Goal: Task Accomplishment & Management: Use online tool/utility

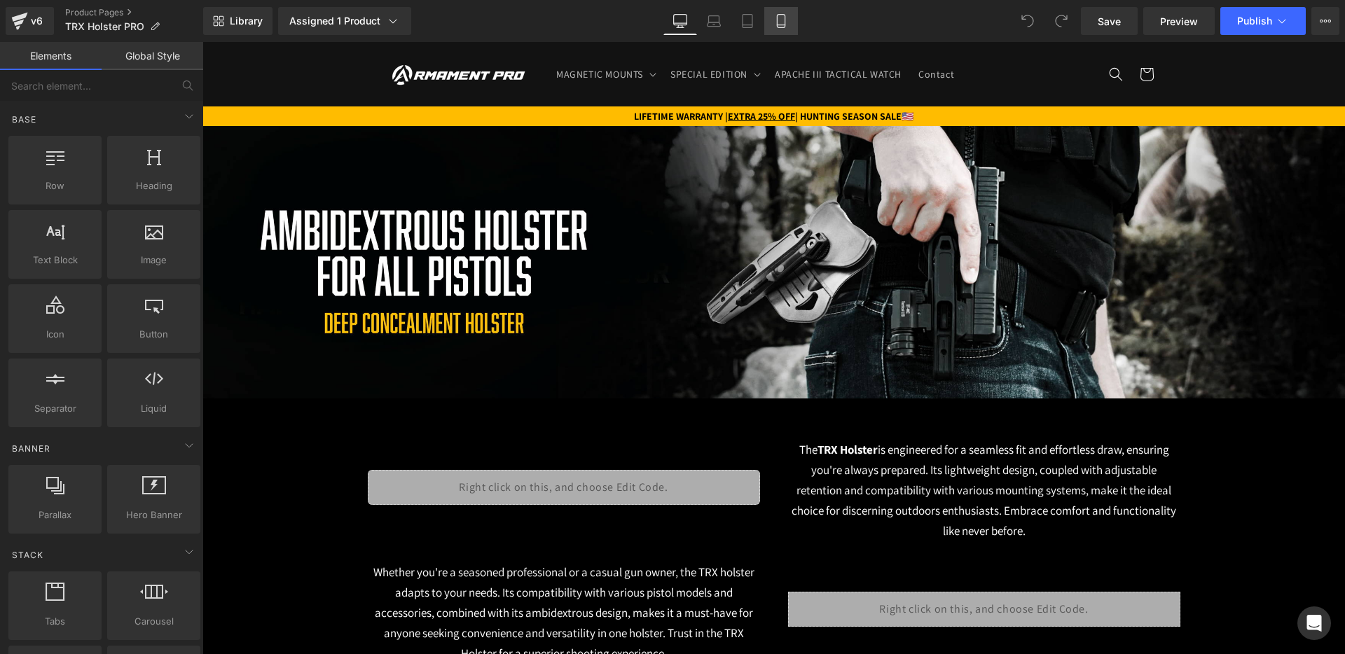
click at [777, 22] on icon at bounding box center [781, 21] width 8 height 13
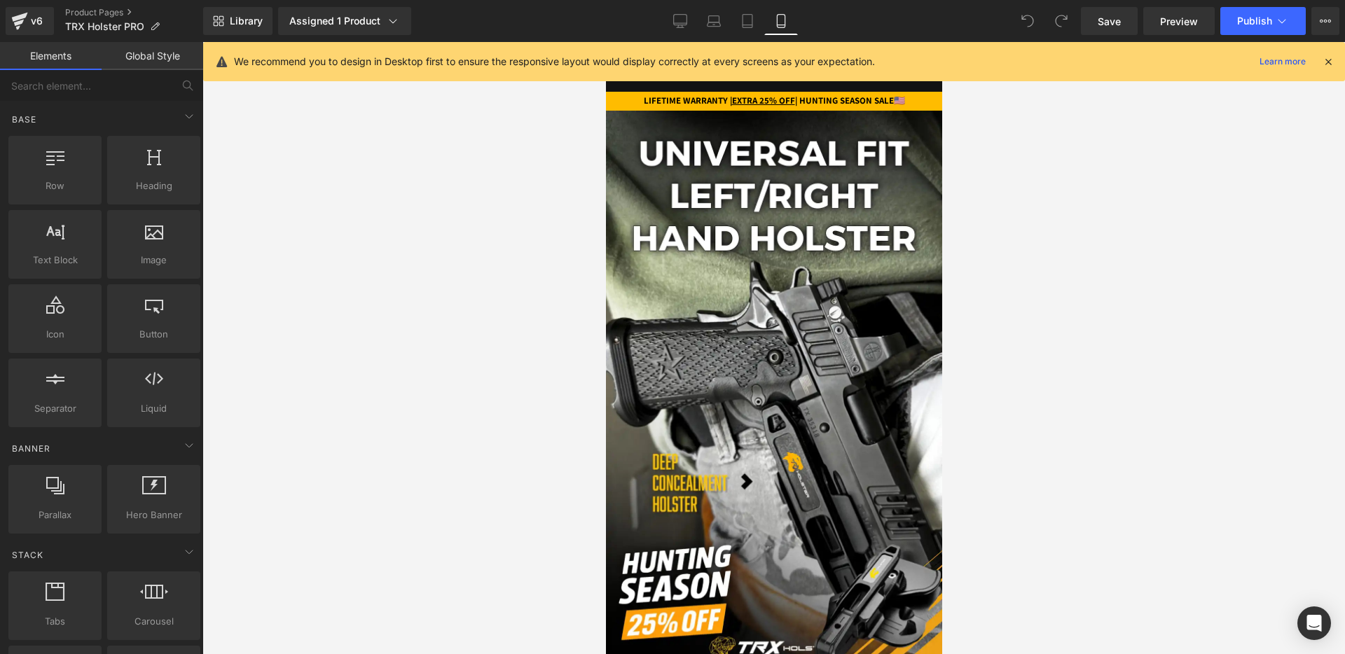
click at [1323, 61] on icon at bounding box center [1327, 61] width 13 height 13
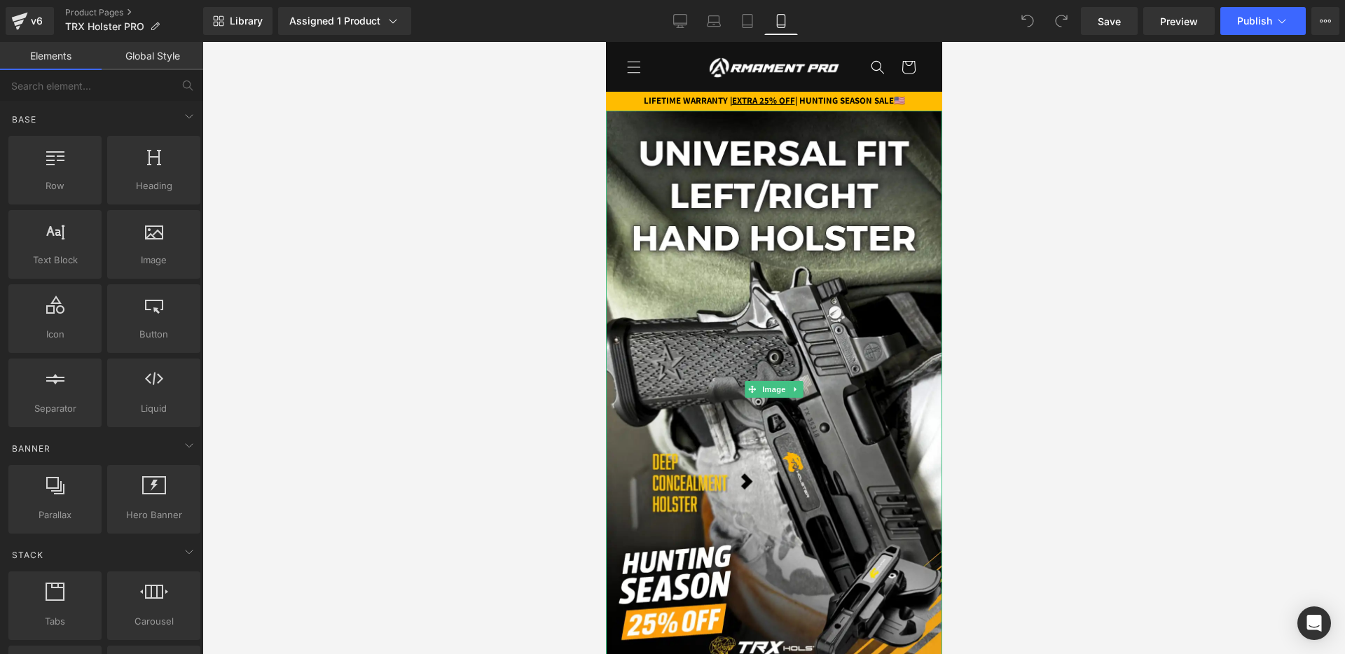
click at [867, 99] on strong "LIFETIME WARRANTY | EXTRA 25% OFF | HUNTING SEASON SALE" at bounding box center [768, 101] width 250 height 12
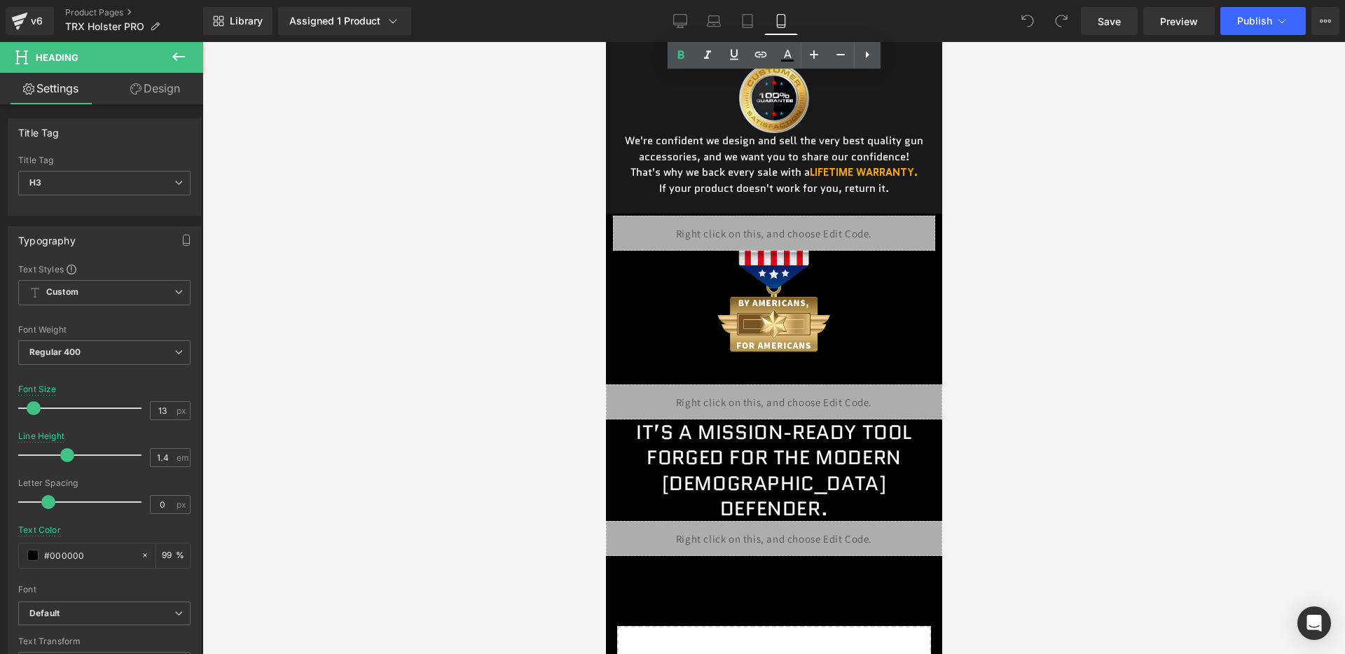
scroll to position [4638, 0]
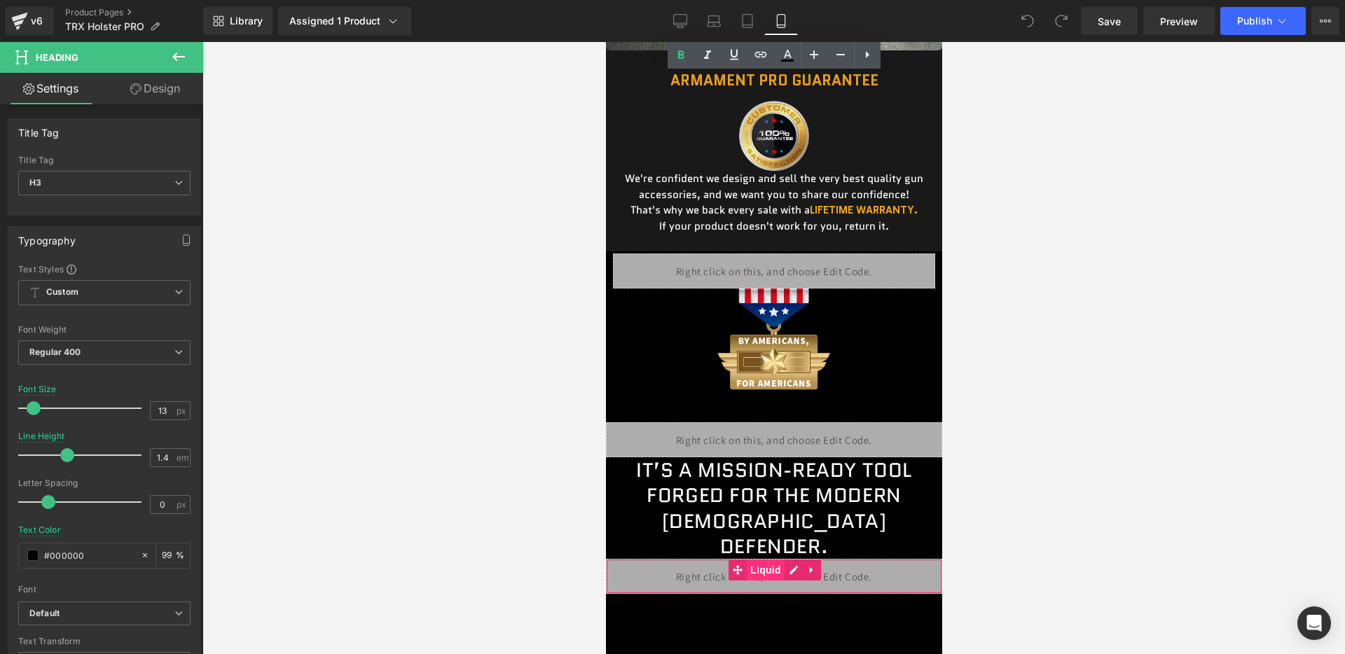
click at [756, 560] on span "Liquid" at bounding box center [765, 570] width 38 height 21
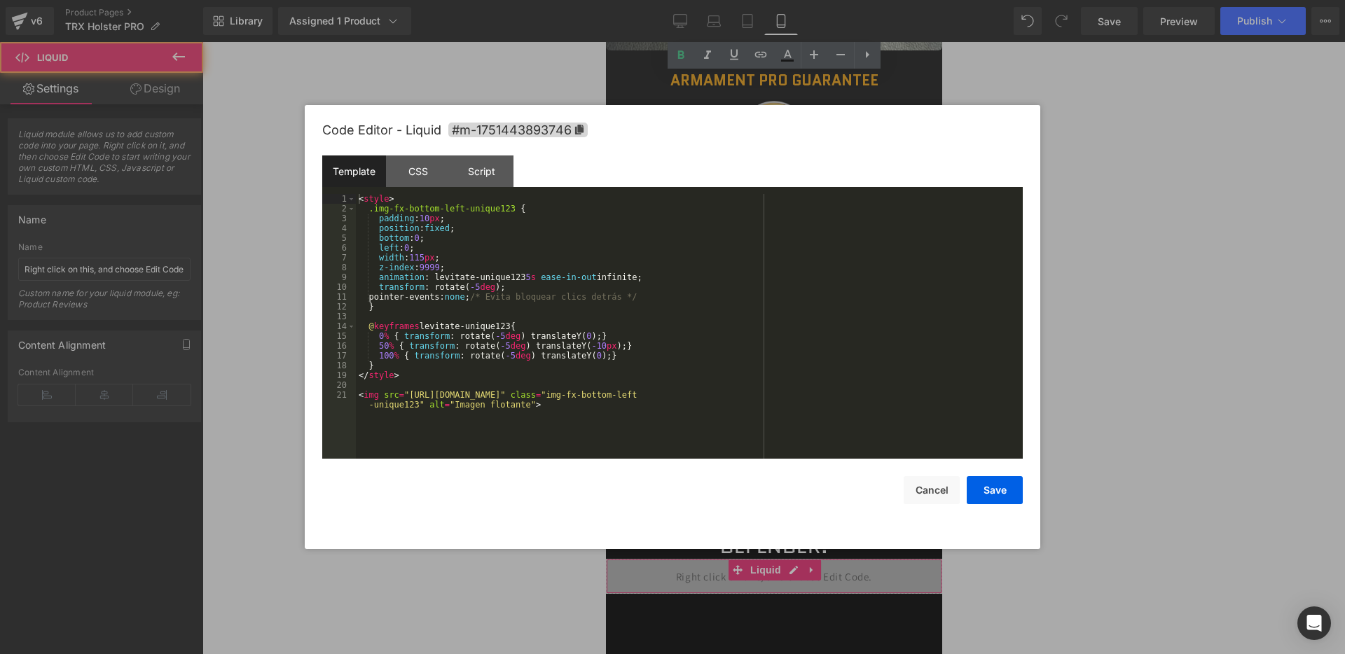
click at [784, 559] on div "Liquid" at bounding box center [773, 576] width 336 height 35
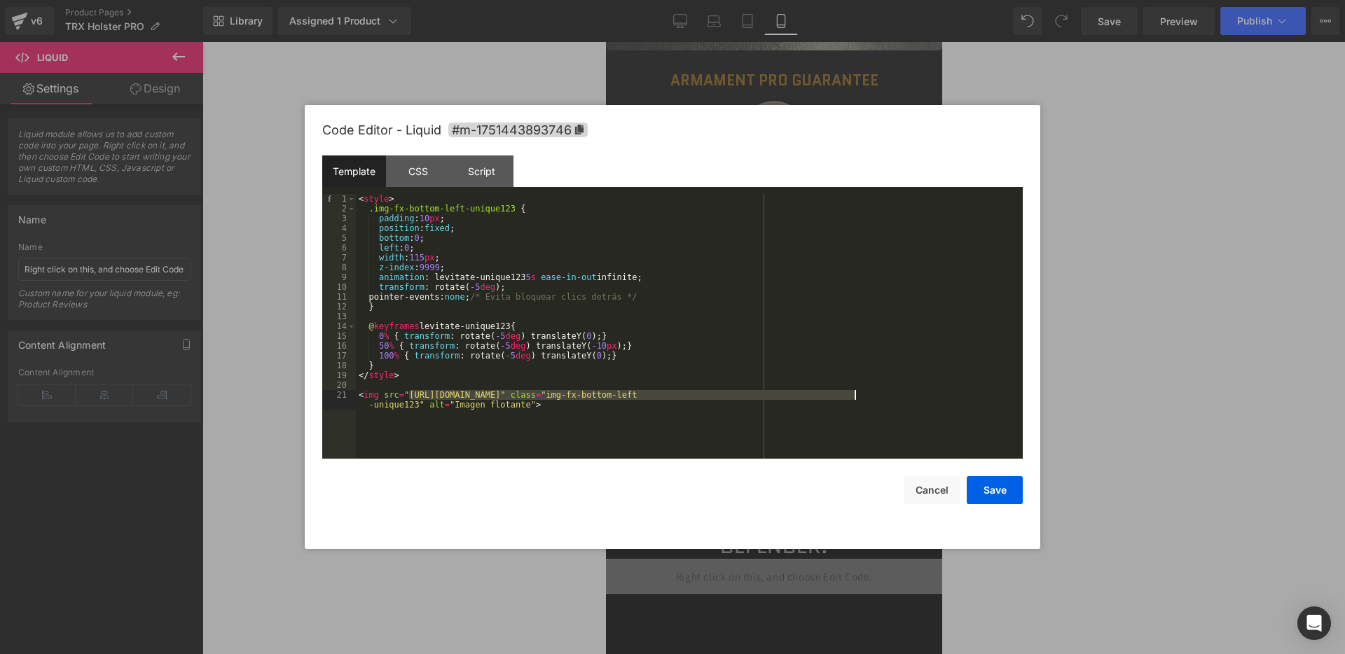
drag, startPoint x: 410, startPoint y: 396, endPoint x: 856, endPoint y: 396, distance: 445.4
click at [854, 396] on div "< style > .img-fx-bottom-left-unique123 { padding : 10 px ; position : fixed ; …" at bounding box center [689, 341] width 667 height 294
click at [986, 489] on button "Save" at bounding box center [994, 490] width 56 height 28
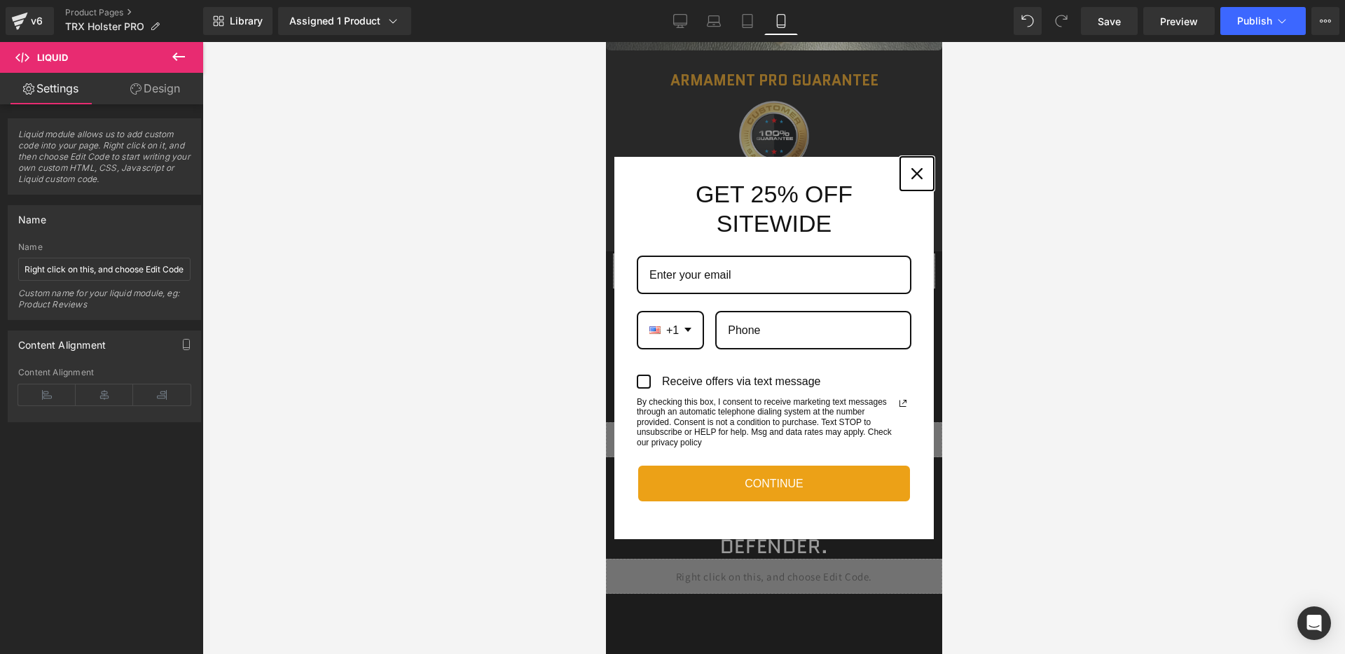
click at [917, 173] on icon "close icon" at bounding box center [915, 173] width 11 height 11
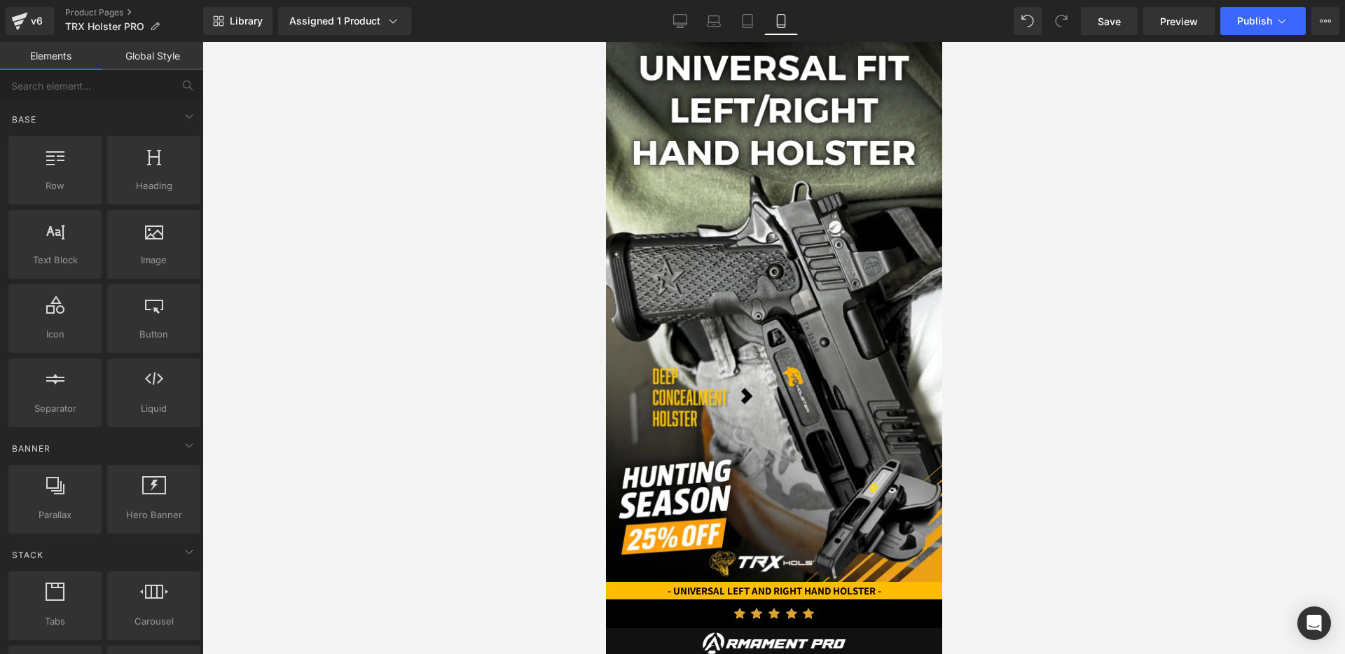
scroll to position [0, 0]
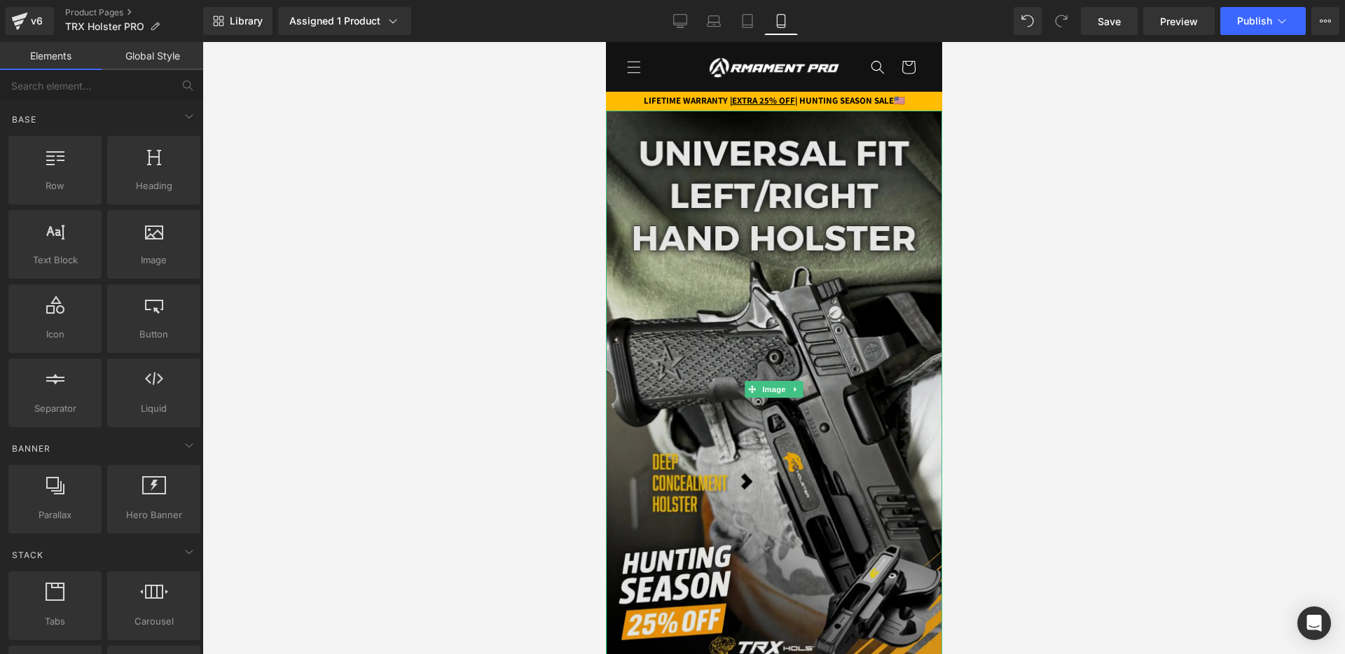
click at [684, 251] on img at bounding box center [773, 389] width 336 height 557
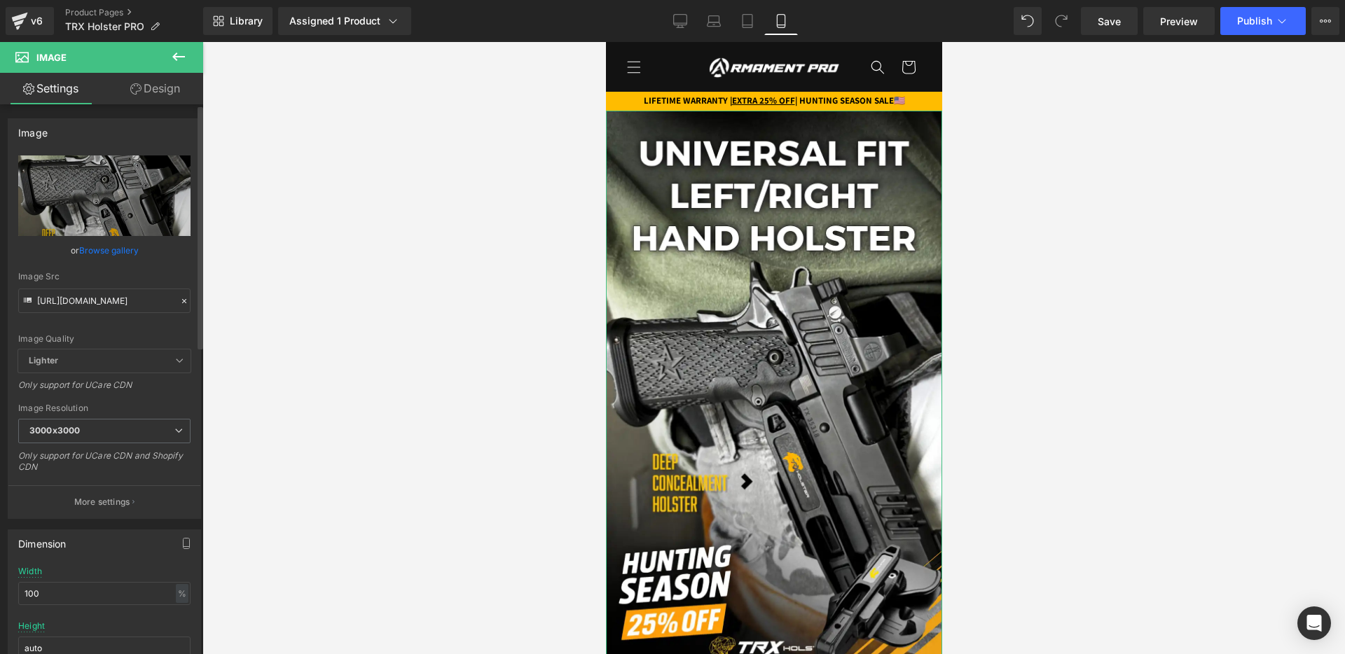
click at [181, 301] on icon at bounding box center [184, 301] width 10 height 10
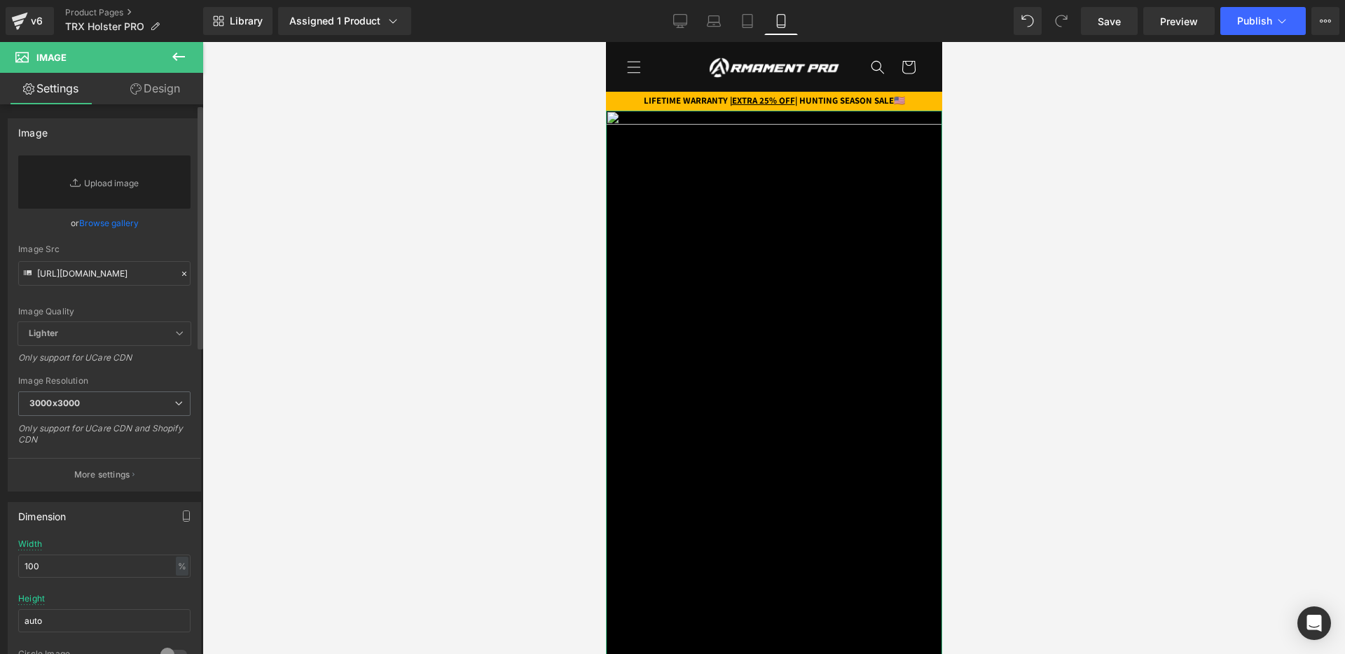
click at [154, 301] on div "Image Quality Lighter Lightest Lighter Lighter Lightest Only support for UCare …" at bounding box center [104, 238] width 172 height 167
click at [127, 263] on input "https://cdn.shopify.com/s/files/1/0688/1827/2435/files/frame_40_7__11zon_3000x3…" at bounding box center [104, 273] width 172 height 25
paste input "[URL][DOMAIN_NAME]"
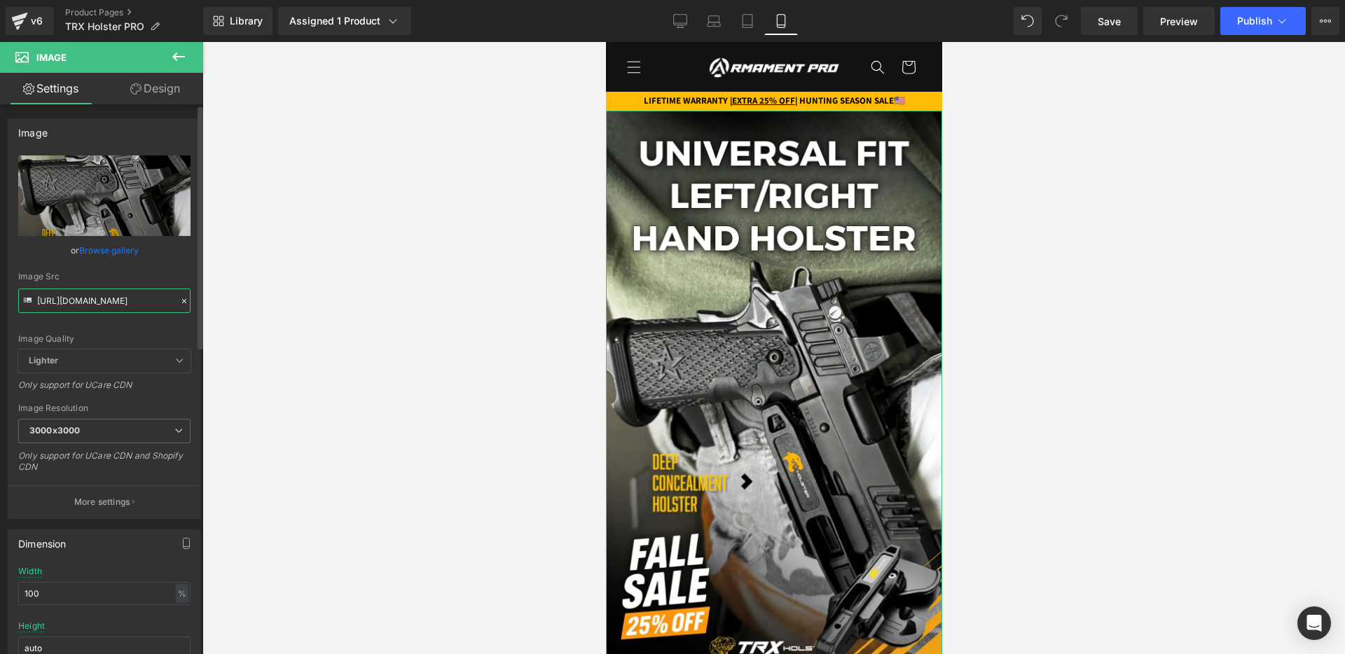
type input "https://cdn.shopify.com/s/files/1/0688/1827/2435/files/frame_40_8__11zon_3000x3…"
click at [146, 277] on div "Image Src" at bounding box center [104, 277] width 172 height 10
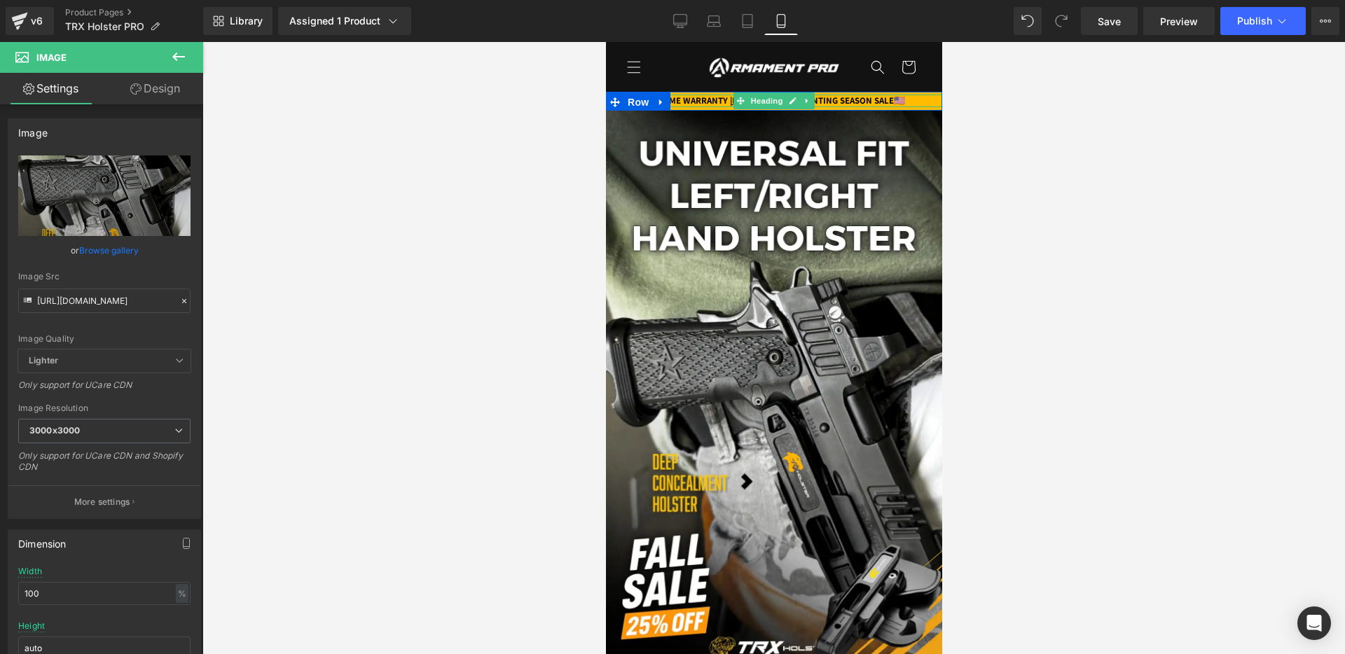
click at [821, 100] on strong "LIFETIME WARRANTY | EXTRA 25% OFF | HUNTING SEASON SALE" at bounding box center [768, 101] width 250 height 12
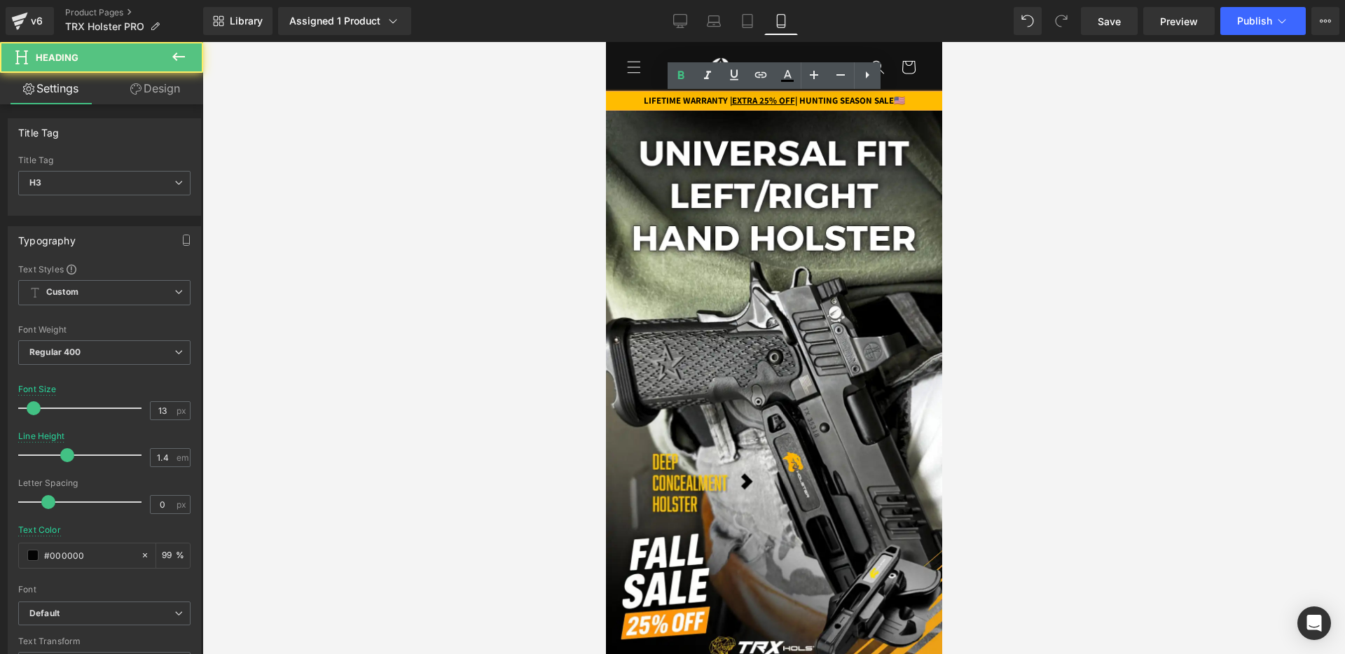
click at [812, 100] on strong "LIFETIME WARRANTY | EXTRA 25% OFF | HUNTING SEASON SALE" at bounding box center [768, 101] width 250 height 12
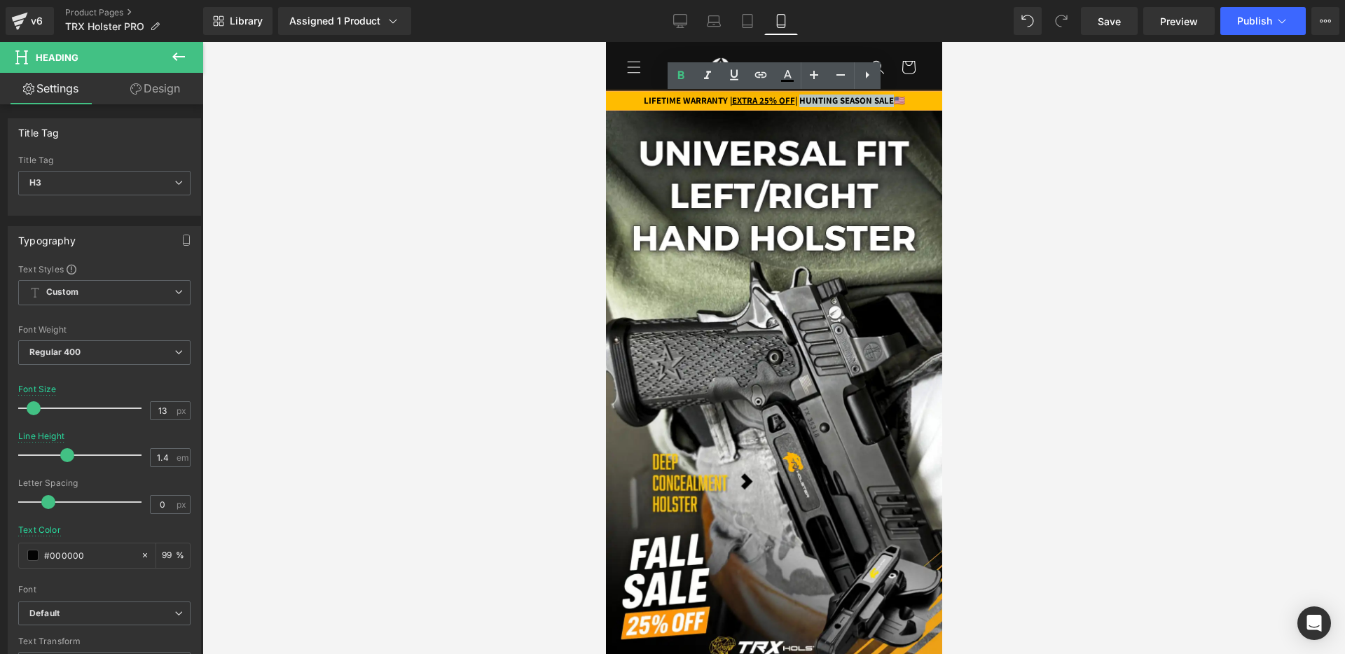
drag, startPoint x: 805, startPoint y: 101, endPoint x: 910, endPoint y: 101, distance: 105.7
click at [893, 101] on strong "LIFETIME WARRANTY | EXTRA 25% OFF | HUNTING SEASON SALE" at bounding box center [768, 101] width 250 height 12
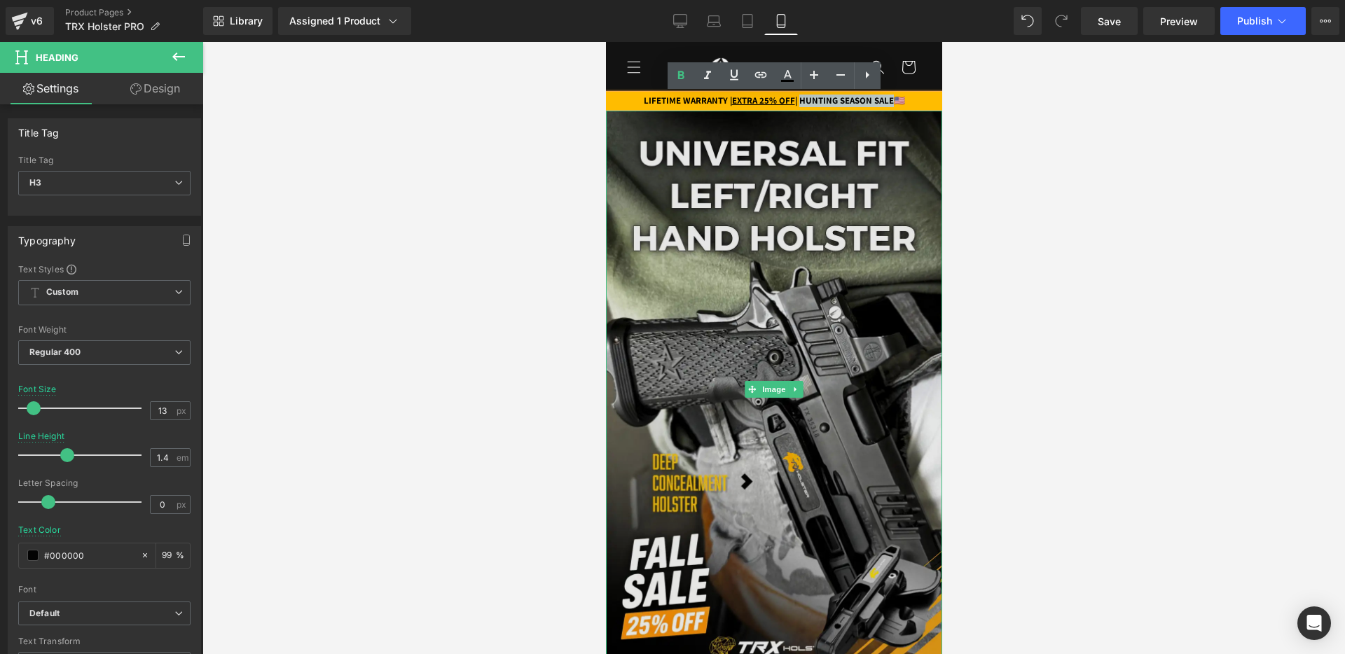
paste div
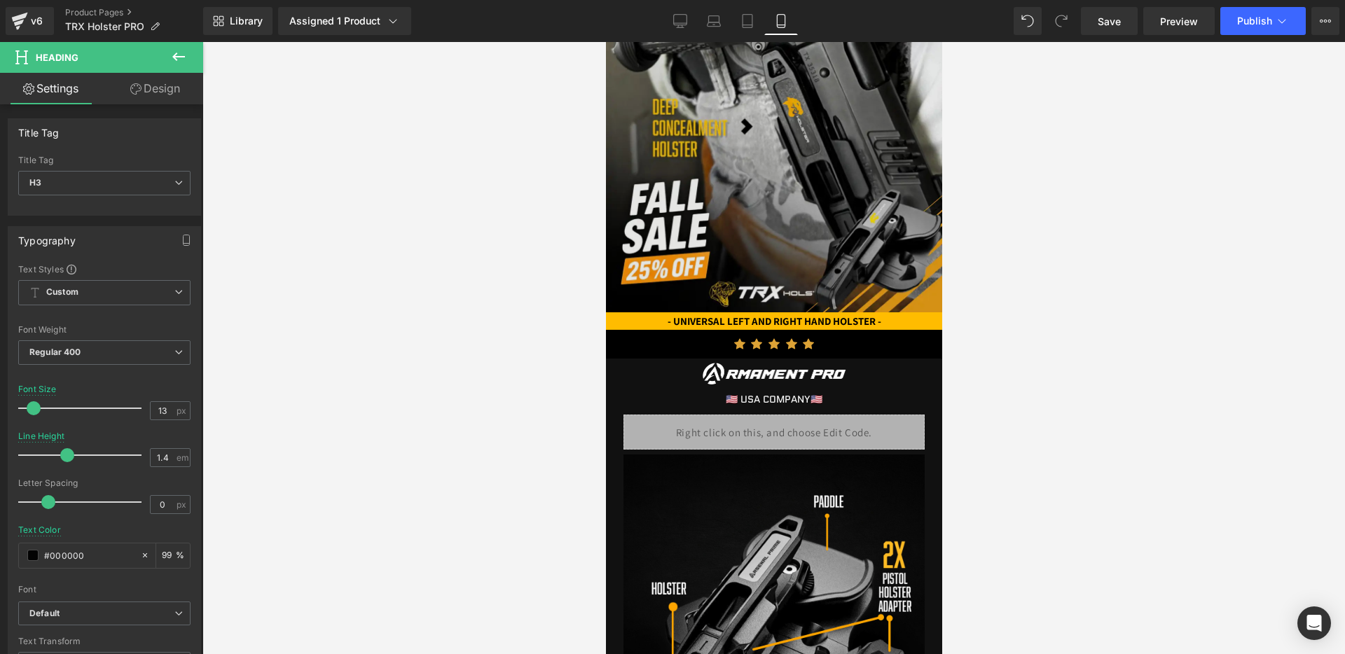
scroll to position [361, 0]
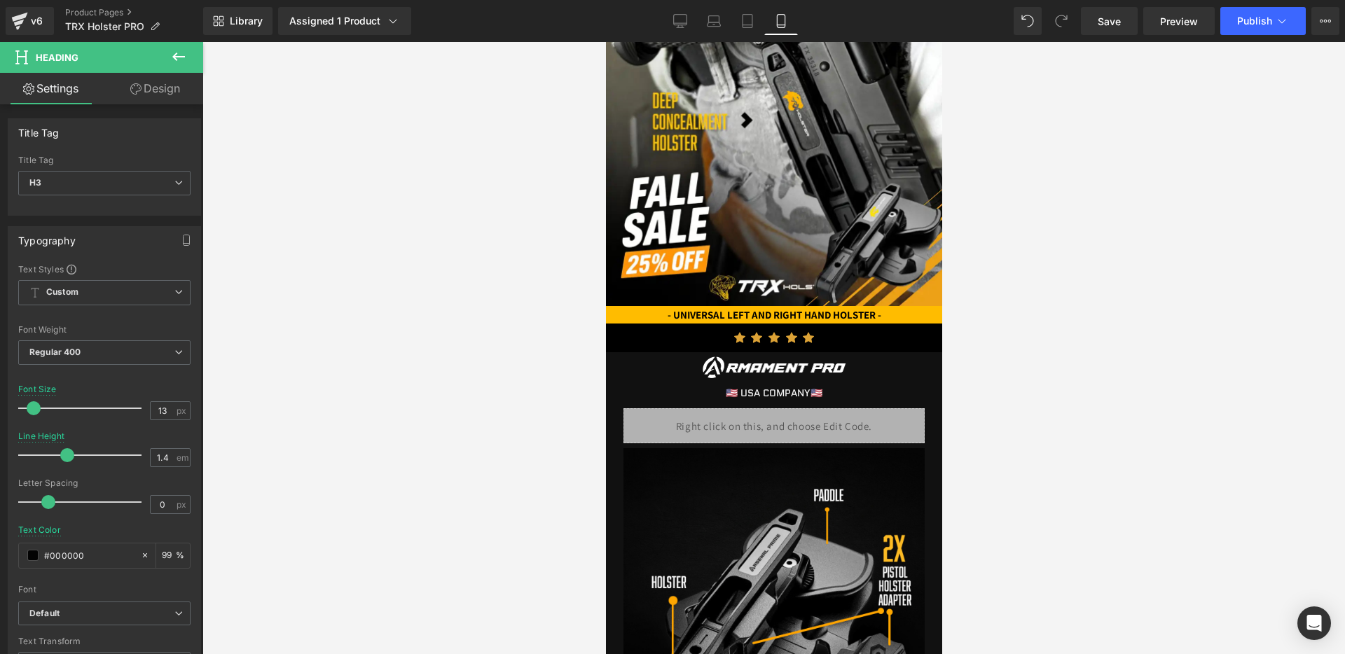
click at [753, 316] on span "Heading" at bounding box center [766, 315] width 38 height 17
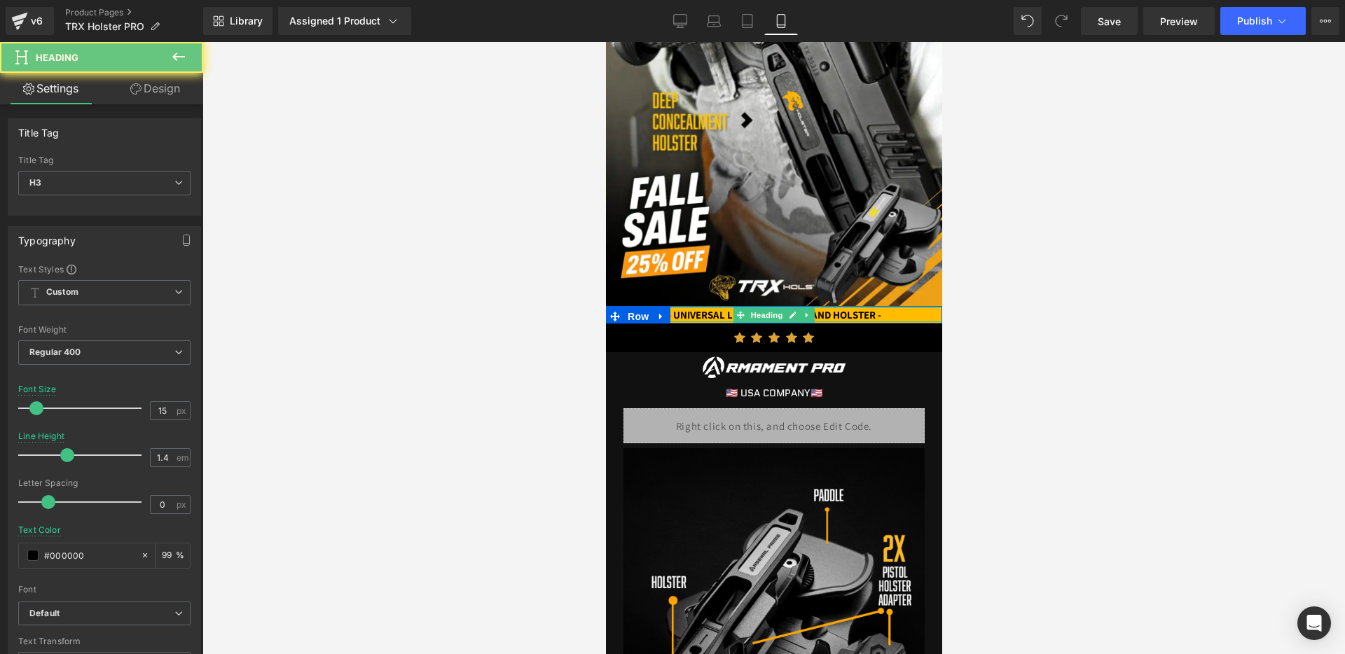
click at [710, 314] on strong "- UNIVERSAL LEFT AND RIGHT HAND HOLSTER -" at bounding box center [774, 314] width 214 height 13
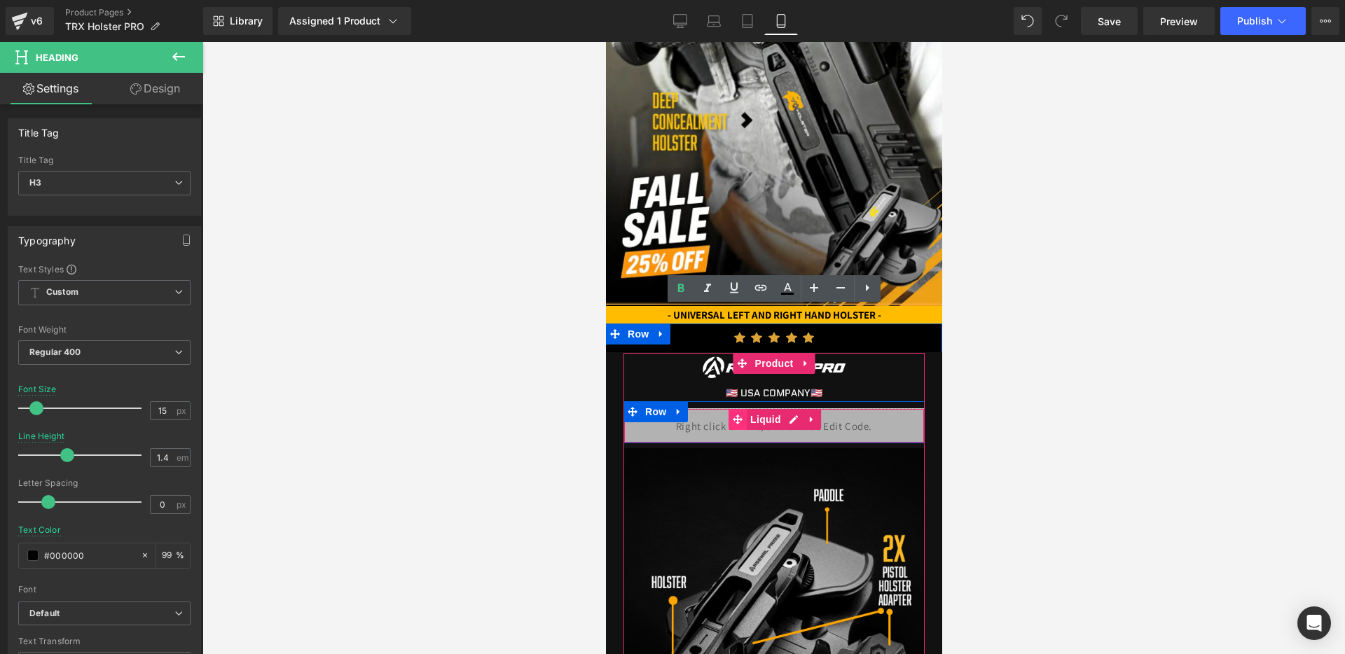
click at [744, 417] on span at bounding box center [737, 419] width 18 height 21
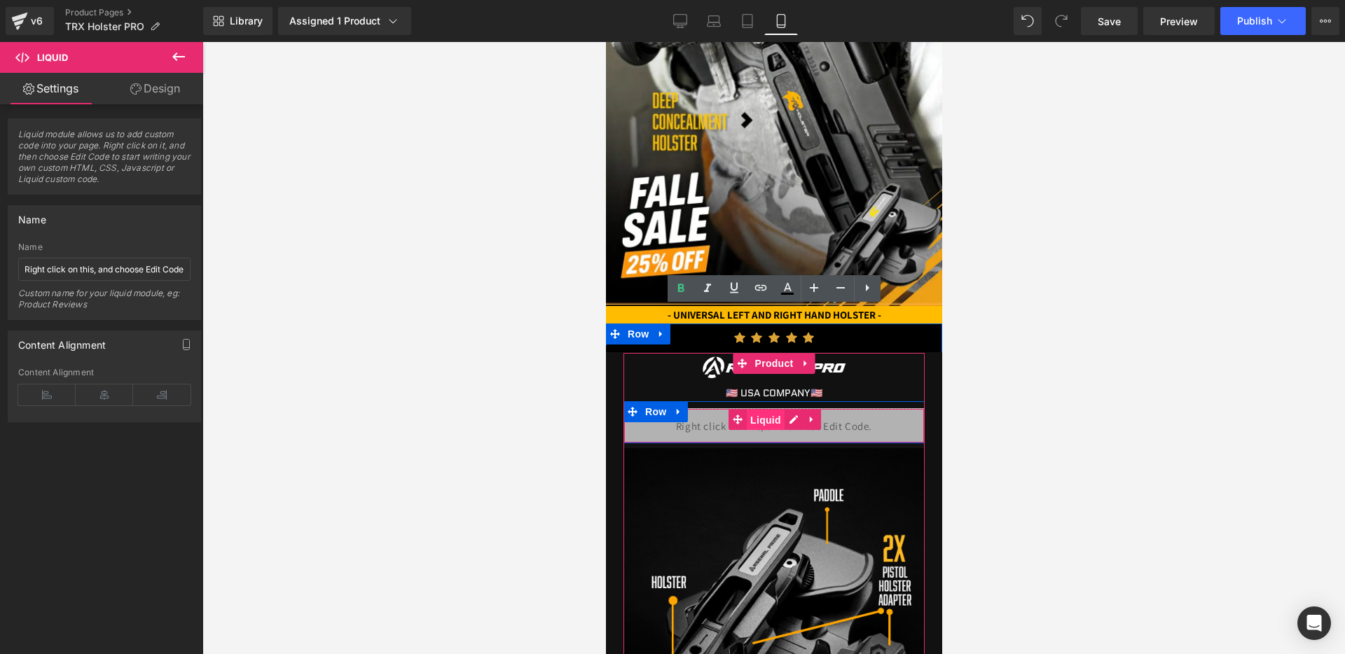
click at [777, 417] on span "Liquid" at bounding box center [765, 420] width 38 height 21
click at [793, 417] on div "Liquid" at bounding box center [773, 425] width 301 height 35
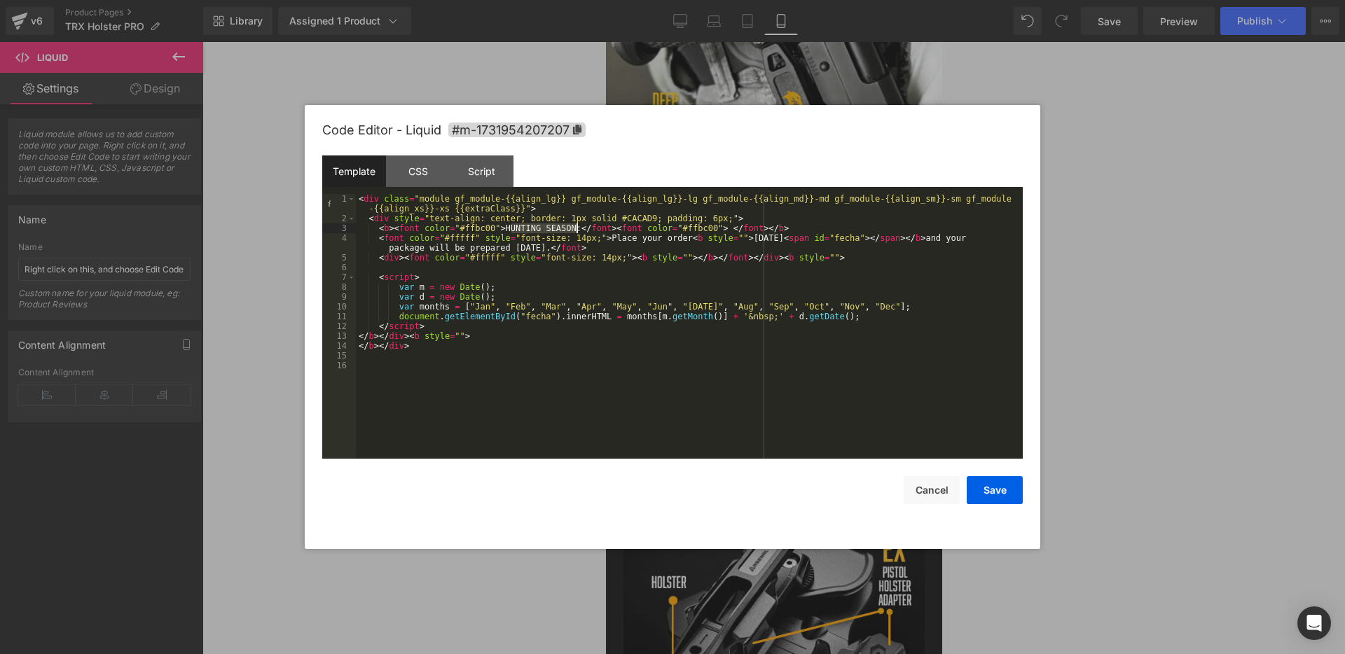
drag, startPoint x: 510, startPoint y: 227, endPoint x: 577, endPoint y: 229, distance: 67.3
click at [577, 229] on div "< div class = "module gf_module-{{align_lg}} gf_module-{{align_lg}}-lg gf_modul…" at bounding box center [689, 341] width 667 height 294
click at [985, 477] on button "Save" at bounding box center [994, 490] width 56 height 28
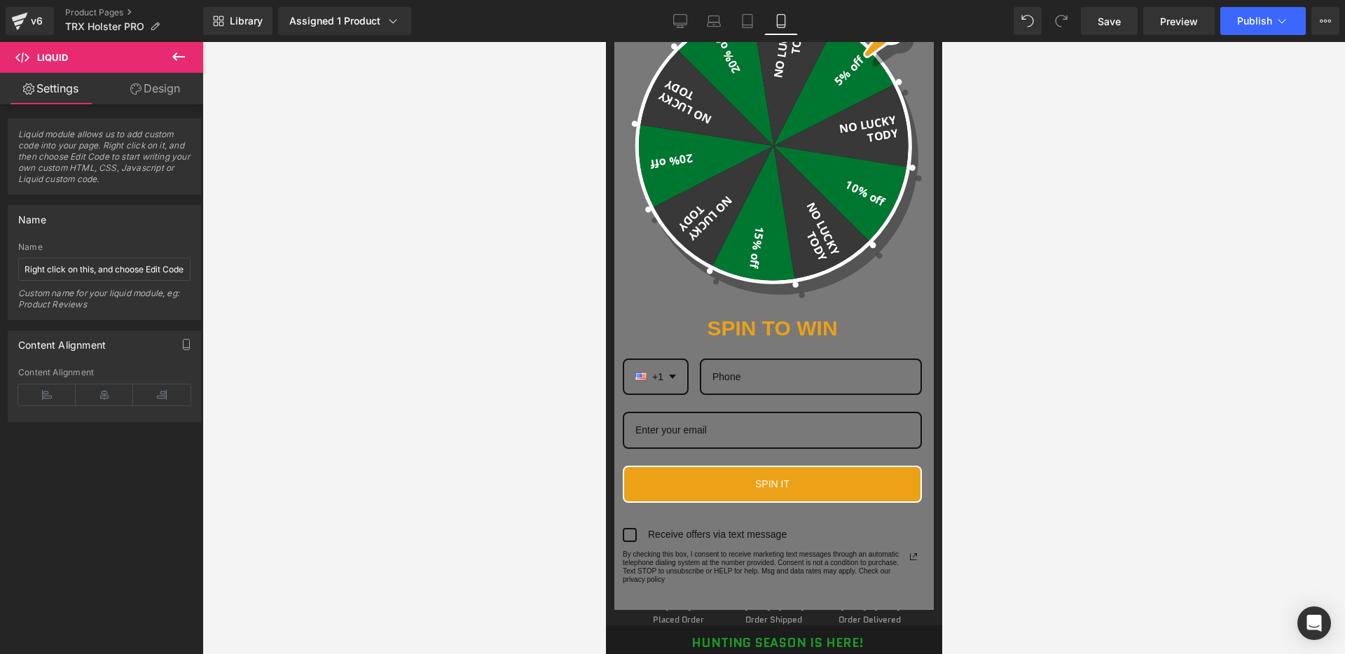
scroll to position [0, 0]
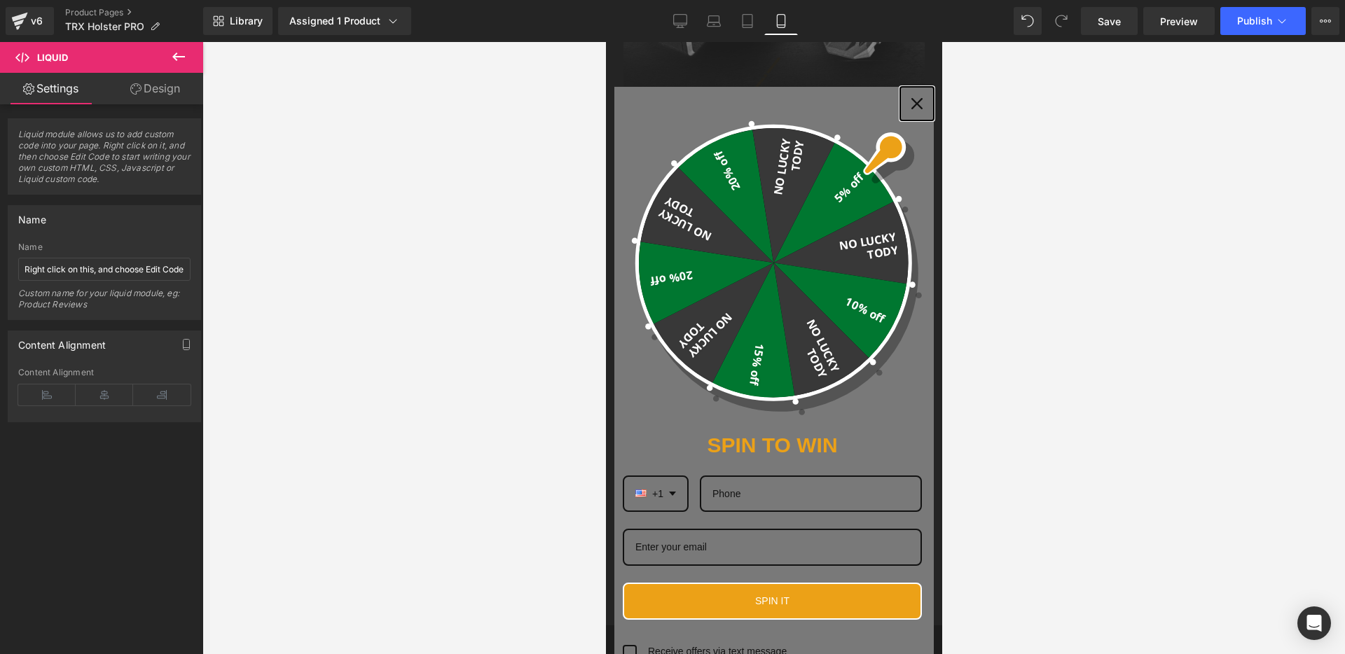
click at [918, 105] on icon "close icon" at bounding box center [915, 103] width 11 height 11
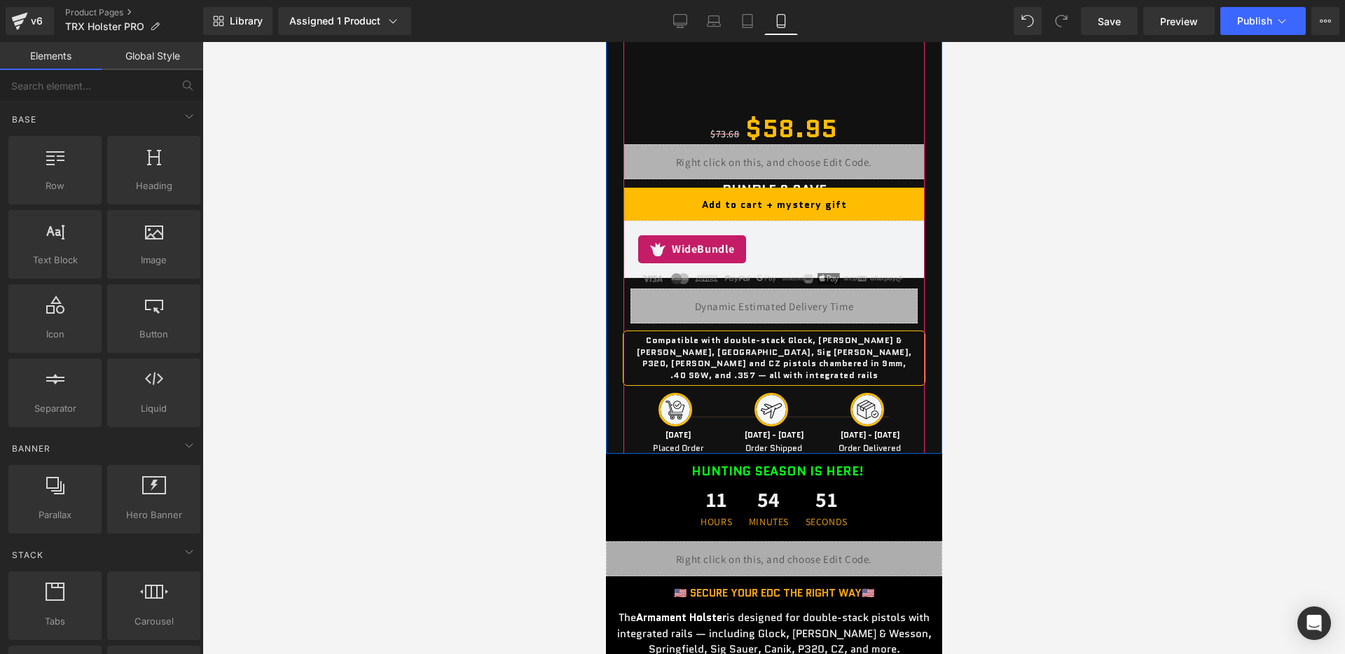
scroll to position [1226, 0]
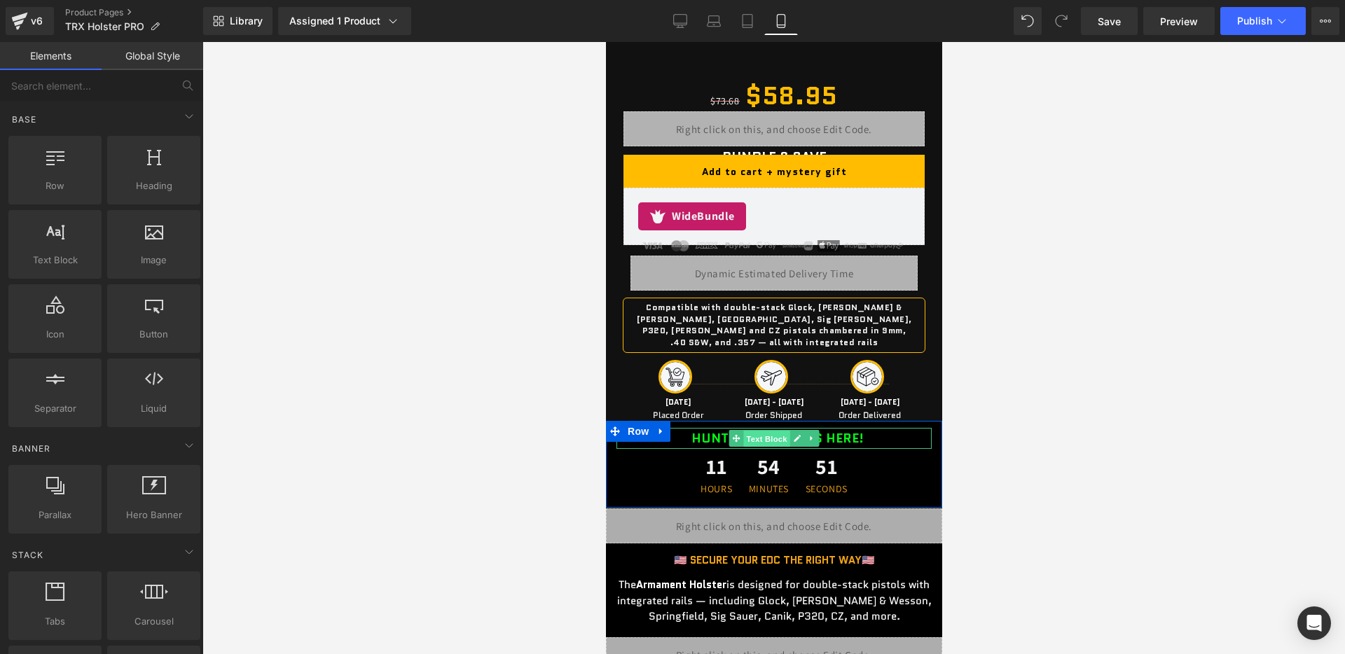
click at [764, 431] on span "Text Block" at bounding box center [765, 439] width 46 height 17
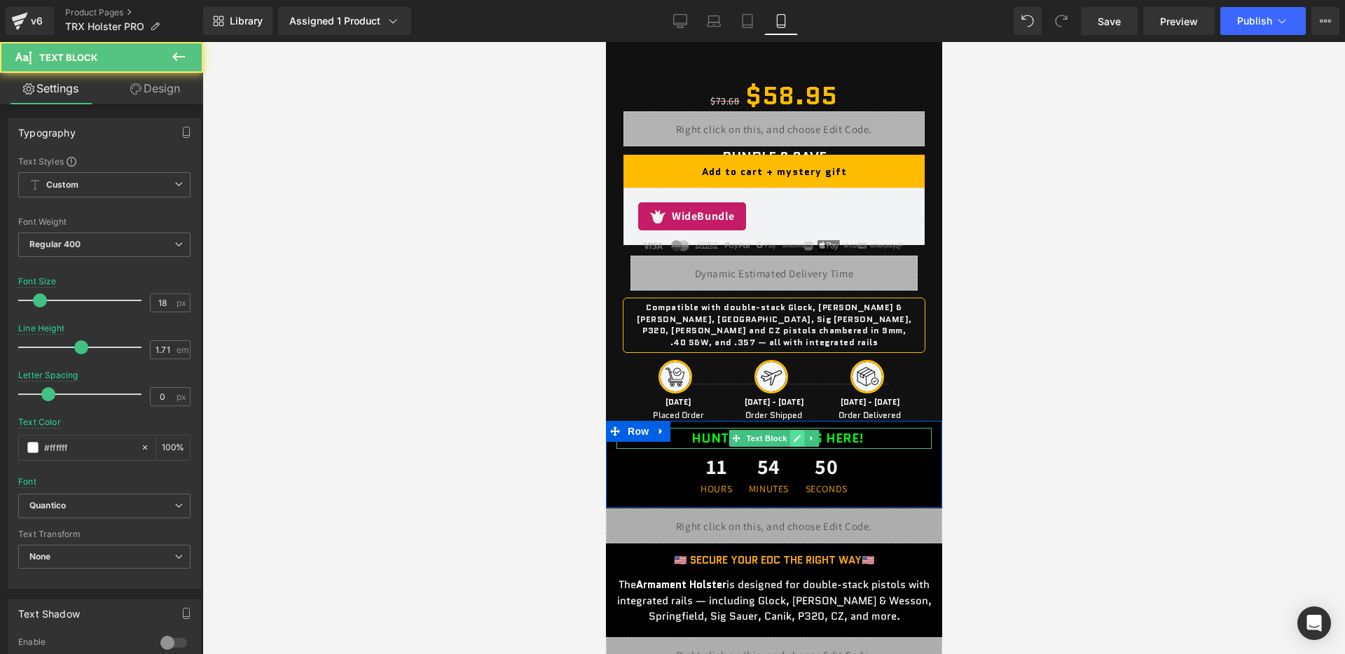
click at [798, 434] on icon at bounding box center [797, 438] width 8 height 8
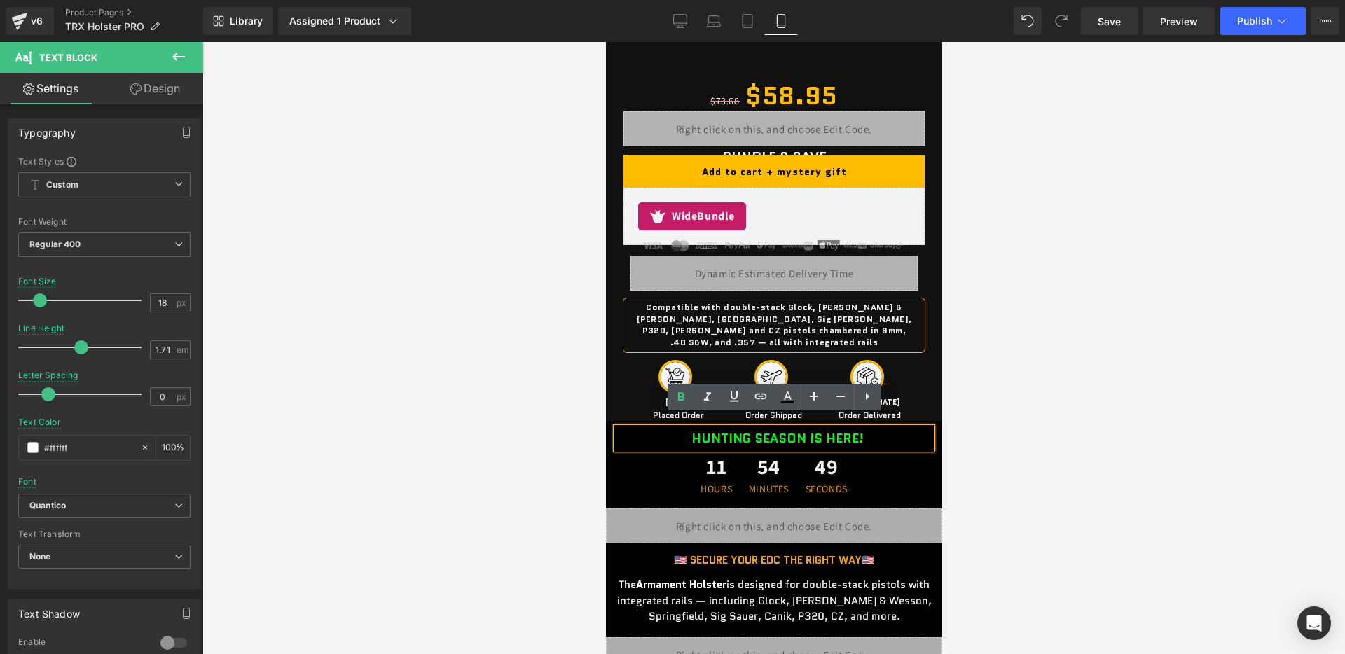
click at [710, 430] on b "HUNTING SEASON IS HERE!" at bounding box center [776, 438] width 172 height 18
drag, startPoint x: 688, startPoint y: 429, endPoint x: 800, endPoint y: 426, distance: 111.4
click at [800, 428] on div "HUNTING SEASON IS HERE!" at bounding box center [773, 439] width 315 height 22
paste div
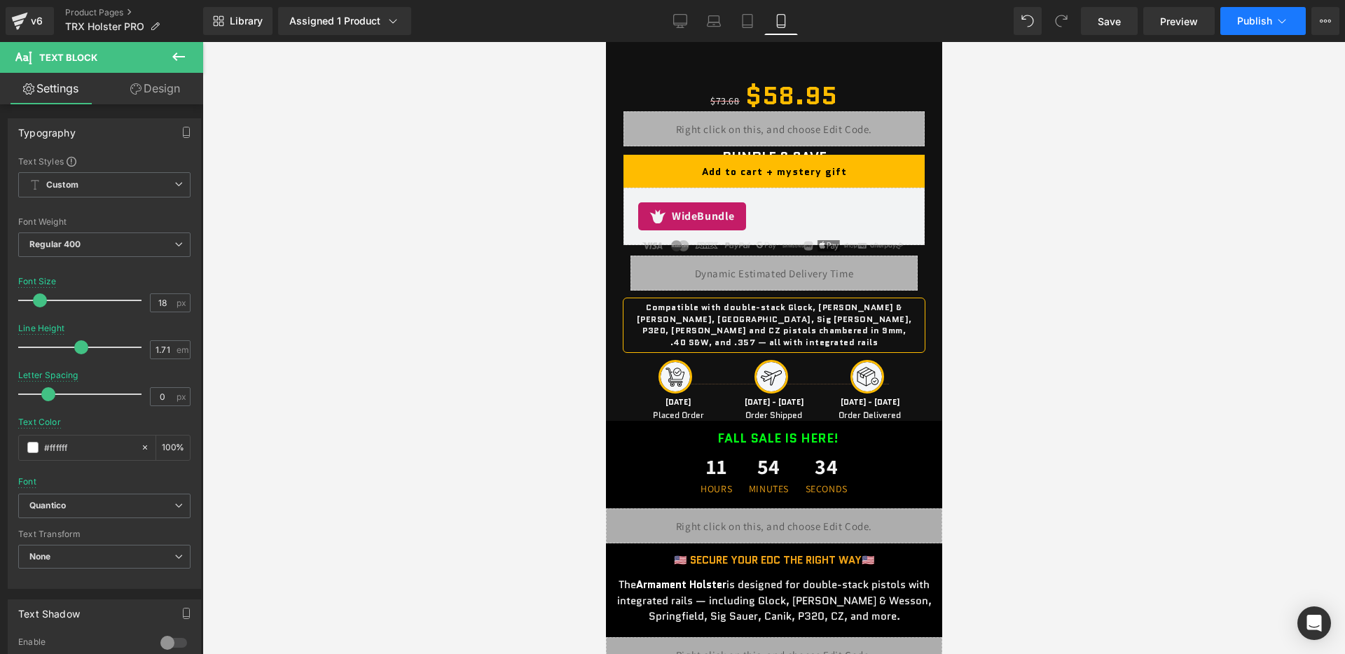
click at [1262, 18] on span "Publish" at bounding box center [1254, 20] width 35 height 11
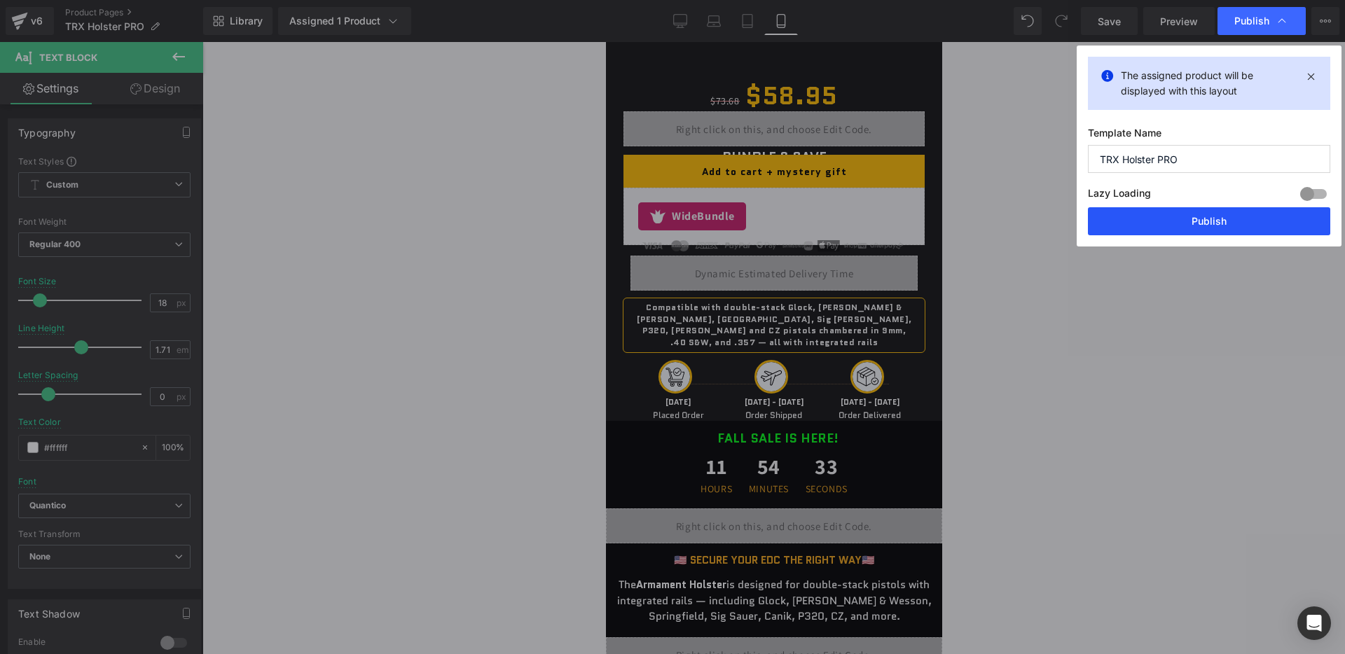
click at [1180, 211] on button "Publish" at bounding box center [1209, 221] width 242 height 28
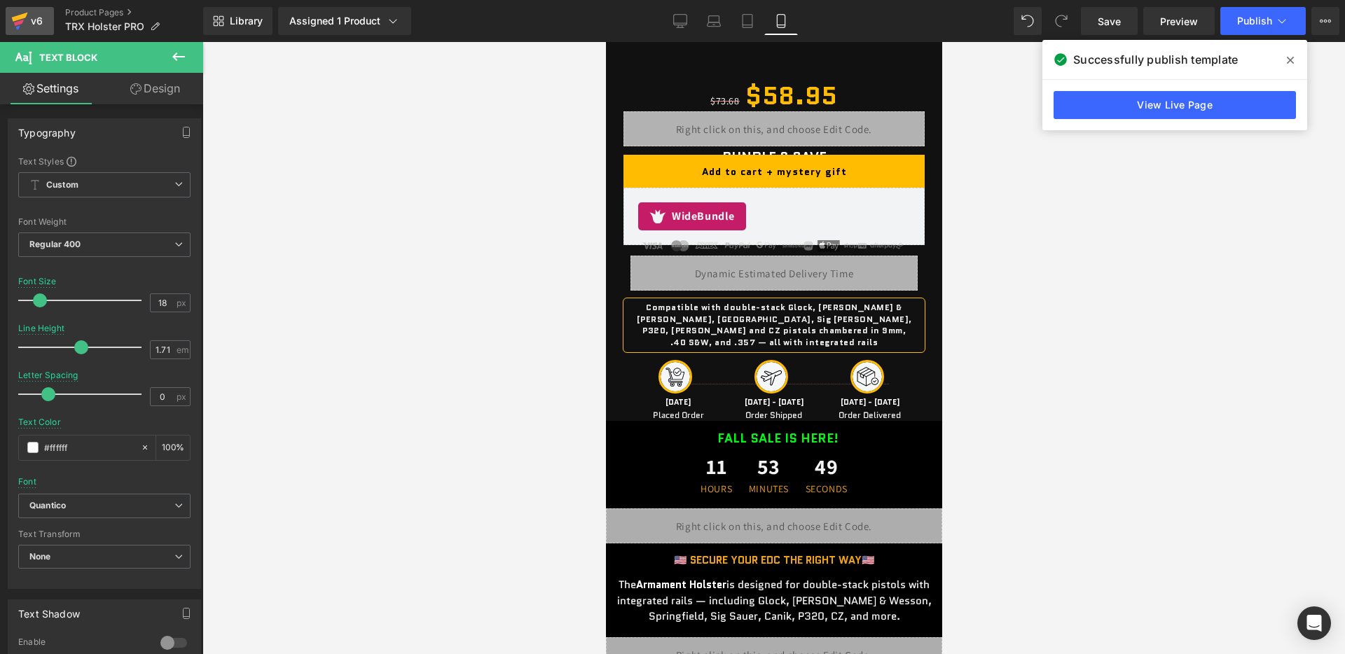
click at [40, 19] on div "v6" at bounding box center [37, 21] width 18 height 18
click at [39, 19] on div "v6" at bounding box center [37, 21] width 18 height 18
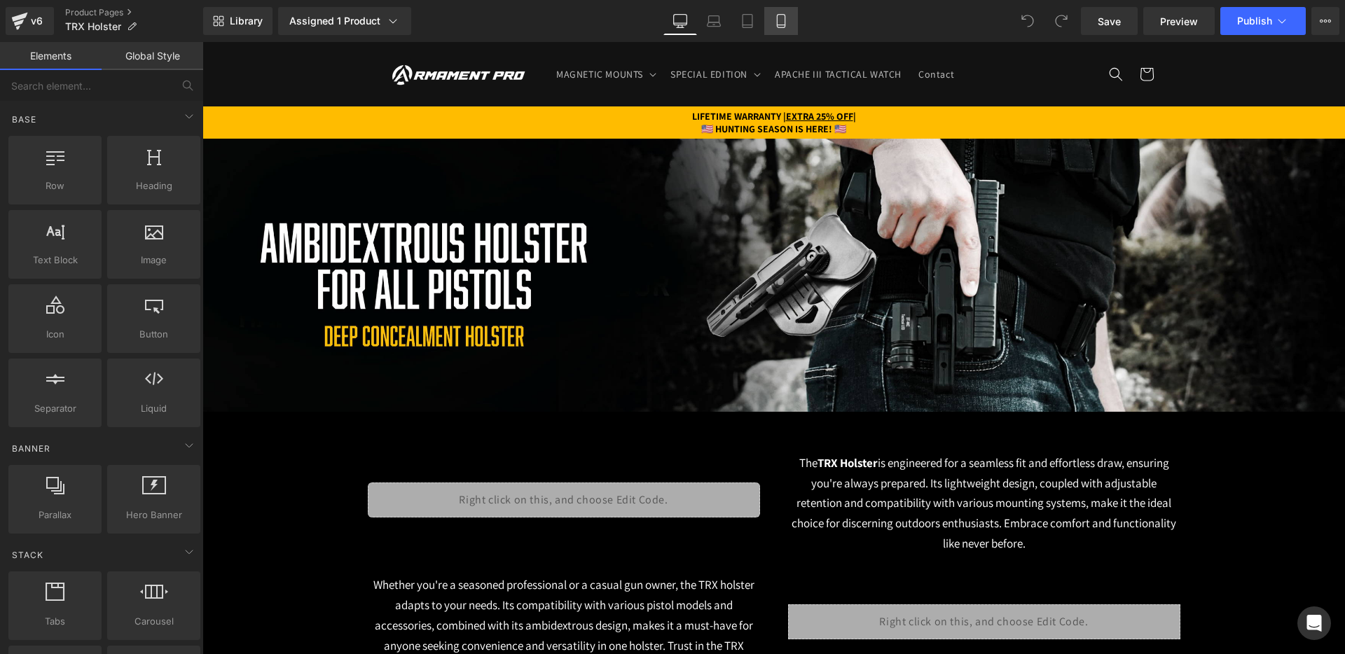
click at [775, 14] on icon at bounding box center [781, 21] width 14 height 14
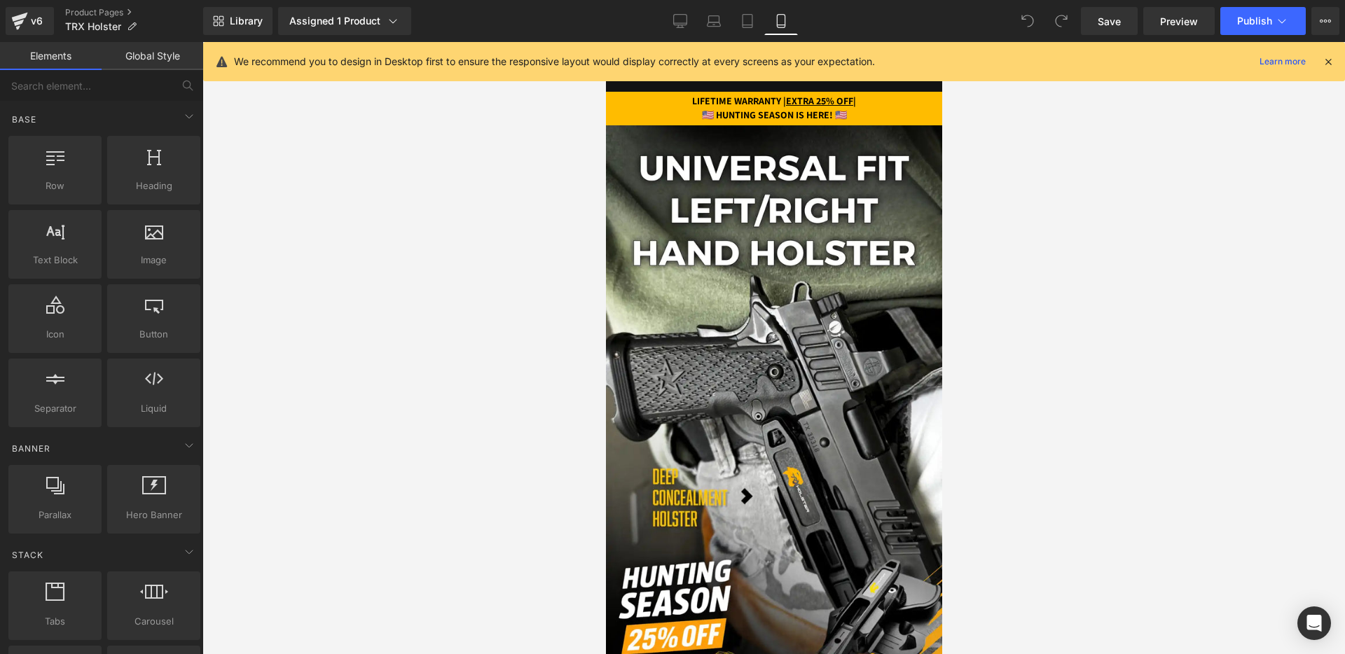
click at [1328, 60] on icon at bounding box center [1327, 61] width 13 height 13
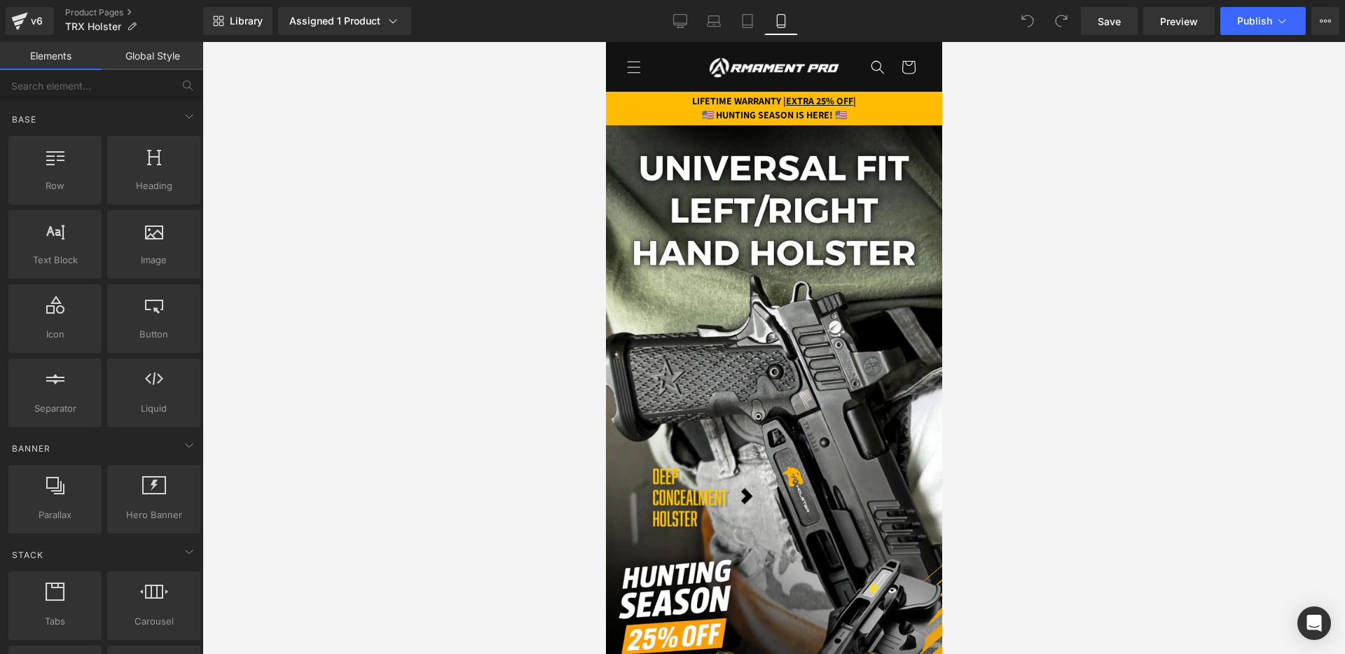
click at [769, 111] on span "Heading" at bounding box center [766, 108] width 38 height 17
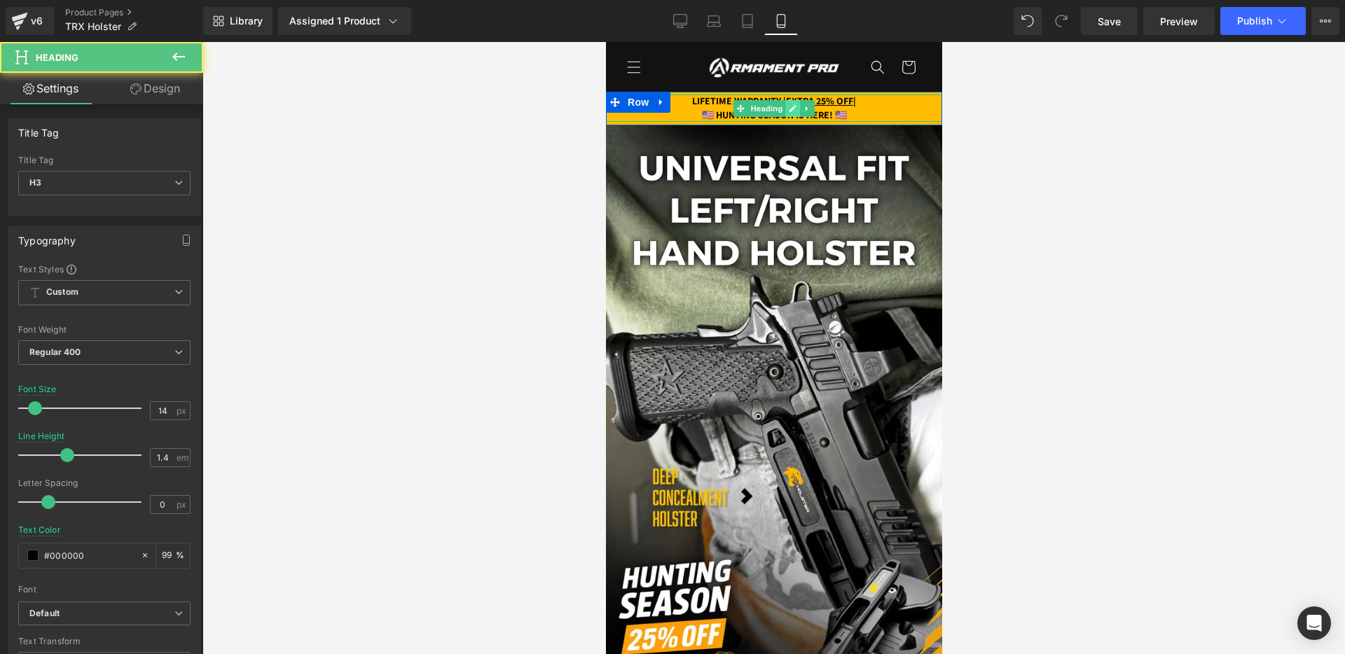
click at [790, 111] on icon at bounding box center [792, 108] width 7 height 7
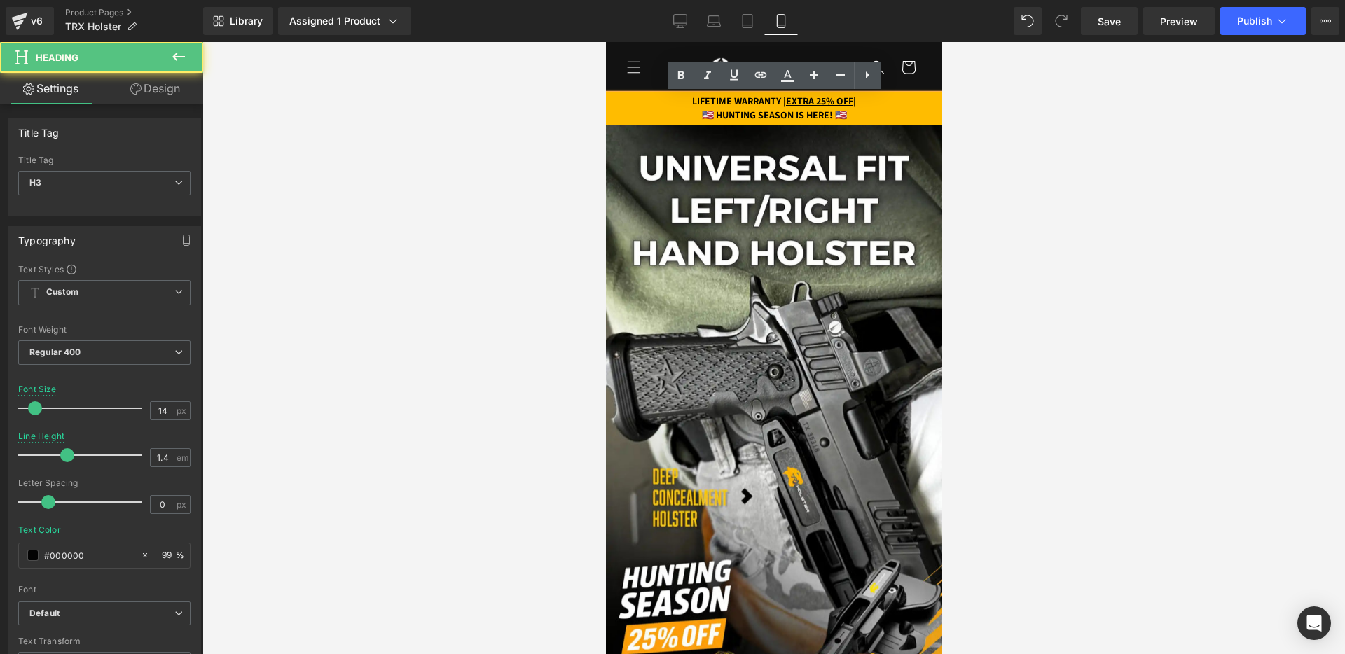
click at [726, 106] on strong "LIFETIME WARRANTY | EXTRA 25% OFF |" at bounding box center [773, 101] width 164 height 13
click at [712, 112] on strong "🇺🇸 HUNTING SEASON IS HERE! 🇺🇸" at bounding box center [773, 115] width 145 height 13
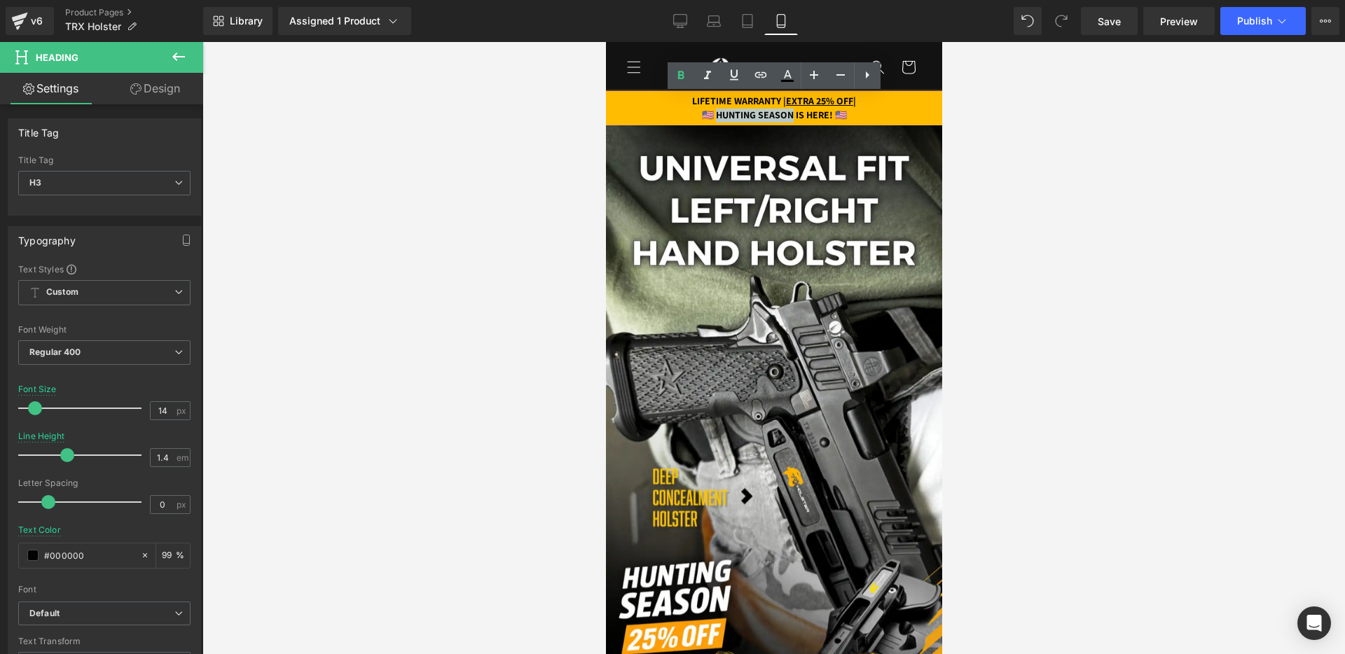
drag, startPoint x: 707, startPoint y: 113, endPoint x: 792, endPoint y: 118, distance: 84.8
click at [792, 118] on strong "🇺🇸 HUNTING SEASON IS HERE! 🇺🇸" at bounding box center [773, 115] width 145 height 13
paste div
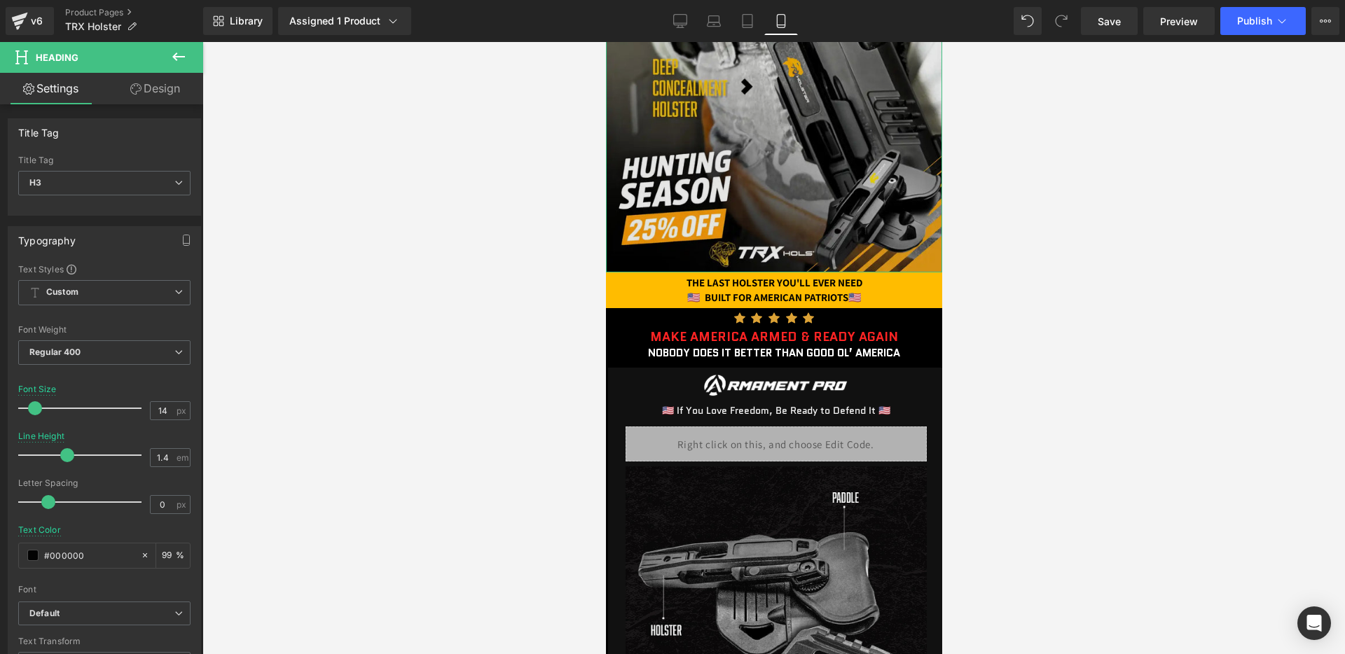
scroll to position [520, 0]
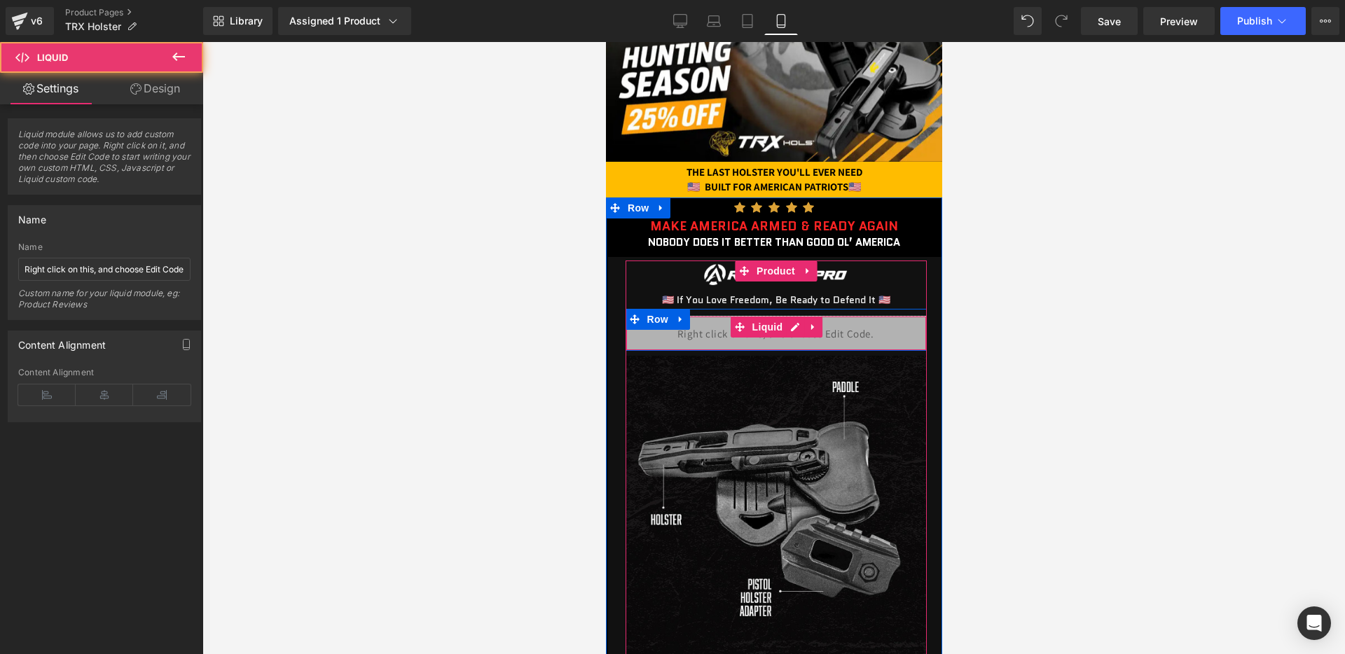
click at [708, 350] on div "Liquid" at bounding box center [775, 333] width 301 height 35
click at [711, 347] on div at bounding box center [775, 349] width 301 height 4
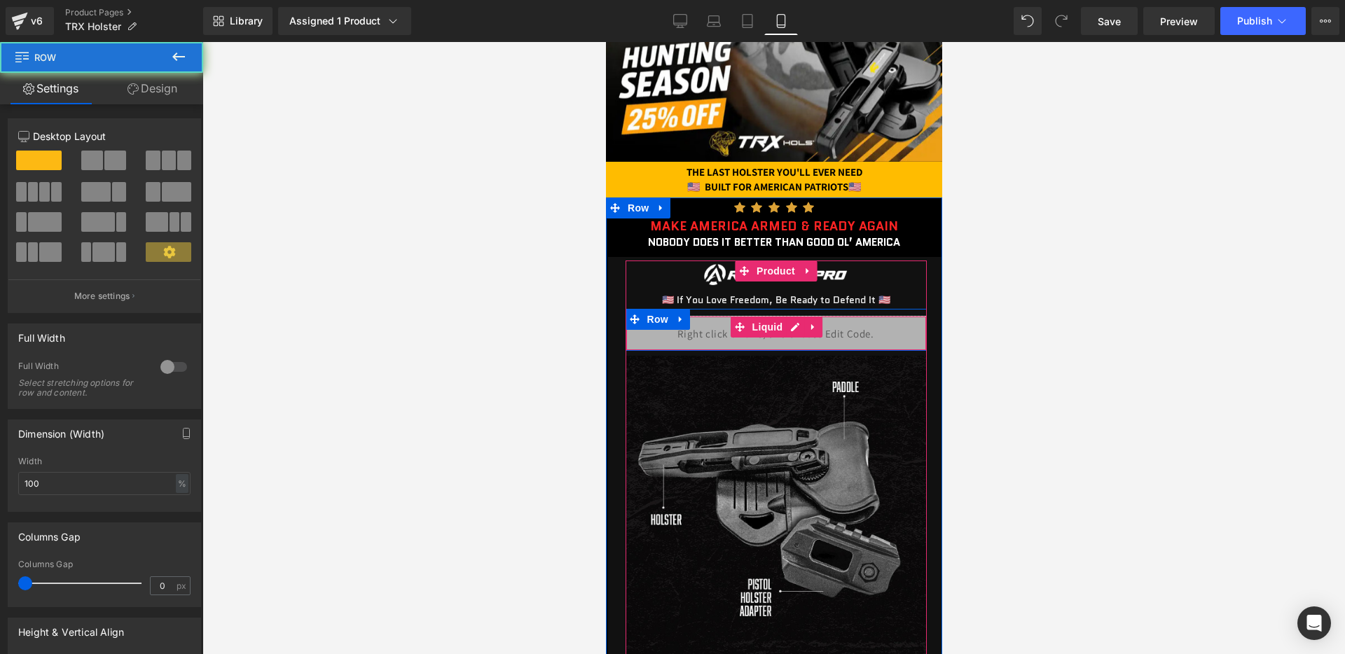
click at [755, 338] on div "Liquid" at bounding box center [775, 333] width 301 height 35
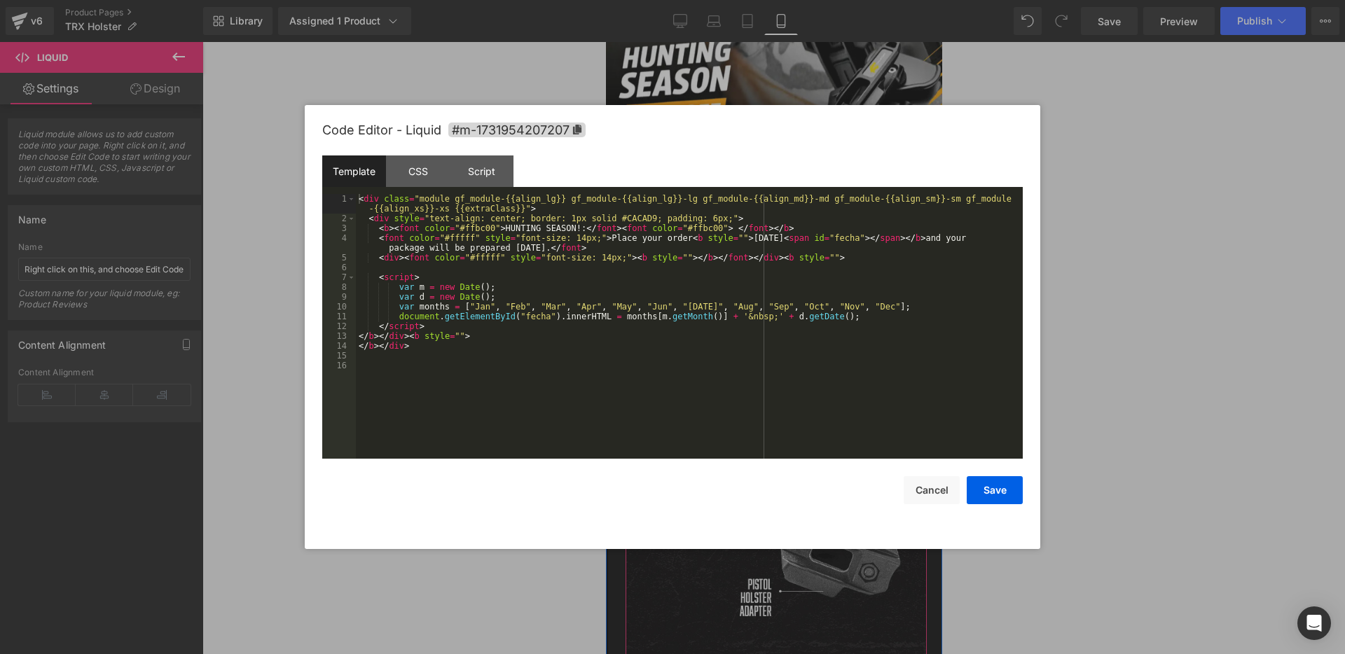
click at [795, 333] on div "Liquid" at bounding box center [775, 333] width 301 height 35
drag, startPoint x: 506, startPoint y: 230, endPoint x: 576, endPoint y: 230, distance: 70.0
click at [576, 230] on div "< div class = "module gf_module-{{align_lg}} gf_module-{{align_lg}}-lg gf_modul…" at bounding box center [689, 341] width 667 height 294
click at [997, 495] on button "Save" at bounding box center [994, 490] width 56 height 28
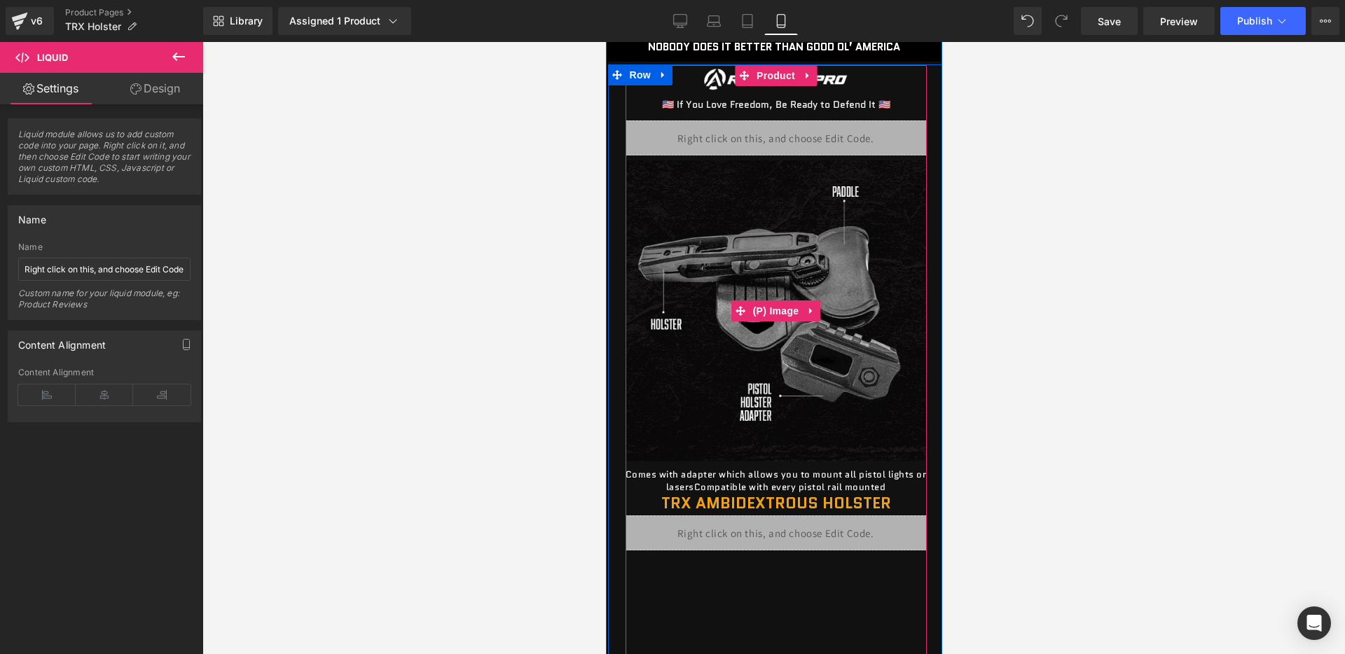
scroll to position [725, 0]
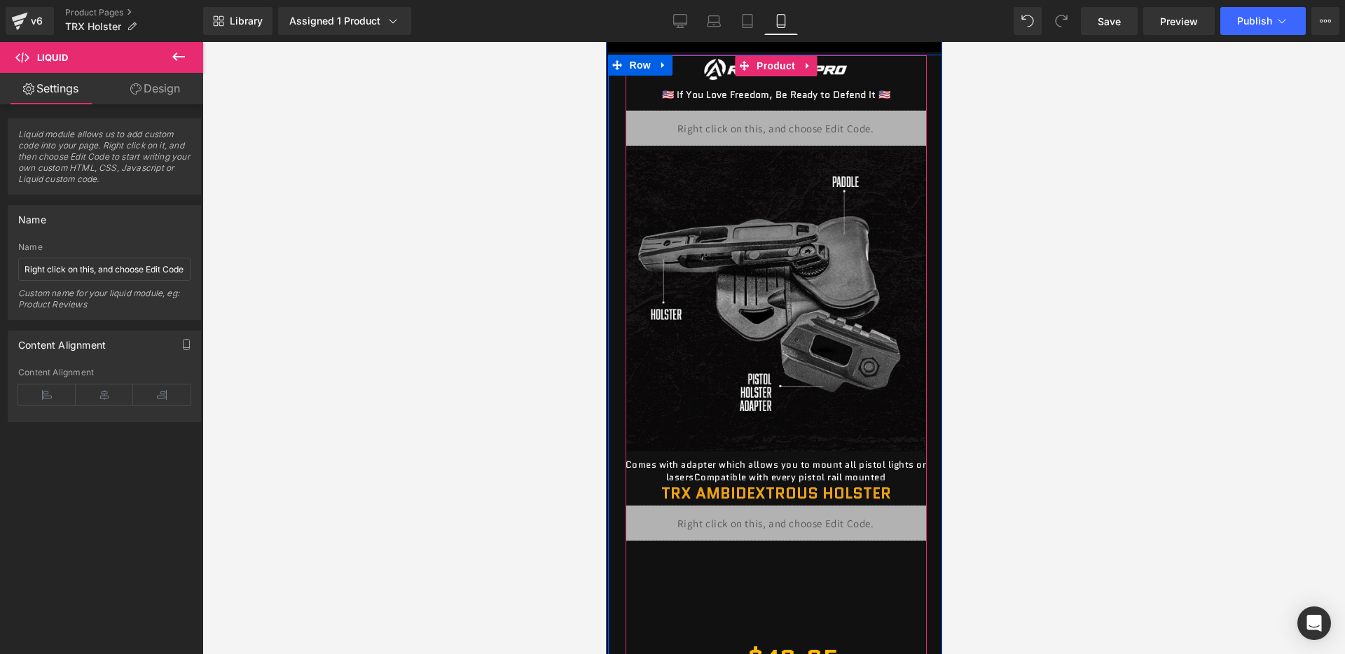
click at [782, 133] on div "Liquid" at bounding box center [775, 128] width 301 height 35
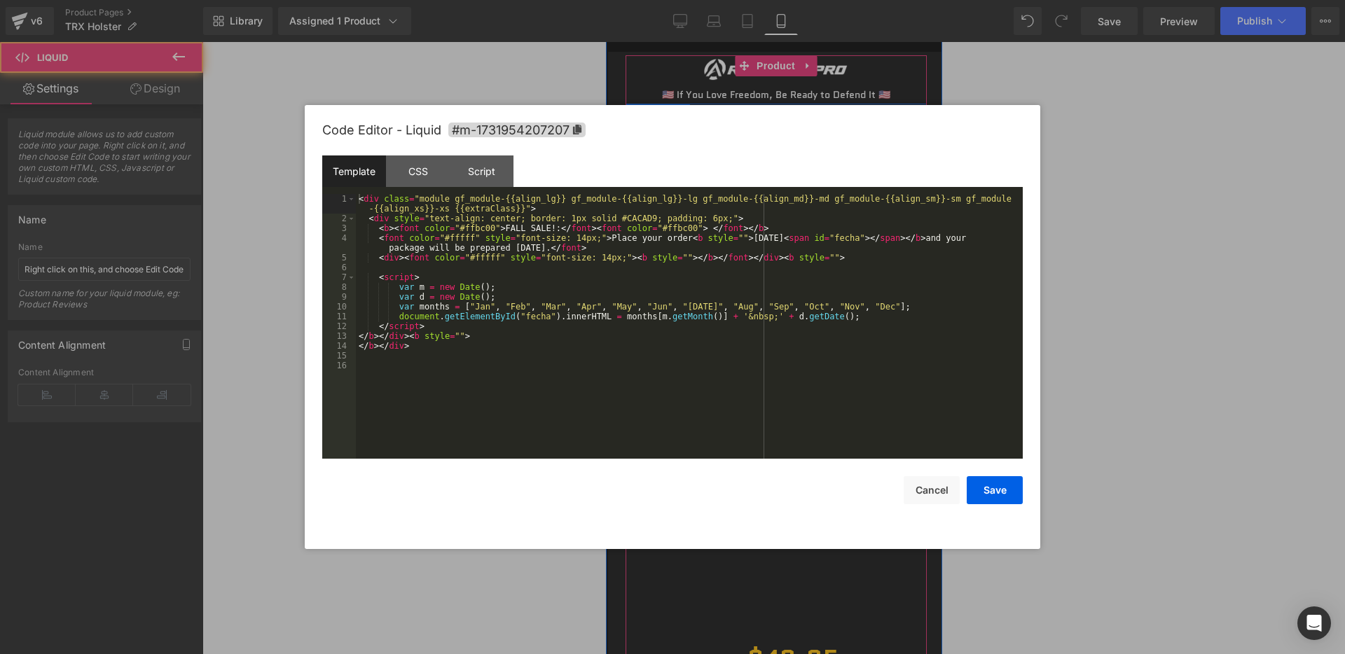
click at [786, 123] on link at bounding box center [791, 121] width 15 height 17
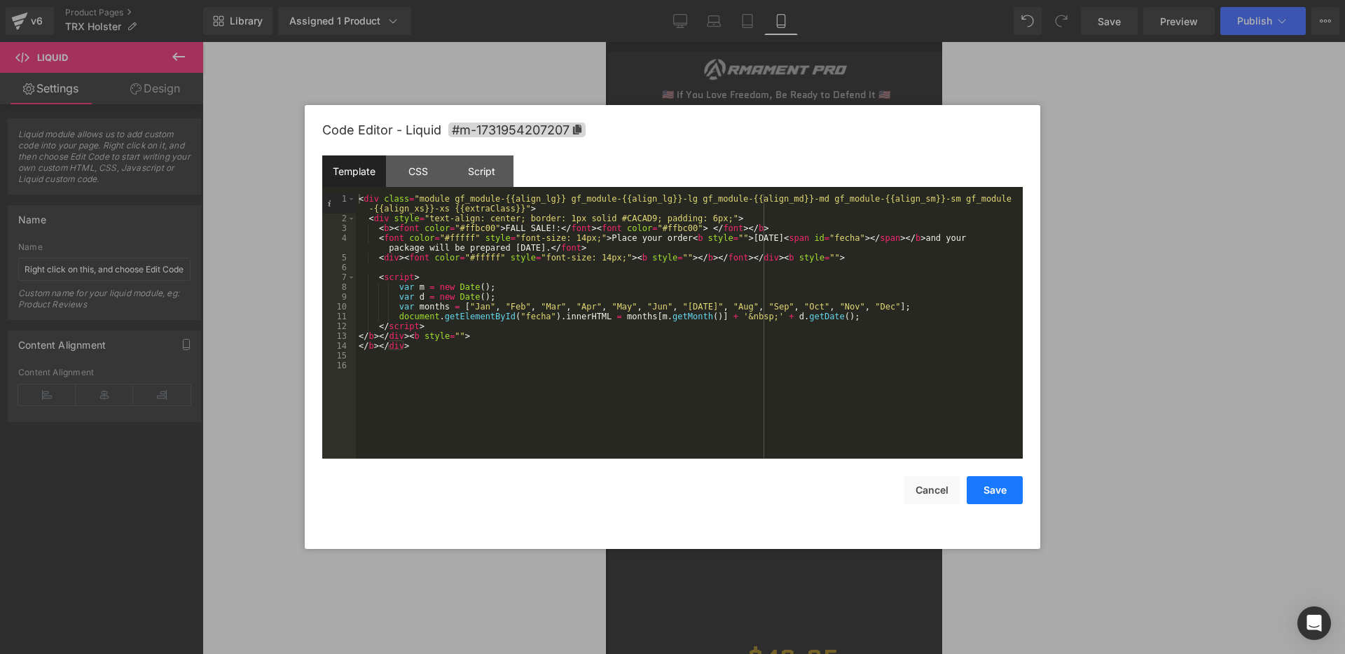
click at [992, 482] on button "Save" at bounding box center [994, 490] width 56 height 28
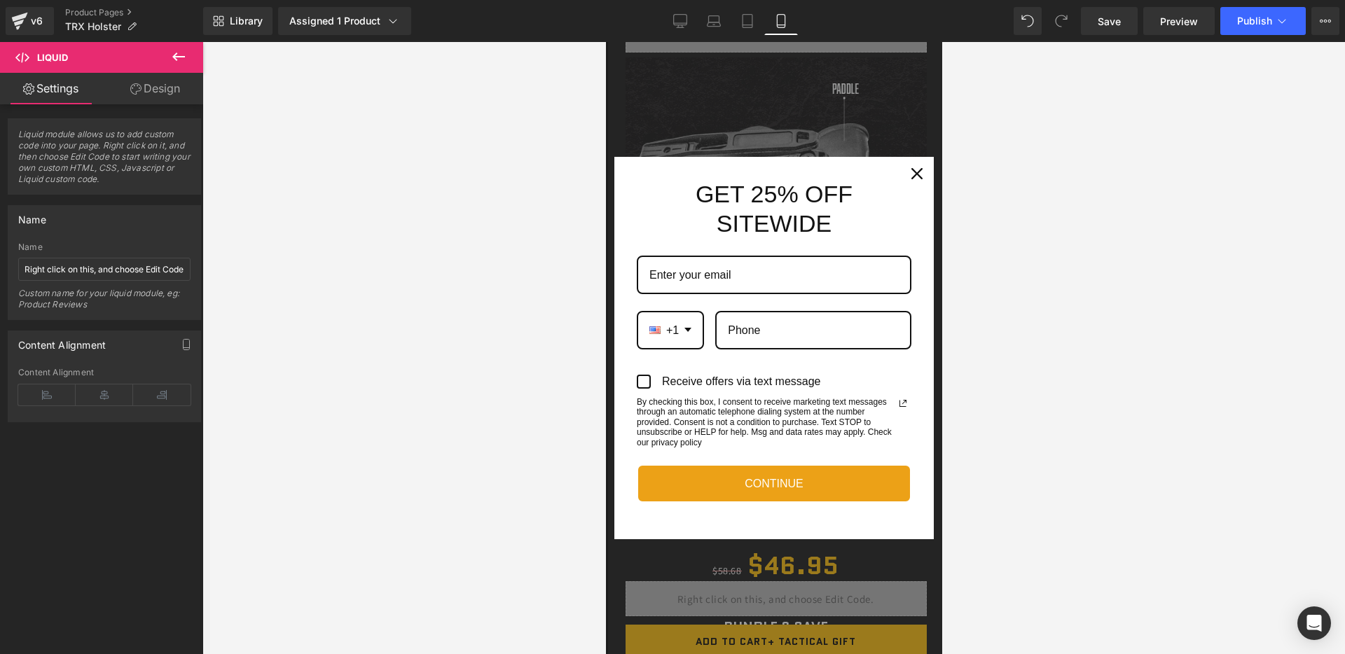
scroll to position [843, 0]
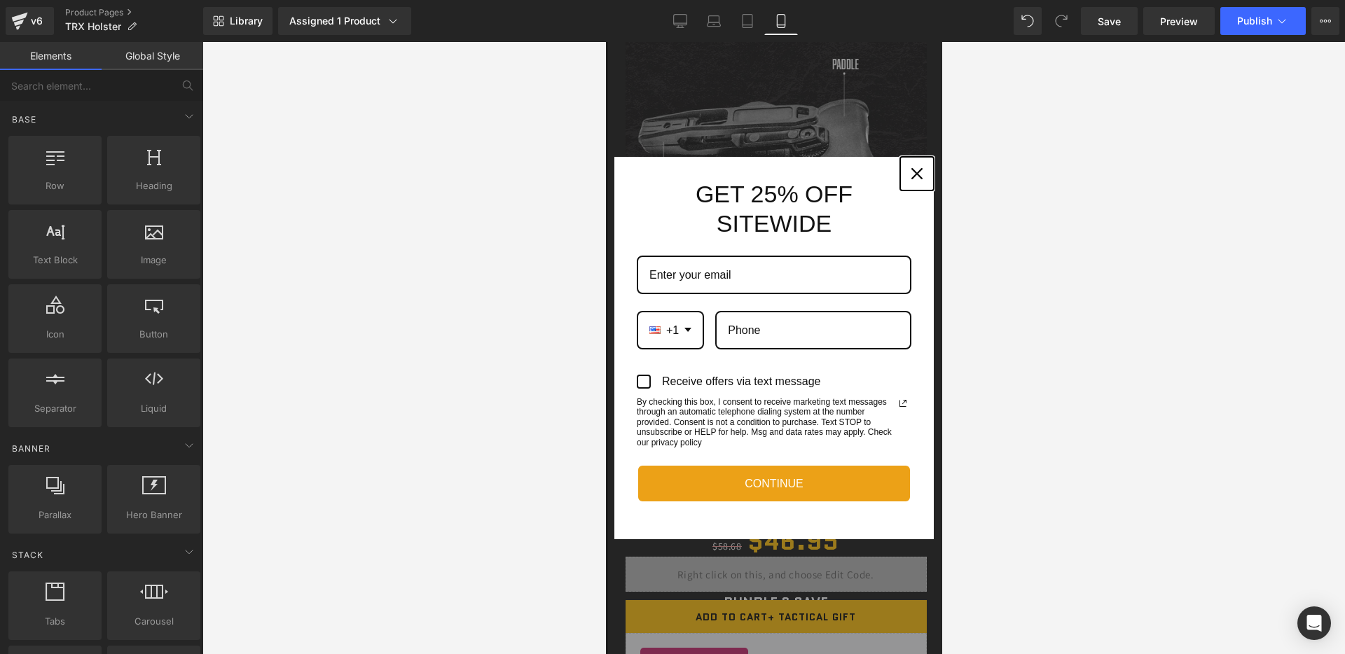
click at [915, 179] on div "Close" at bounding box center [916, 173] width 22 height 22
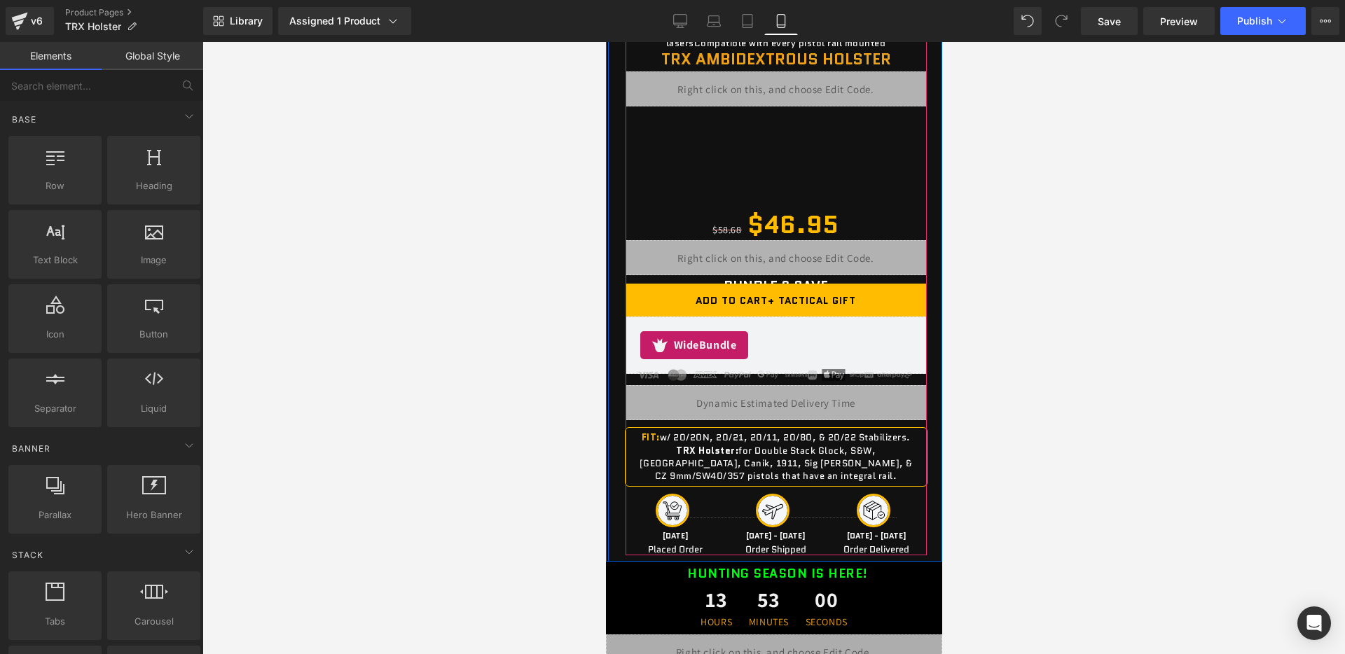
scroll to position [1167, 0]
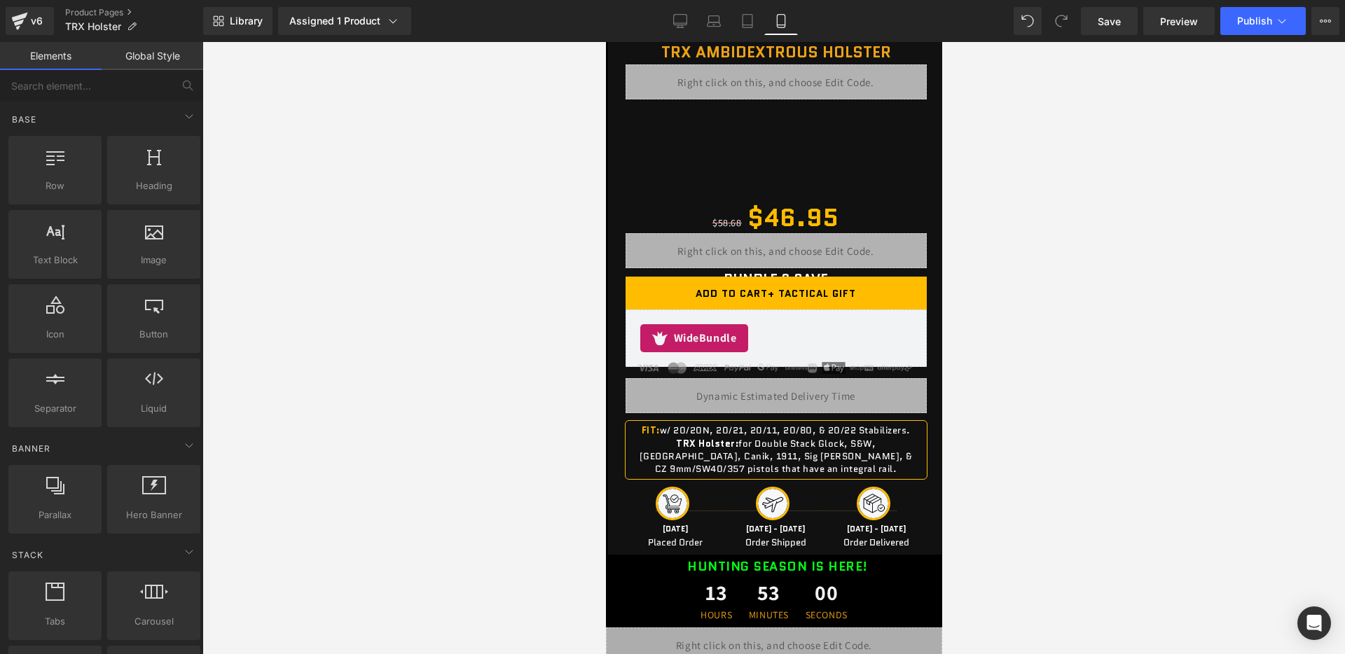
click at [726, 562] on b "HUNTING SEASON IS HERE!" at bounding box center [776, 566] width 181 height 18
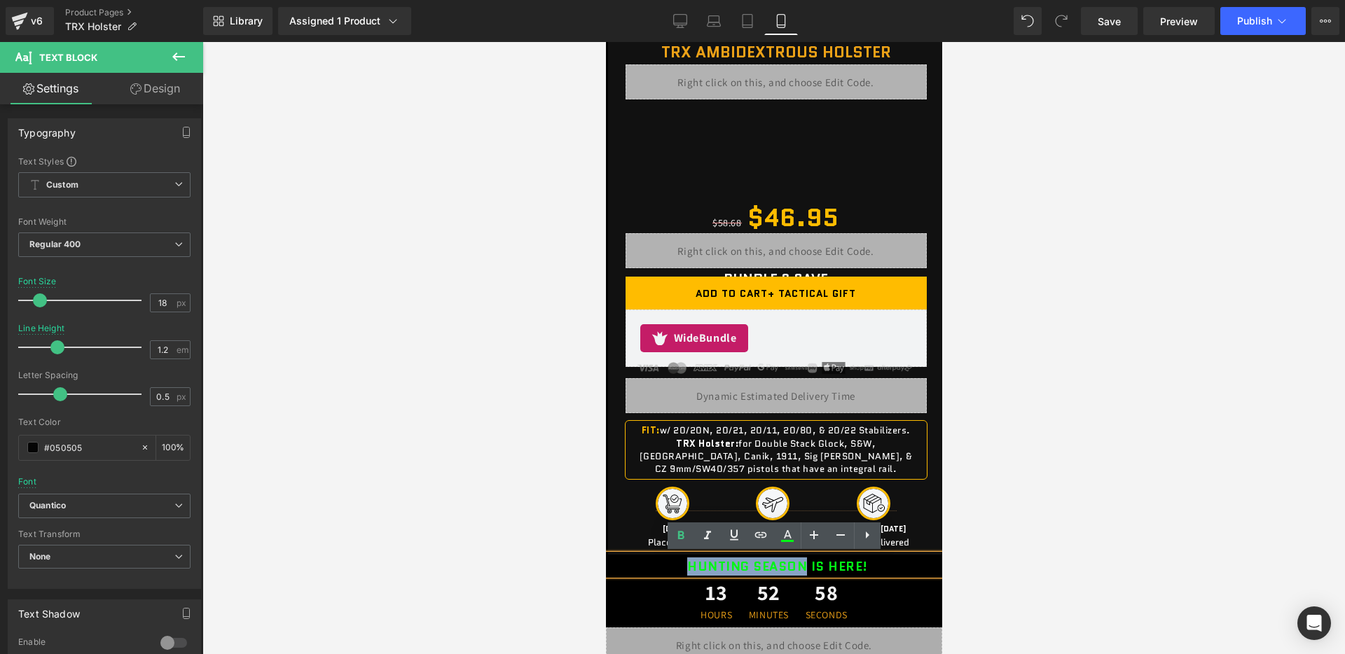
drag, startPoint x: 688, startPoint y: 560, endPoint x: 805, endPoint y: 562, distance: 117.0
click at [806, 562] on p "HUNTING SEASON IS HERE!" at bounding box center [776, 567] width 329 height 15
paste div
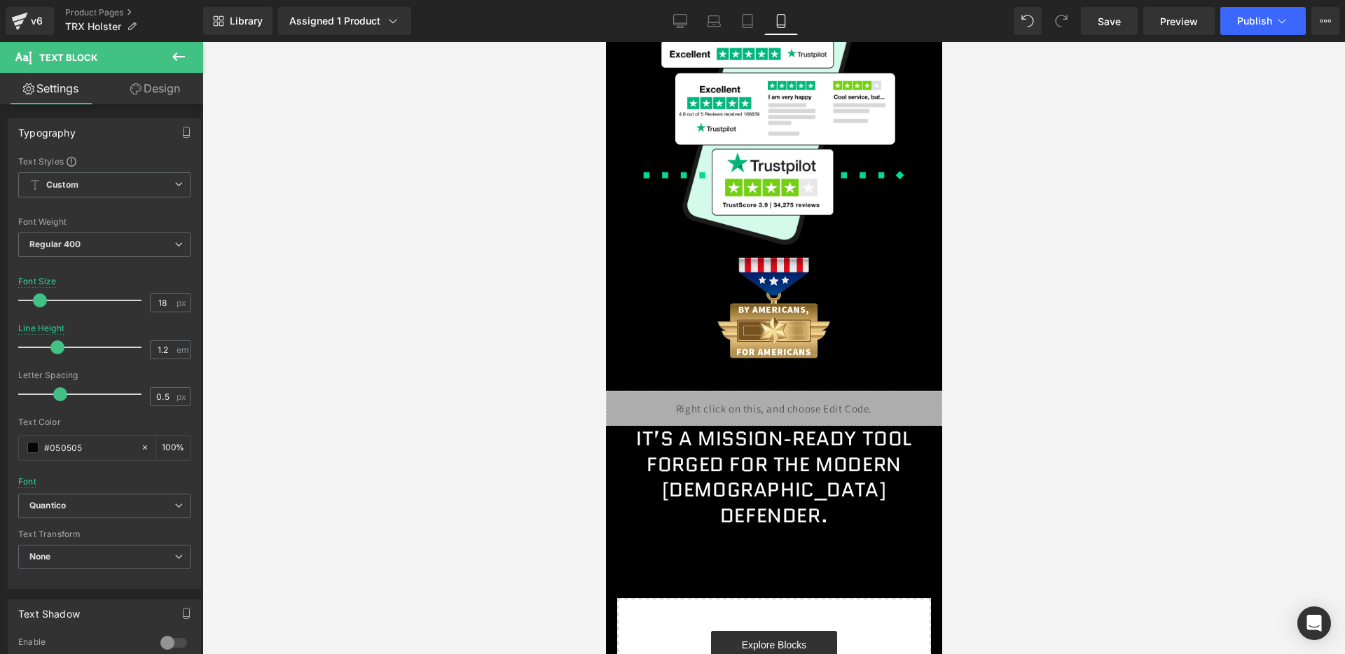
scroll to position [4969, 0]
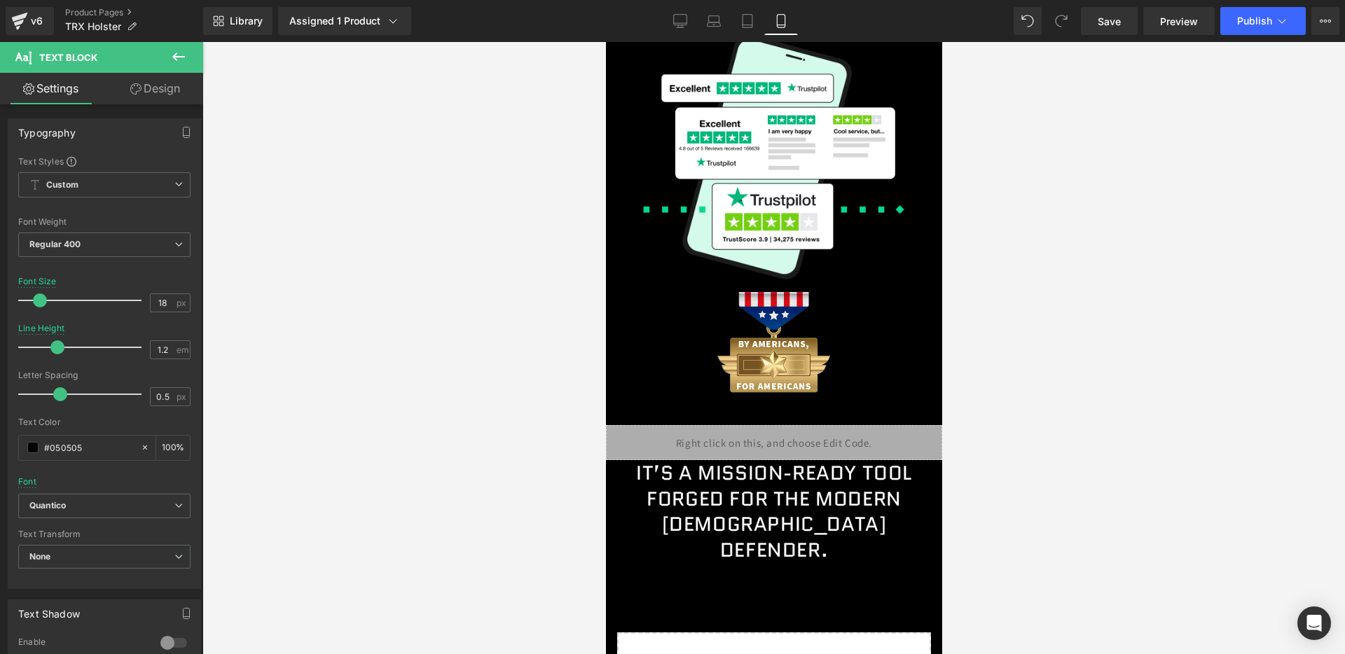
click at [748, 457] on div "Liquid" at bounding box center [773, 442] width 336 height 35
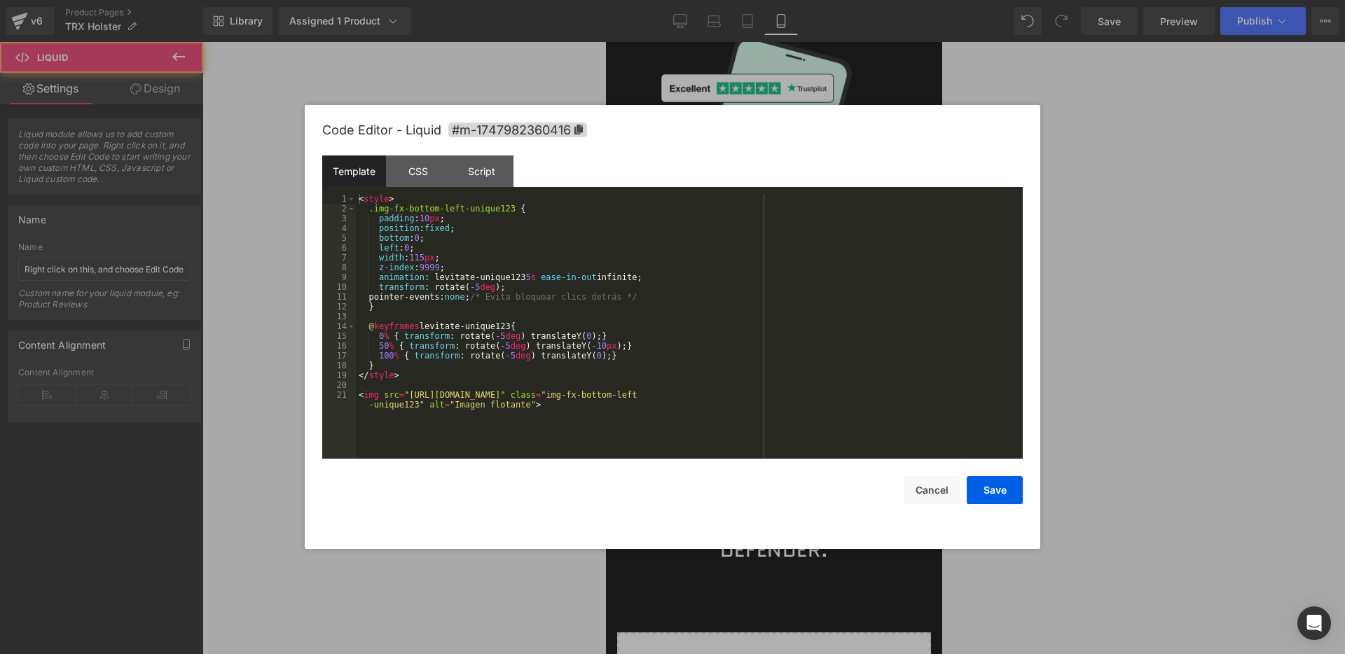
drag, startPoint x: 792, startPoint y: 436, endPoint x: 1398, endPoint y: 478, distance: 607.2
click at [792, 436] on div "Liquid" at bounding box center [773, 442] width 336 height 35
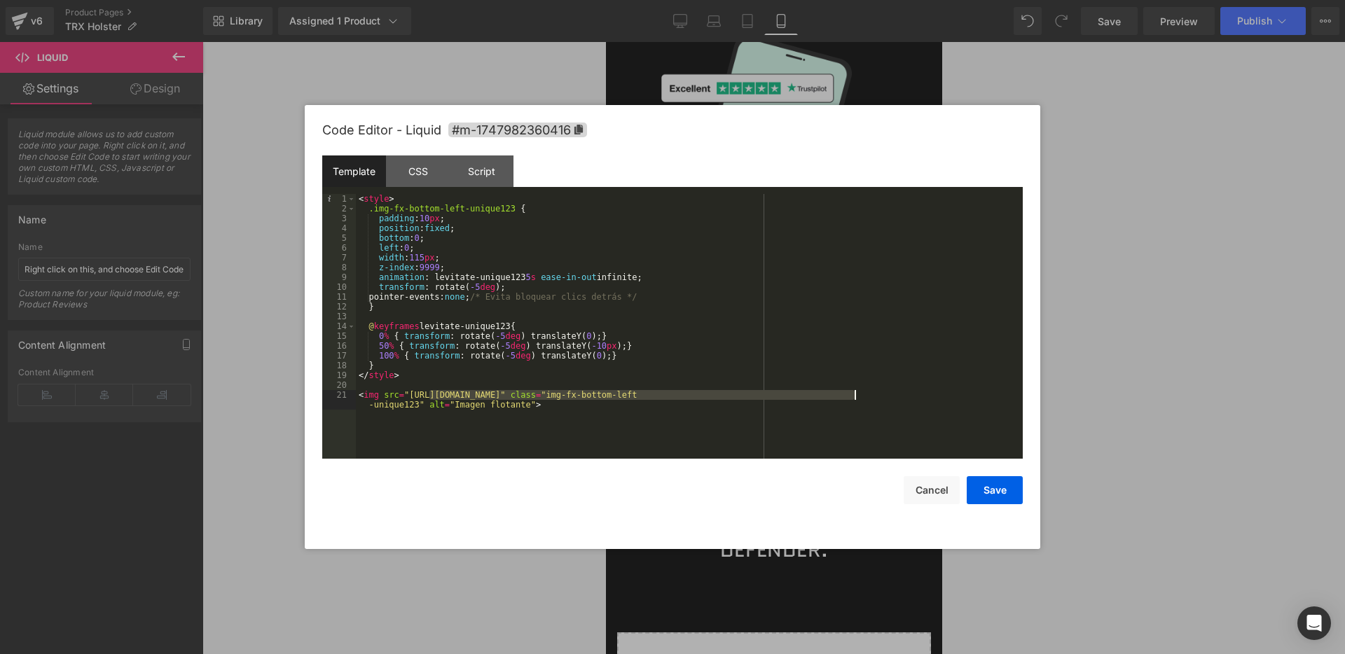
drag, startPoint x: 431, startPoint y: 394, endPoint x: 856, endPoint y: 397, distance: 425.1
click at [856, 397] on div "< style > .img-fx-bottom-left-unique123 { padding : 10 px ; position : fixed ; …" at bounding box center [689, 341] width 667 height 294
click at [993, 492] on button "Save" at bounding box center [994, 490] width 56 height 28
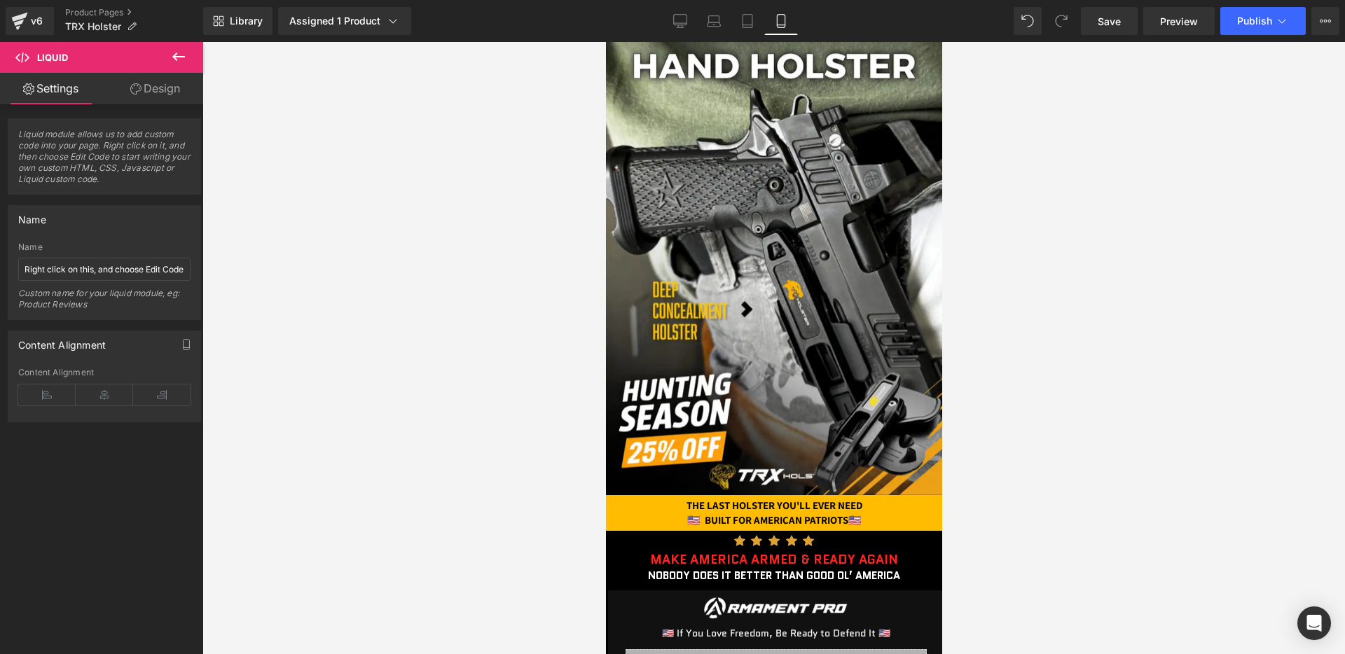
scroll to position [0, 0]
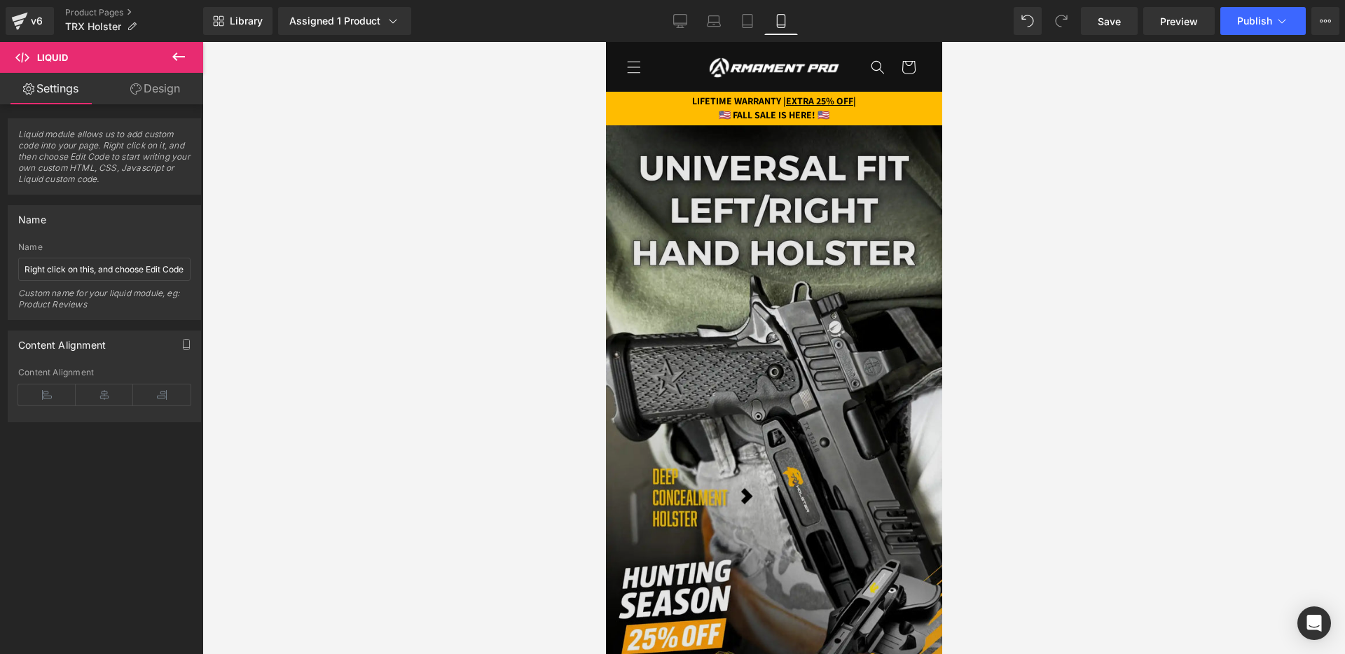
click at [697, 223] on img at bounding box center [773, 403] width 336 height 556
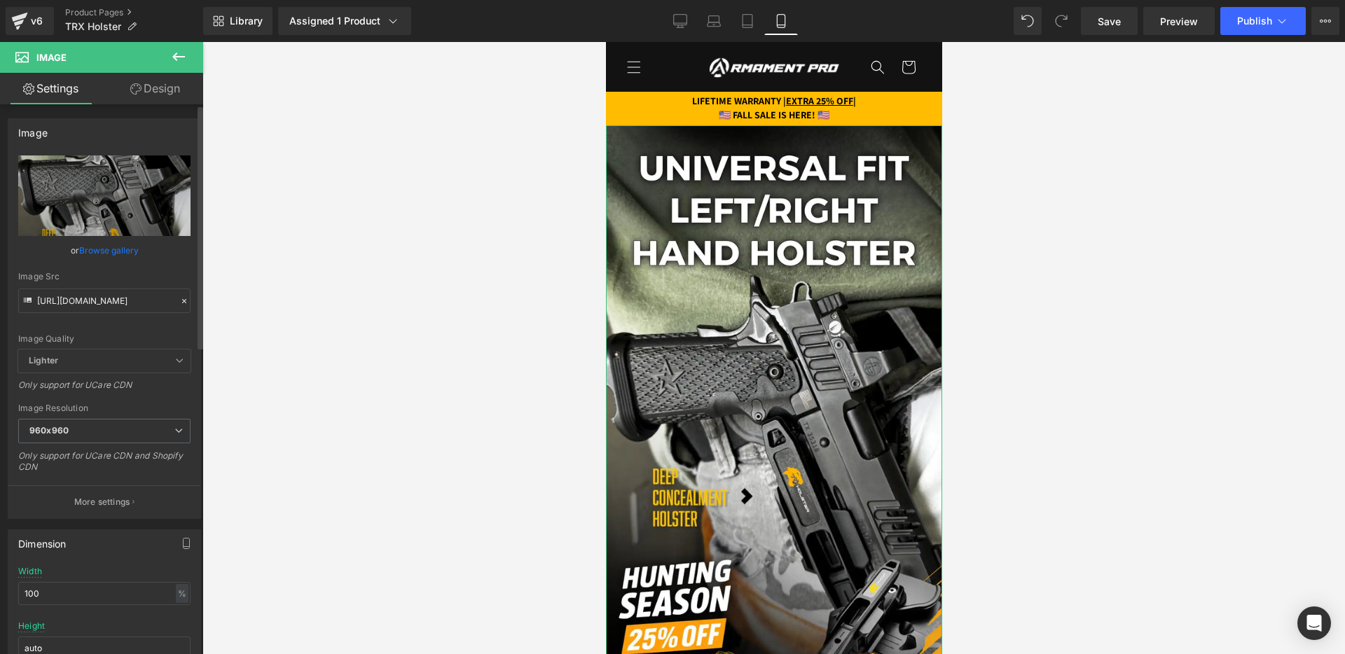
click at [179, 301] on icon at bounding box center [184, 301] width 10 height 10
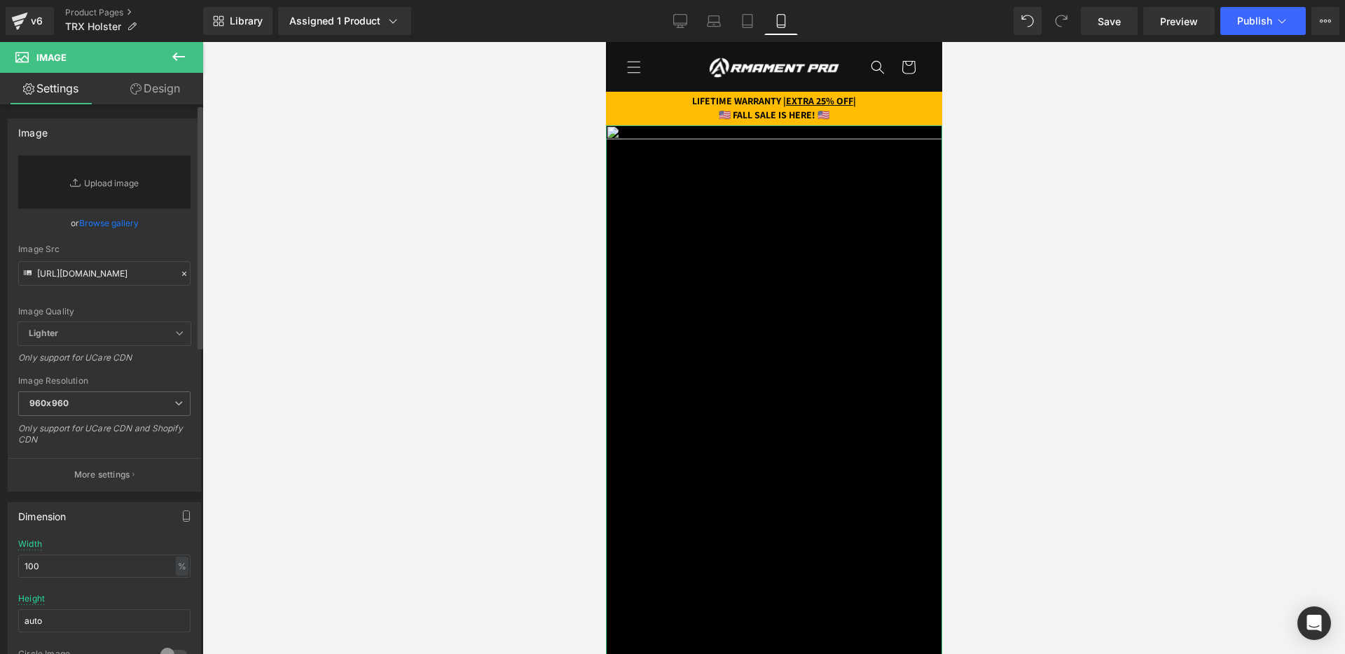
click at [159, 301] on div "Image Quality Lighter Lightest Lighter Lighter Lightest Only support for UCare …" at bounding box center [104, 238] width 172 height 167
click at [139, 281] on input "https://cdn.shopify.com/s/files/1/0688/1827/2435/files/frame_40_7__11zon_960x96…" at bounding box center [104, 273] width 172 height 25
paste input "https://cdn.shopify.com/s/files/1/0688/1827/2435/files/frame_40_8__11zon.webp?v…"
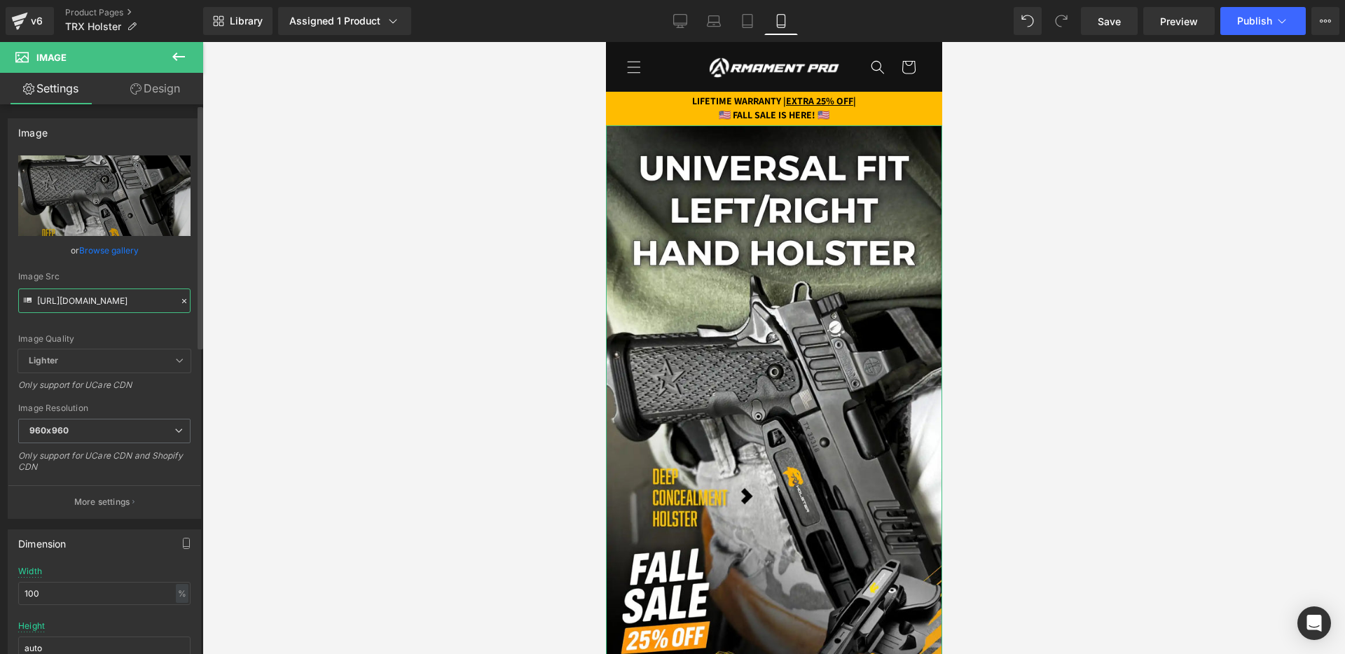
click at [136, 296] on input "https://cdn.shopify.com/s/files/1/0688/1827/2435/files/frame_40_8__11zon.webp?v…" at bounding box center [104, 301] width 172 height 25
type input "https://cdn.shopify.com/s/files/1/0688/1827/2435/files/frame_40_8__11zon.webp?v…"
click at [155, 270] on div "Image Quality Lighter Lightest Lighter Lighter Lightest Only support for UCare …" at bounding box center [104, 252] width 172 height 194
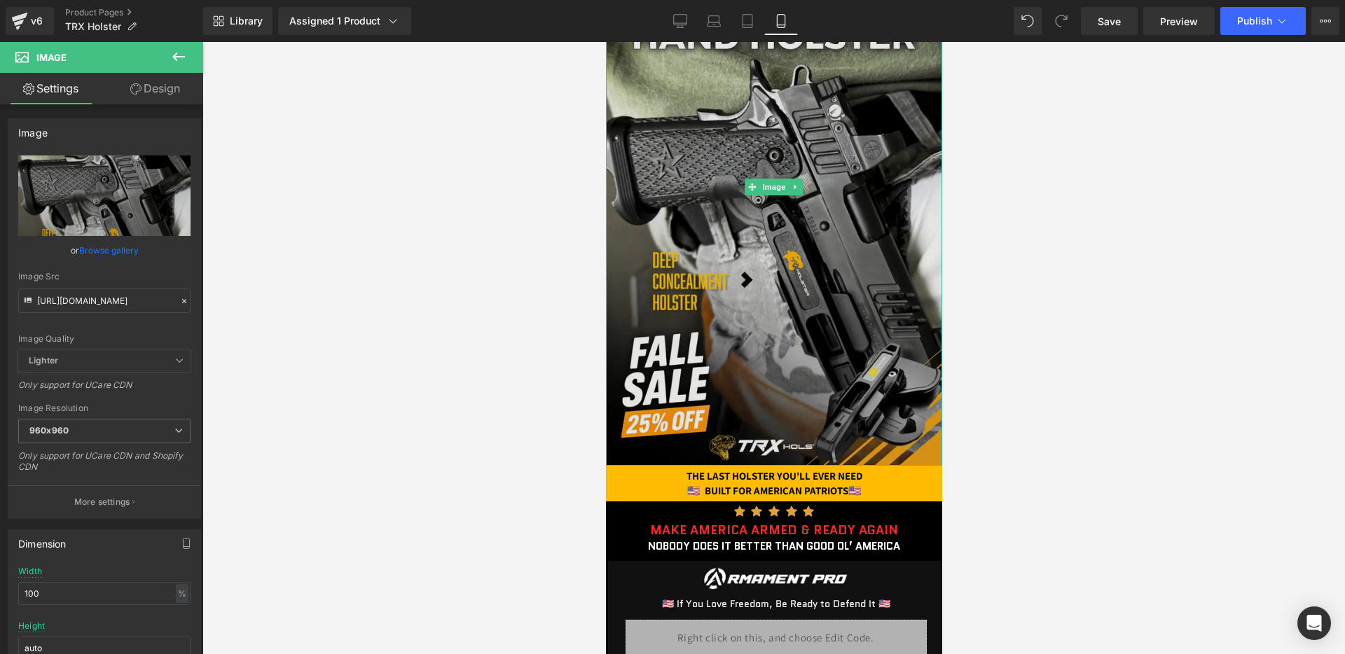
scroll to position [227, 0]
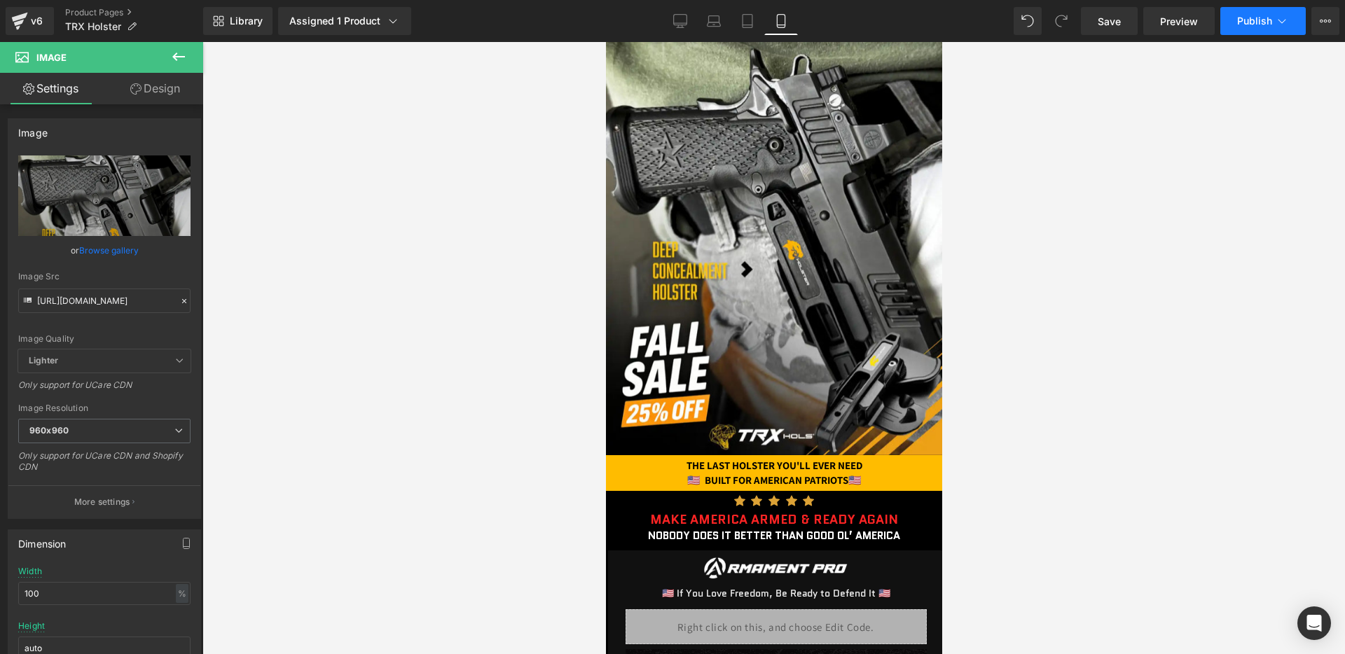
click at [1251, 20] on span "Publish" at bounding box center [1254, 20] width 35 height 11
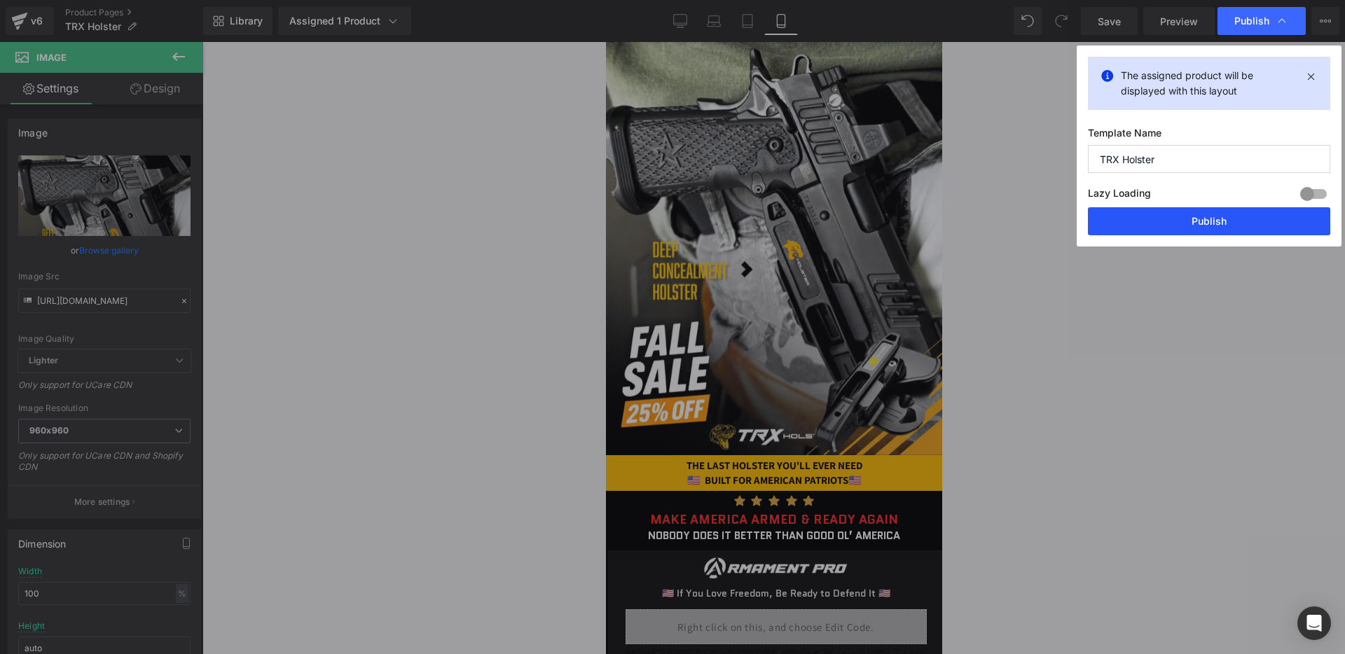
click at [1147, 224] on button "Publish" at bounding box center [1209, 221] width 242 height 28
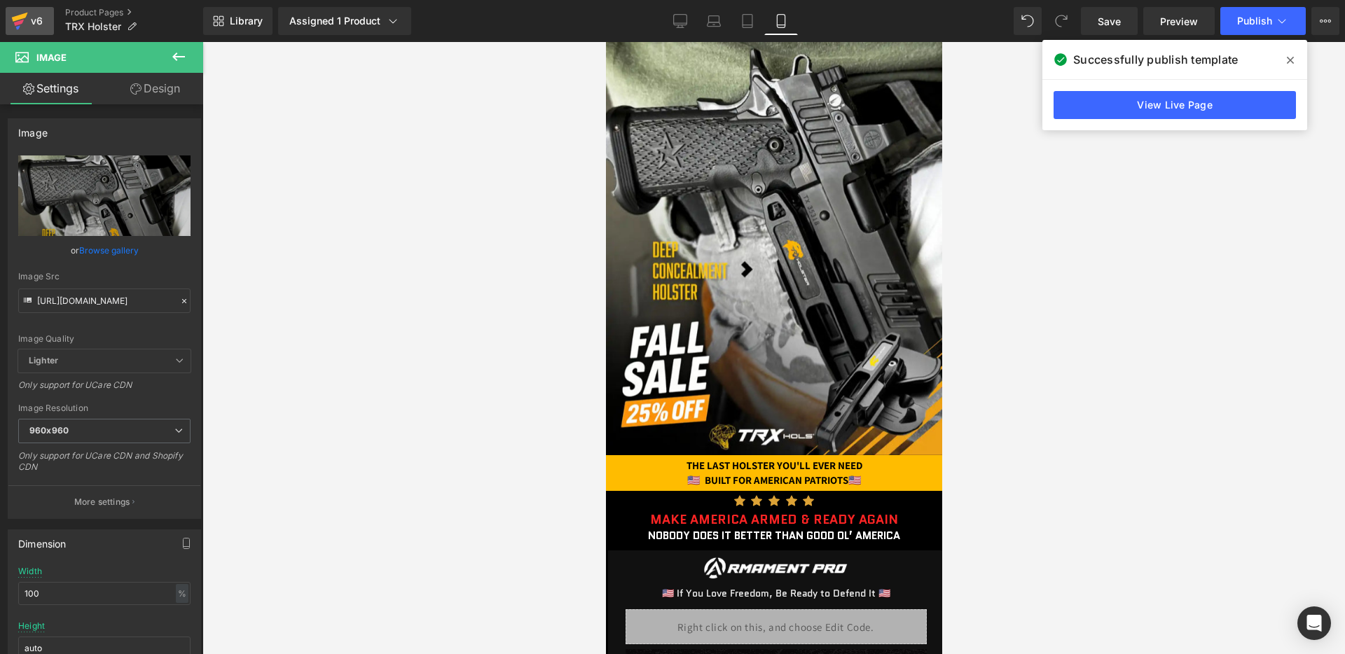
click at [36, 29] on div "v6" at bounding box center [37, 21] width 18 height 18
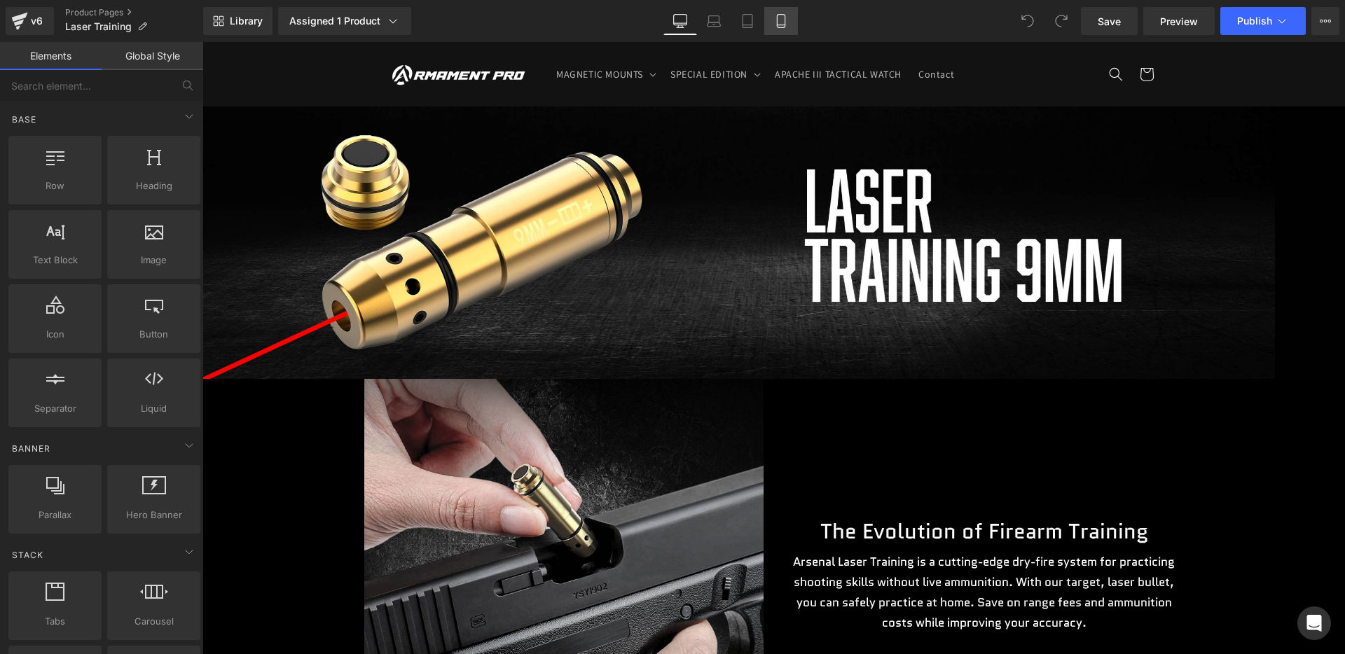
click at [782, 25] on icon at bounding box center [781, 21] width 14 height 14
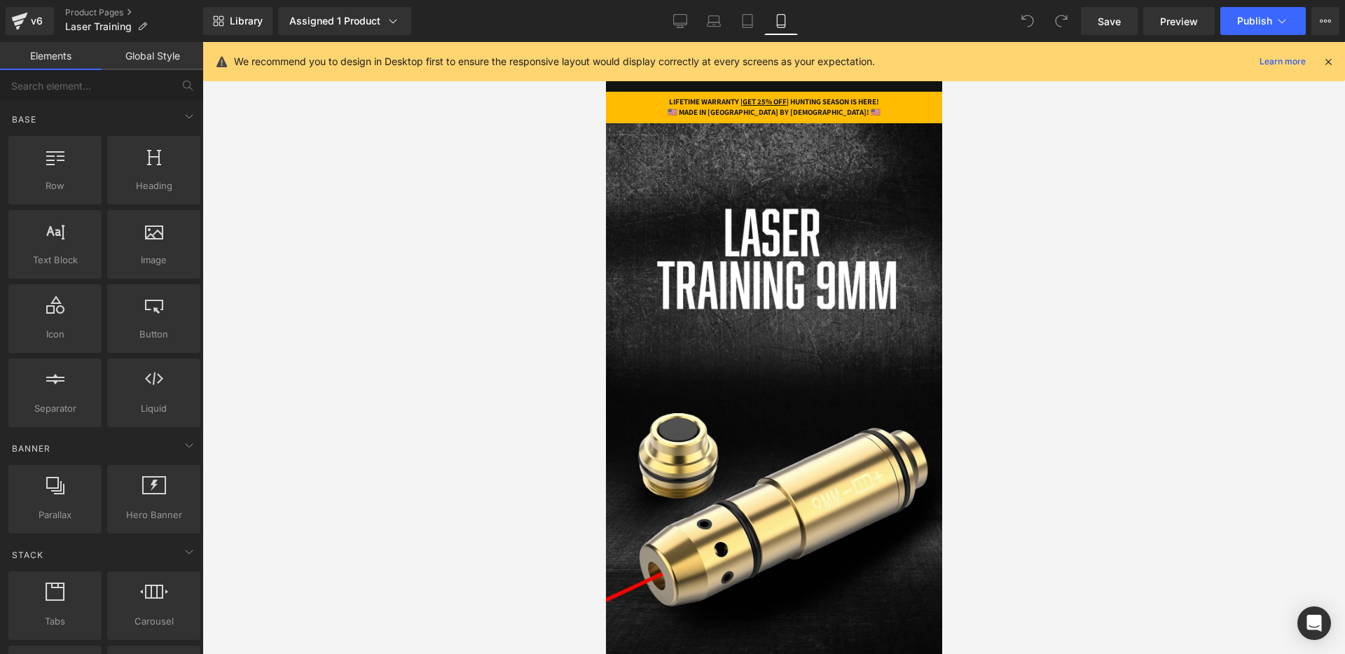
click at [1328, 60] on icon at bounding box center [1327, 61] width 13 height 13
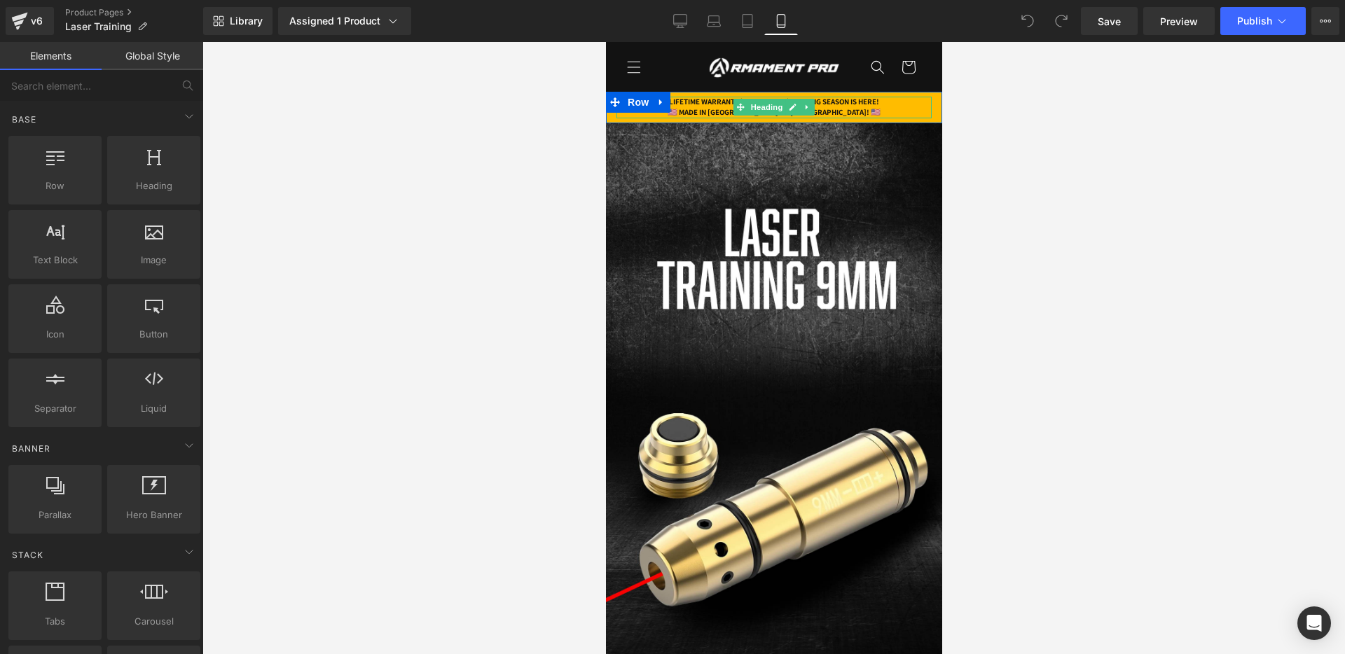
click at [848, 101] on h1 "LIFETIME WARRANTY | GET 25% OFF | HUNTING SEASON IS HERE!" at bounding box center [773, 102] width 315 height 11
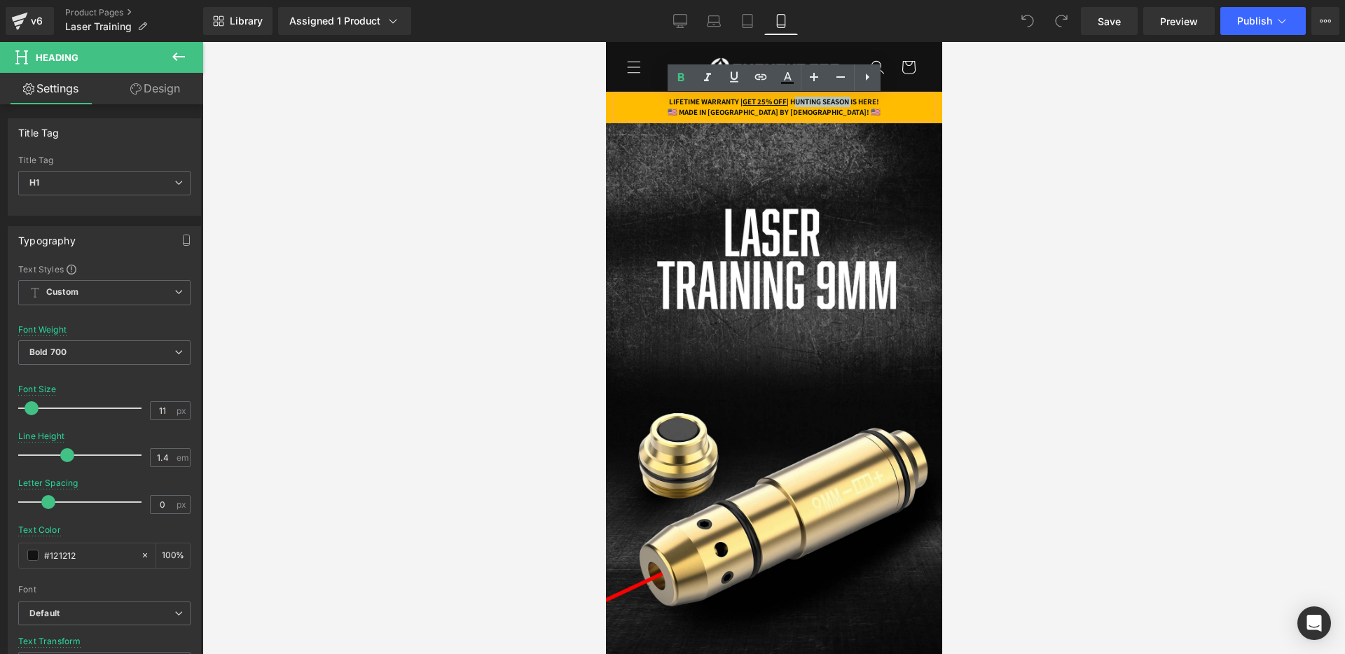
drag, startPoint x: 794, startPoint y: 102, endPoint x: 863, endPoint y: 104, distance: 69.4
click at [864, 104] on h1 "LIFETIME WARRANTY | GET 25% OFF | HUNTING SEASON IS HERE!" at bounding box center [773, 102] width 315 height 11
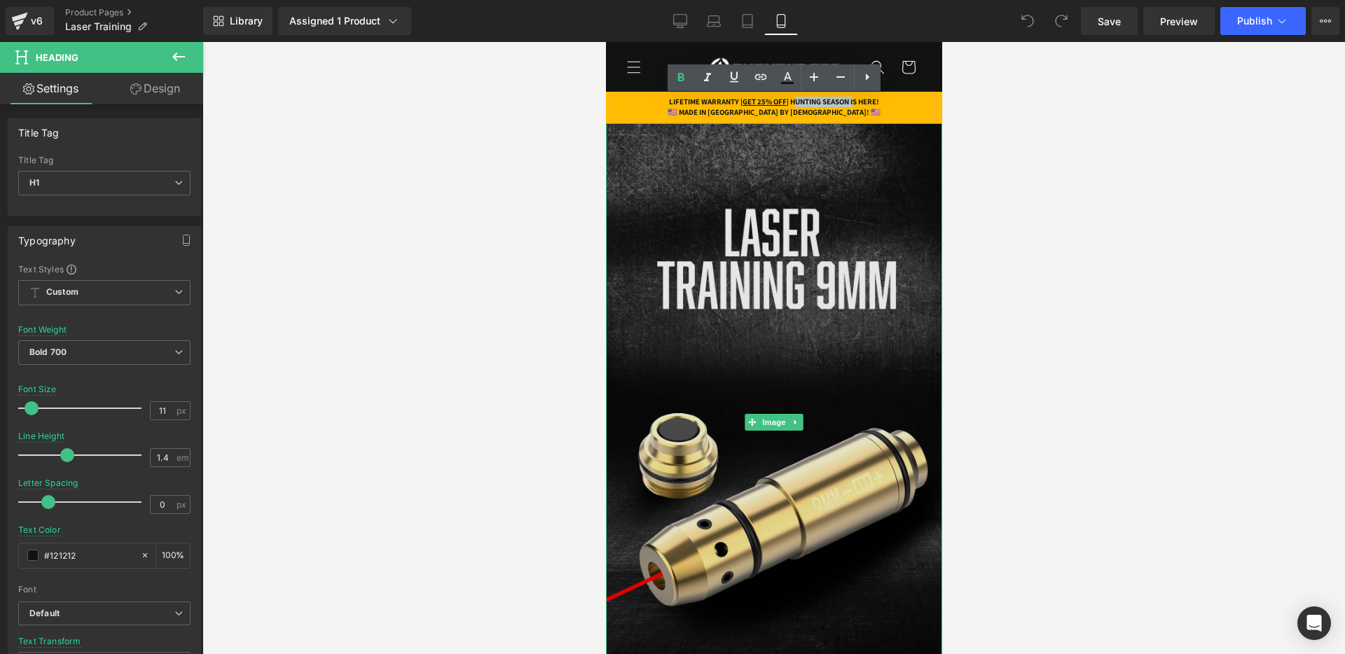
paste div
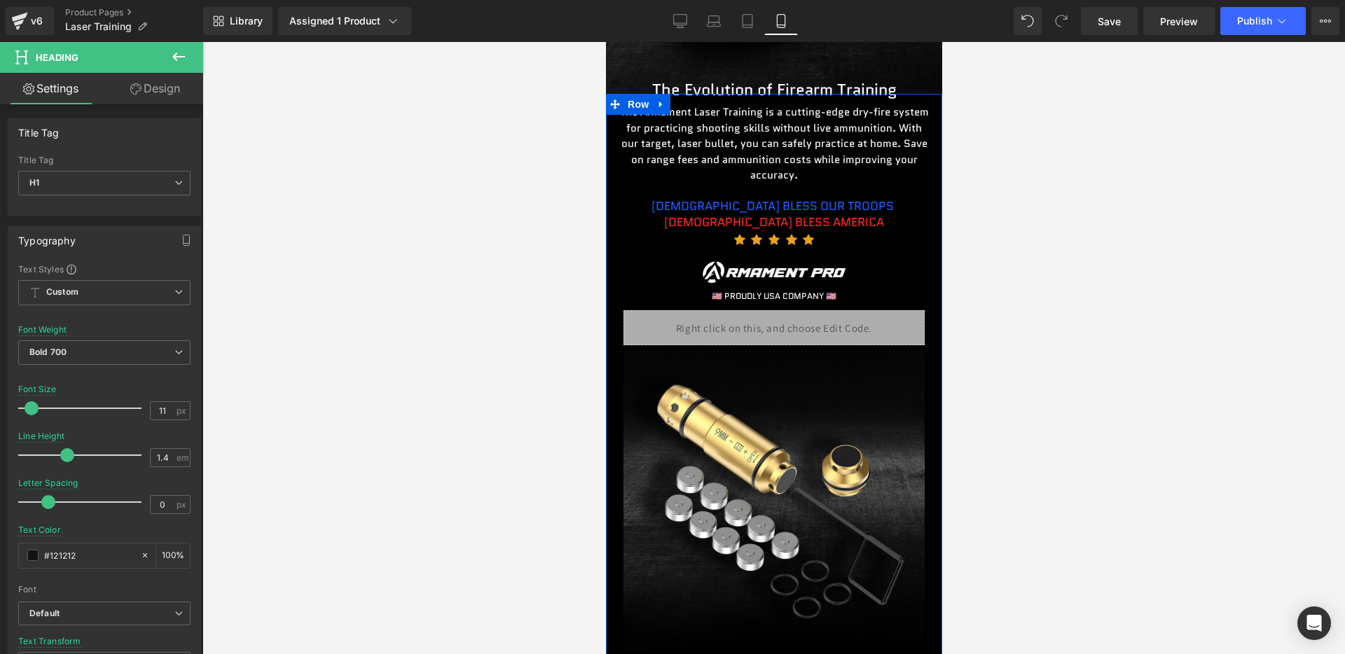
scroll to position [571, 0]
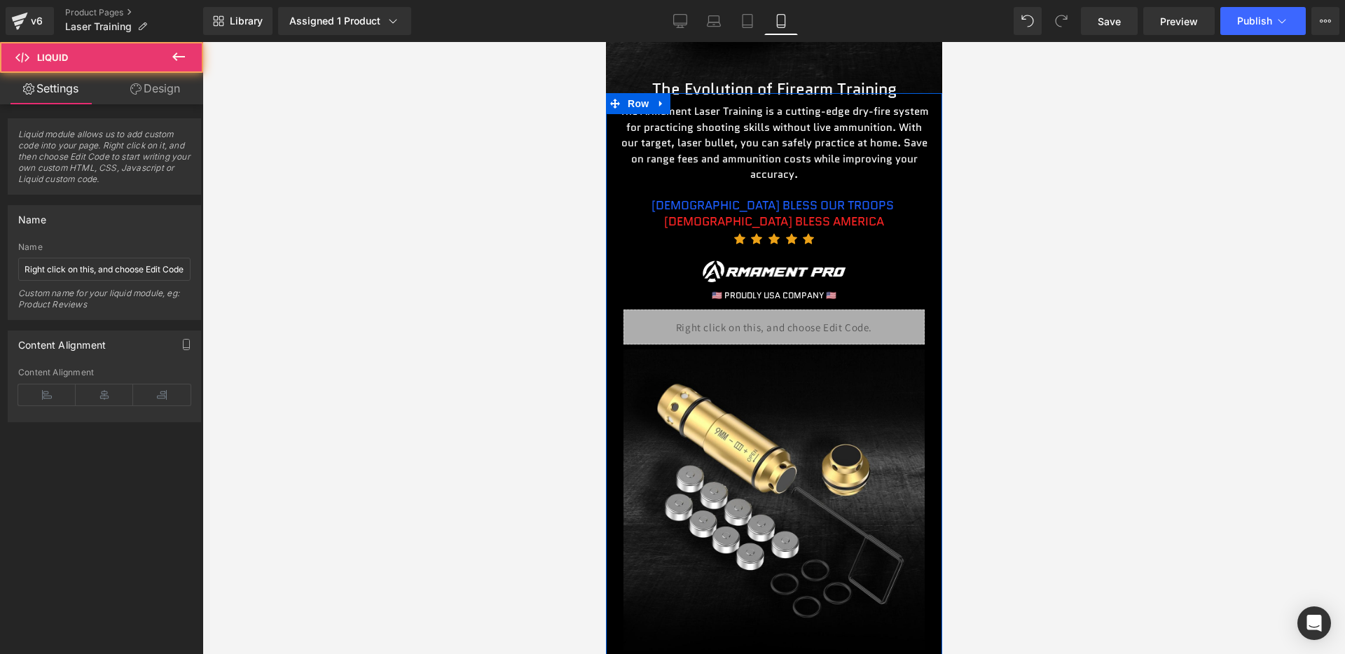
click at [772, 318] on div "Liquid" at bounding box center [773, 327] width 301 height 35
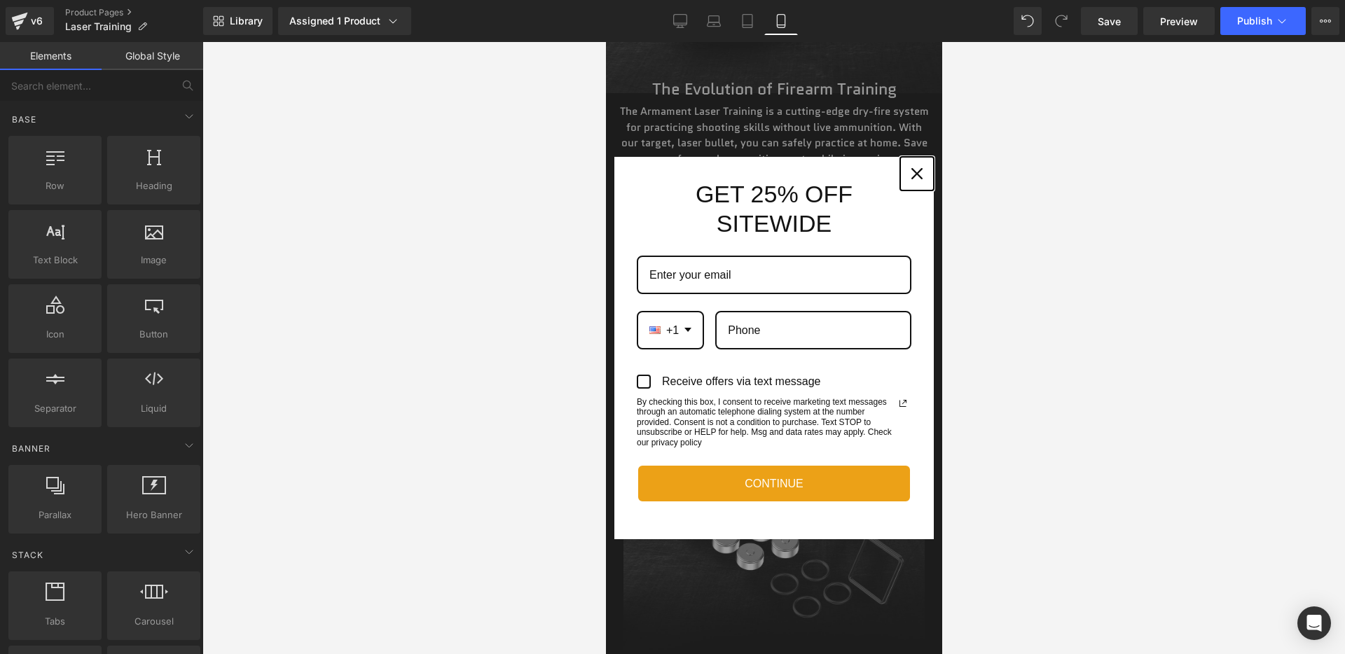
click at [906, 179] on div "Close" at bounding box center [916, 173] width 22 height 22
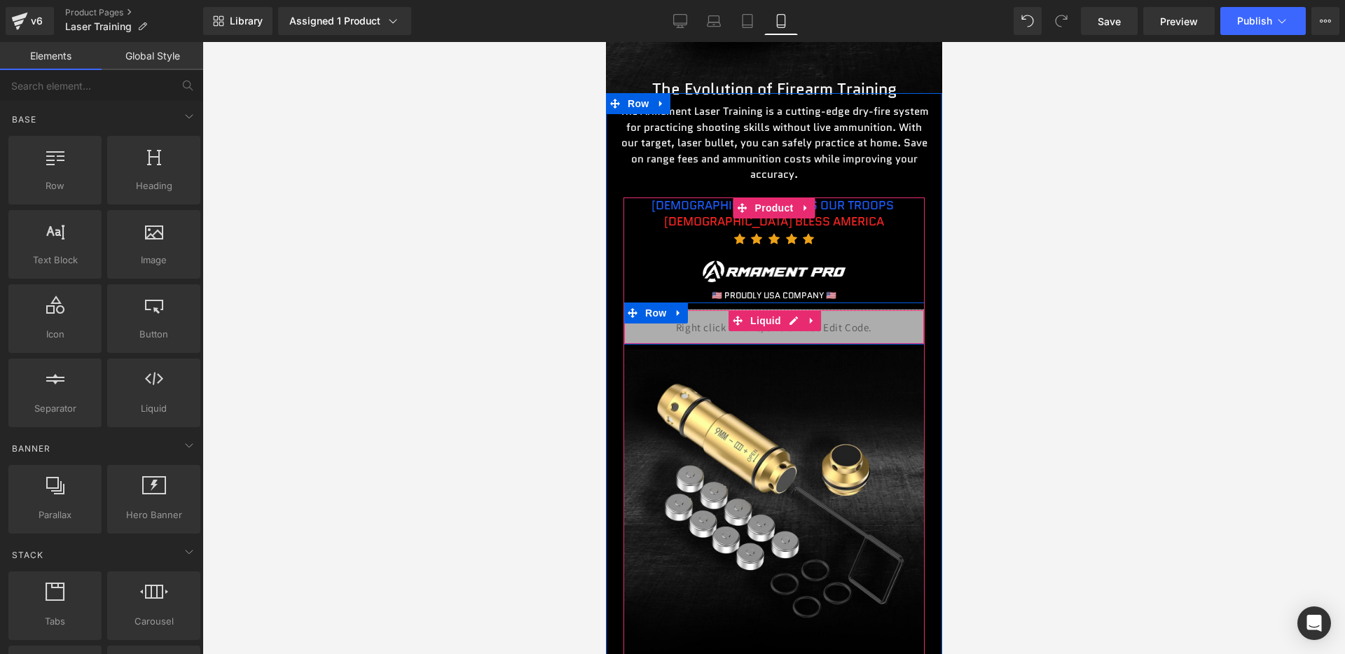
click at [791, 321] on div "Liquid" at bounding box center [773, 327] width 301 height 35
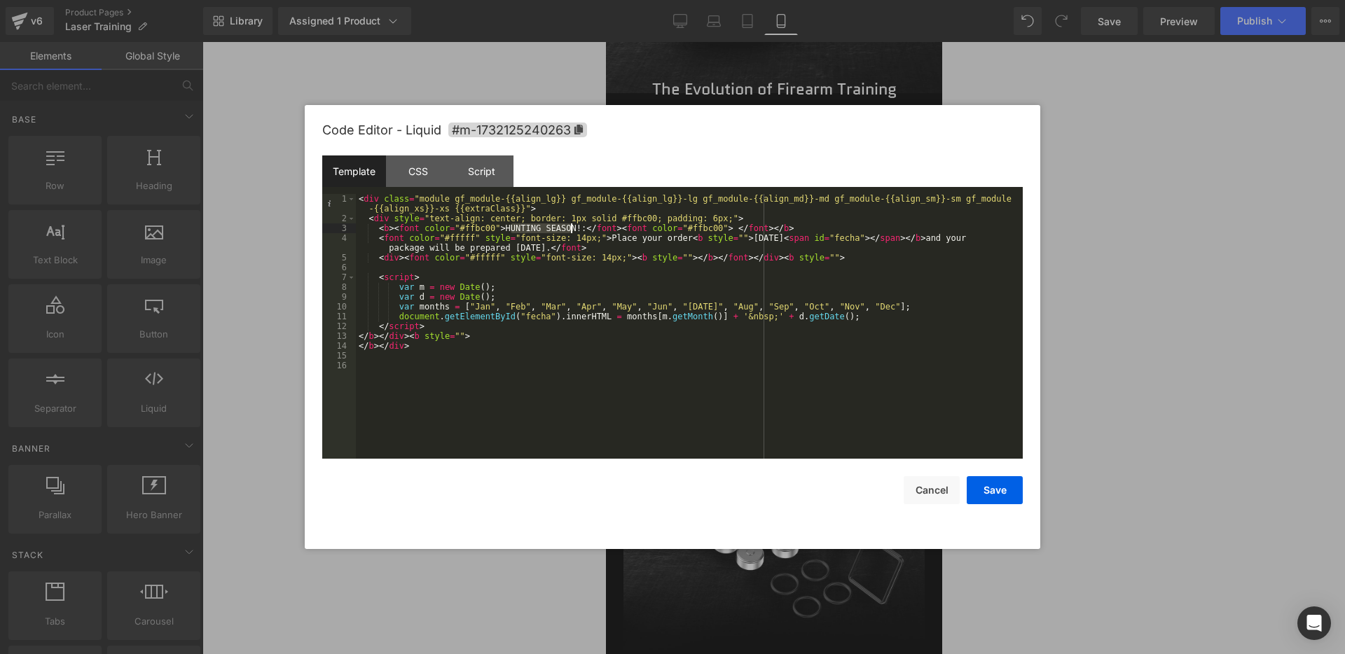
drag, startPoint x: 510, startPoint y: 228, endPoint x: 574, endPoint y: 228, distance: 63.0
click at [574, 228] on div "< div class = "module gf_module-{{align_lg}} gf_module-{{align_lg}}-lg gf_modul…" at bounding box center [689, 341] width 667 height 294
click at [1015, 485] on button "Save" at bounding box center [994, 490] width 56 height 28
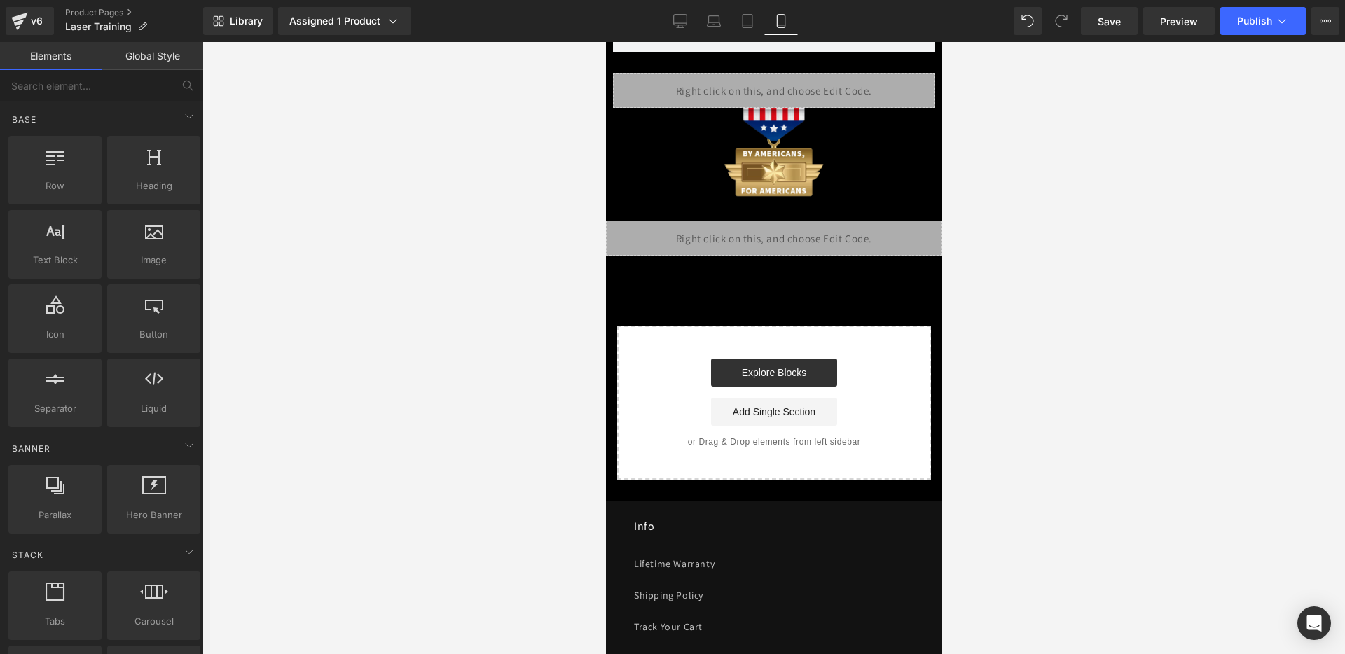
scroll to position [3576, 0]
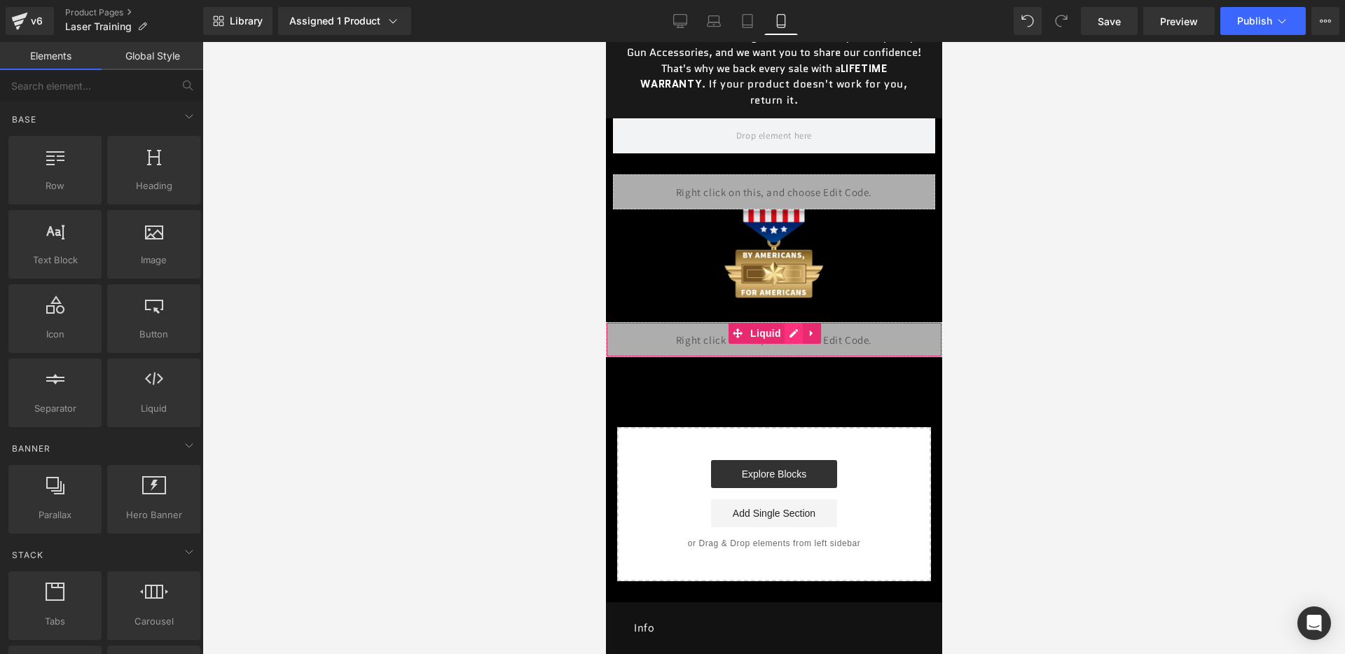
click at [793, 333] on div "Liquid" at bounding box center [773, 339] width 336 height 35
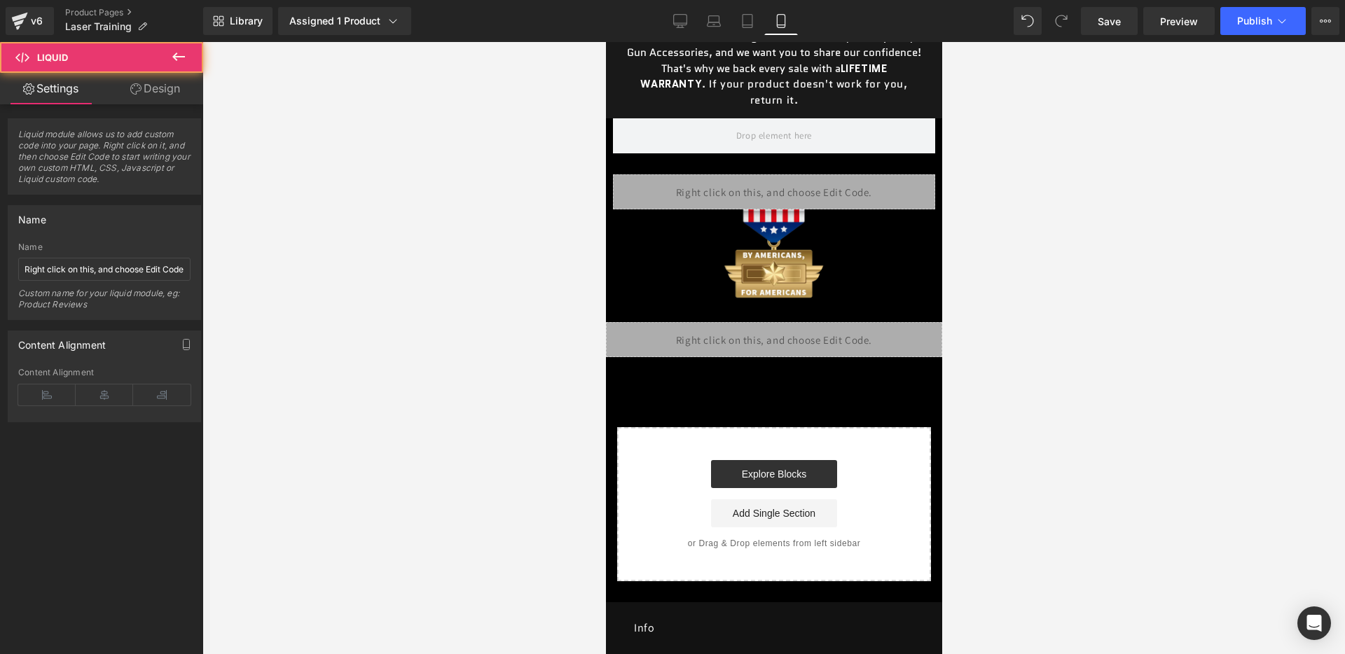
click at [793, 336] on div "Liquid" at bounding box center [773, 339] width 336 height 35
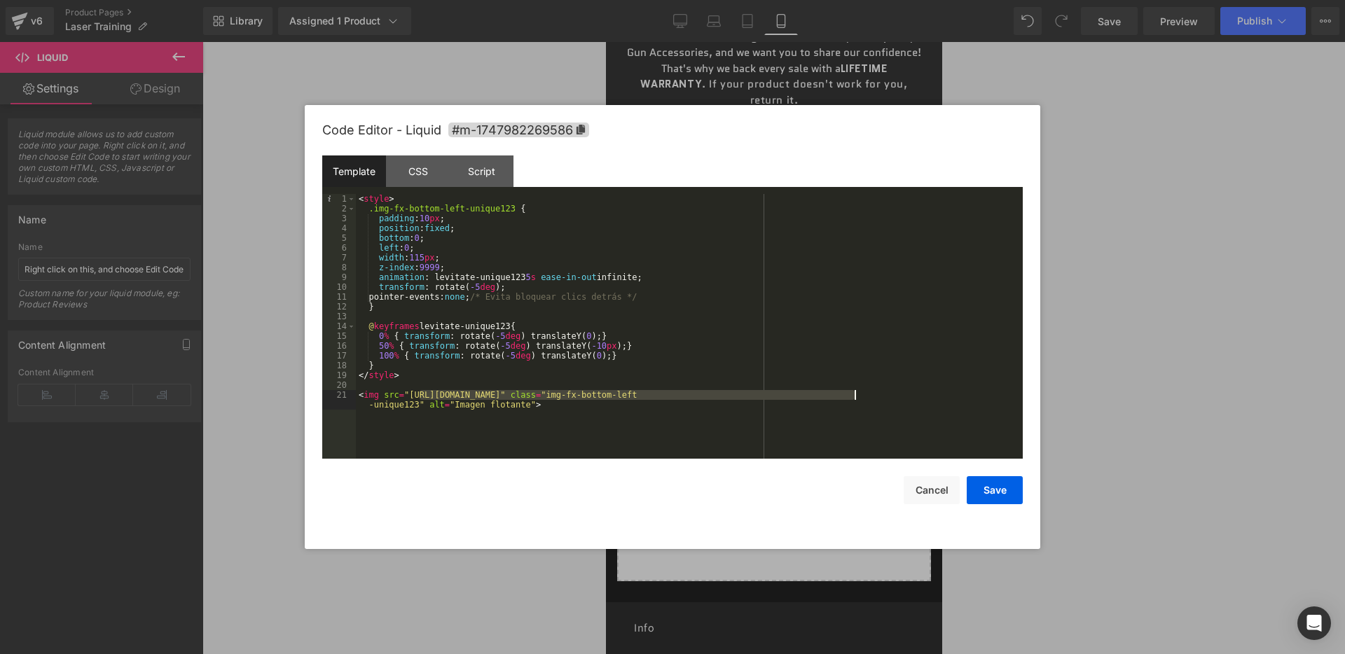
drag, startPoint x: 422, startPoint y: 396, endPoint x: 853, endPoint y: 396, distance: 431.4
click at [853, 396] on div "< style > .img-fx-bottom-left-unique123 { padding : 10 px ; position : fixed ; …" at bounding box center [689, 341] width 667 height 294
click at [989, 477] on button "Save" at bounding box center [994, 490] width 56 height 28
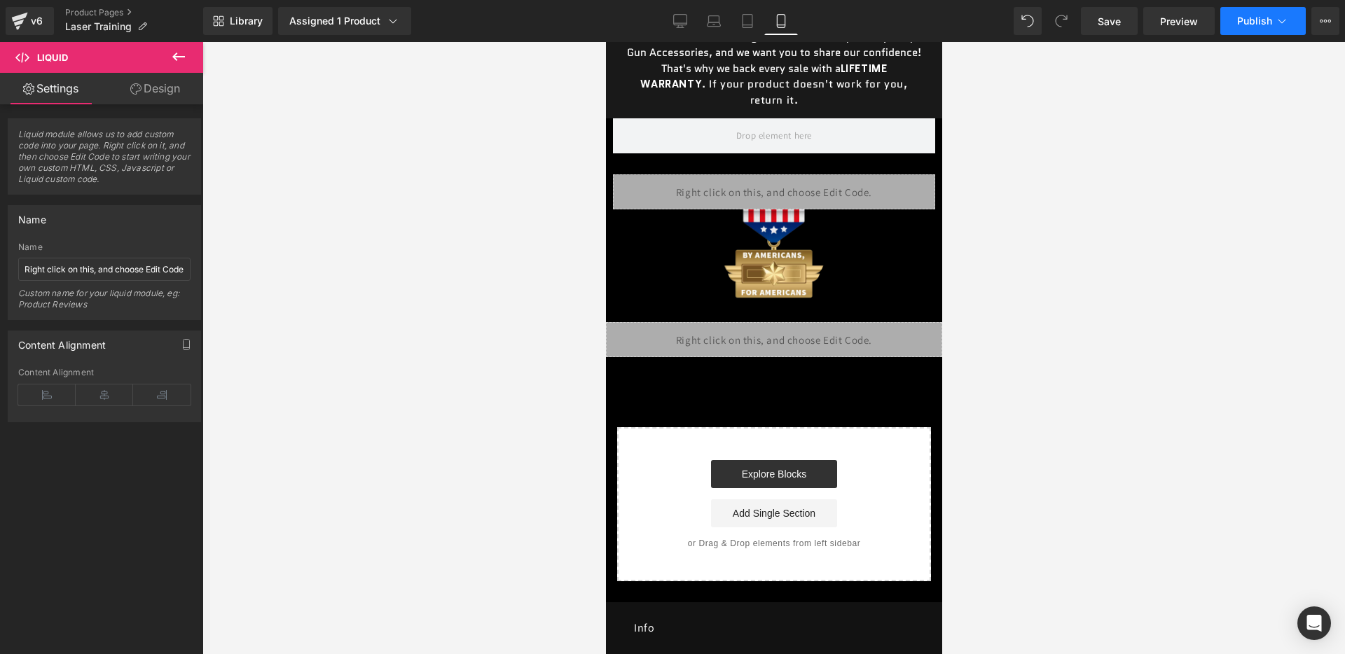
click at [1234, 29] on button "Publish" at bounding box center [1262, 21] width 85 height 28
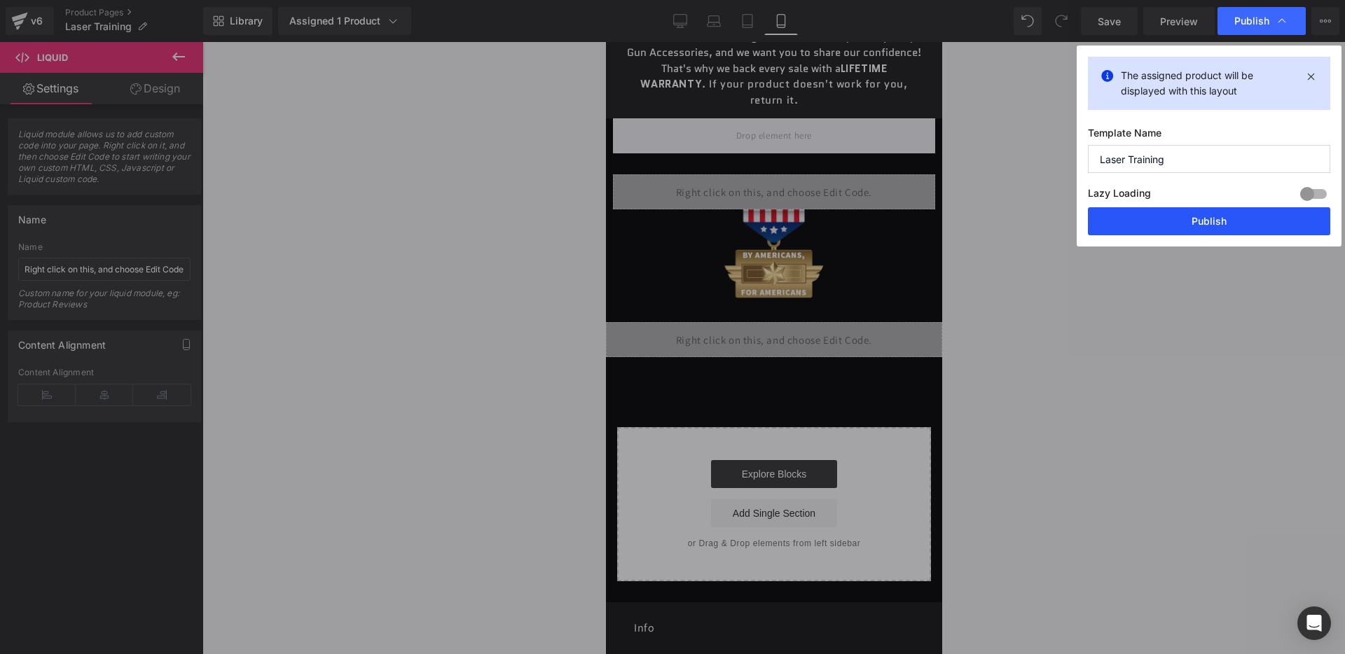
click at [1162, 214] on button "Publish" at bounding box center [1209, 221] width 242 height 28
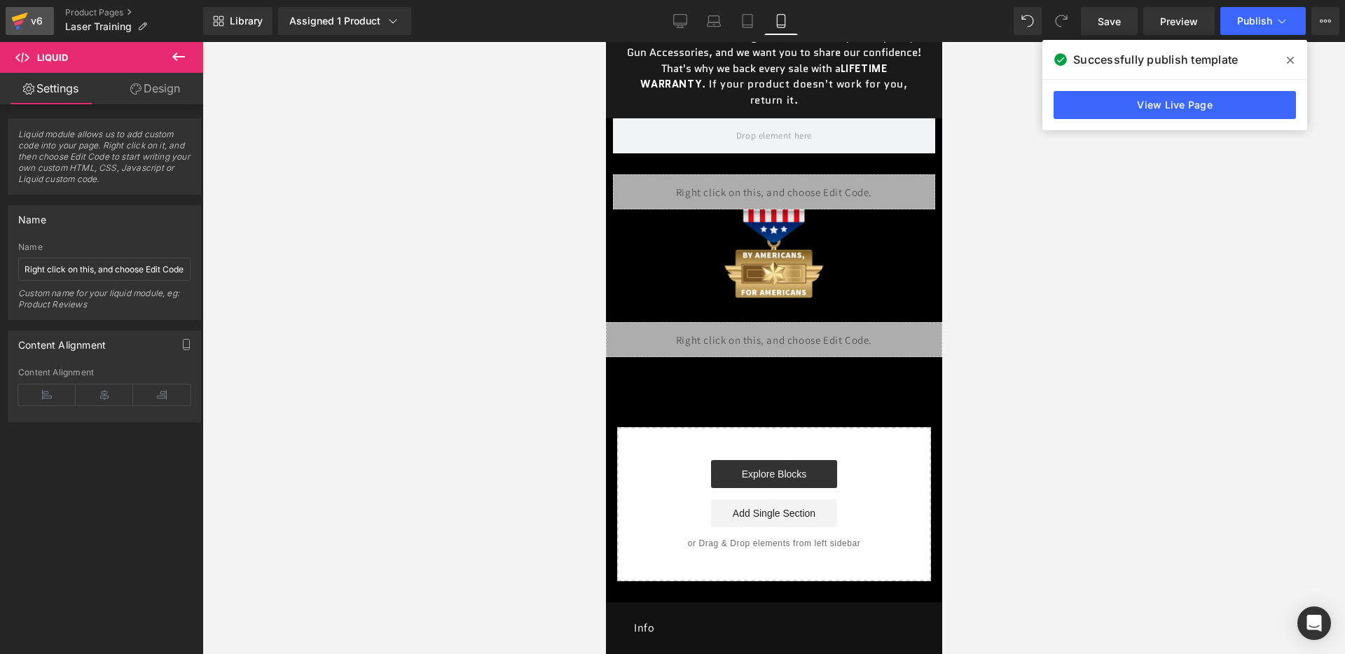
click at [29, 24] on div "v6" at bounding box center [37, 21] width 18 height 18
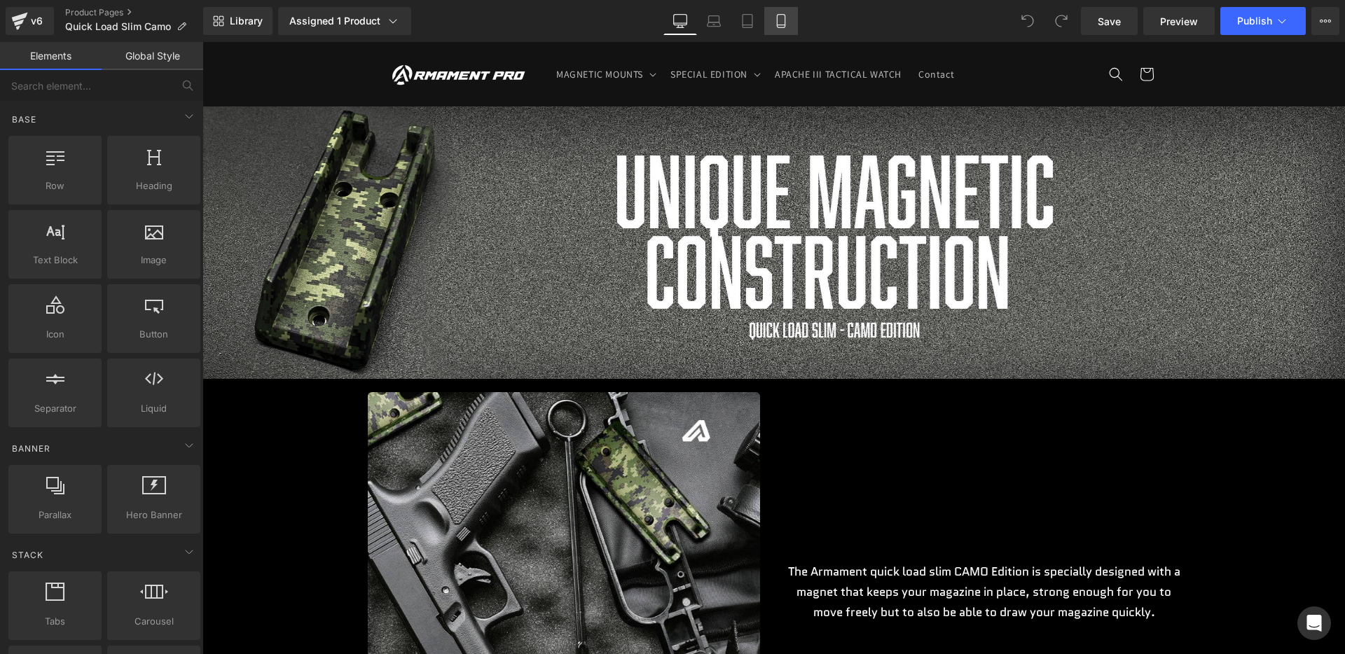
click at [782, 16] on icon at bounding box center [781, 21] width 14 height 14
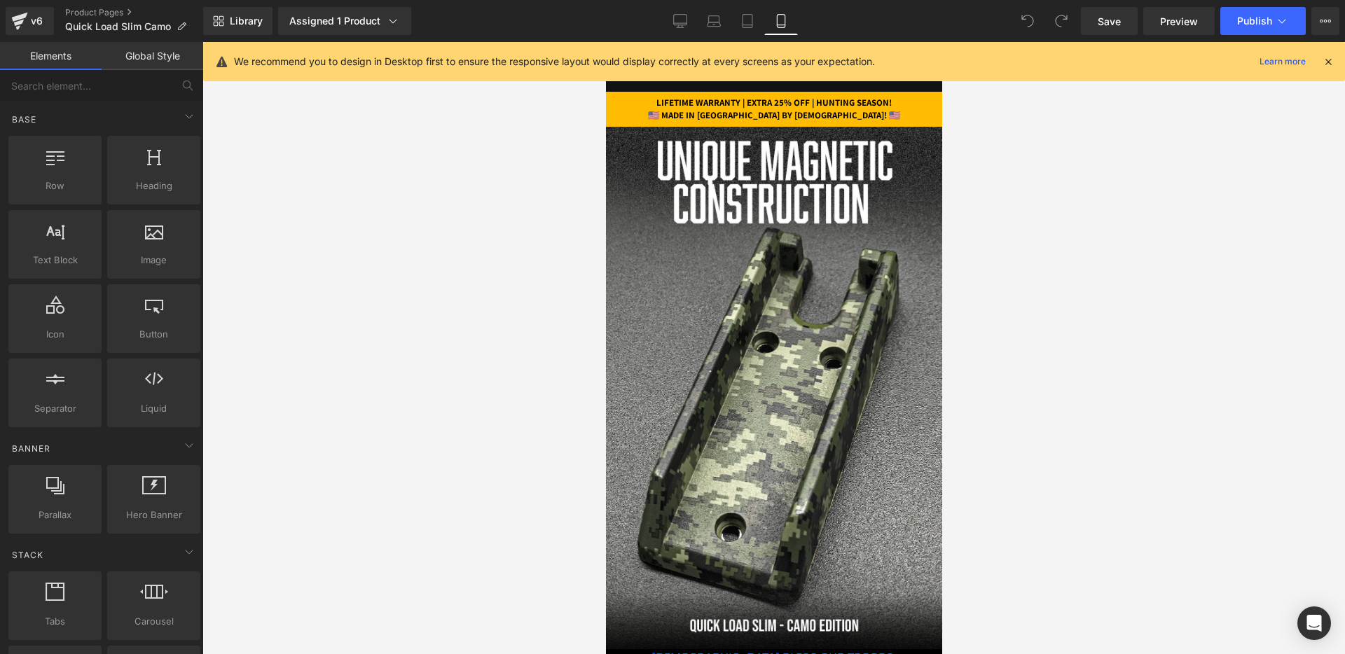
click at [1323, 64] on icon at bounding box center [1327, 61] width 13 height 13
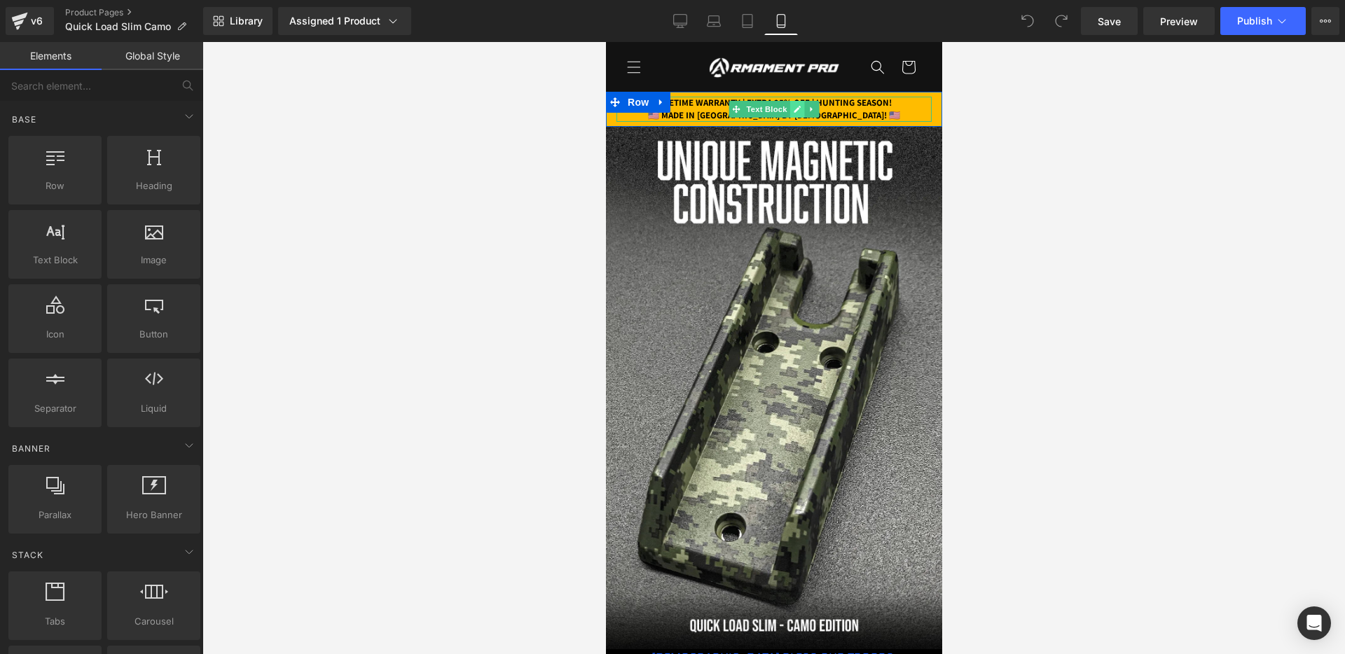
click at [789, 115] on link at bounding box center [796, 109] width 15 height 17
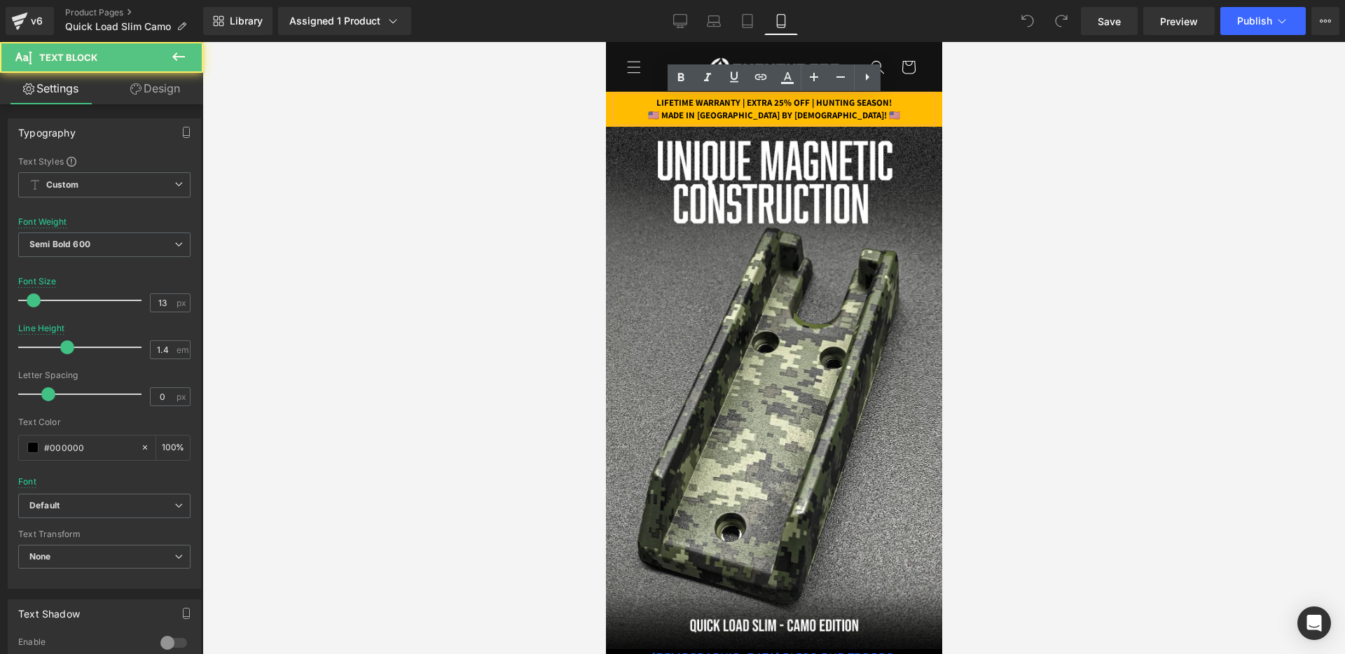
click at [740, 113] on p "🇺🇸 MADE IN AMERICA BY AMERICANS! 🇺🇸" at bounding box center [773, 115] width 315 height 13
click at [835, 102] on p "LIFETIME WARRANTY | EXTRA 25% OFF | HUNTING SEASON!" at bounding box center [773, 103] width 315 height 13
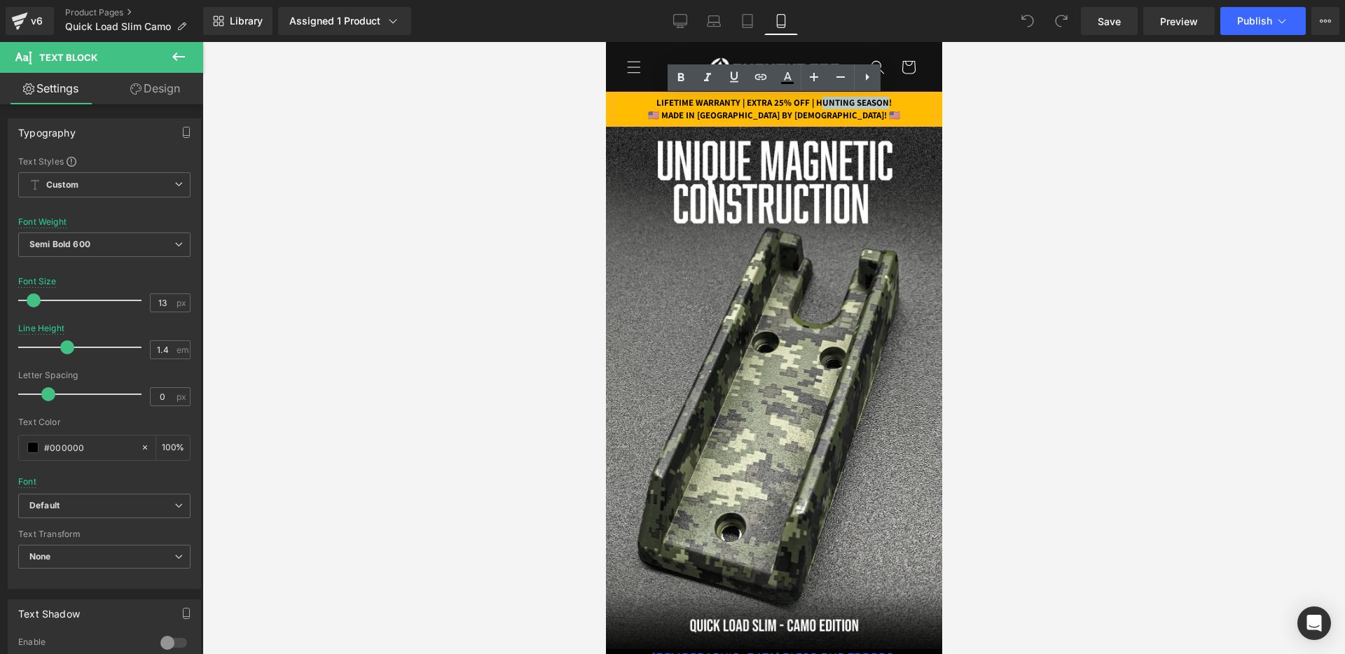
drag, startPoint x: 826, startPoint y: 102, endPoint x: 903, endPoint y: 103, distance: 77.0
click at [903, 103] on p "LIFETIME WARRANTY | EXTRA 25% OFF | HUNTING SEASON!" at bounding box center [773, 103] width 315 height 13
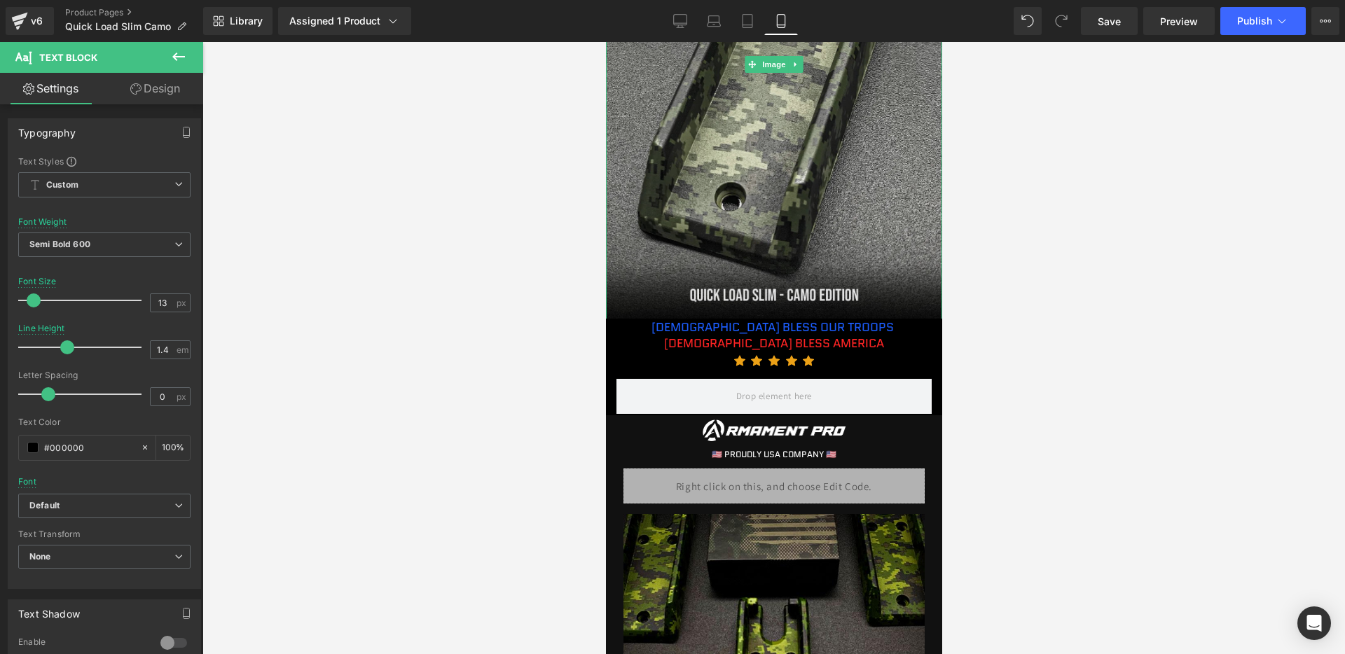
scroll to position [383, 0]
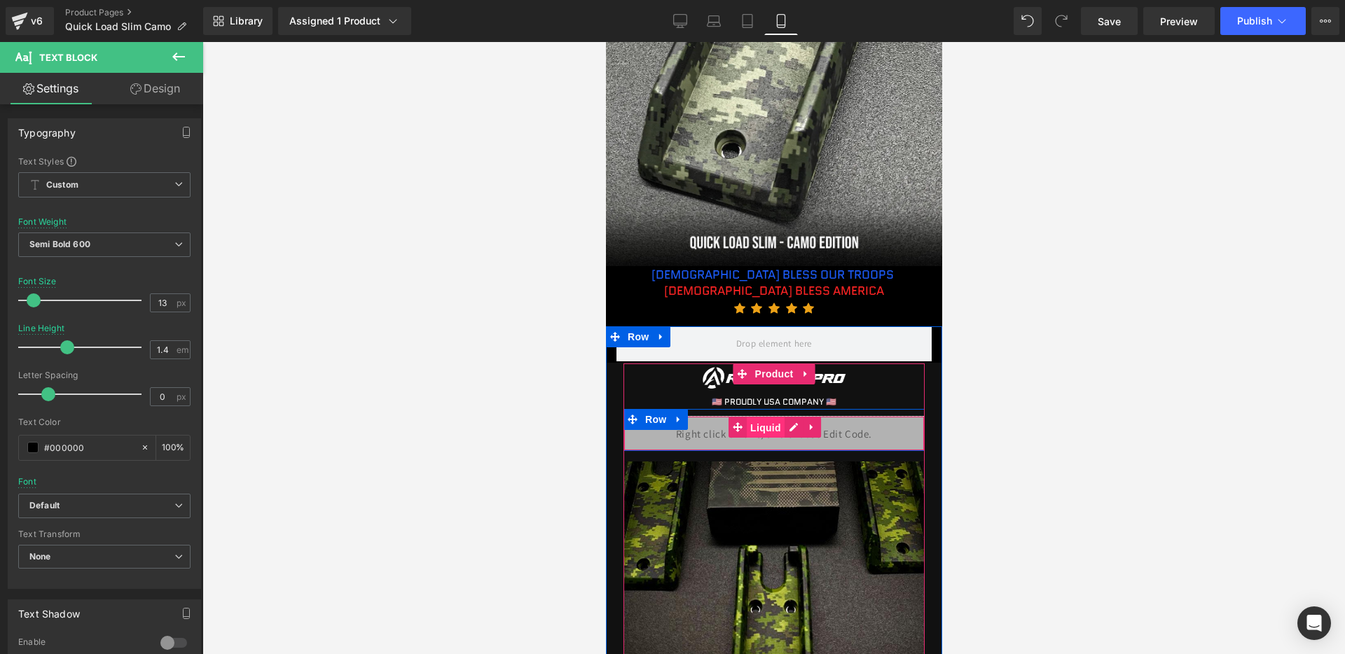
click at [755, 418] on span "Liquid" at bounding box center [765, 427] width 38 height 21
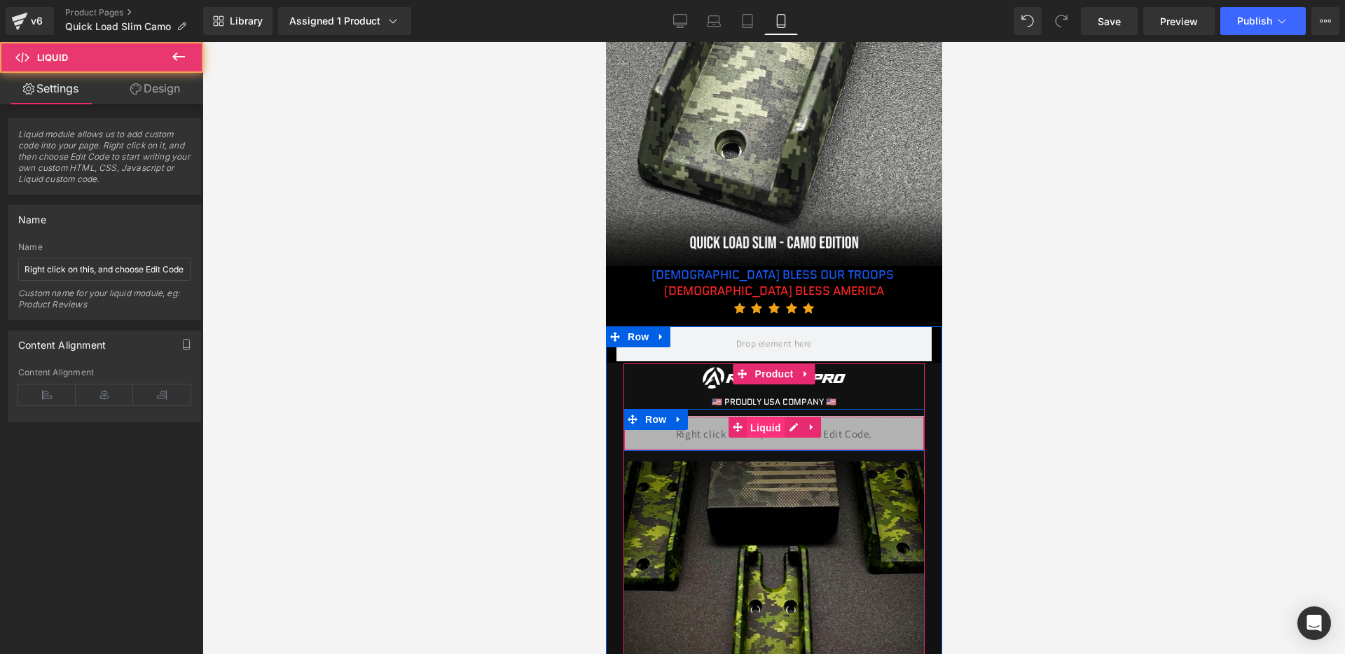
click at [779, 429] on span "Liquid" at bounding box center [765, 427] width 38 height 21
click at [790, 428] on div "Liquid" at bounding box center [773, 433] width 301 height 35
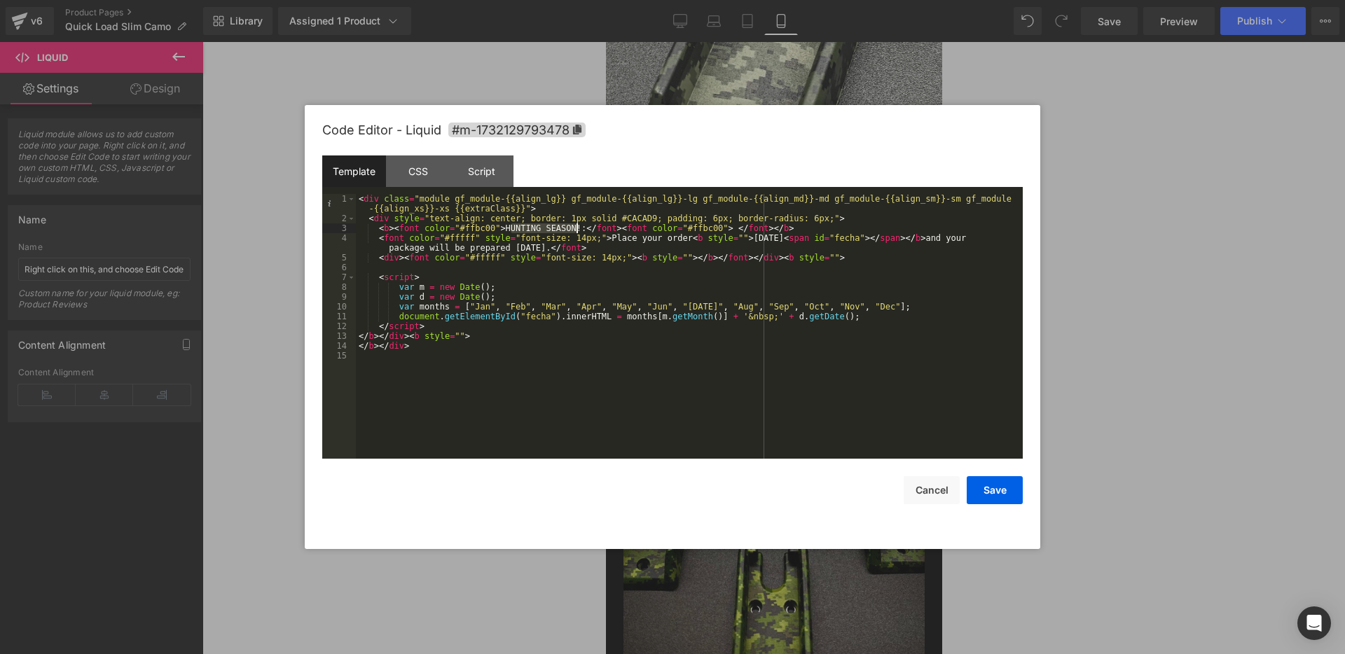
drag, startPoint x: 508, startPoint y: 226, endPoint x: 574, endPoint y: 227, distance: 65.1
click at [574, 227] on div "< div class = "module gf_module-{{align_lg}} gf_module-{{align_lg}}-lg gf_modul…" at bounding box center [689, 341] width 667 height 294
click at [997, 487] on button "Save" at bounding box center [994, 490] width 56 height 28
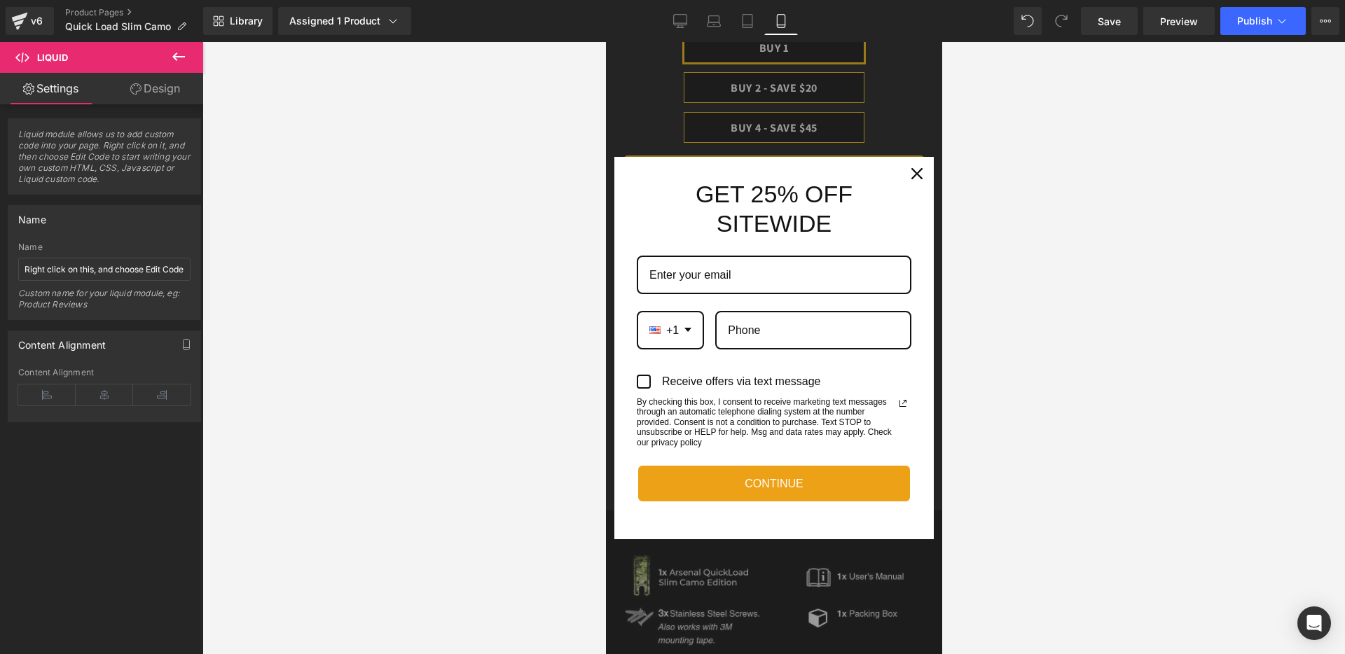
scroll to position [1323, 0]
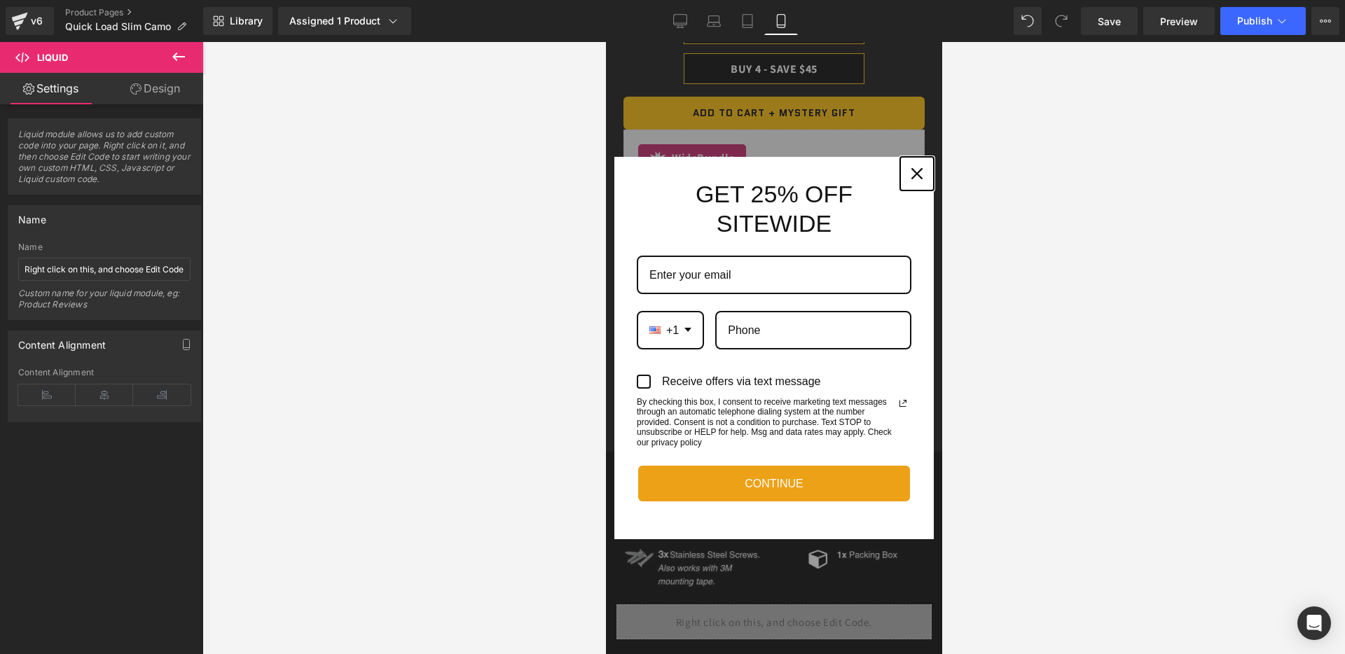
click at [910, 167] on div "Close" at bounding box center [916, 173] width 22 height 22
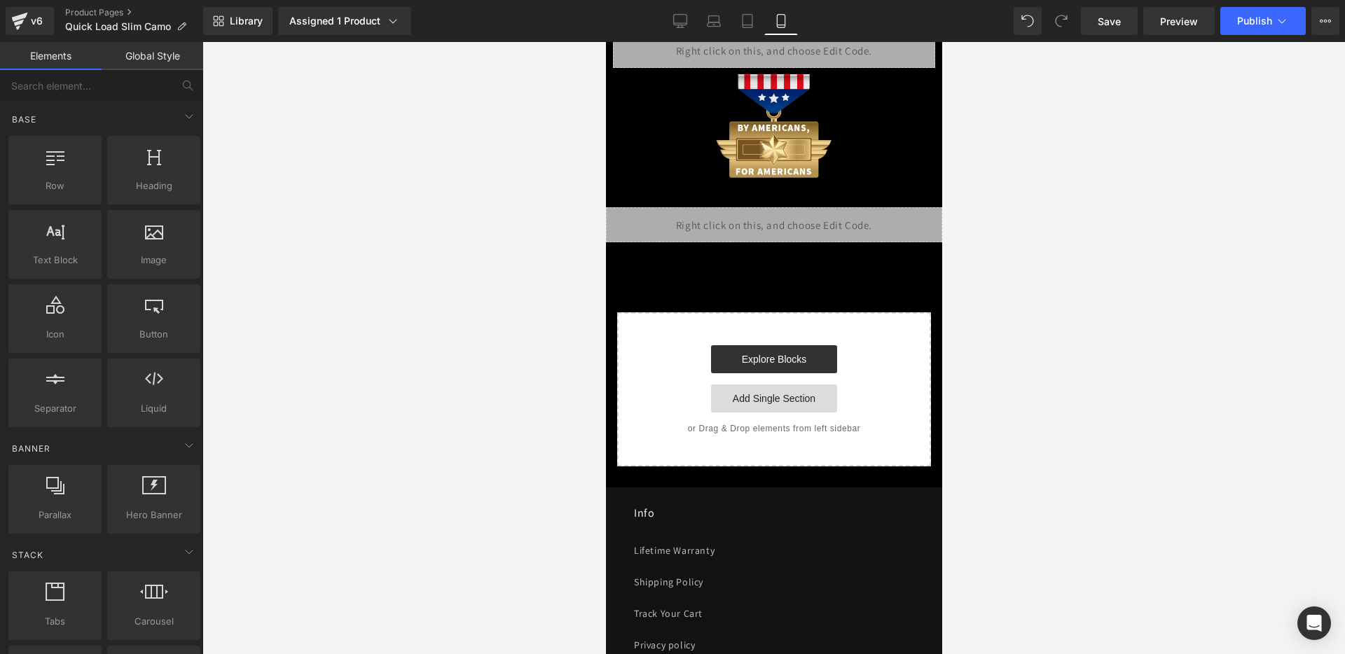
scroll to position [3268, 0]
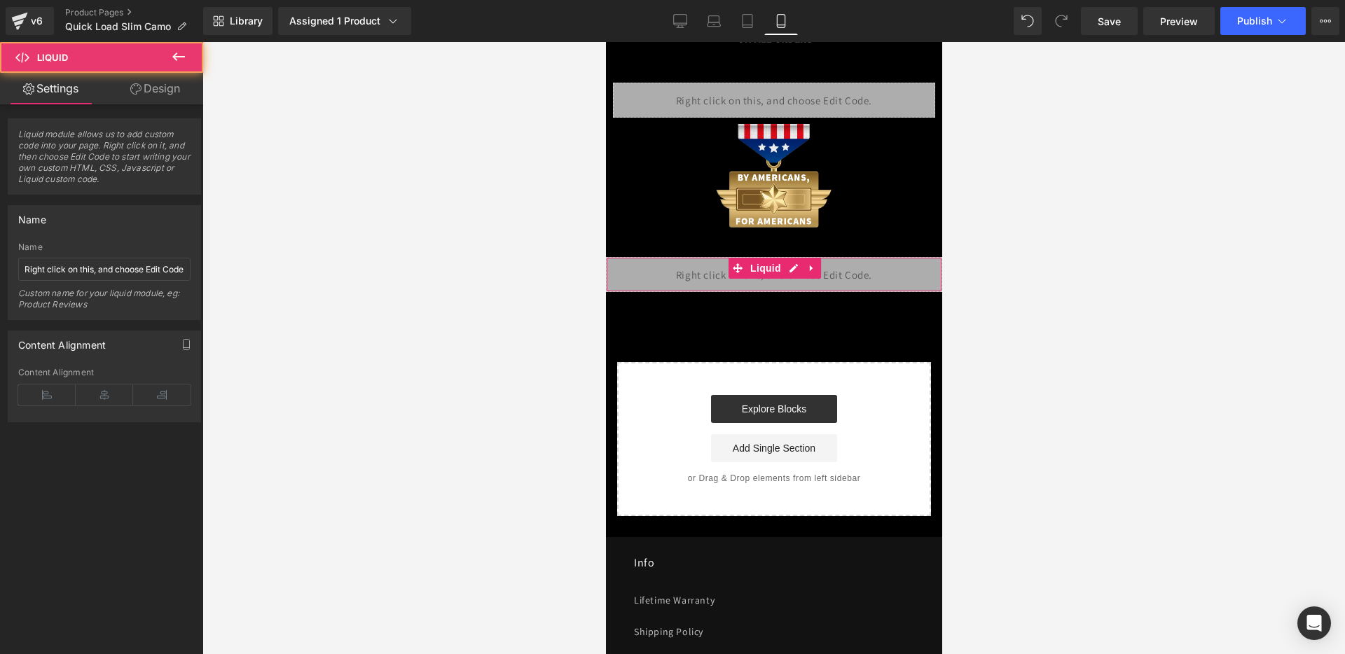
click at [783, 278] on div "Liquid" at bounding box center [773, 274] width 336 height 35
click at [792, 276] on div "Liquid" at bounding box center [773, 274] width 336 height 35
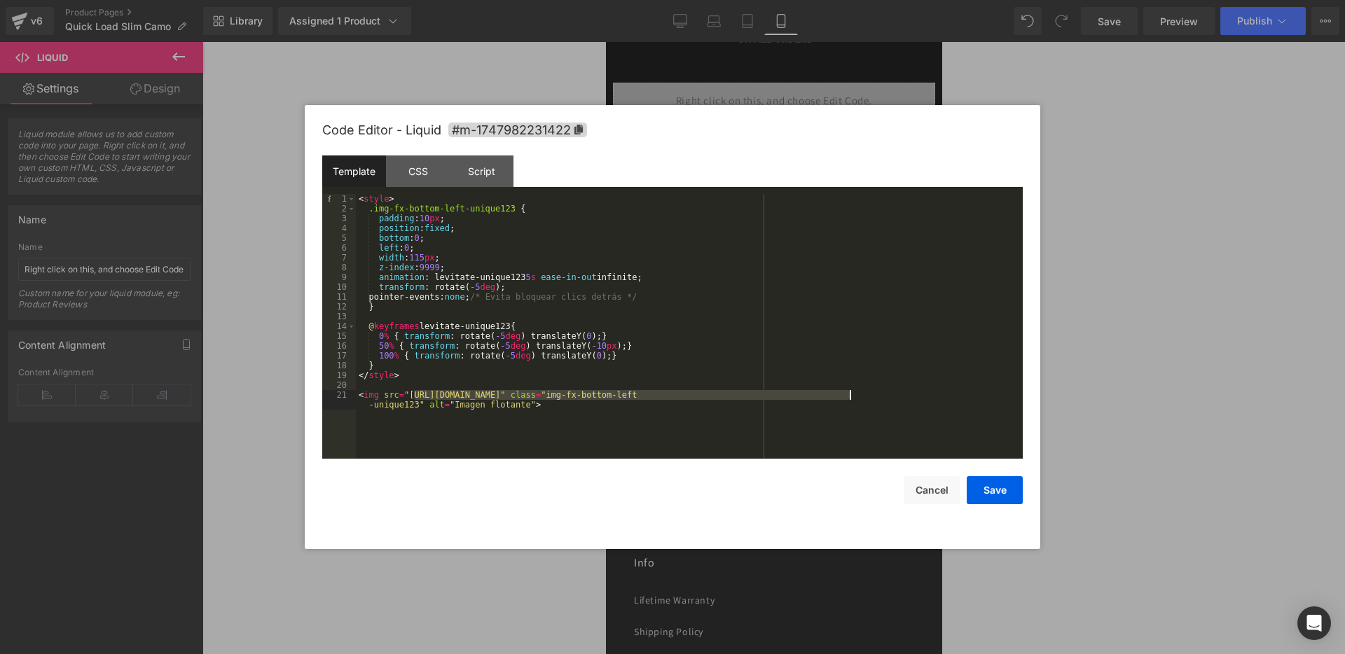
drag, startPoint x: 413, startPoint y: 397, endPoint x: 847, endPoint y: 396, distance: 434.2
click at [847, 394] on div "< style > .img-fx-bottom-left-unique123 { padding : 10 px ; position : fixed ; …" at bounding box center [689, 341] width 667 height 294
click at [999, 499] on button "Save" at bounding box center [994, 490] width 56 height 28
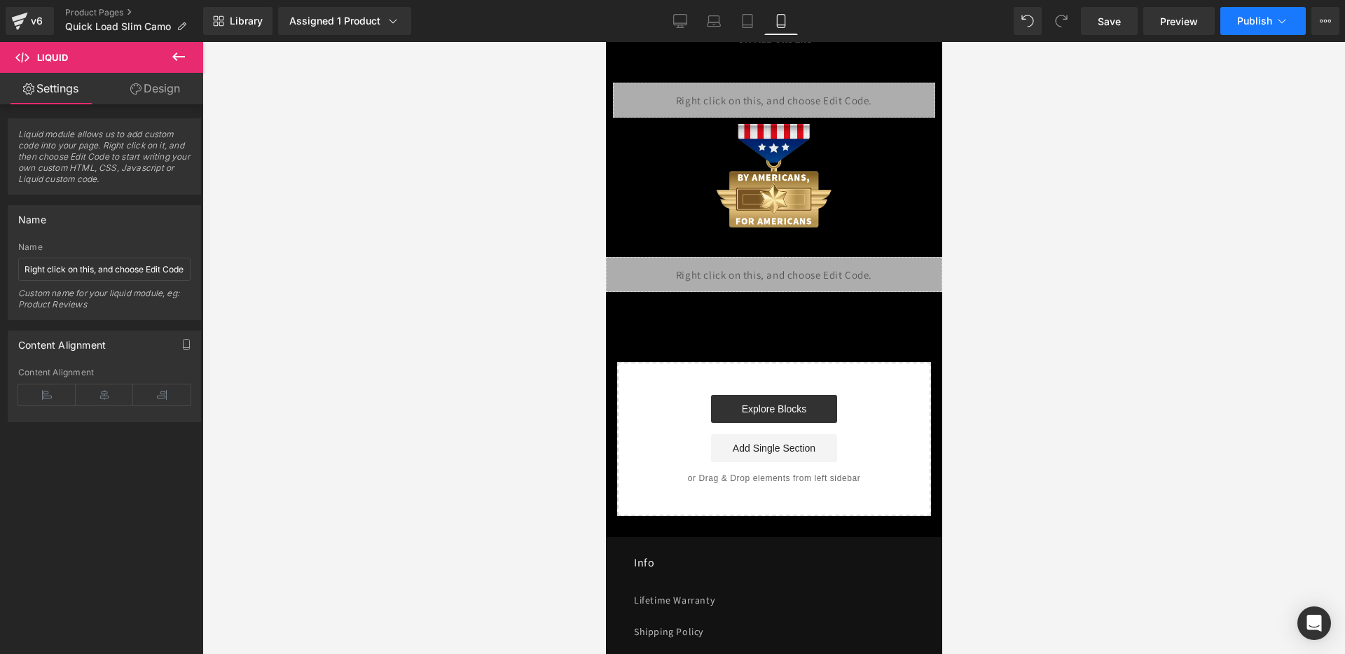
click at [1269, 13] on button "Publish" at bounding box center [1262, 21] width 85 height 28
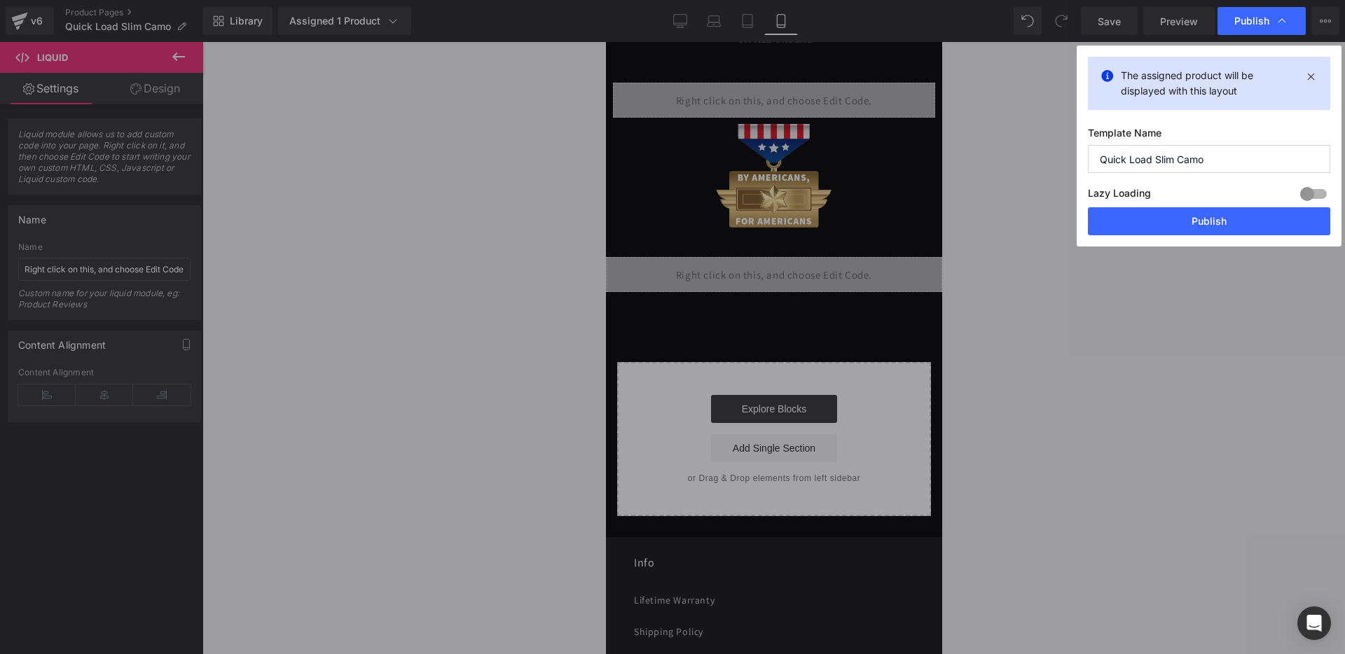
click at [1163, 206] on div "Lazy Loading Build Upgrade plan to unlock" at bounding box center [1209, 195] width 242 height 23
click at [1163, 222] on button "Publish" at bounding box center [1209, 221] width 242 height 28
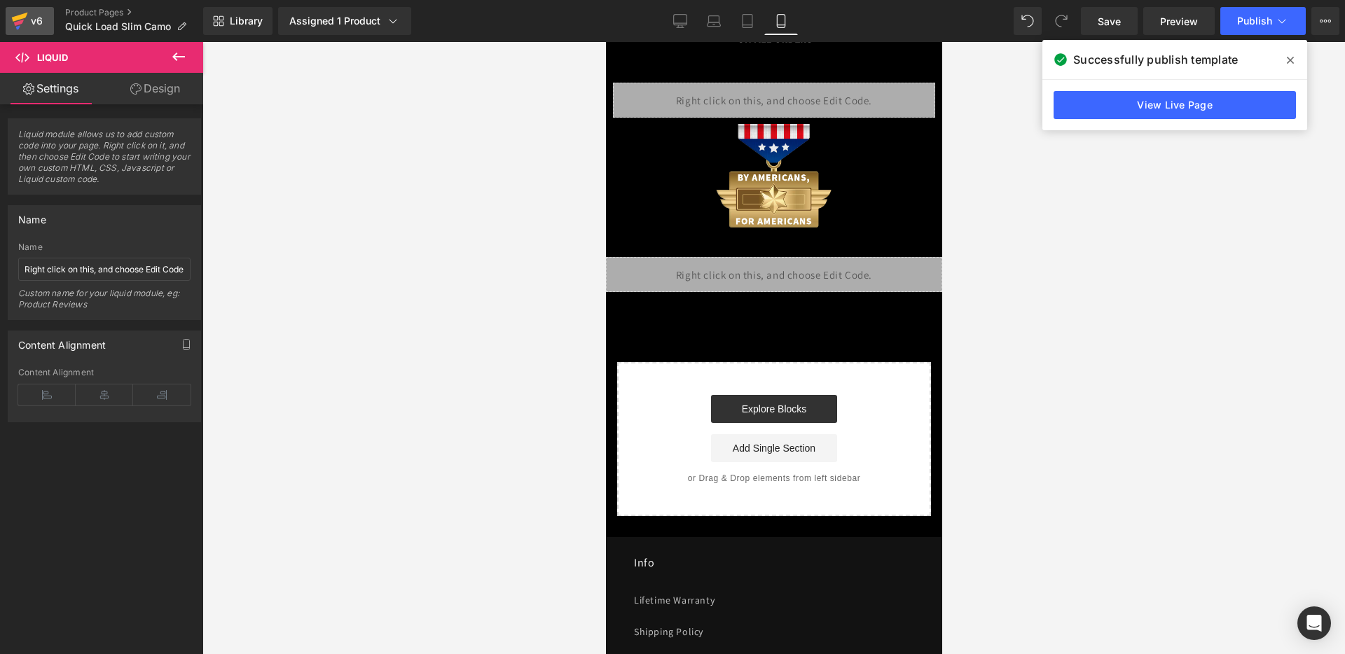
click at [27, 25] on icon at bounding box center [19, 21] width 17 height 35
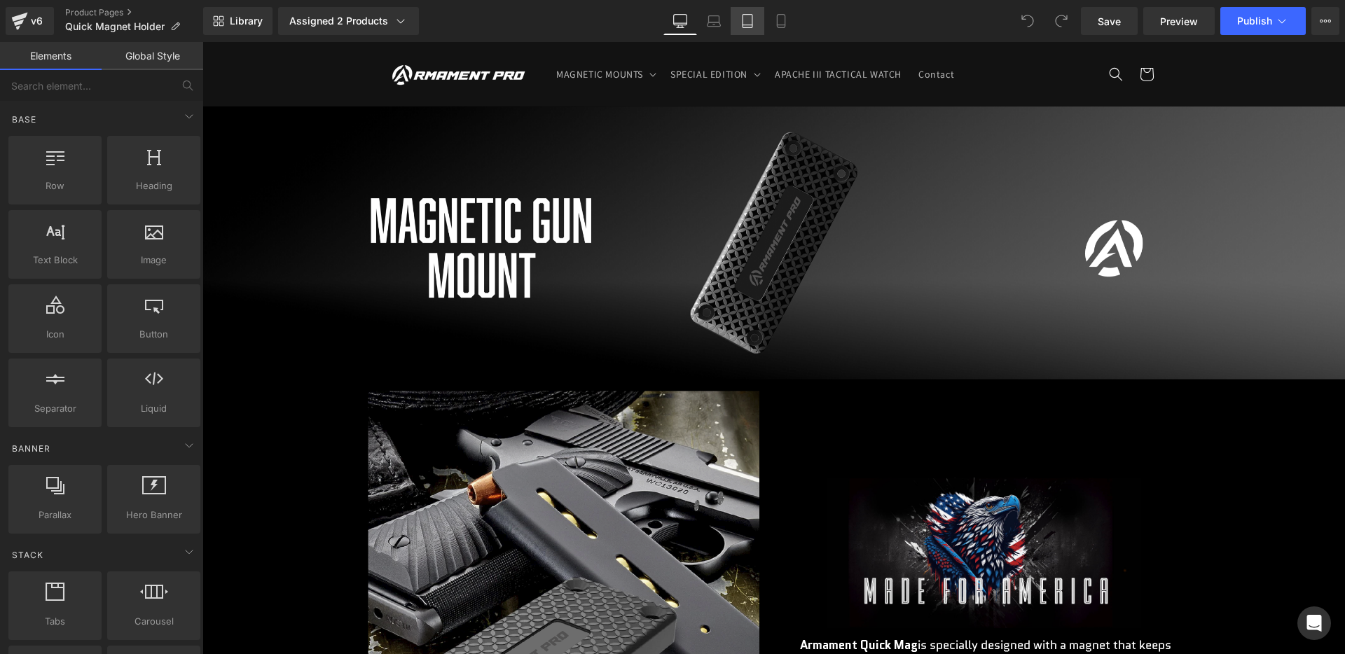
click at [763, 33] on link "Tablet" at bounding box center [747, 21] width 34 height 28
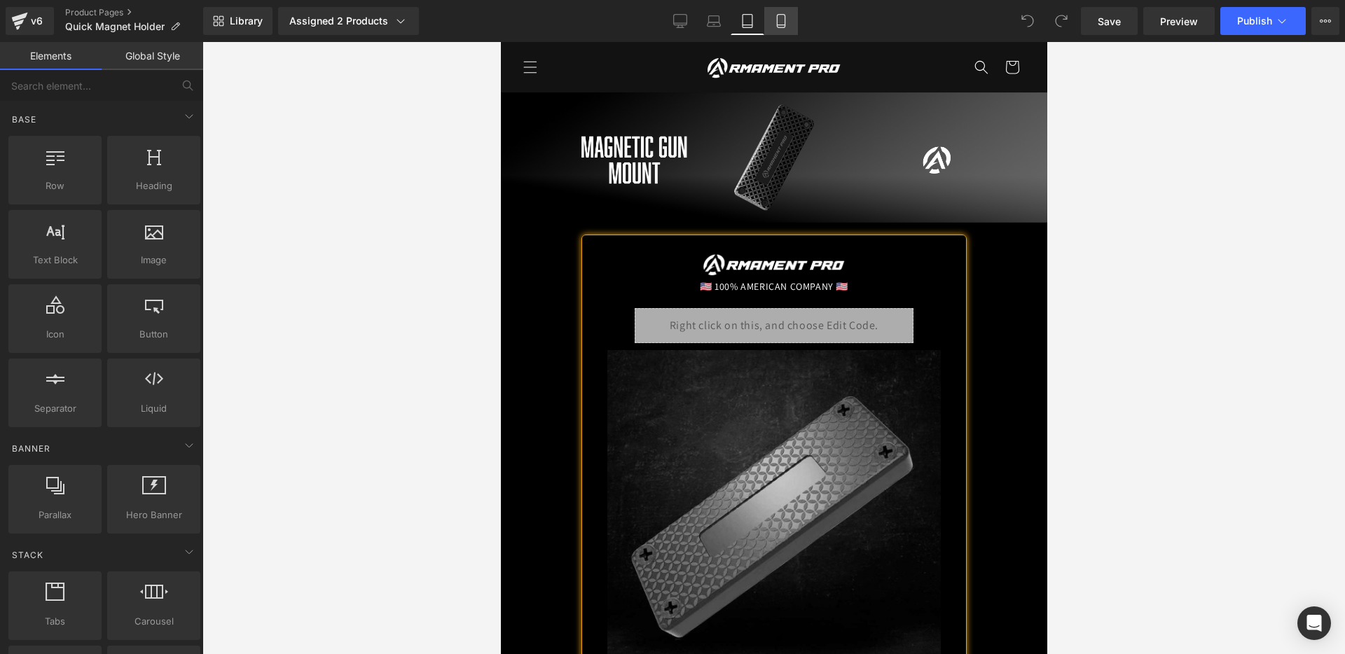
click at [772, 27] on link "Mobile" at bounding box center [781, 21] width 34 height 28
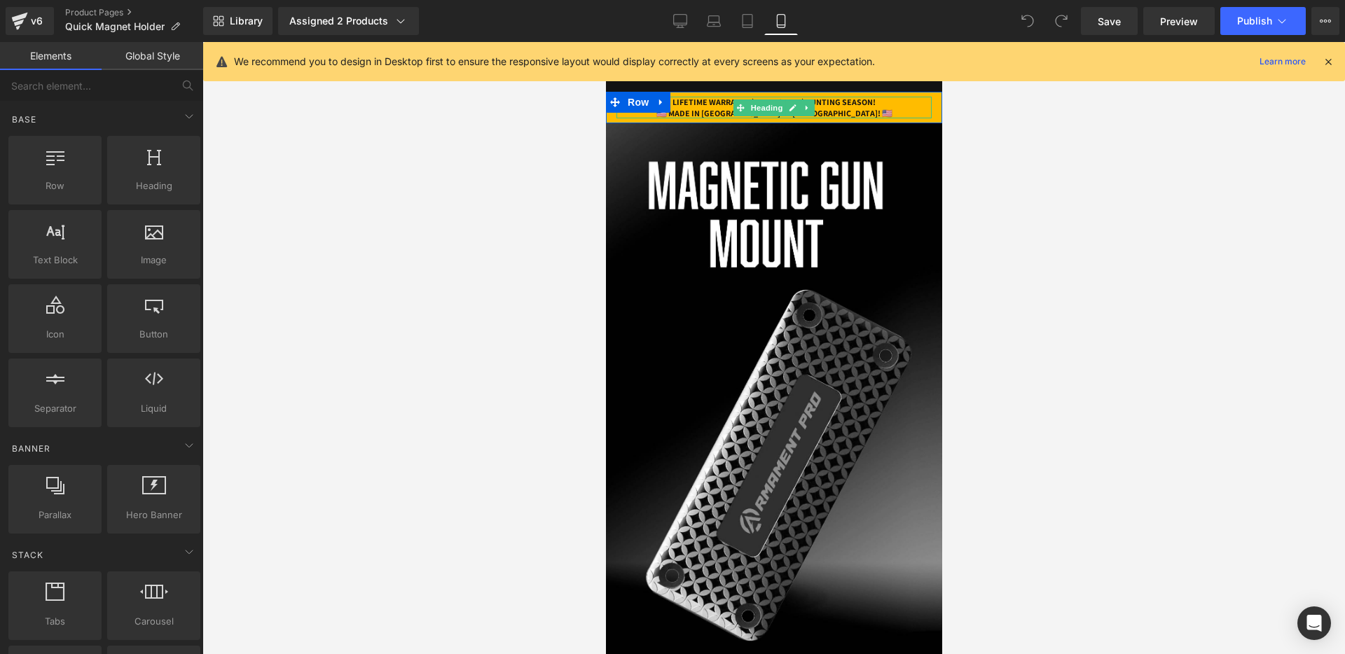
click at [835, 100] on h1 "LIFETIME WARRANTY | GET 25% OFF | HUNTING SEASON!" at bounding box center [773, 102] width 315 height 11
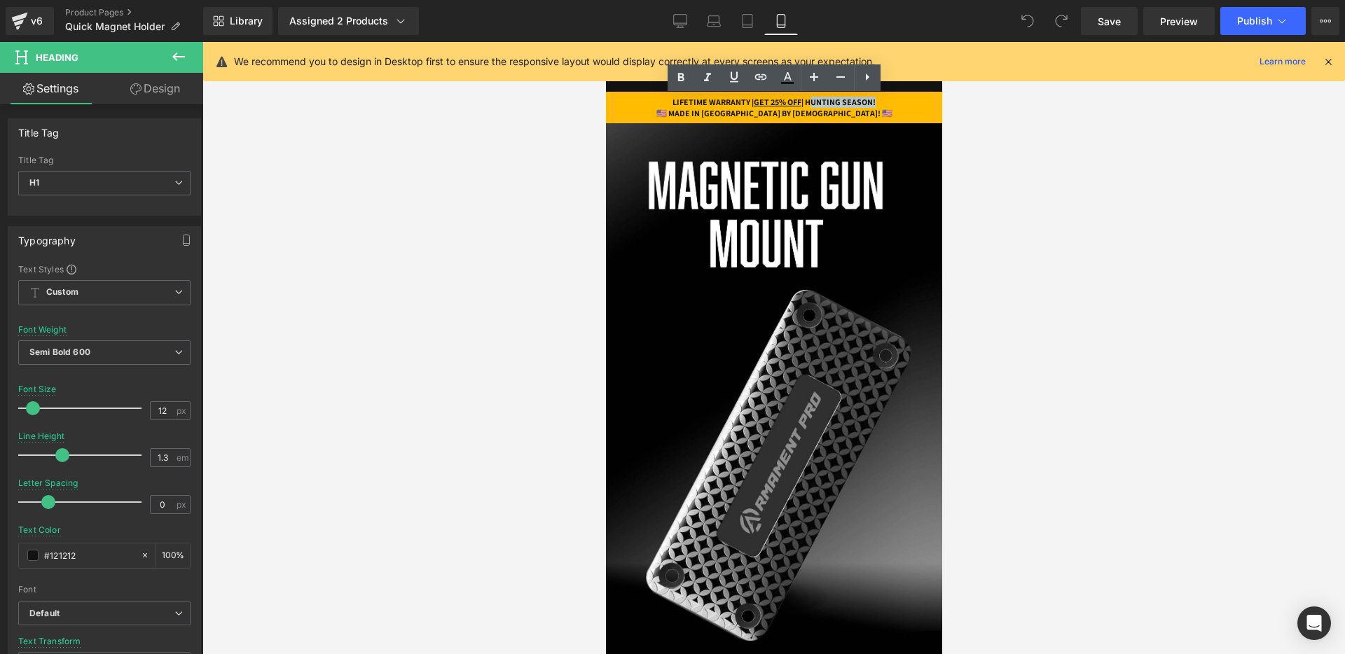
drag, startPoint x: 814, startPoint y: 99, endPoint x: 886, endPoint y: 100, distance: 71.4
click at [886, 100] on h1 "LIFETIME WARRANTY | GET 25% OFF | HUNTING SEASON!" at bounding box center [773, 102] width 315 height 11
paste div
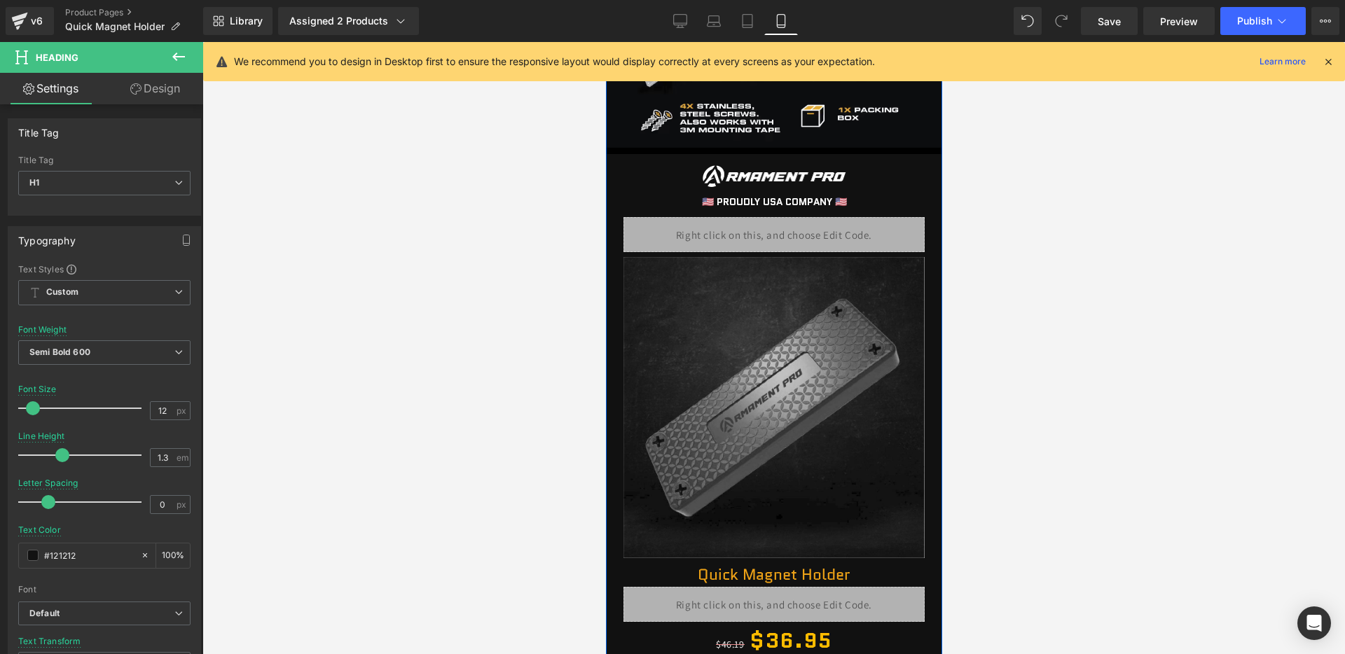
scroll to position [2133, 0]
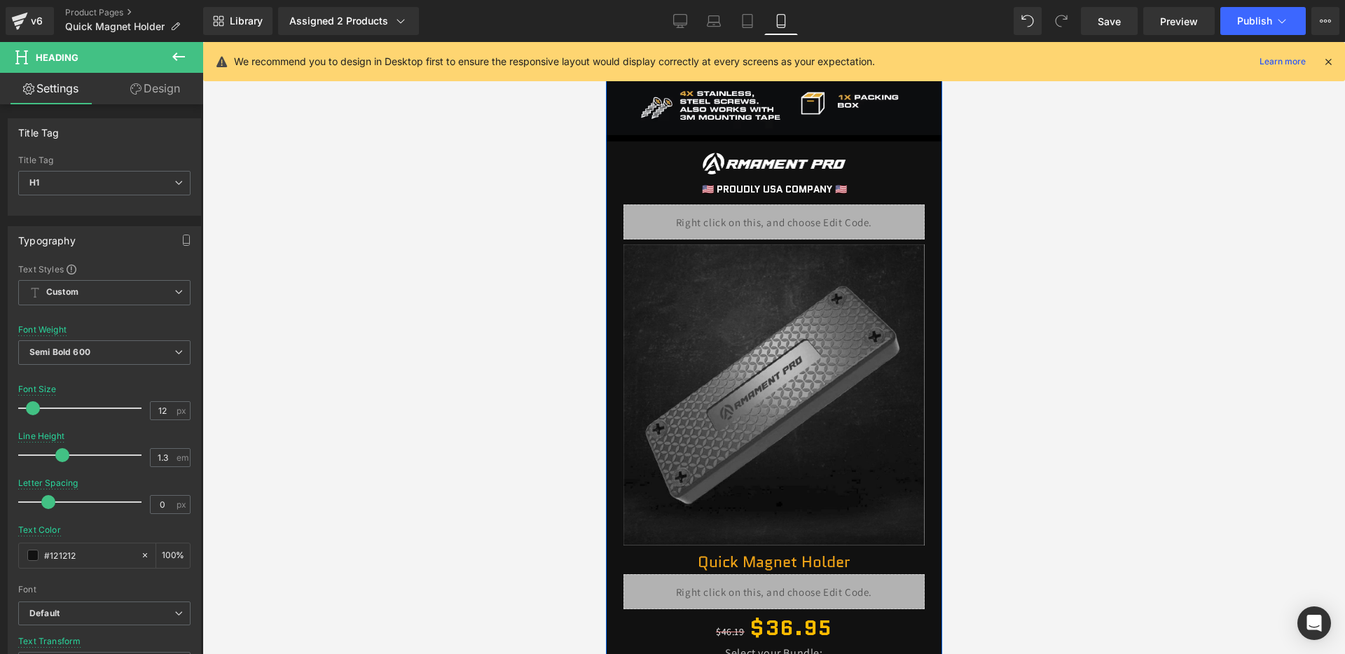
click at [784, 214] on div "Liquid" at bounding box center [773, 221] width 301 height 35
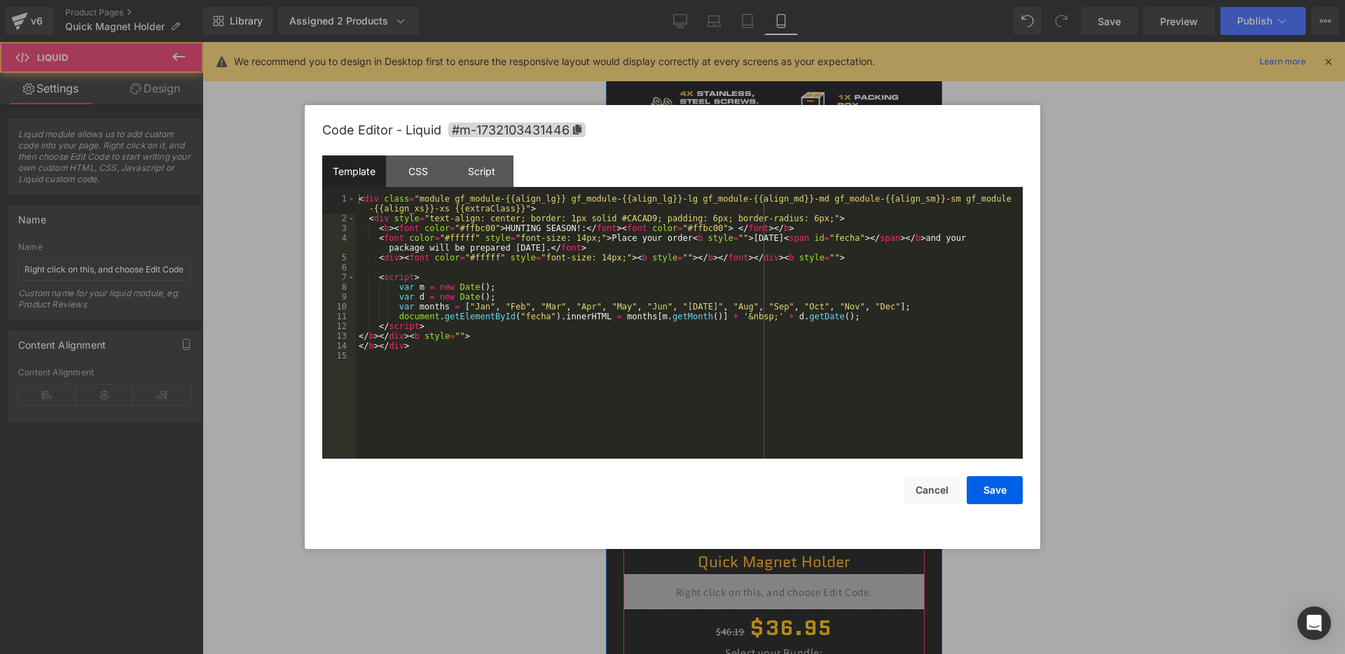
click at [794, 221] on div "Liquid" at bounding box center [773, 221] width 301 height 35
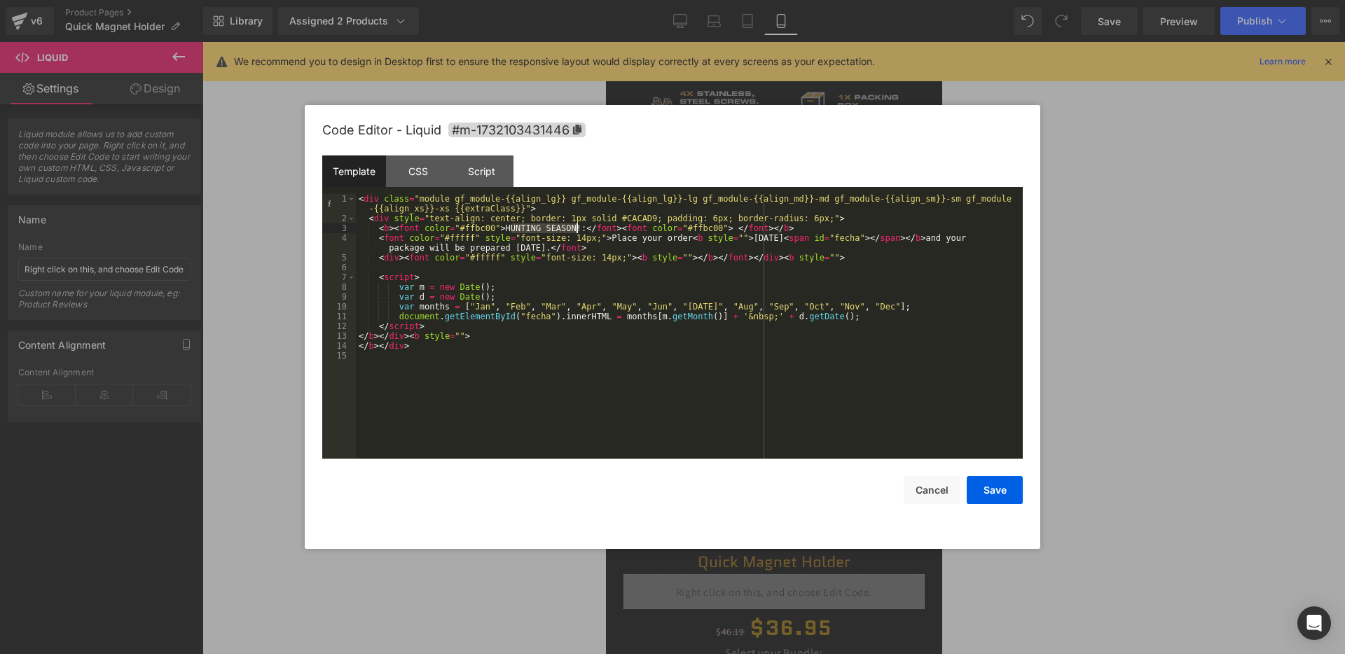
drag, startPoint x: 508, startPoint y: 231, endPoint x: 574, endPoint y: 228, distance: 65.9
click at [574, 228] on div "< div class = "module gf_module-{{align_lg}} gf_module-{{align_lg}}-lg gf_modul…" at bounding box center [689, 341] width 667 height 294
click at [1009, 491] on button "Save" at bounding box center [994, 490] width 56 height 28
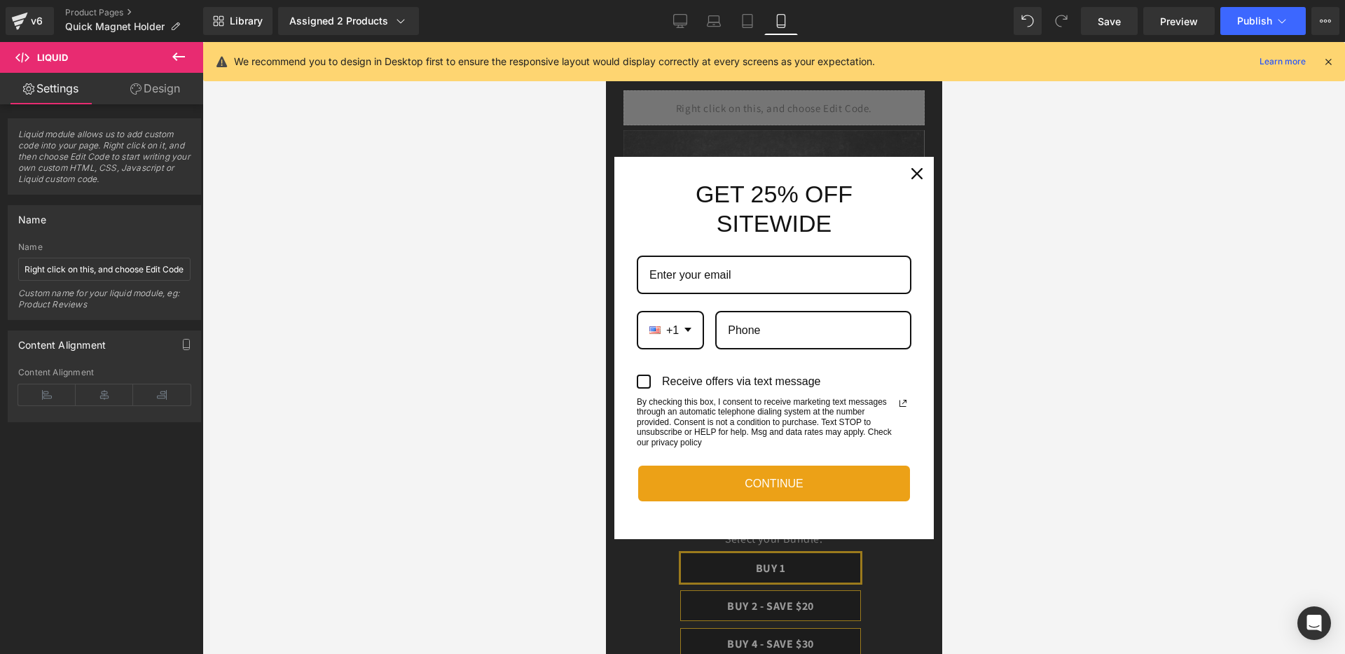
scroll to position [2426, 0]
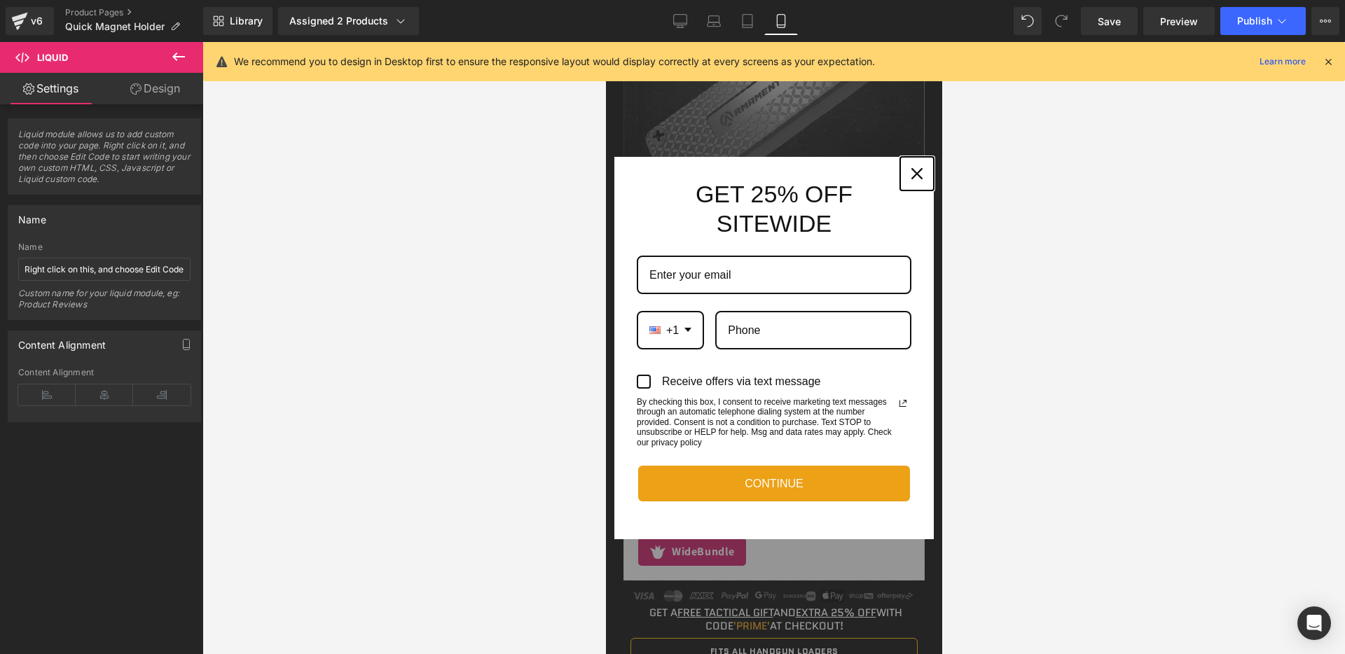
click at [912, 166] on div "Close" at bounding box center [916, 173] width 22 height 22
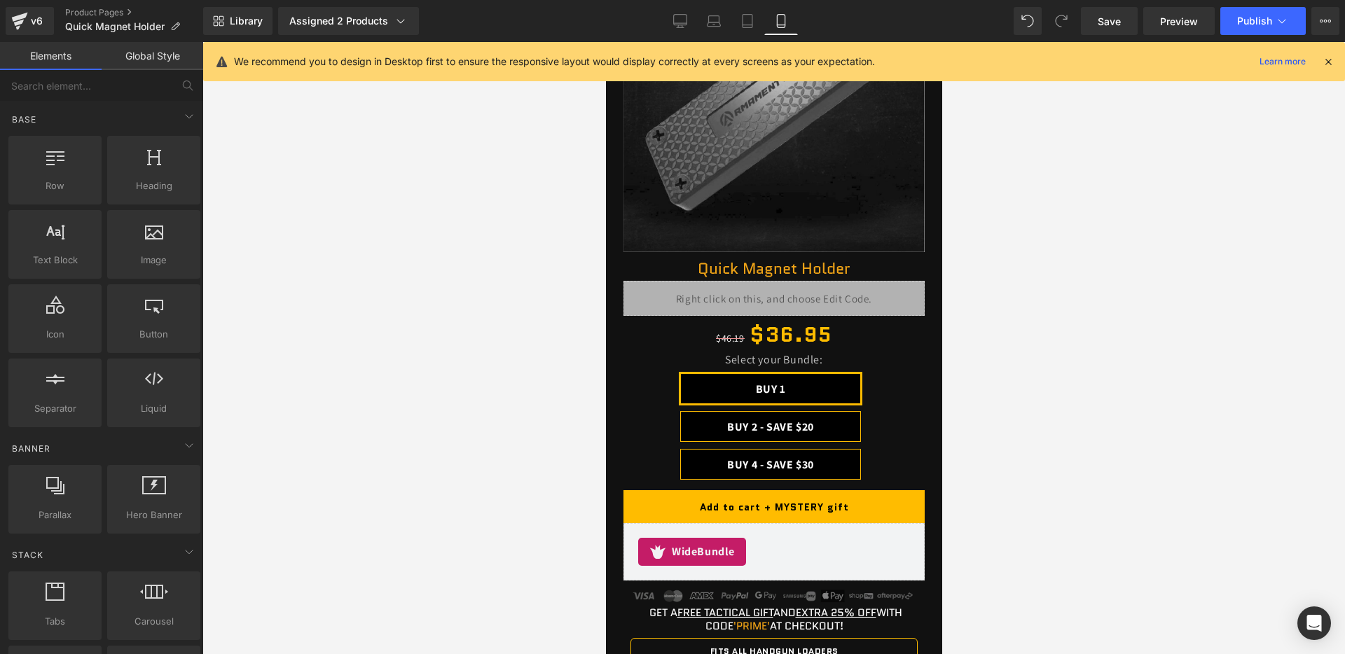
click at [1324, 64] on icon at bounding box center [1327, 61] width 13 height 13
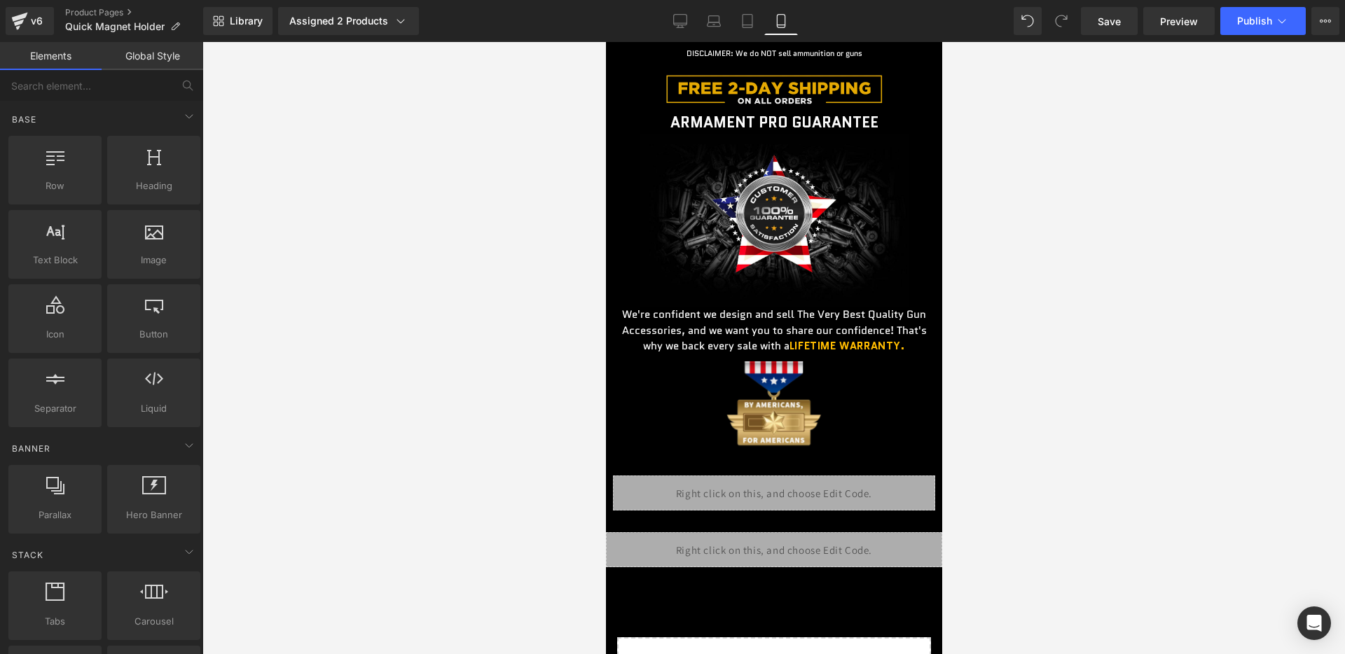
scroll to position [3825, 0]
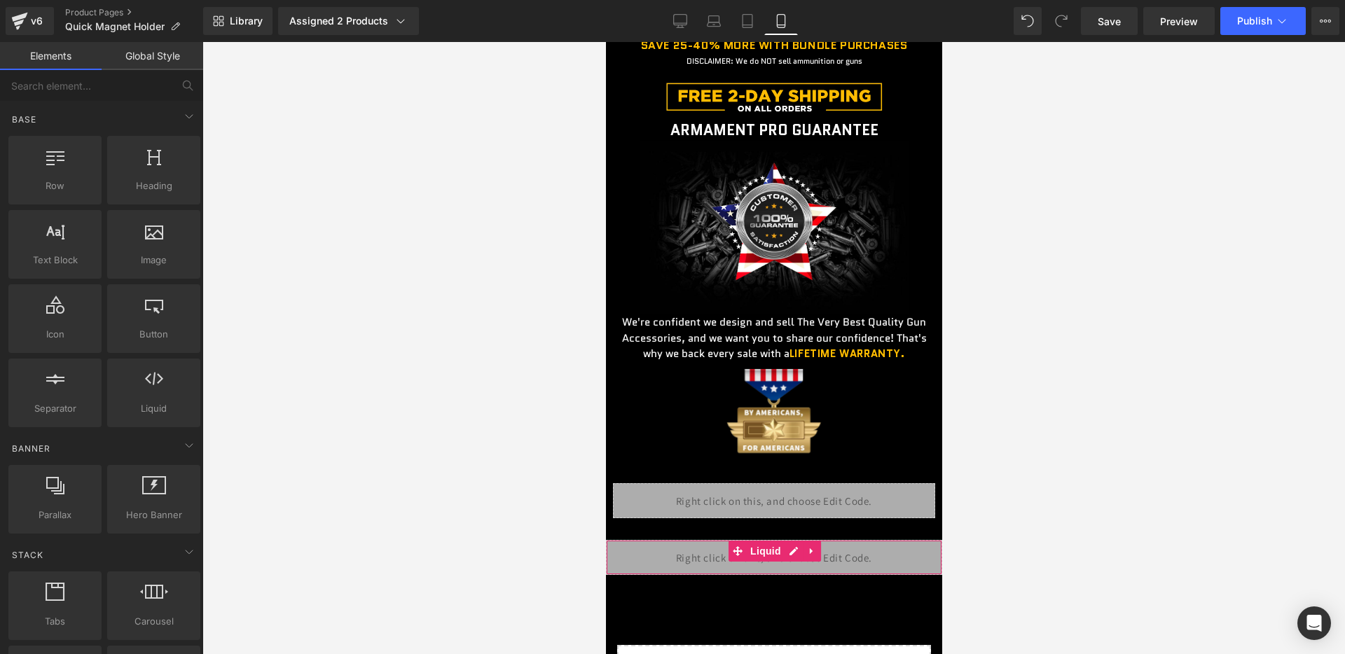
click at [768, 563] on div "Liquid" at bounding box center [773, 557] width 336 height 35
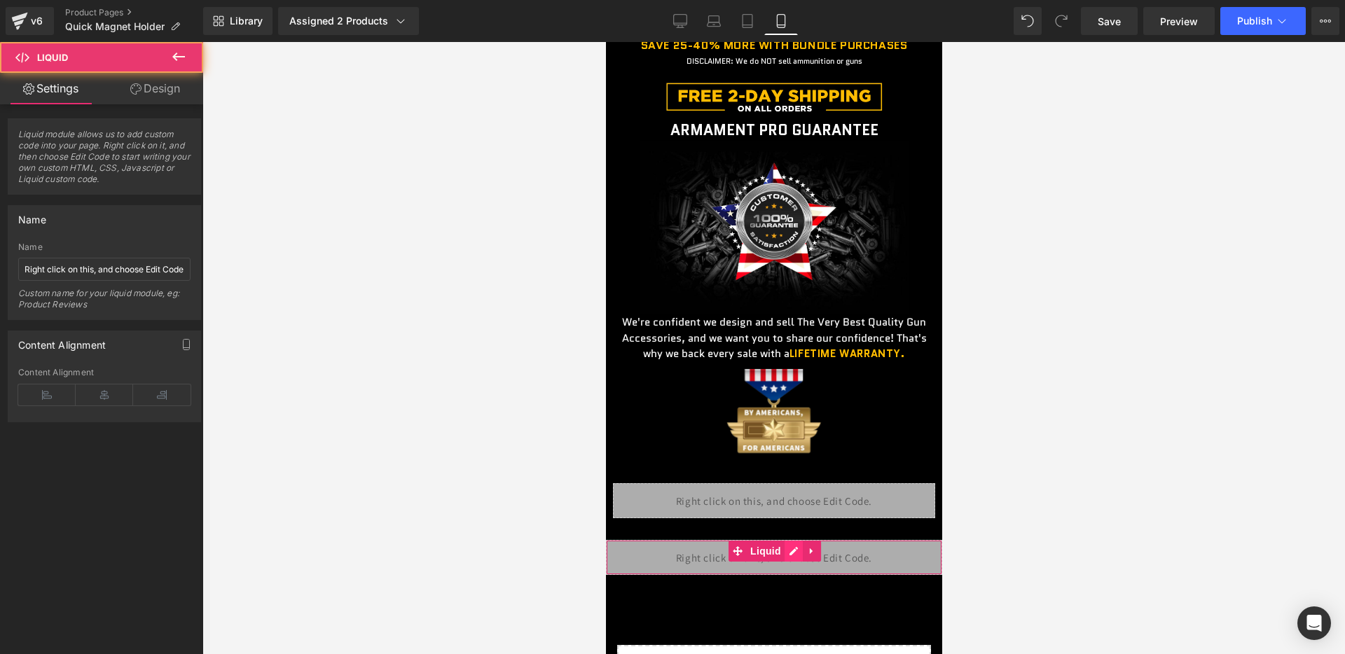
click at [788, 561] on div "Liquid" at bounding box center [773, 557] width 336 height 35
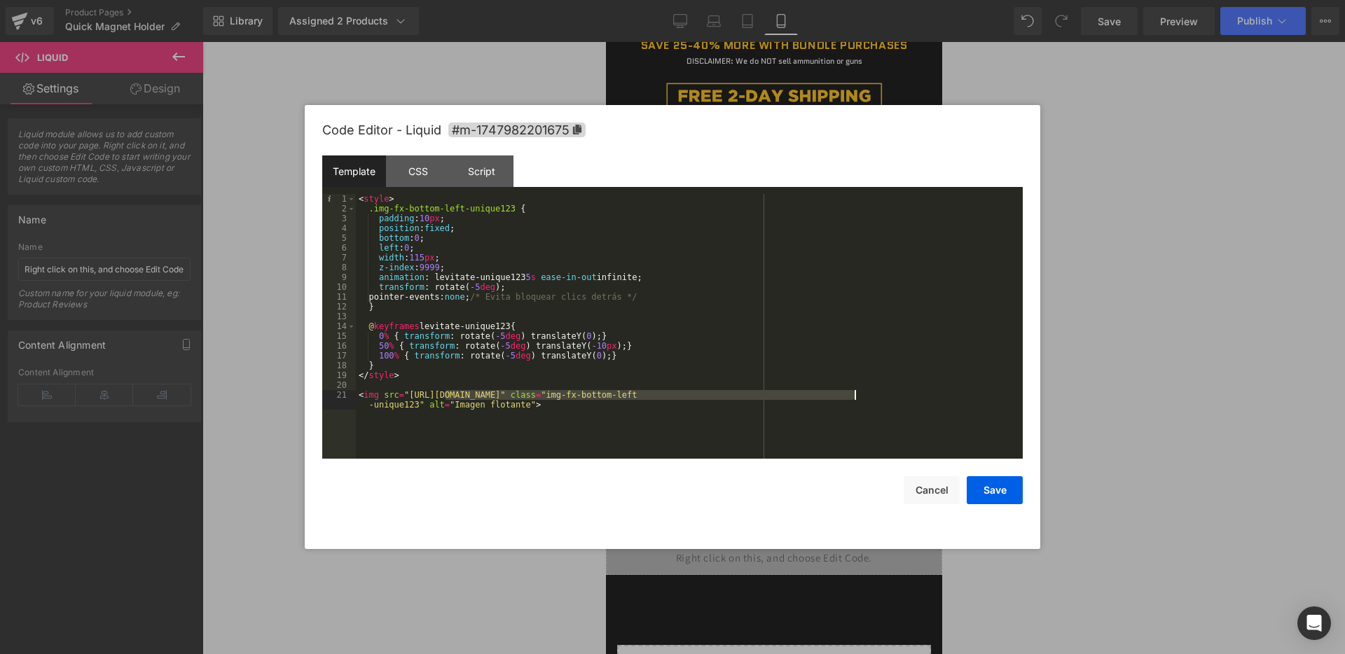
drag, startPoint x: 445, startPoint y: 393, endPoint x: 854, endPoint y: 395, distance: 409.0
click at [854, 397] on div "< style > .img-fx-bottom-left-unique123 { padding : 10 px ; position : fixed ; …" at bounding box center [689, 341] width 667 height 294
click at [987, 482] on button "Save" at bounding box center [994, 490] width 56 height 28
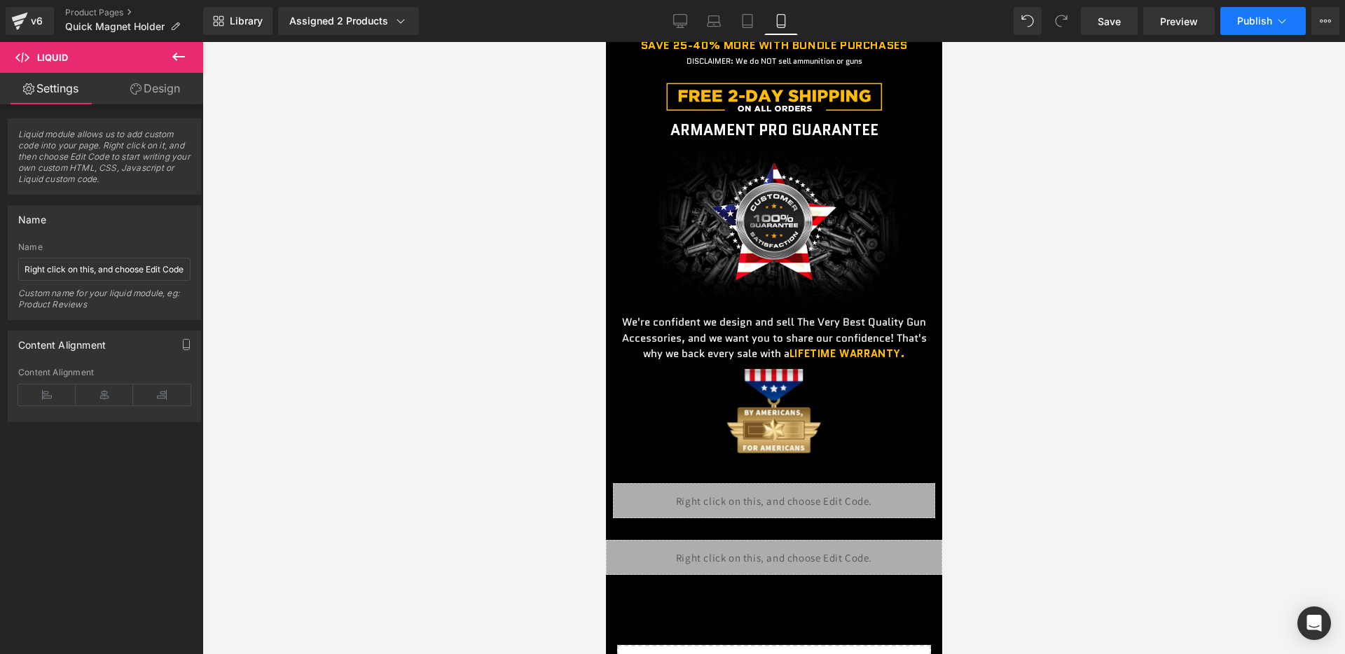
click at [1243, 19] on span "Publish" at bounding box center [1254, 20] width 35 height 11
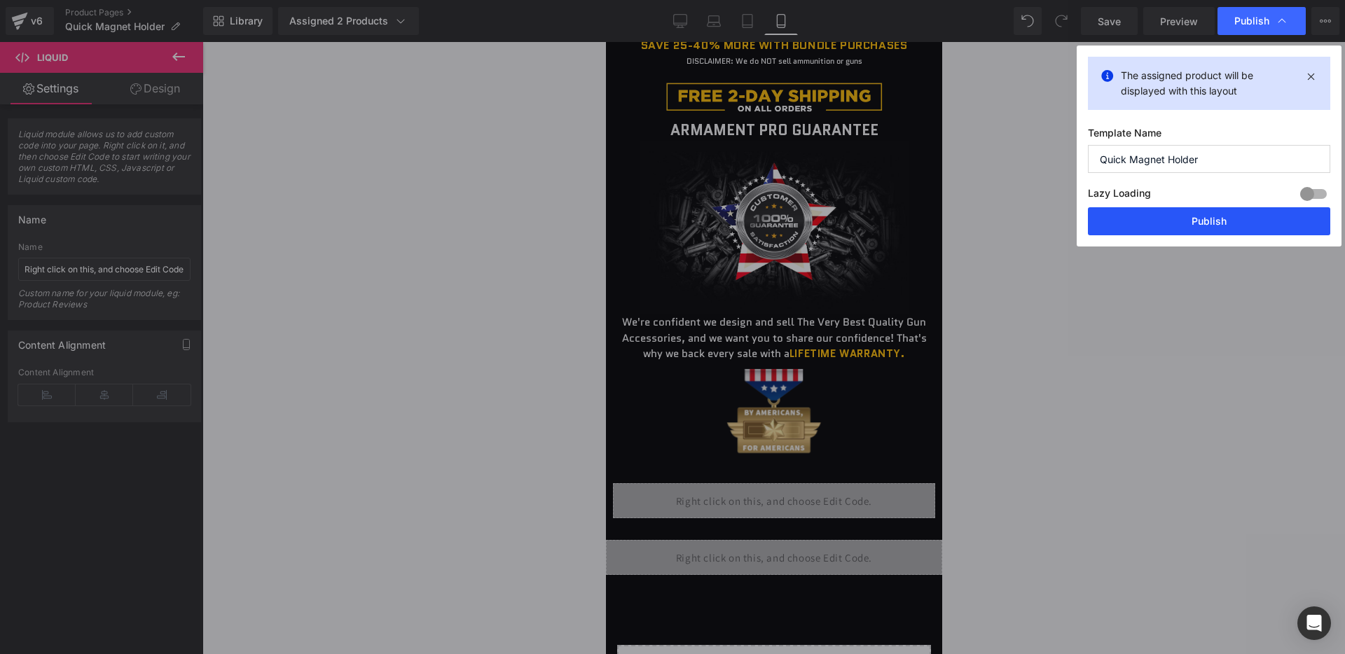
click at [1154, 229] on button "Publish" at bounding box center [1209, 221] width 242 height 28
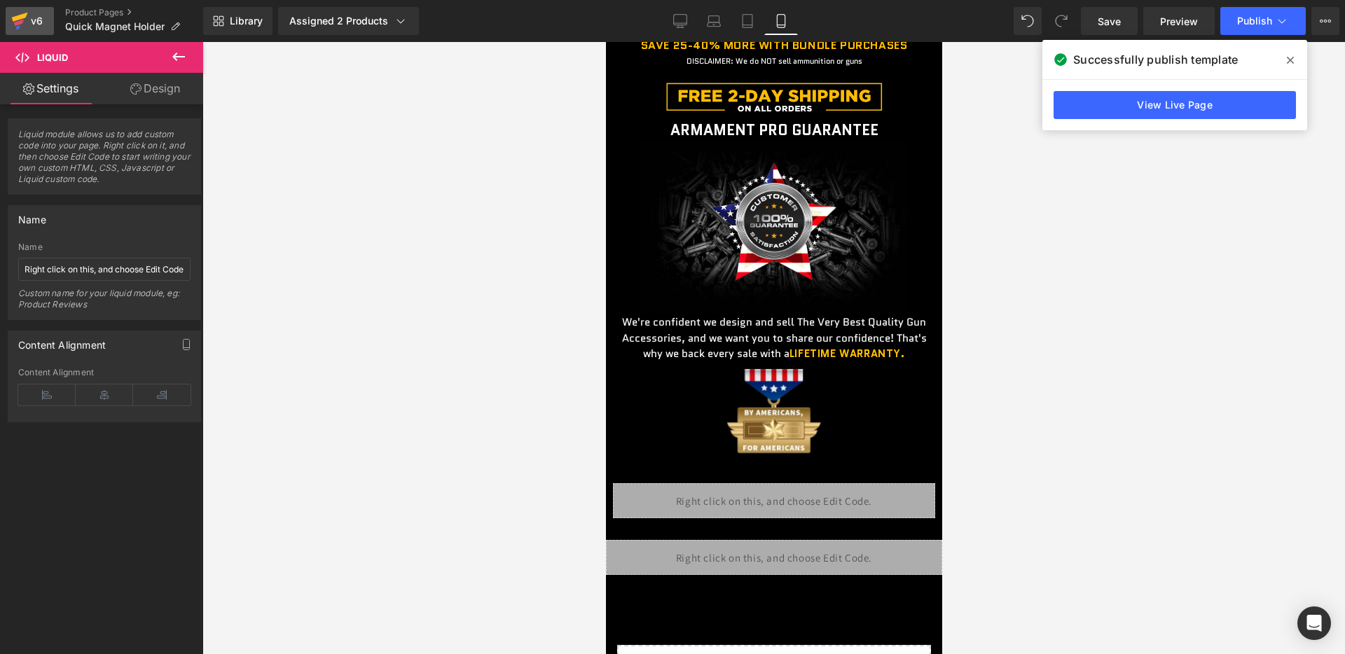
click at [34, 23] on div "v6" at bounding box center [37, 21] width 18 height 18
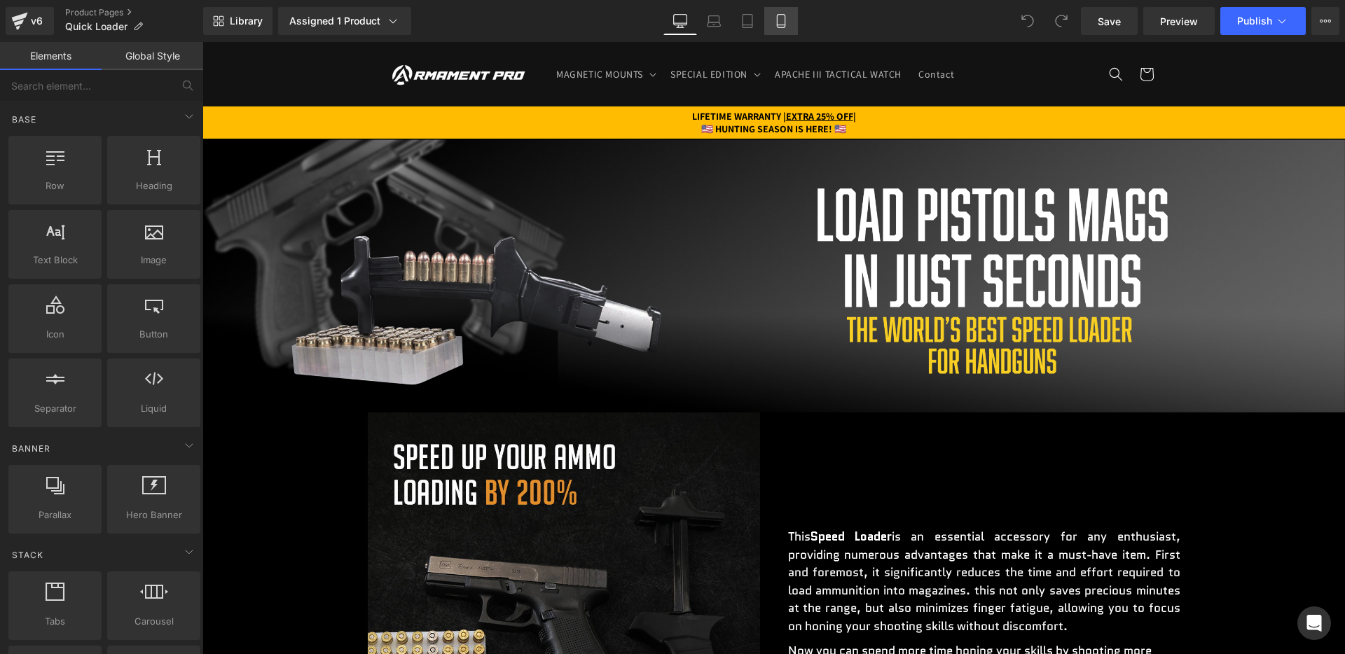
click at [772, 7] on link "Mobile" at bounding box center [781, 21] width 34 height 28
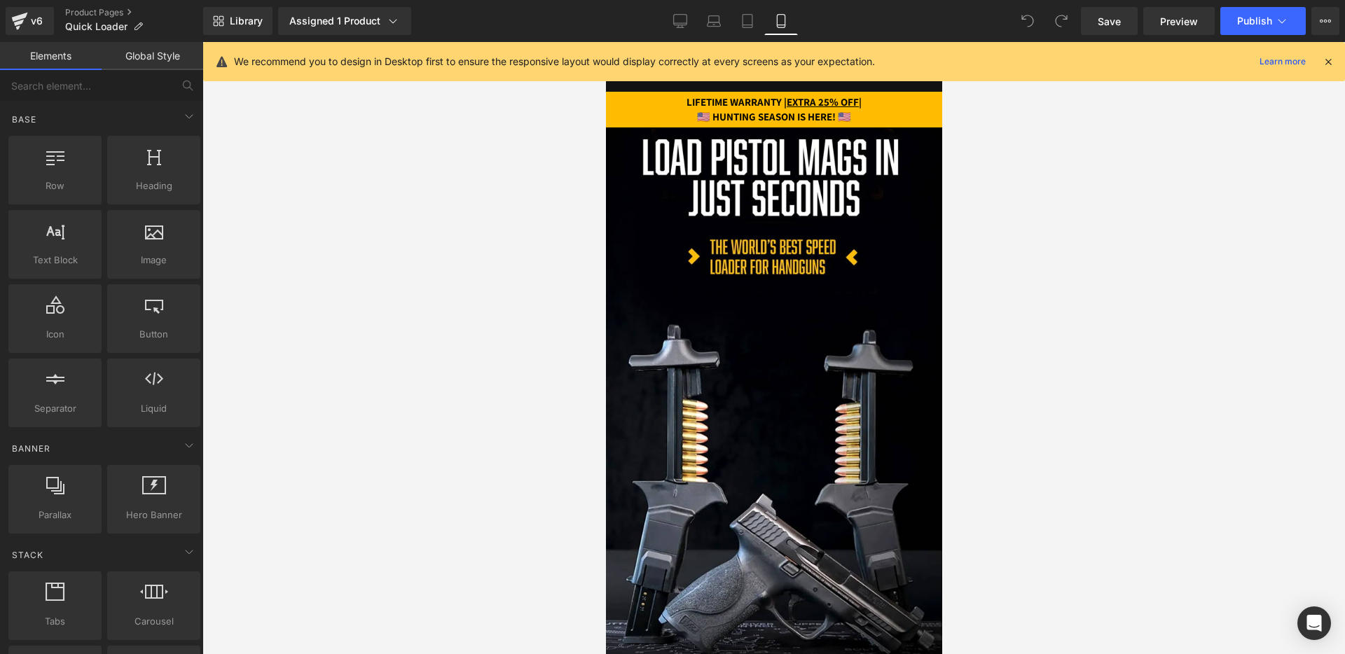
click at [1330, 58] on icon at bounding box center [1327, 61] width 13 height 13
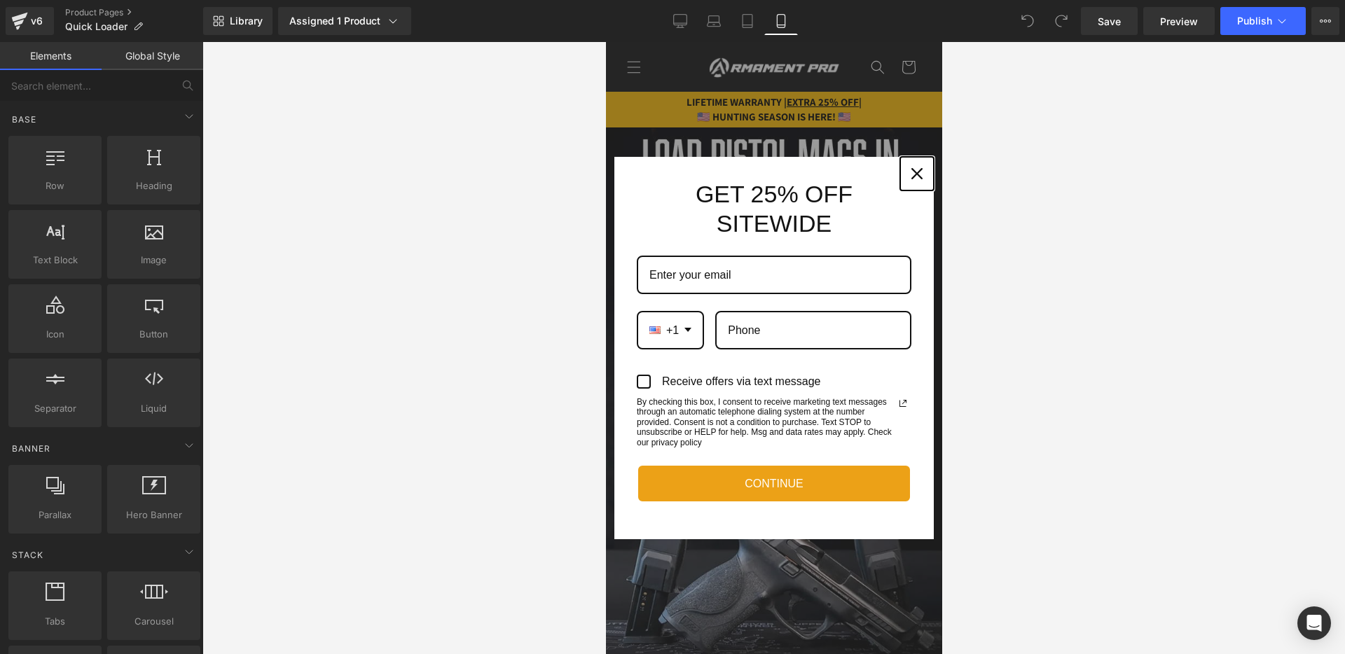
click at [911, 164] on div "Close" at bounding box center [916, 173] width 22 height 22
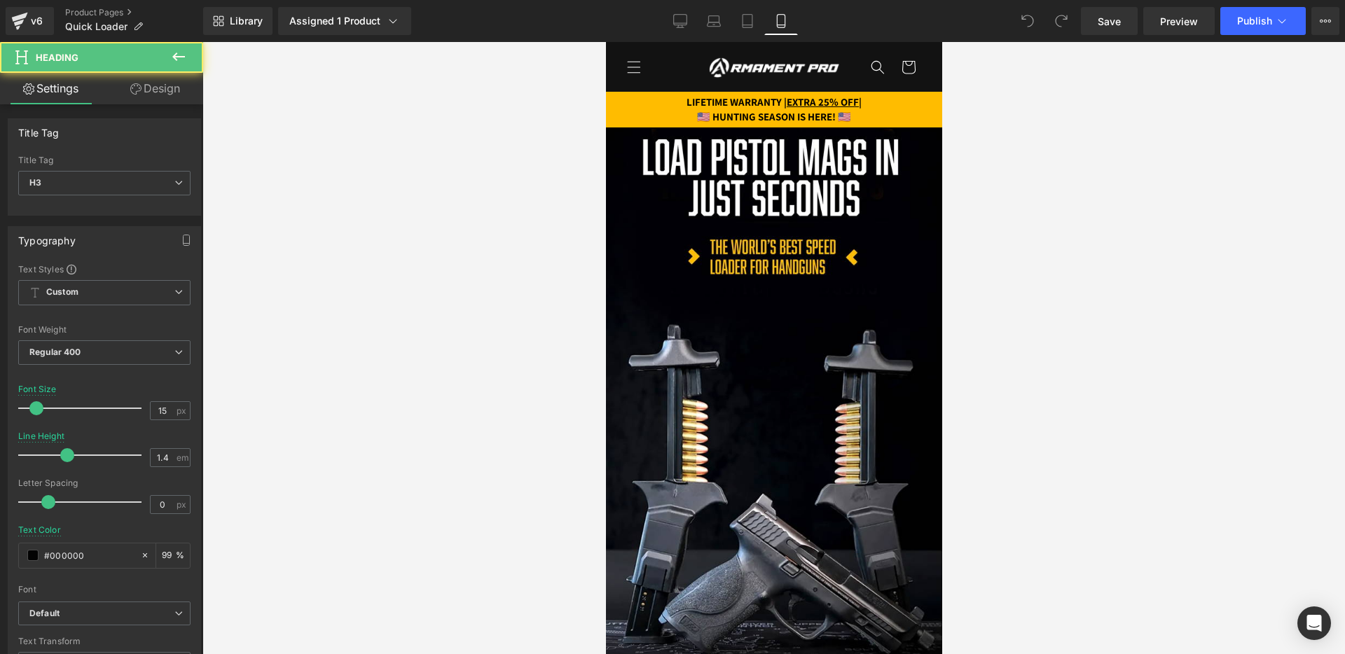
click at [705, 122] on div "LIFETIME WARRANTY | EXTRA 25% OFF | 🇺🇸 HUNTING SEASON IS HERE! 🇺🇸 Heading" at bounding box center [773, 109] width 336 height 29
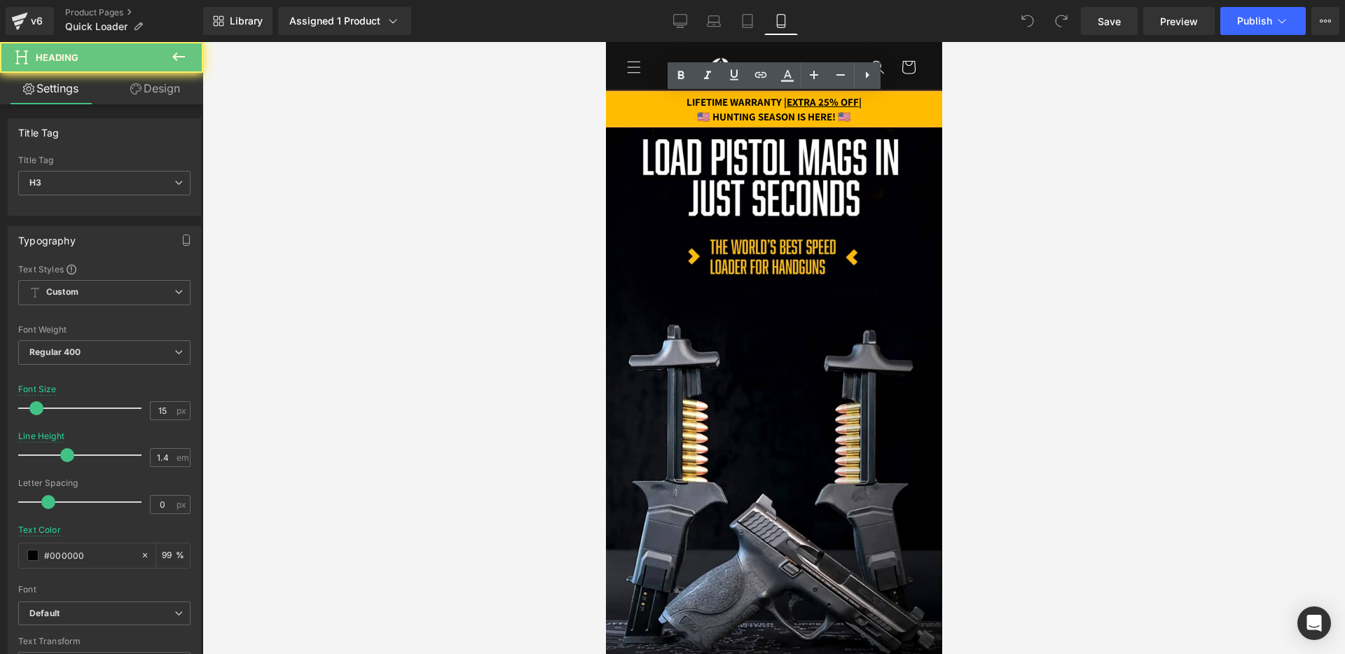
click at [704, 117] on strong "🇺🇸 HUNTING SEASON IS HERE! 🇺🇸" at bounding box center [773, 116] width 154 height 13
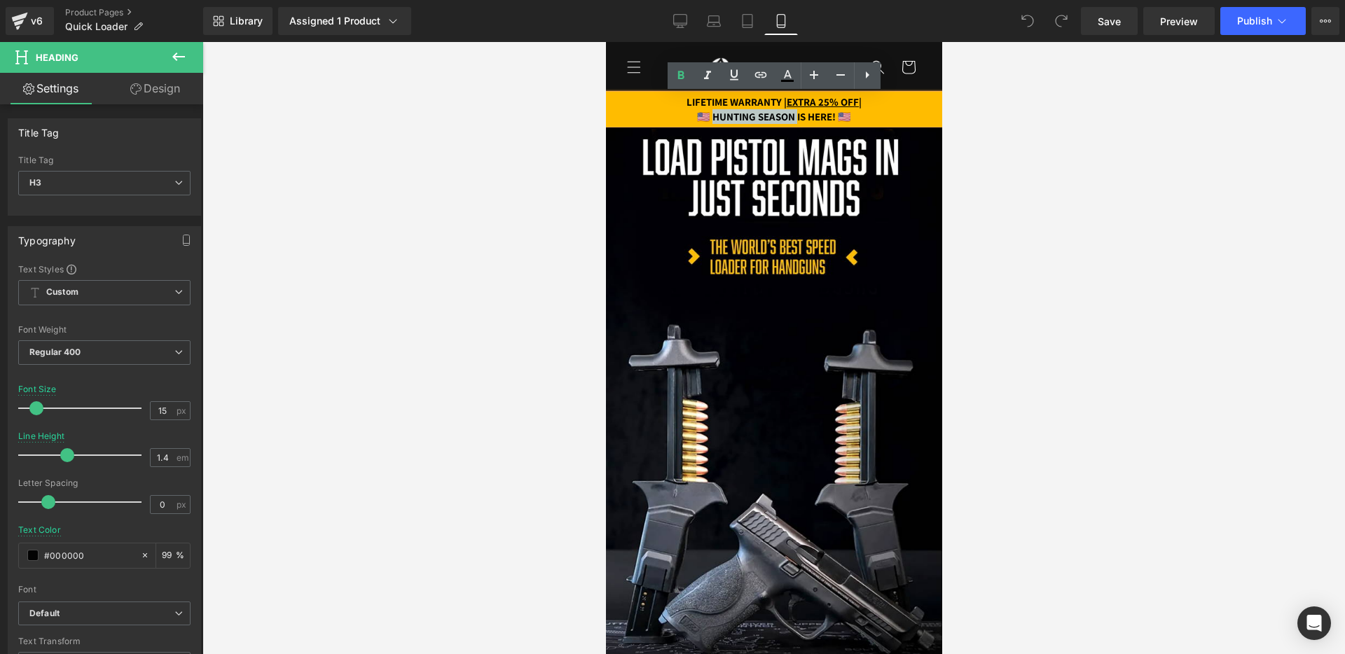
drag, startPoint x: 703, startPoint y: 116, endPoint x: 798, endPoint y: 116, distance: 94.5
click at [798, 116] on strong "🇺🇸 HUNTING SEASON IS HERE! 🇺🇸" at bounding box center [773, 116] width 154 height 13
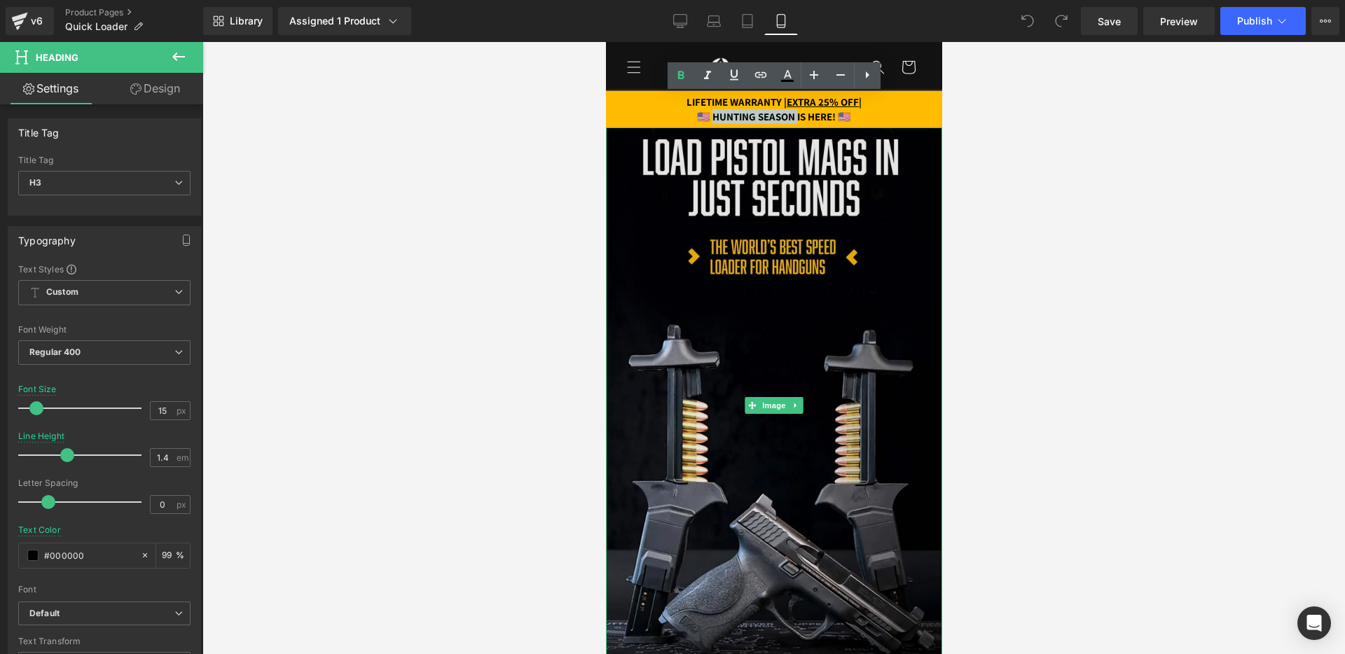
paste div
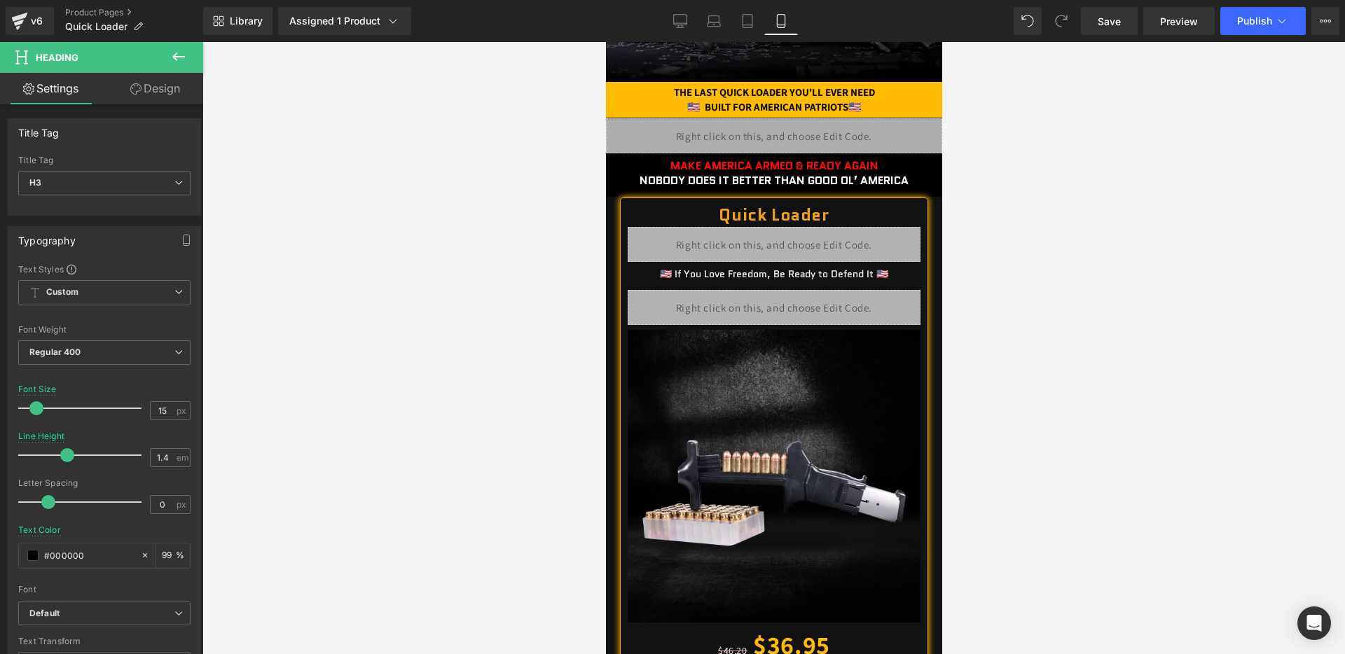
scroll to position [609, 0]
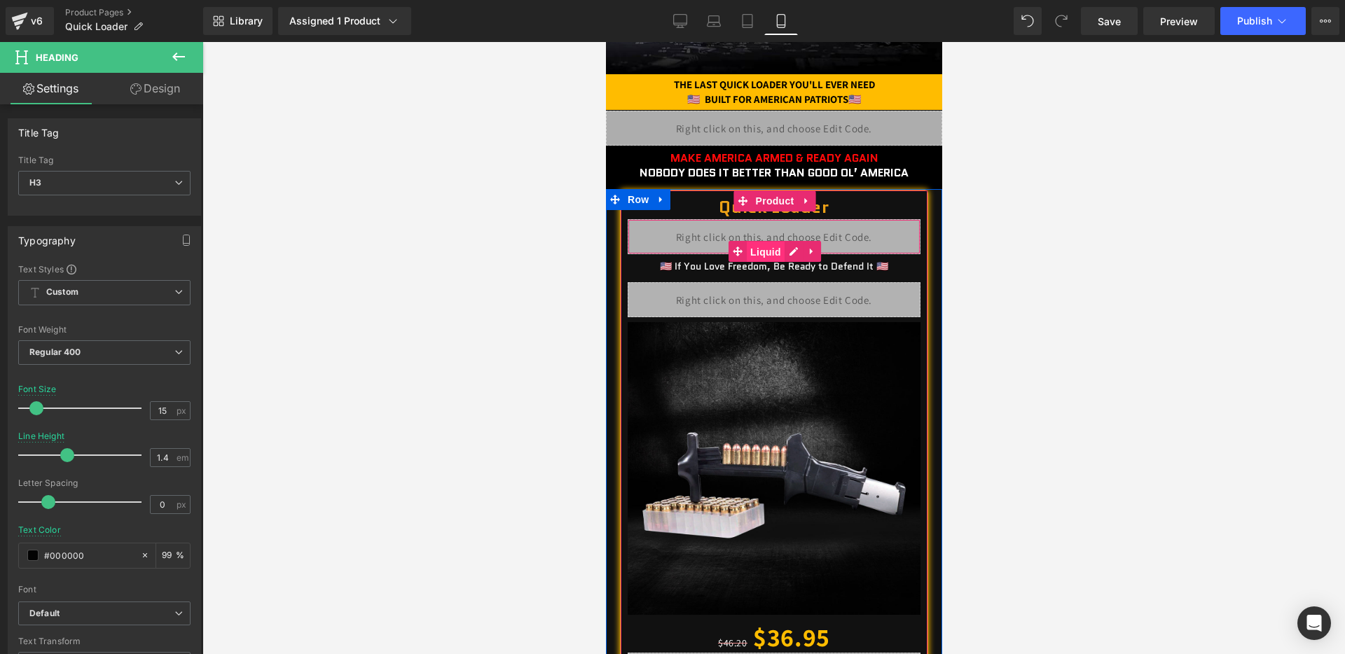
click at [753, 241] on link "Liquid" at bounding box center [756, 251] width 56 height 21
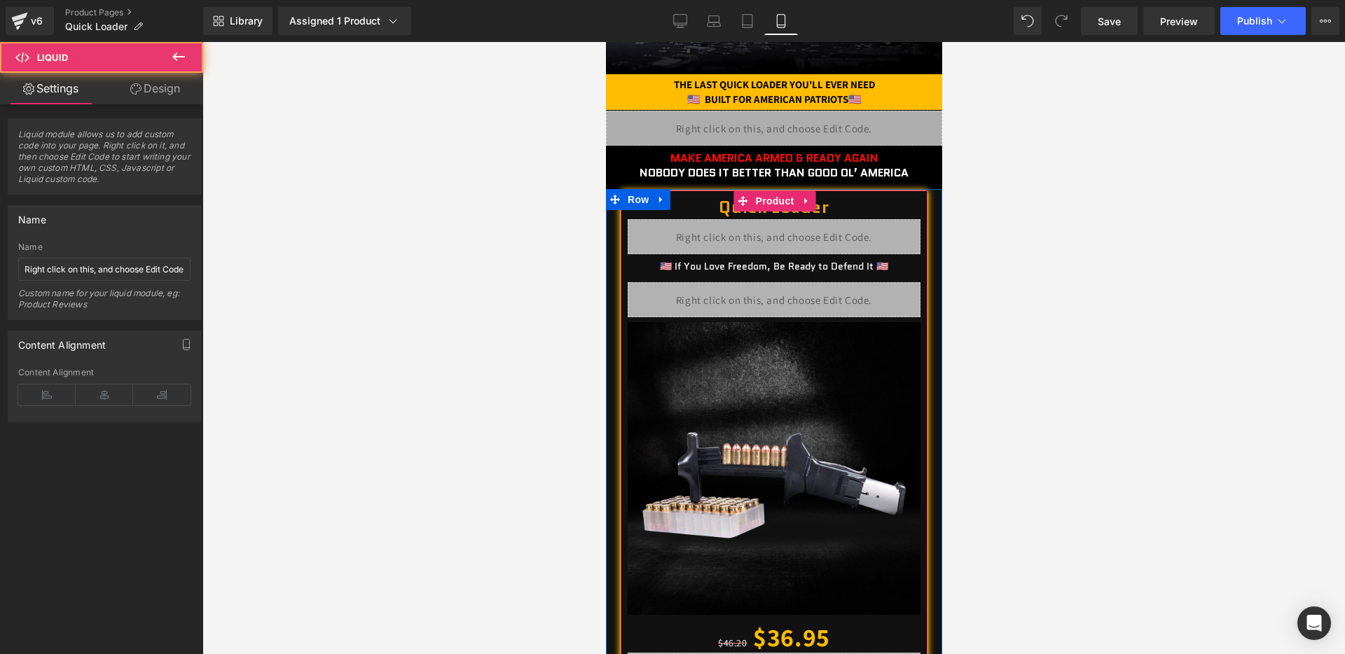
click at [786, 245] on div "Liquid" at bounding box center [773, 236] width 293 height 35
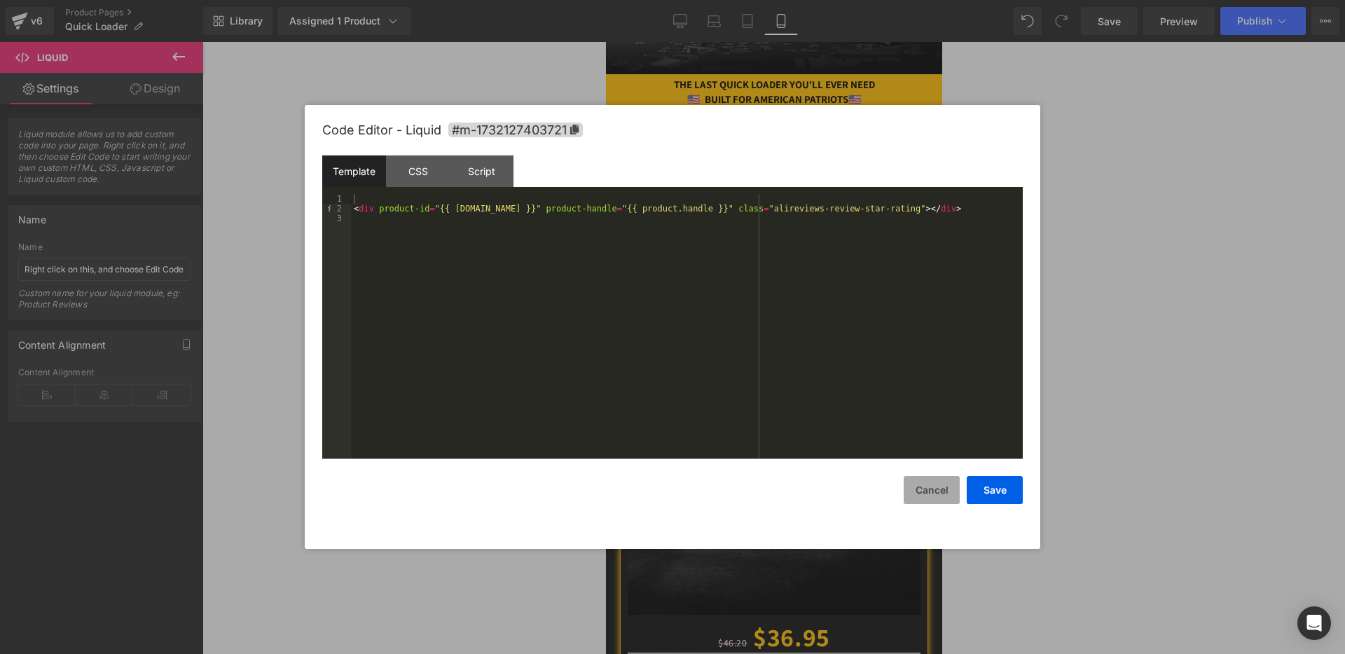
click at [929, 503] on button "Cancel" at bounding box center [931, 490] width 56 height 28
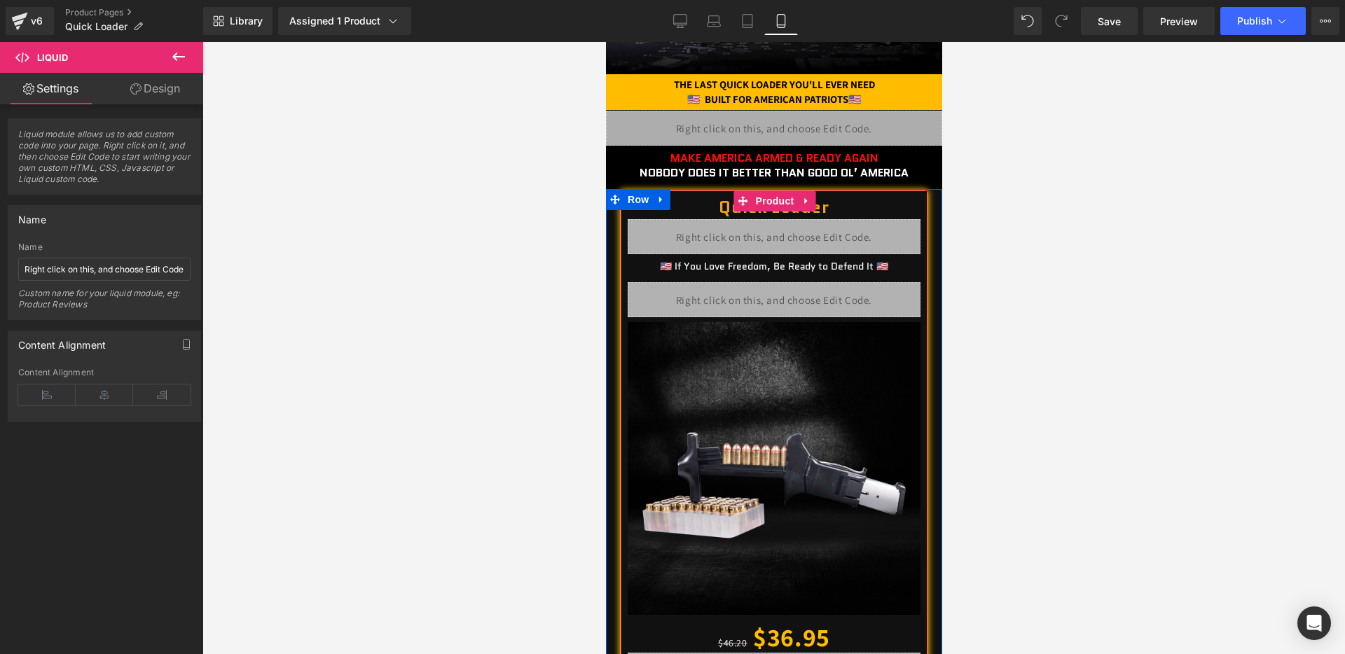
click at [800, 305] on div "Liquid" at bounding box center [773, 299] width 293 height 35
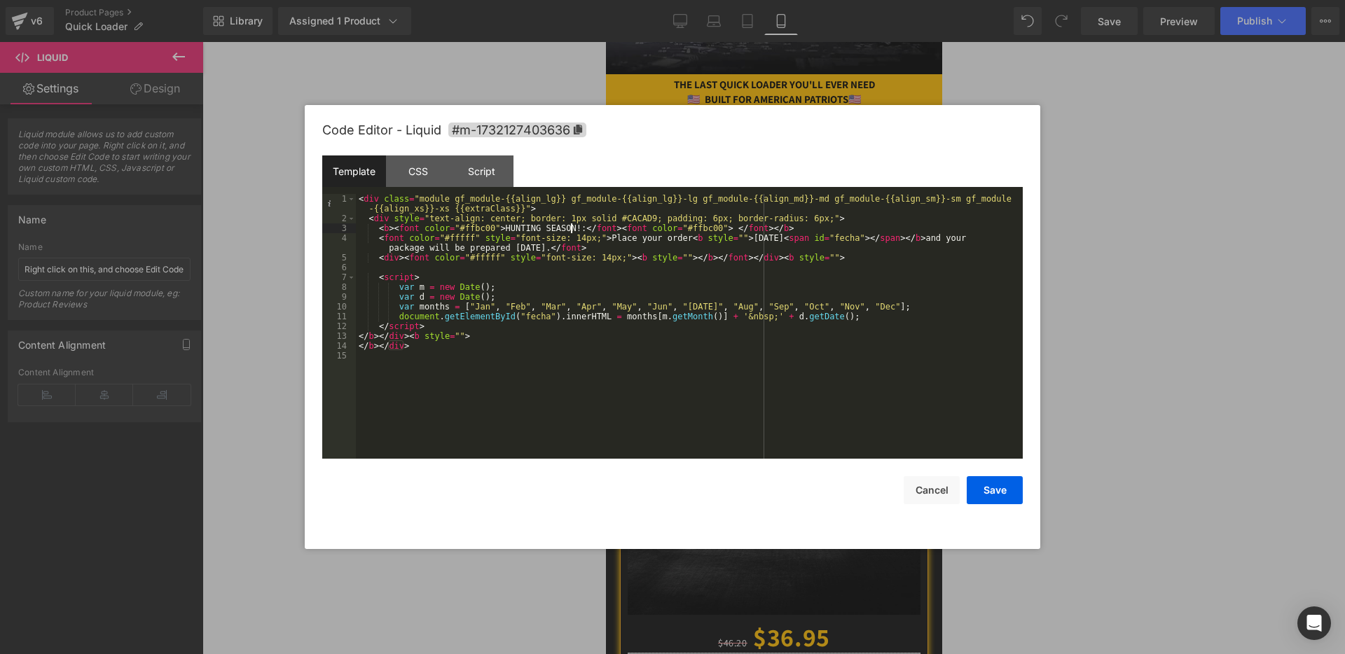
click at [570, 229] on div "< div class = "module gf_module-{{align_lg}} gf_module-{{align_lg}}-lg gf_modul…" at bounding box center [689, 341] width 667 height 294
click at [994, 495] on button "Save" at bounding box center [994, 490] width 56 height 28
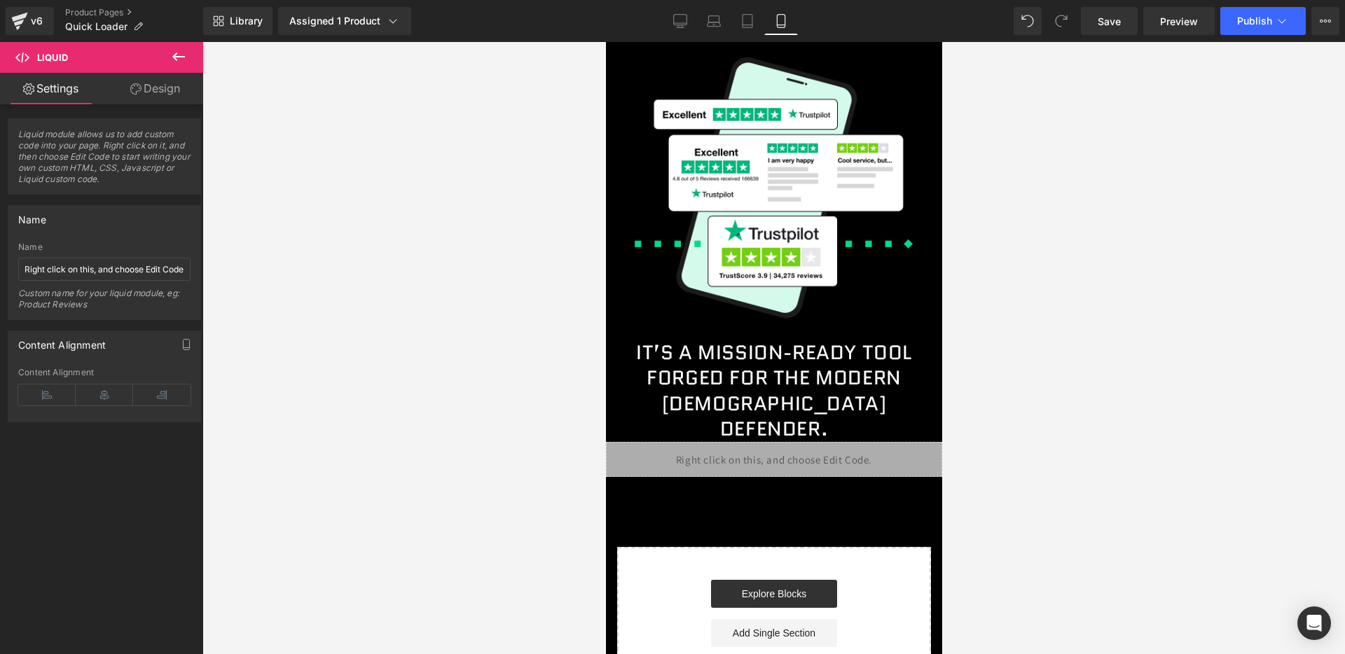
scroll to position [5368, 0]
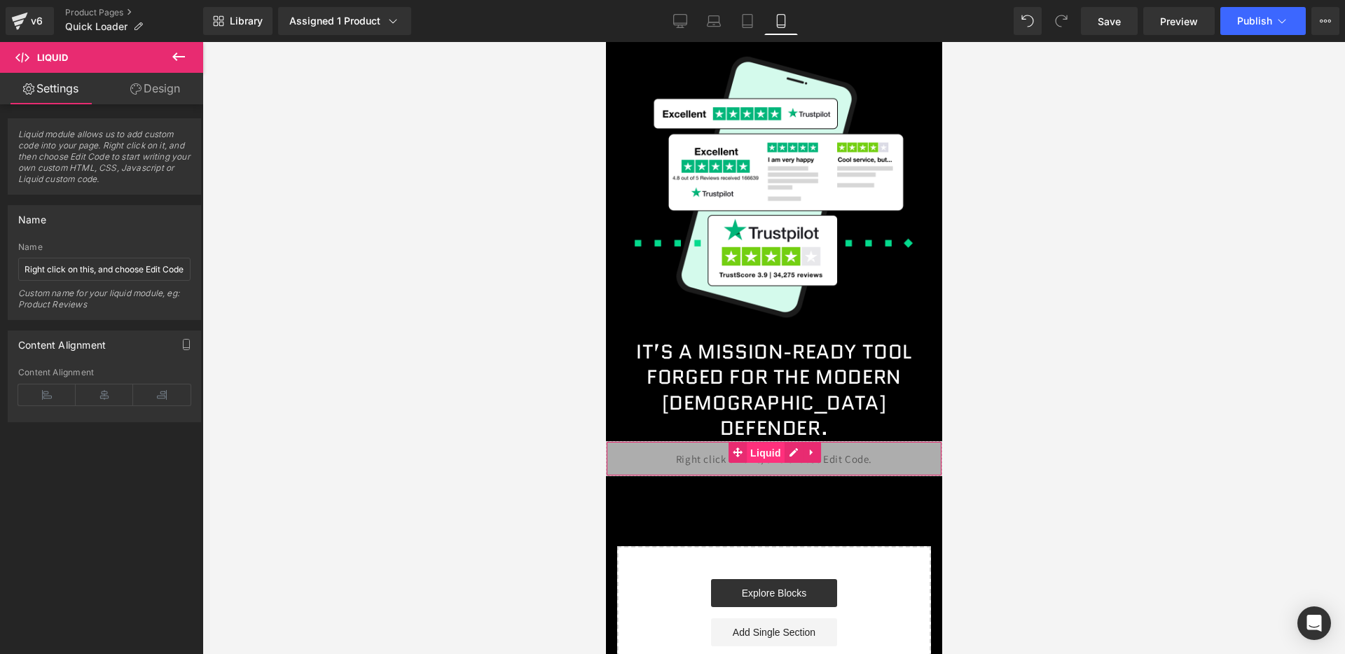
click at [772, 443] on span "Liquid" at bounding box center [765, 453] width 38 height 21
click at [789, 441] on div "Liquid" at bounding box center [773, 458] width 336 height 35
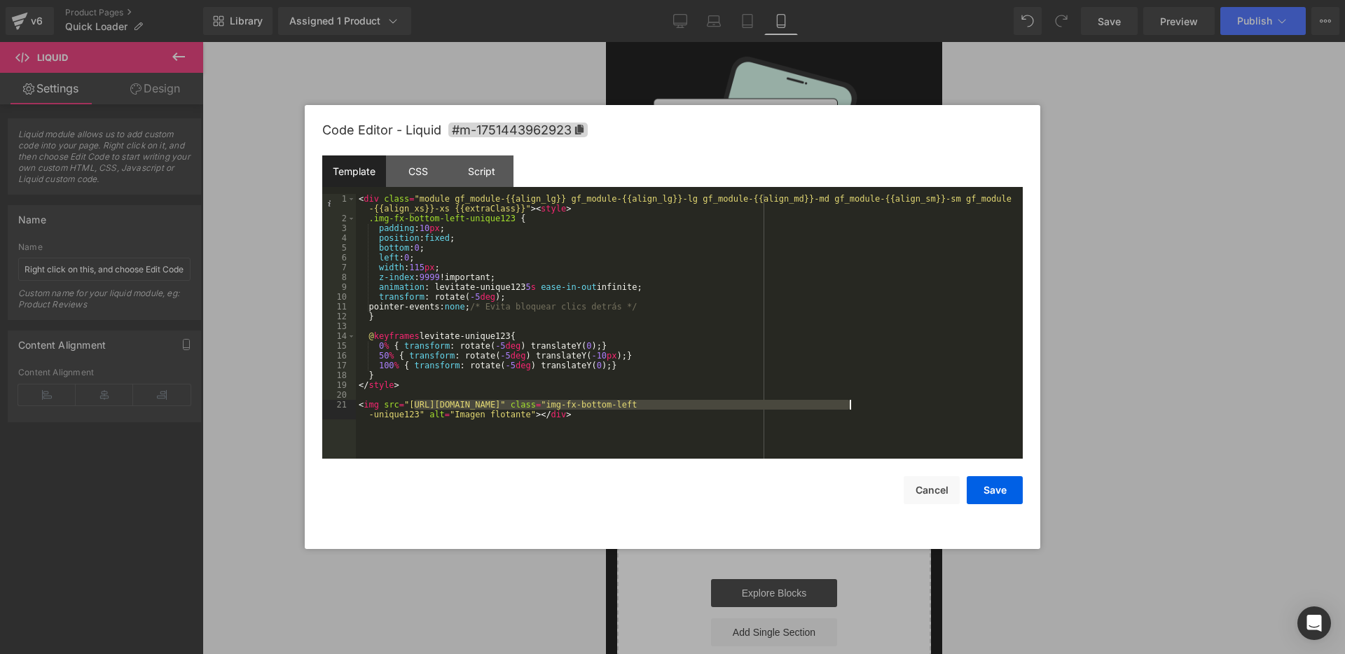
drag, startPoint x: 414, startPoint y: 403, endPoint x: 847, endPoint y: 405, distance: 433.5
click at [847, 405] on div "< div class = "module gf_module-{{align_lg}} gf_module-{{align_lg}}-lg gf_modul…" at bounding box center [689, 346] width 667 height 304
click at [993, 487] on button "Save" at bounding box center [994, 490] width 56 height 28
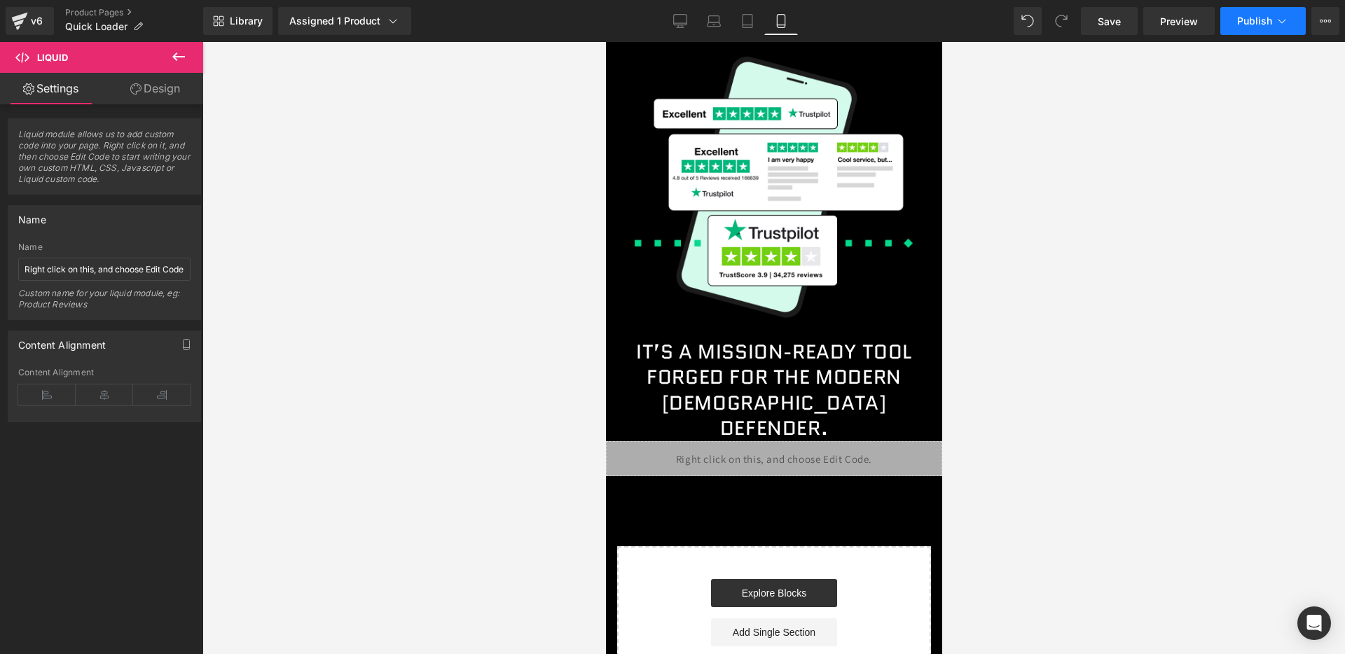
click at [1233, 18] on button "Publish" at bounding box center [1262, 21] width 85 height 28
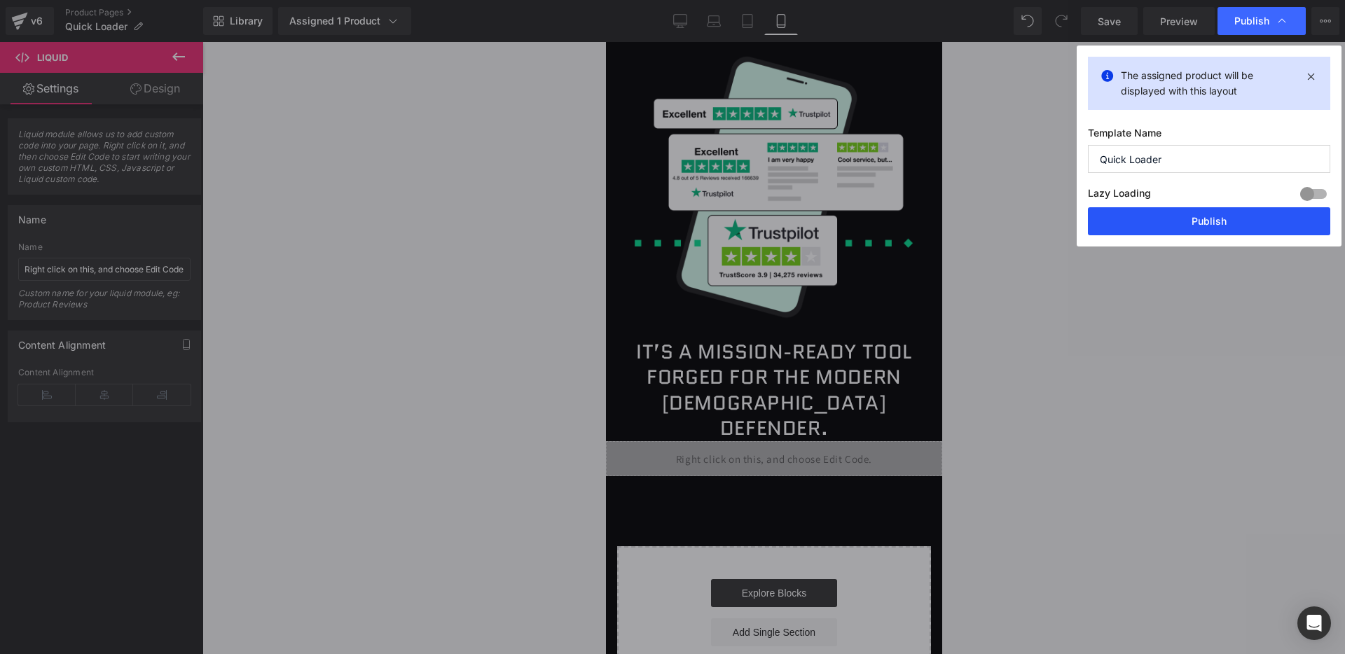
click at [1167, 216] on button "Publish" at bounding box center [1209, 221] width 242 height 28
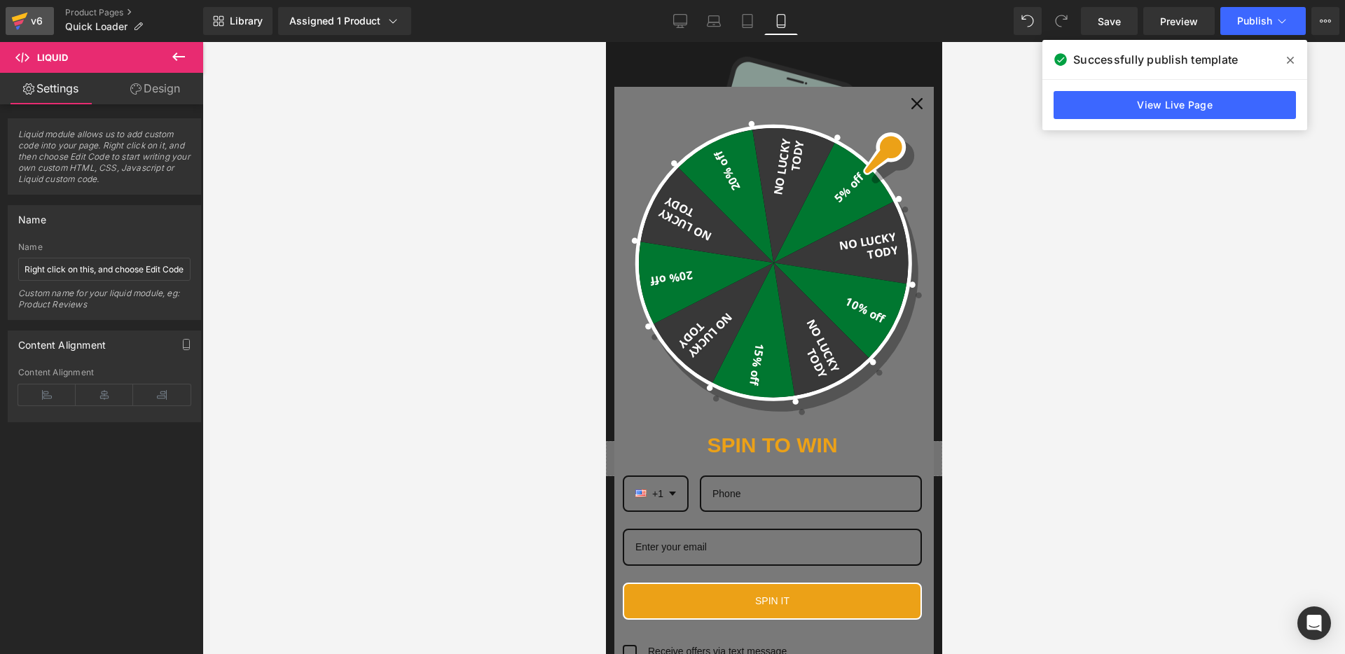
click at [33, 28] on div "v6" at bounding box center [37, 21] width 18 height 18
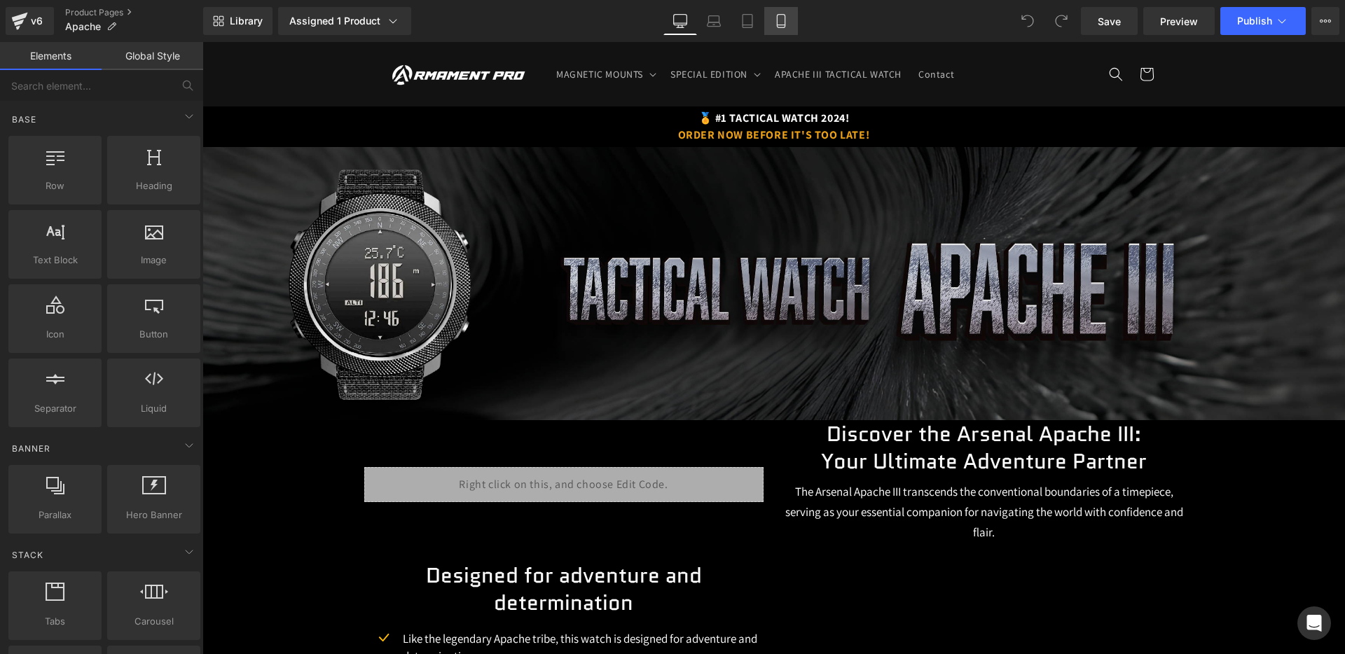
drag, startPoint x: 0, startPoint y: 0, endPoint x: 783, endPoint y: 18, distance: 783.1
click at [783, 18] on icon at bounding box center [781, 21] width 14 height 14
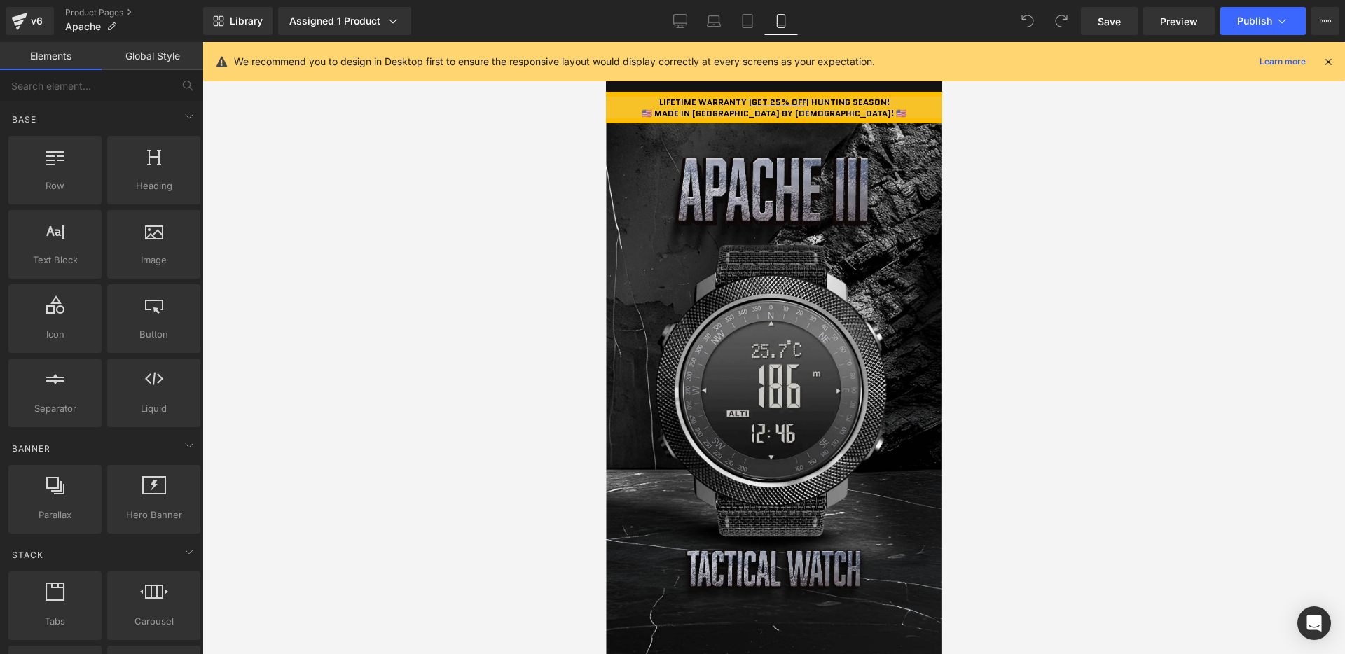
click at [1327, 60] on icon at bounding box center [1327, 61] width 13 height 13
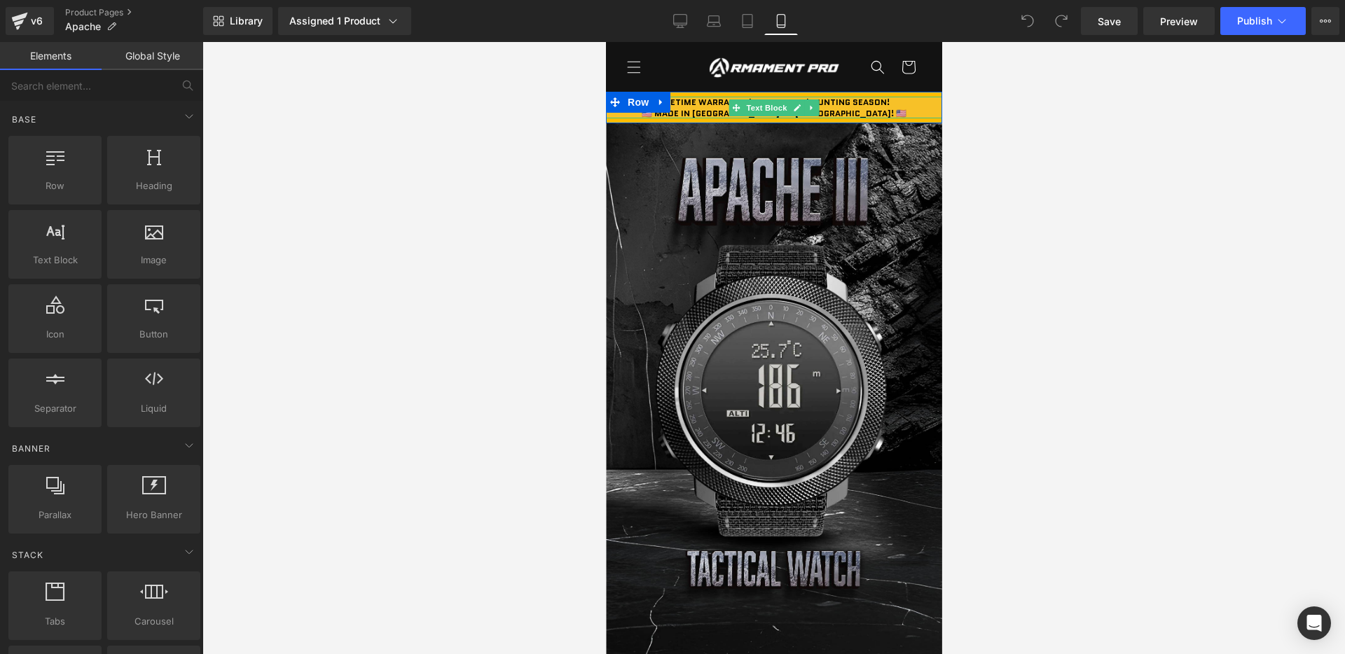
click at [822, 109] on b "🇺🇸 MADE IN [GEOGRAPHIC_DATA] BY [DEMOGRAPHIC_DATA]! 🇺🇸" at bounding box center [773, 113] width 265 height 12
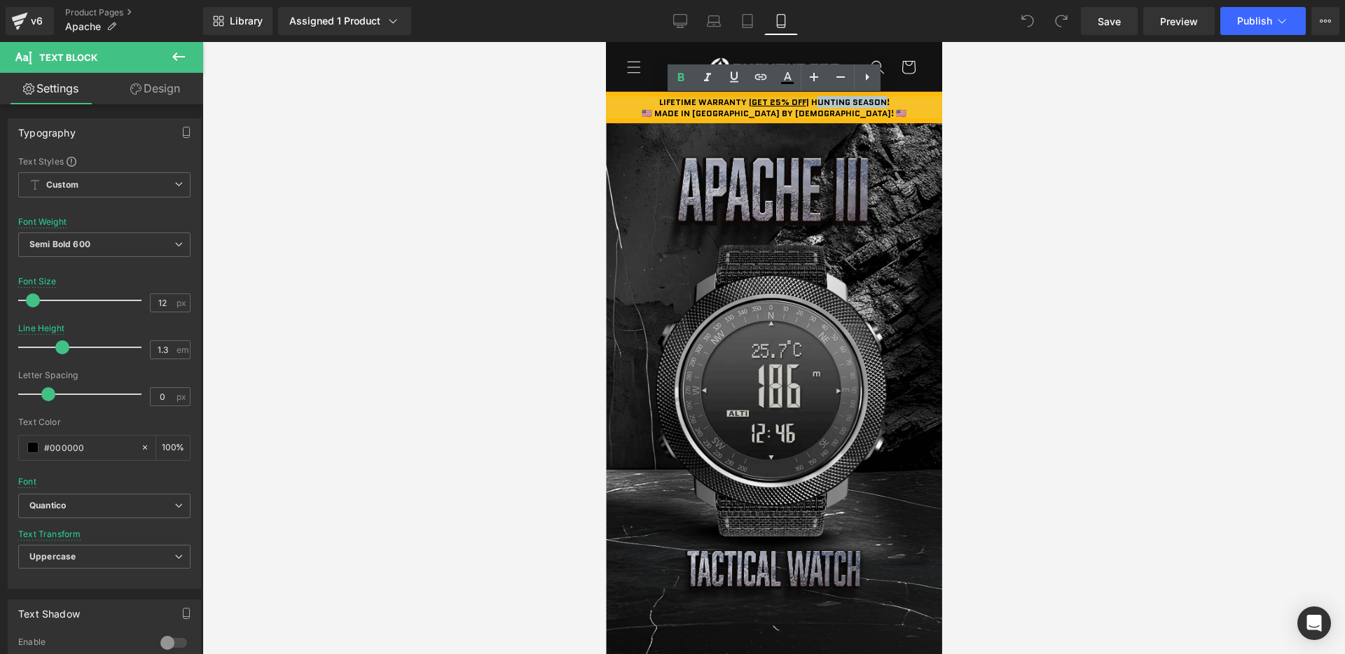
drag, startPoint x: 811, startPoint y: 104, endPoint x: 881, endPoint y: 102, distance: 70.1
click at [881, 102] on b "LIFETIME WARRANTY | GET 25% OFF | HUNTING SEASON!" at bounding box center [773, 102] width 230 height 12
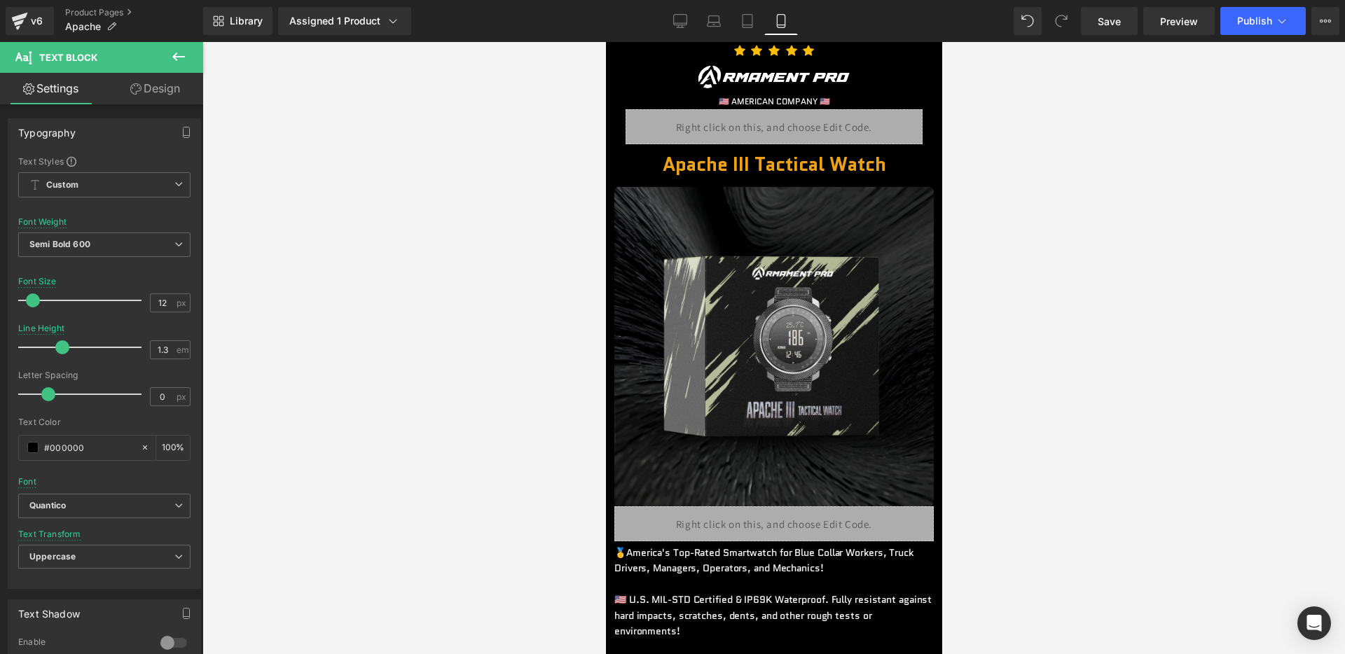
scroll to position [1205, 0]
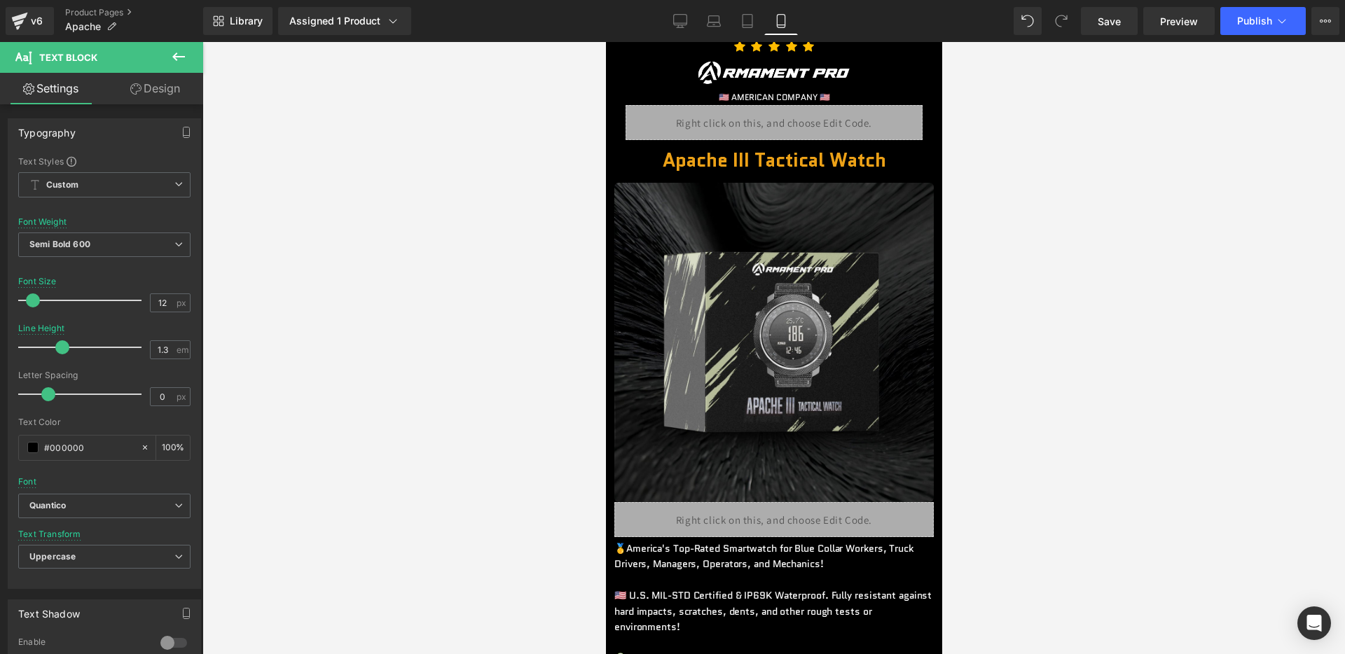
click at [791, 125] on div "Liquid" at bounding box center [773, 122] width 297 height 35
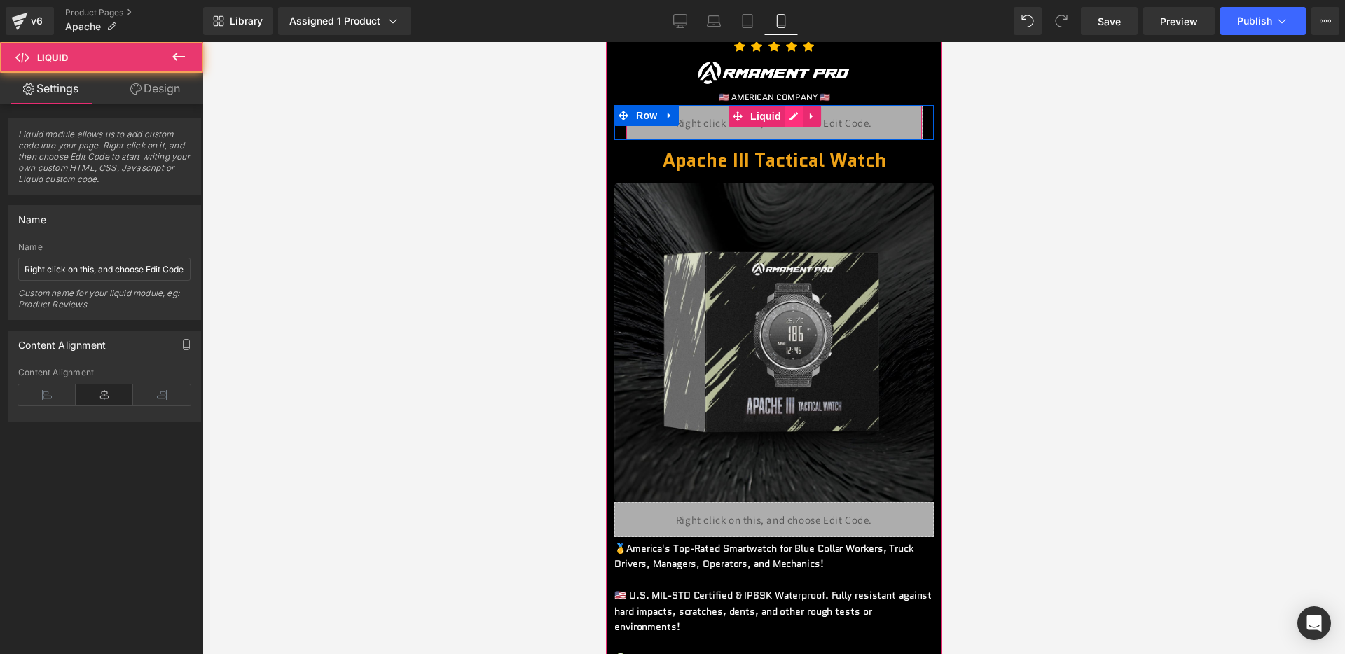
click at [791, 115] on div "Liquid" at bounding box center [773, 122] width 297 height 35
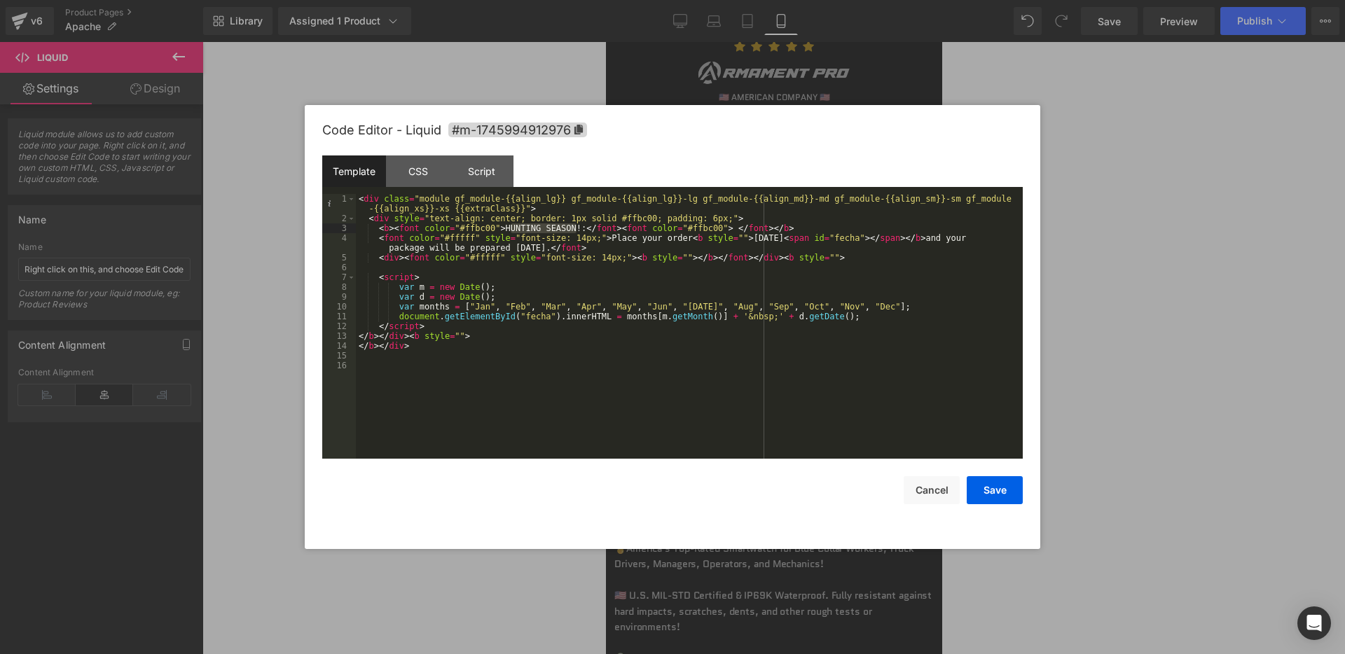
drag, startPoint x: 575, startPoint y: 227, endPoint x: 508, endPoint y: 226, distance: 66.5
click at [508, 226] on div "< div class = "module gf_module-{{align_lg}} gf_module-{{align_lg}}-lg gf_modul…" at bounding box center [689, 341] width 667 height 294
click at [990, 484] on button "Save" at bounding box center [994, 490] width 56 height 28
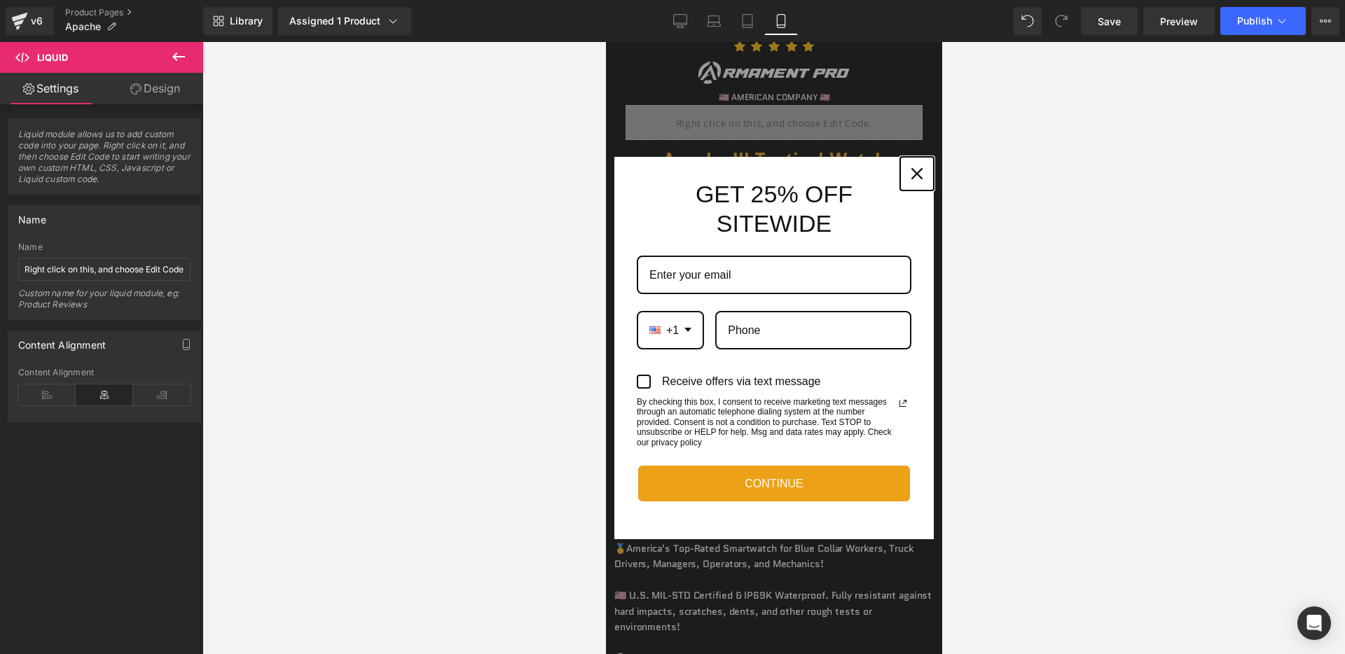
click at [917, 168] on icon "close icon" at bounding box center [915, 173] width 11 height 11
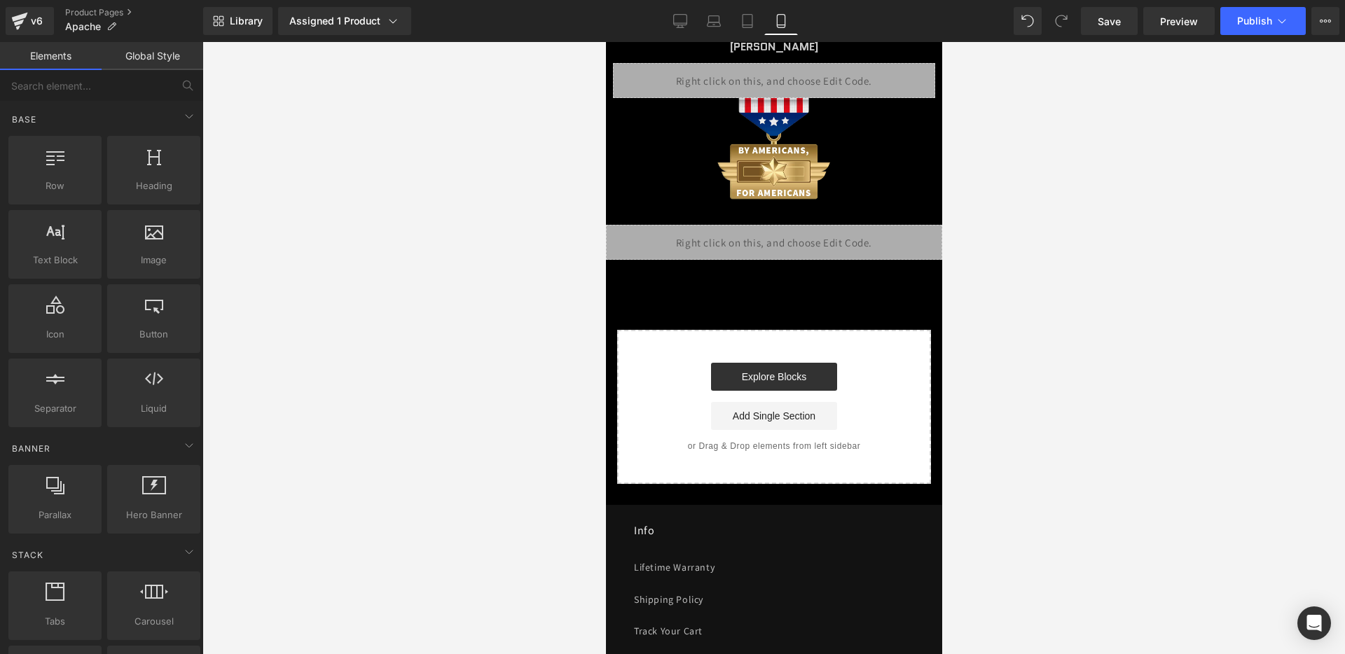
scroll to position [6359, 0]
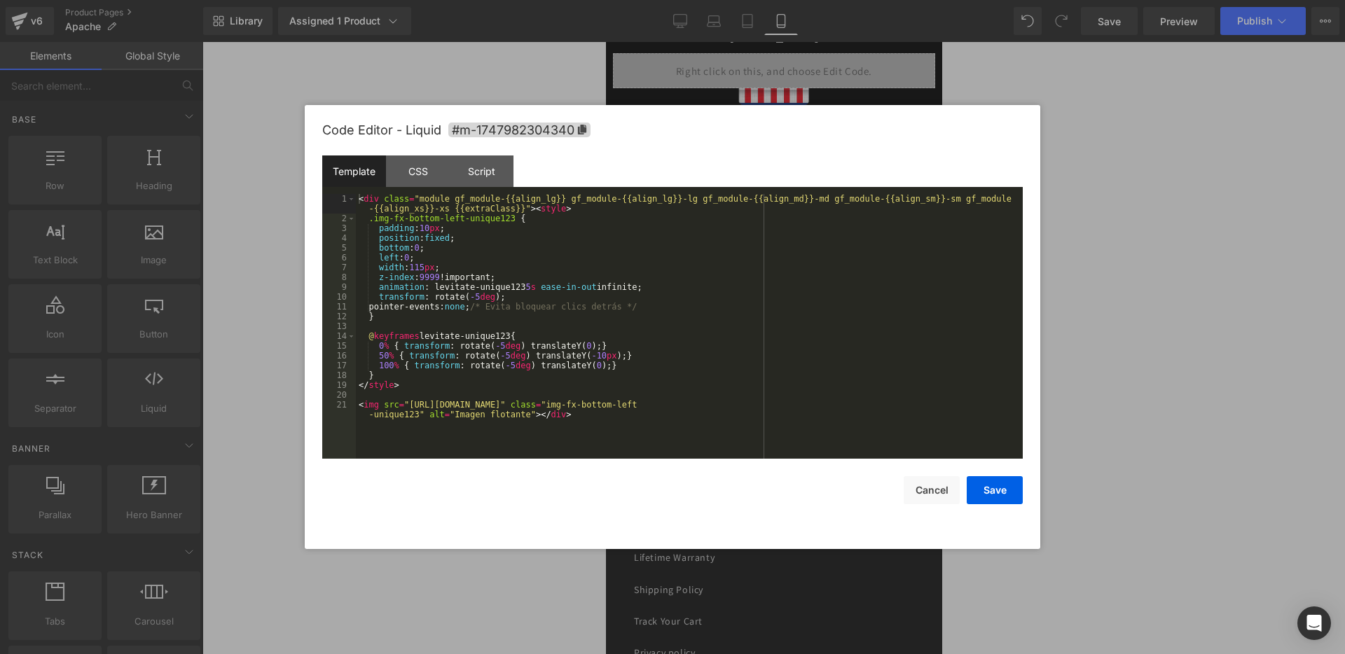
drag, startPoint x: 793, startPoint y: 187, endPoint x: 1399, endPoint y: 230, distance: 608.0
click at [793, 215] on div "Liquid" at bounding box center [773, 232] width 336 height 35
drag, startPoint x: 410, startPoint y: 403, endPoint x: 854, endPoint y: 403, distance: 444.7
click at [854, 403] on div "< div class = "module gf_module-{{align_lg}} gf_module-{{align_lg}}-lg gf_modul…" at bounding box center [689, 346] width 667 height 304
click at [986, 496] on button "Save" at bounding box center [994, 490] width 56 height 28
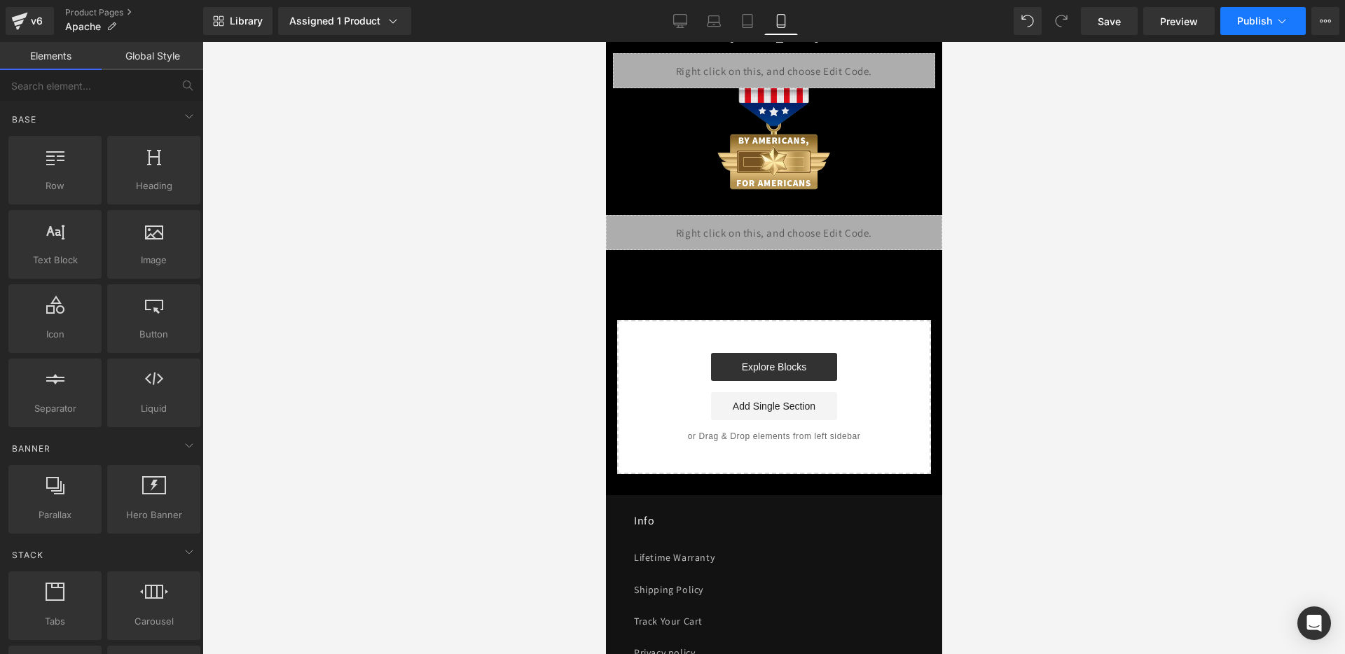
click at [1228, 22] on button "Publish" at bounding box center [1262, 21] width 85 height 28
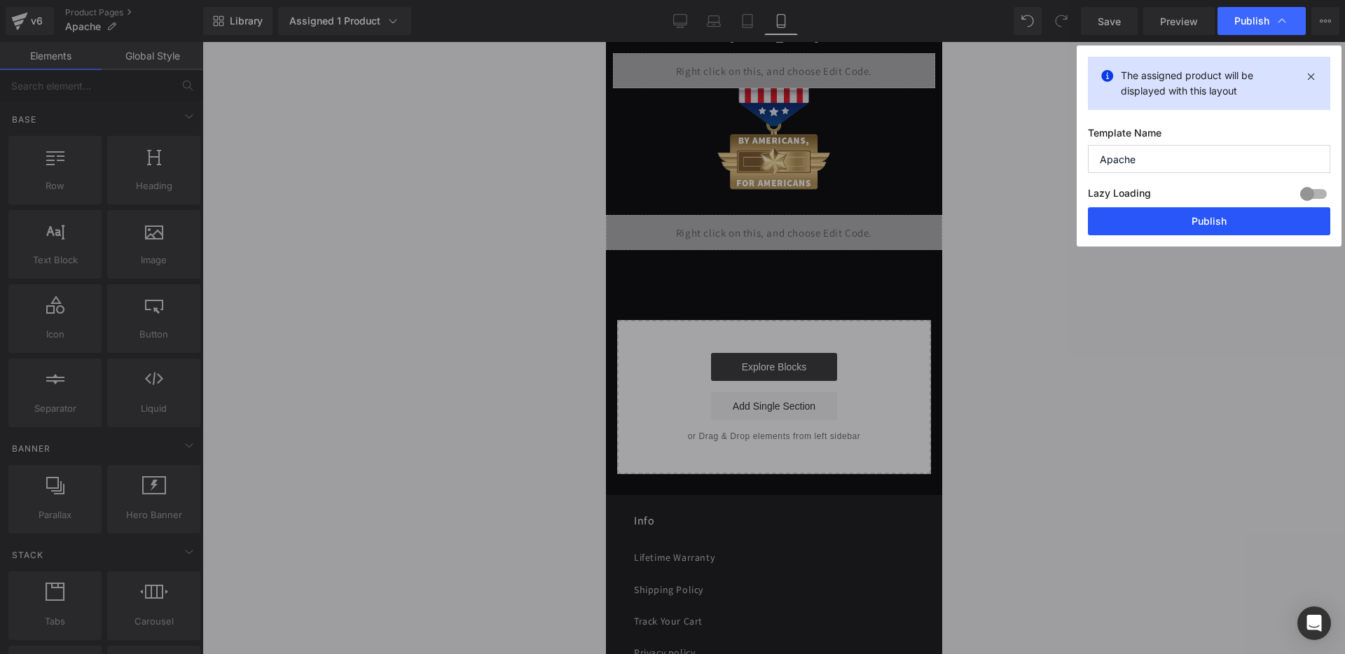
click at [1127, 233] on button "Publish" at bounding box center [1209, 221] width 242 height 28
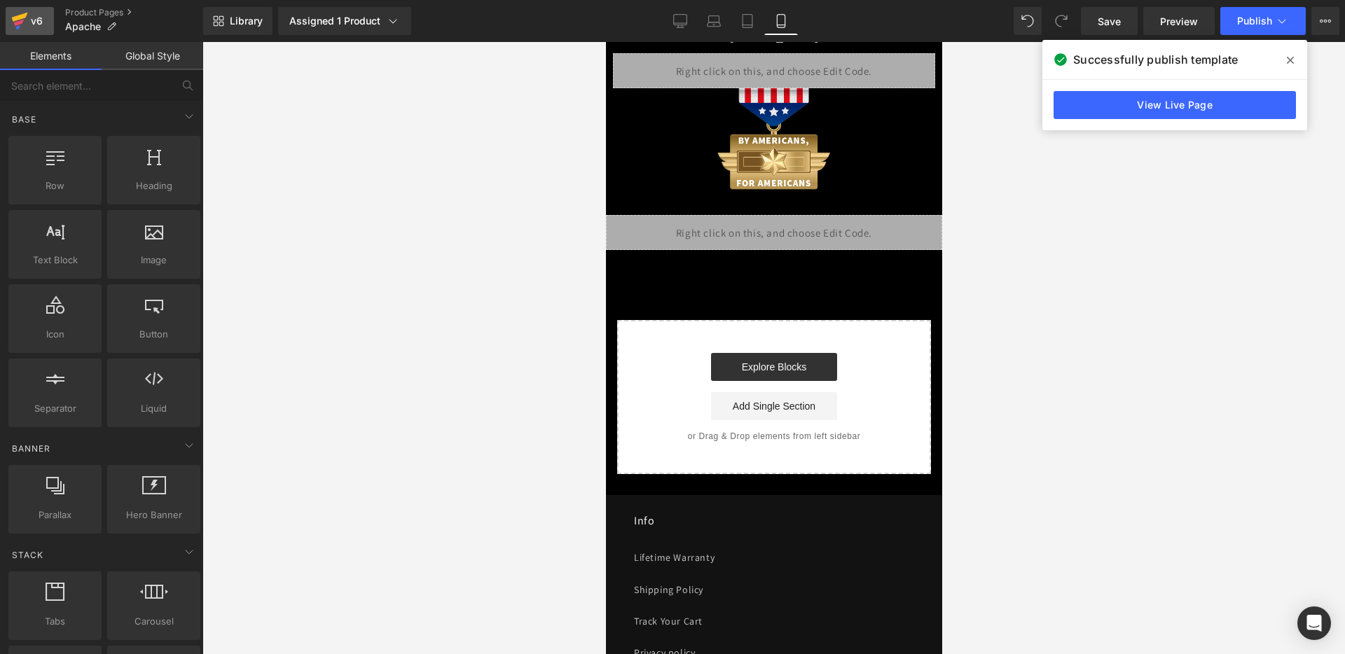
click at [30, 18] on div "v6" at bounding box center [37, 21] width 18 height 18
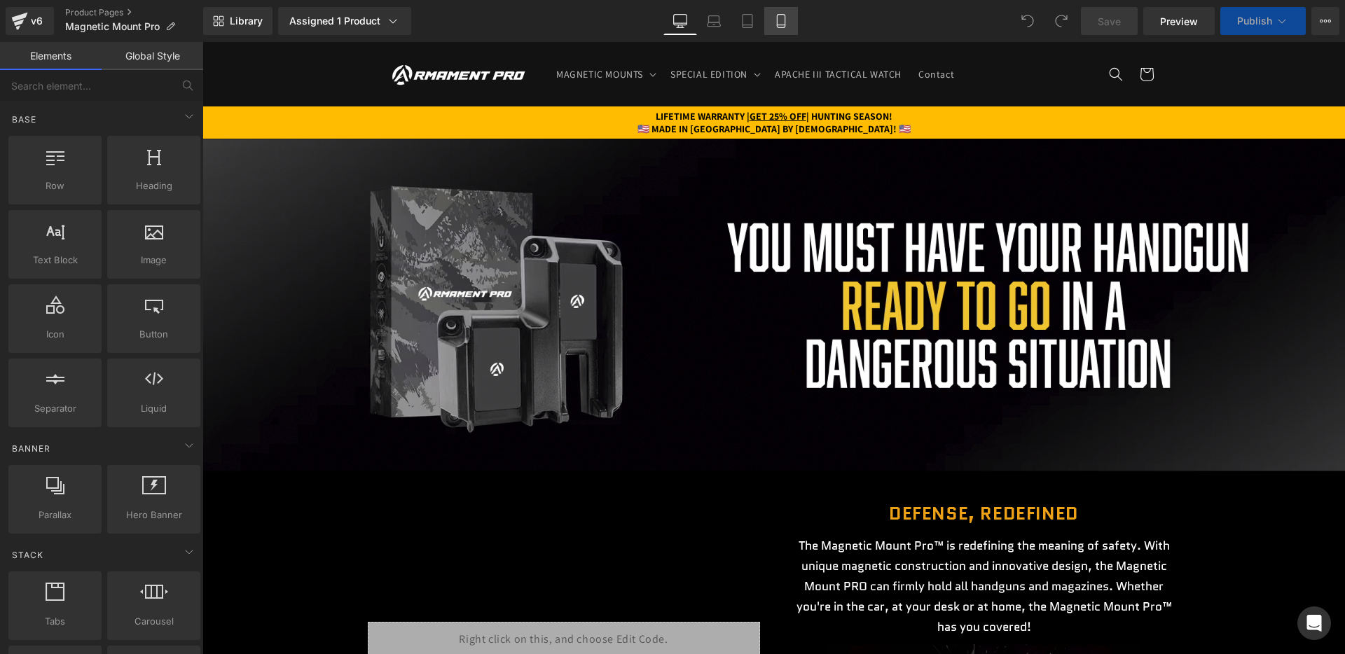
click at [777, 30] on link "Mobile" at bounding box center [781, 21] width 34 height 28
click at [778, 27] on icon at bounding box center [781, 21] width 14 height 14
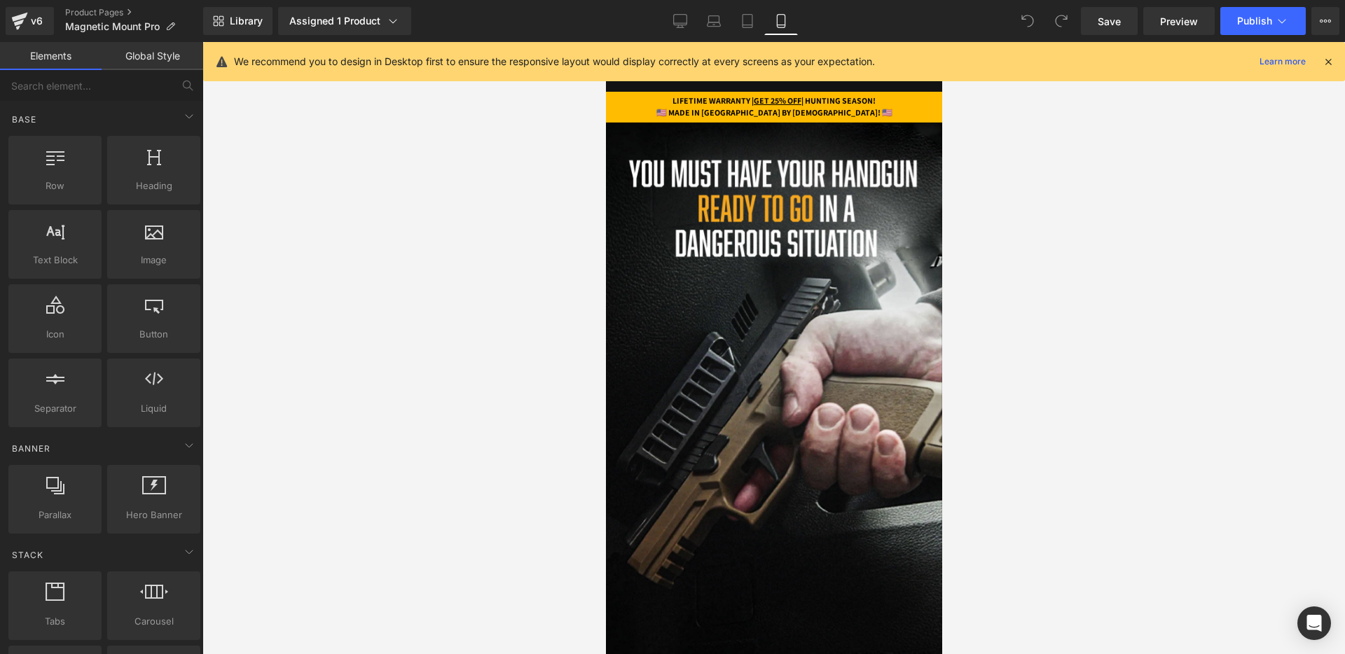
click at [1326, 54] on div at bounding box center [1327, 61] width 11 height 15
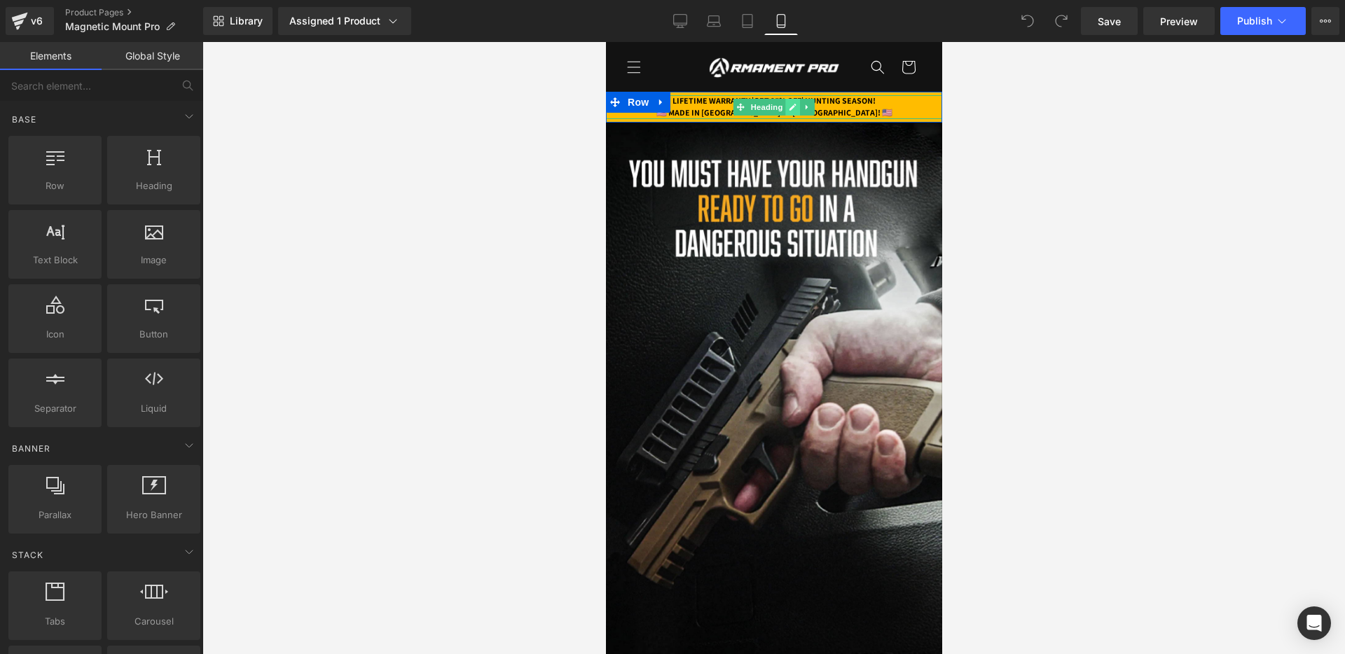
click at [790, 109] on icon at bounding box center [792, 107] width 7 height 7
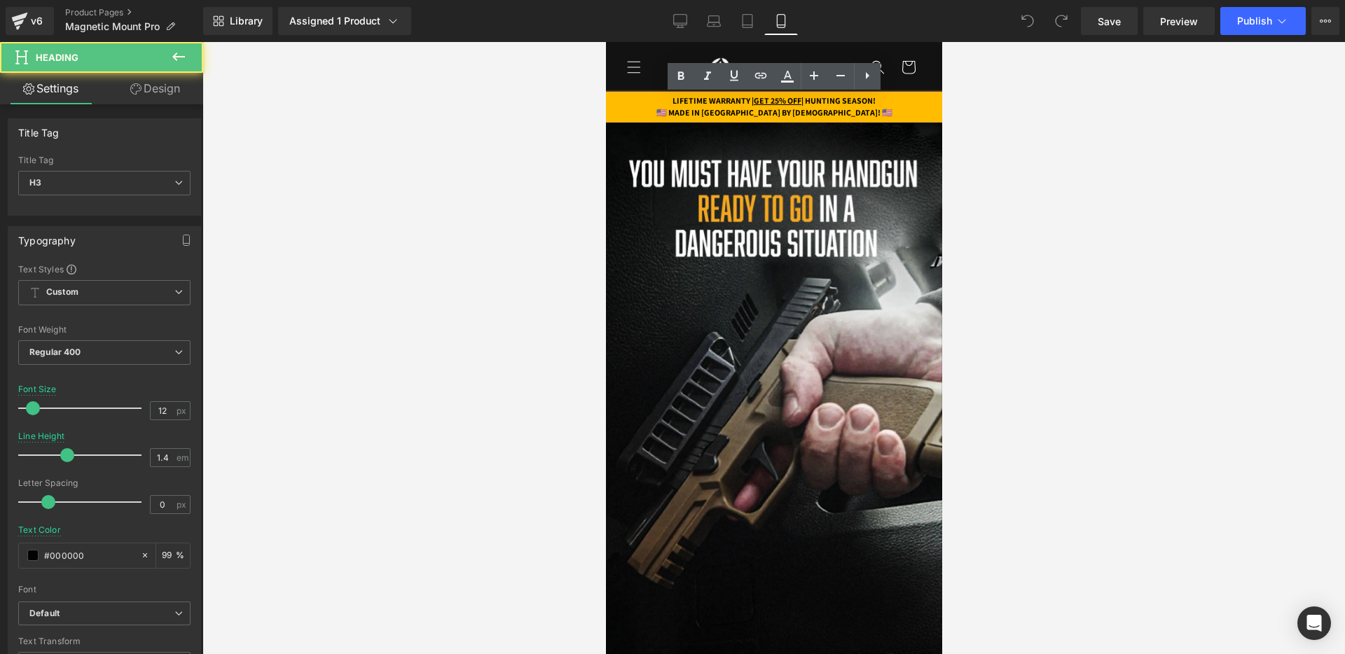
click at [814, 99] on strong "LIFETIME WARRANTY | GET 25% OFF | HUNTING SEASON!" at bounding box center [773, 100] width 203 height 11
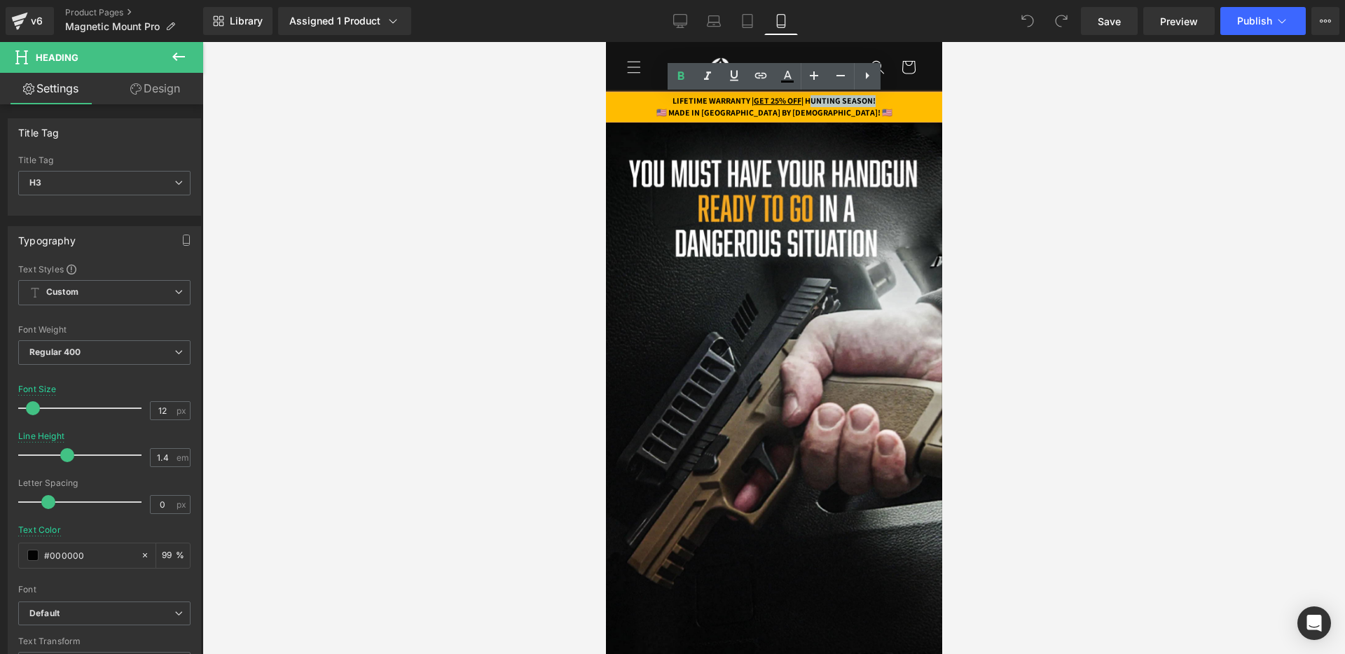
drag, startPoint x: 813, startPoint y: 99, endPoint x: 889, endPoint y: 102, distance: 75.7
click at [875, 102] on strong "LIFETIME WARRANTY | GET 25% OFF | HUNTING SEASON!" at bounding box center [773, 100] width 203 height 11
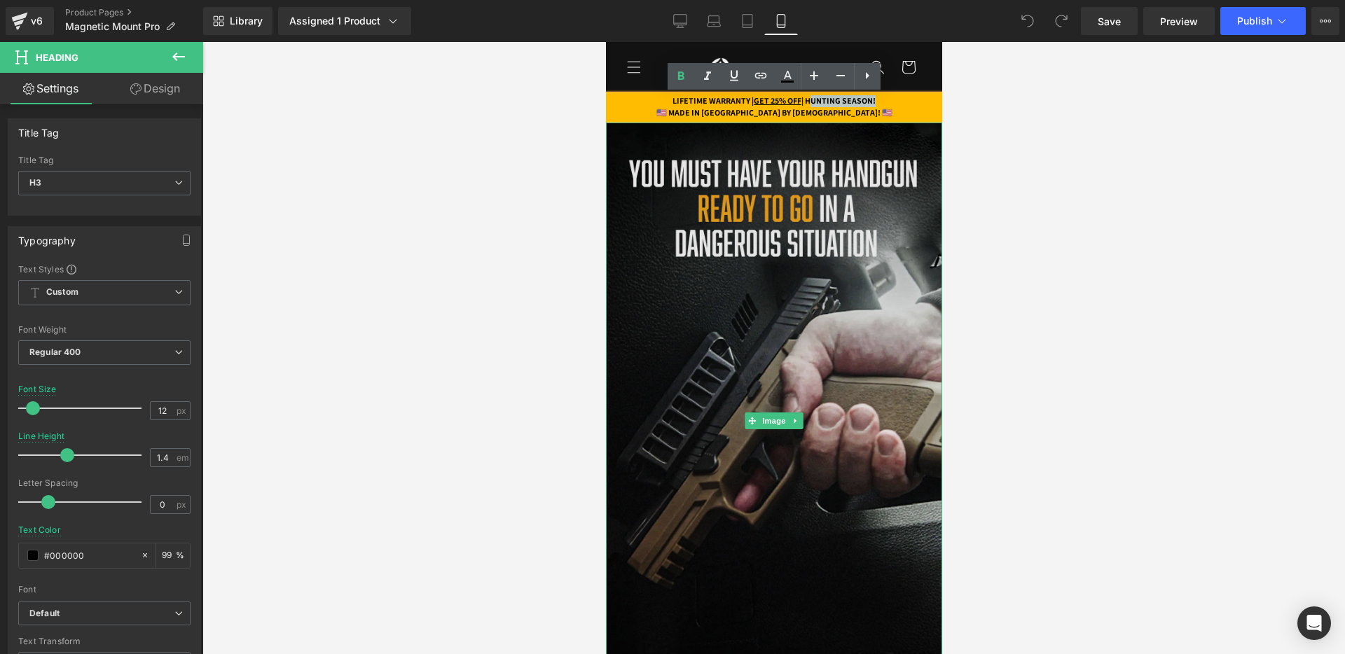
paste div
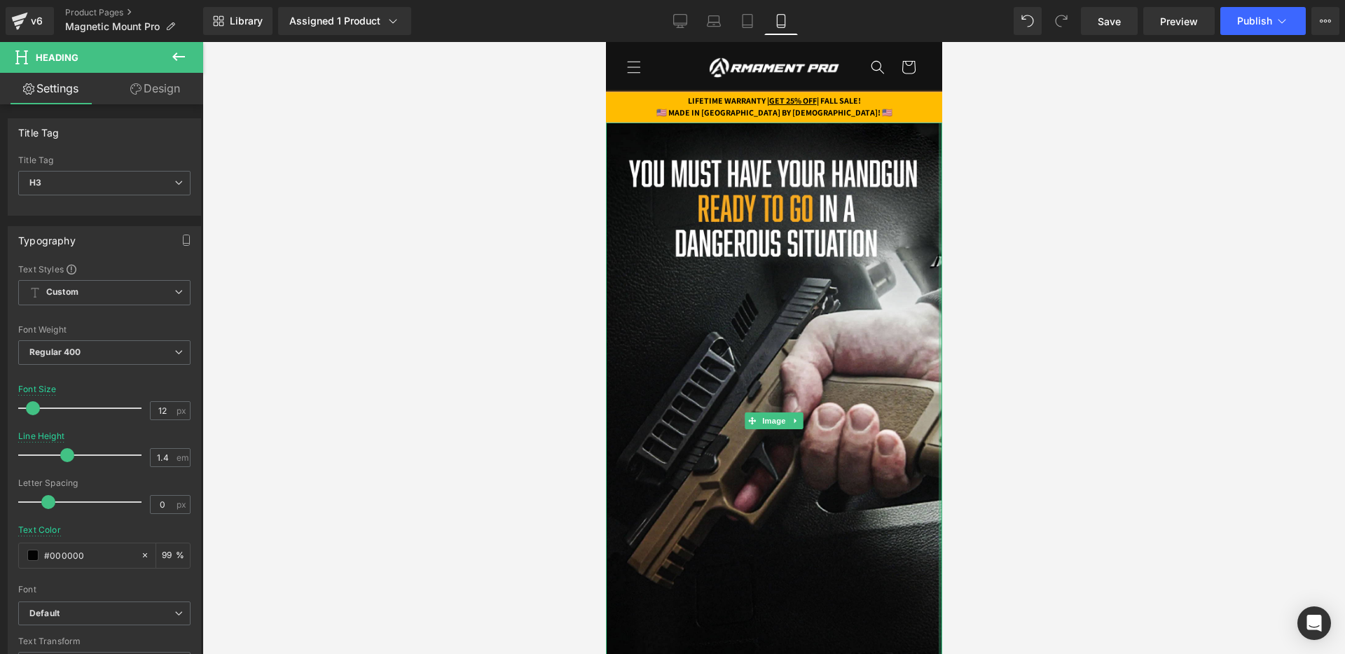
click at [938, 299] on div at bounding box center [940, 421] width 4 height 597
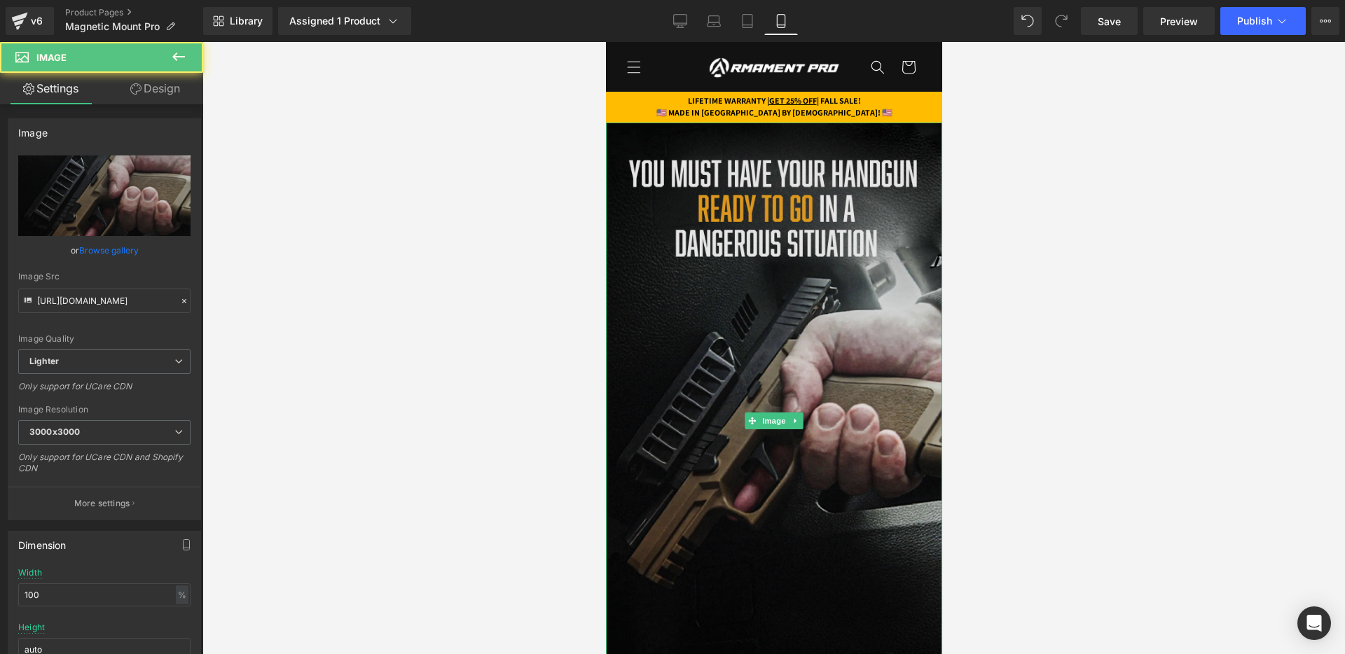
click at [762, 303] on img at bounding box center [773, 421] width 336 height 597
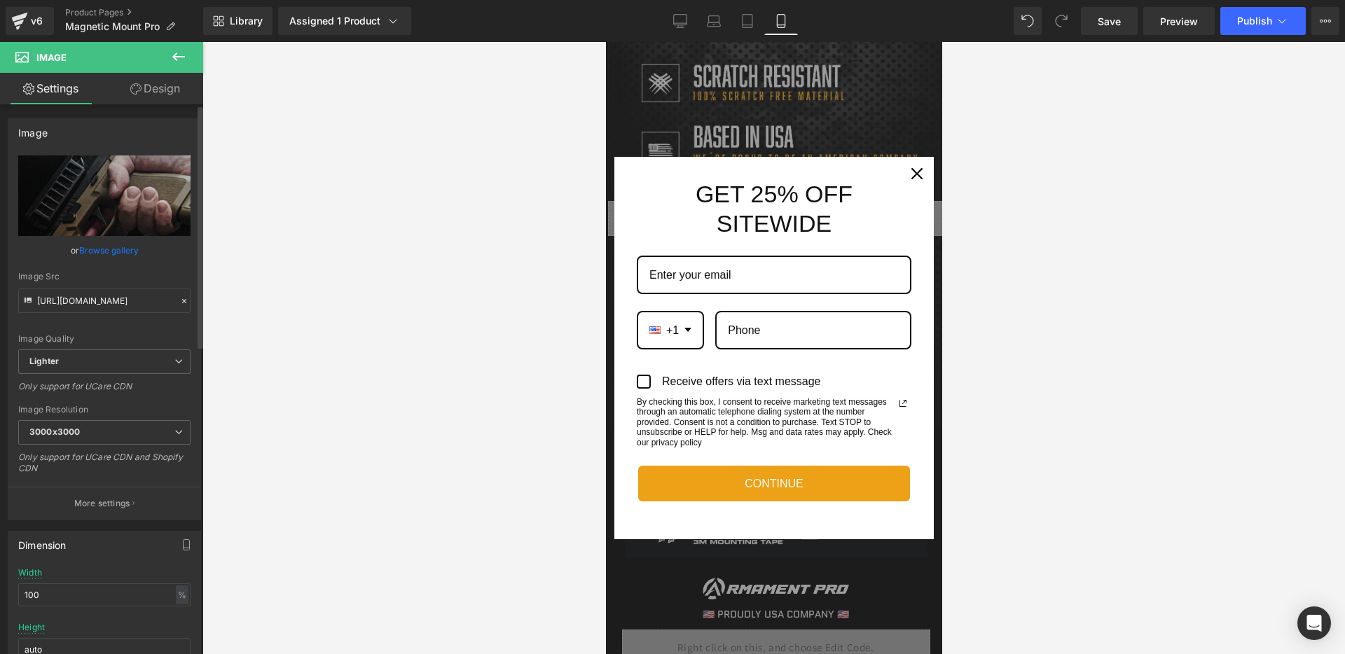
scroll to position [1166, 0]
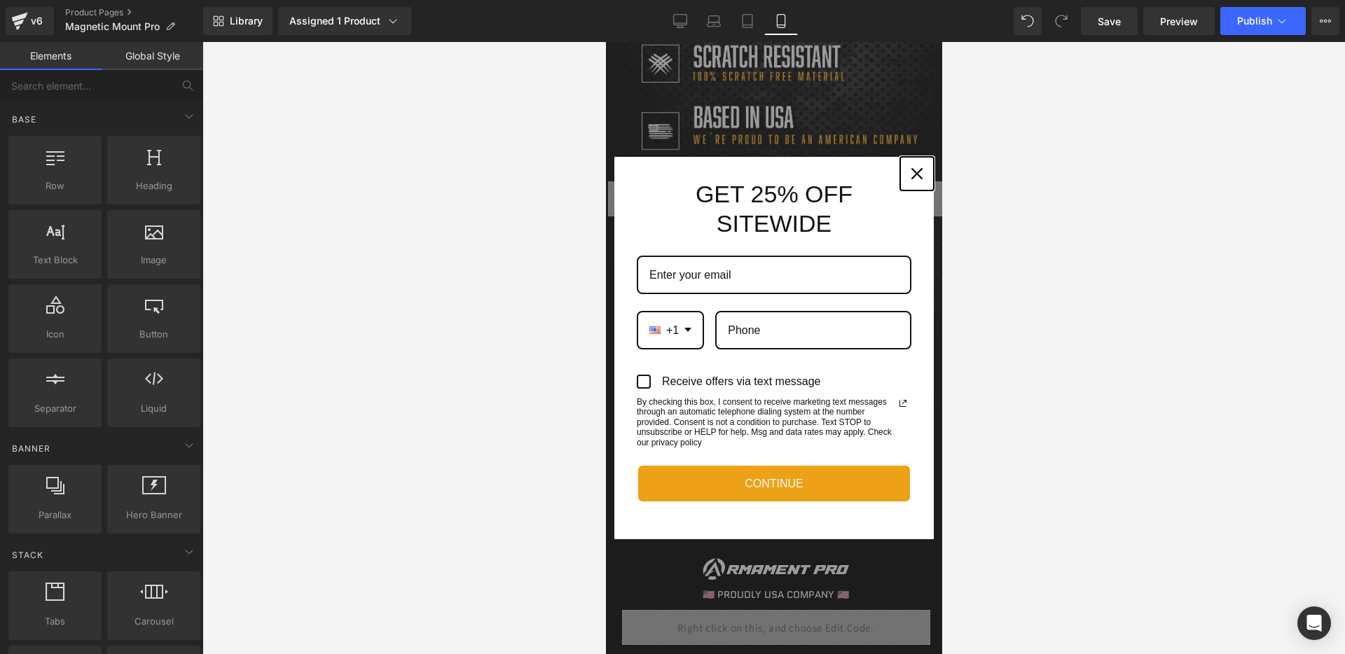
click at [915, 174] on icon "close icon" at bounding box center [915, 173] width 11 height 11
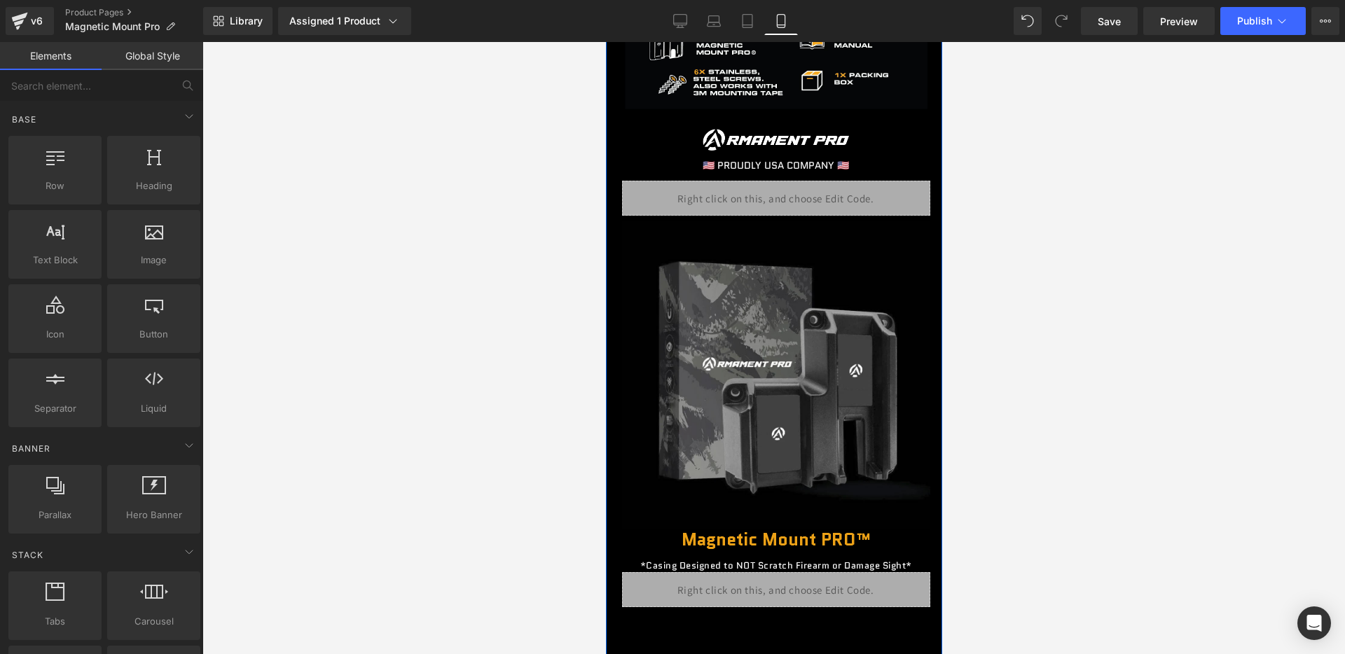
scroll to position [1661, 0]
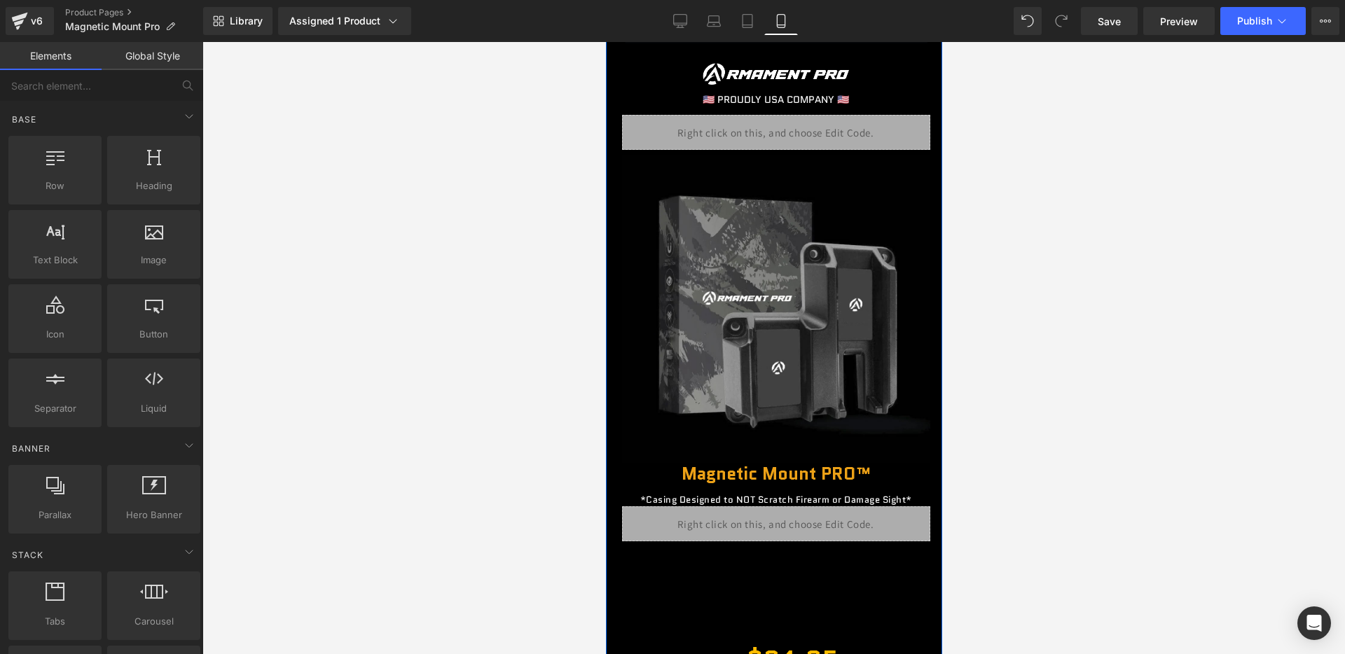
click at [807, 134] on link at bounding box center [804, 126] width 15 height 17
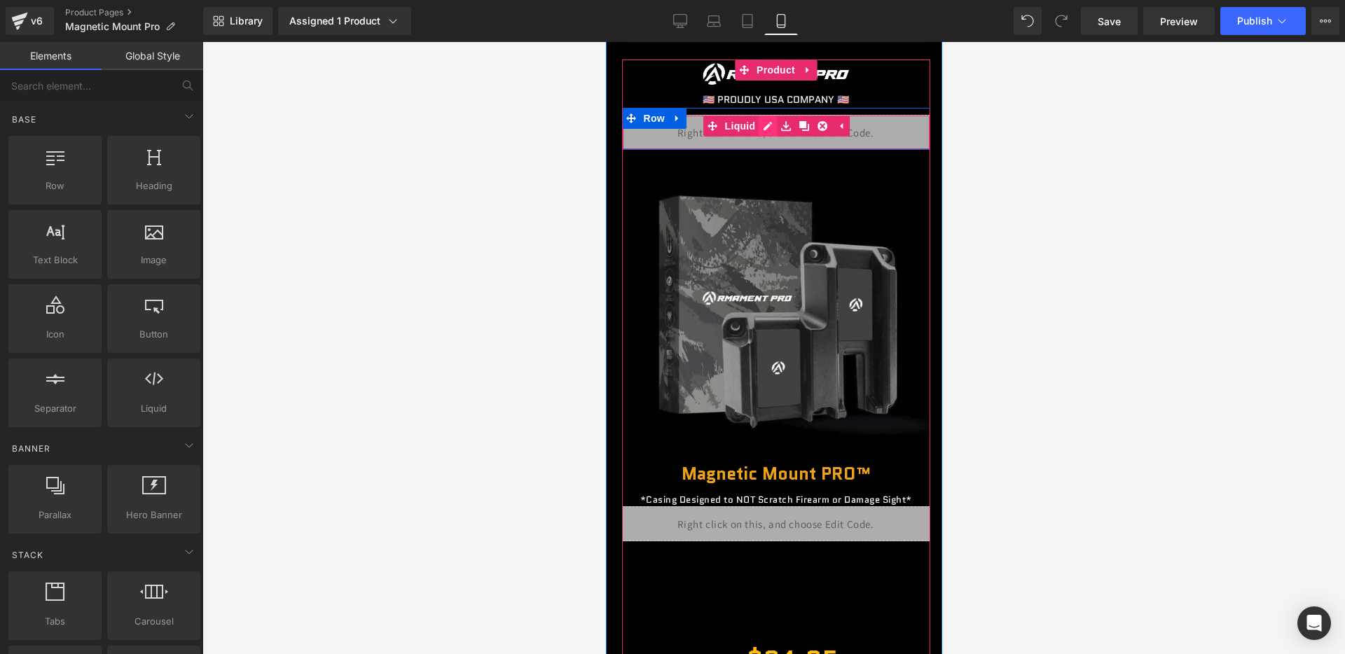
click at [765, 131] on div "Liquid" at bounding box center [775, 132] width 308 height 35
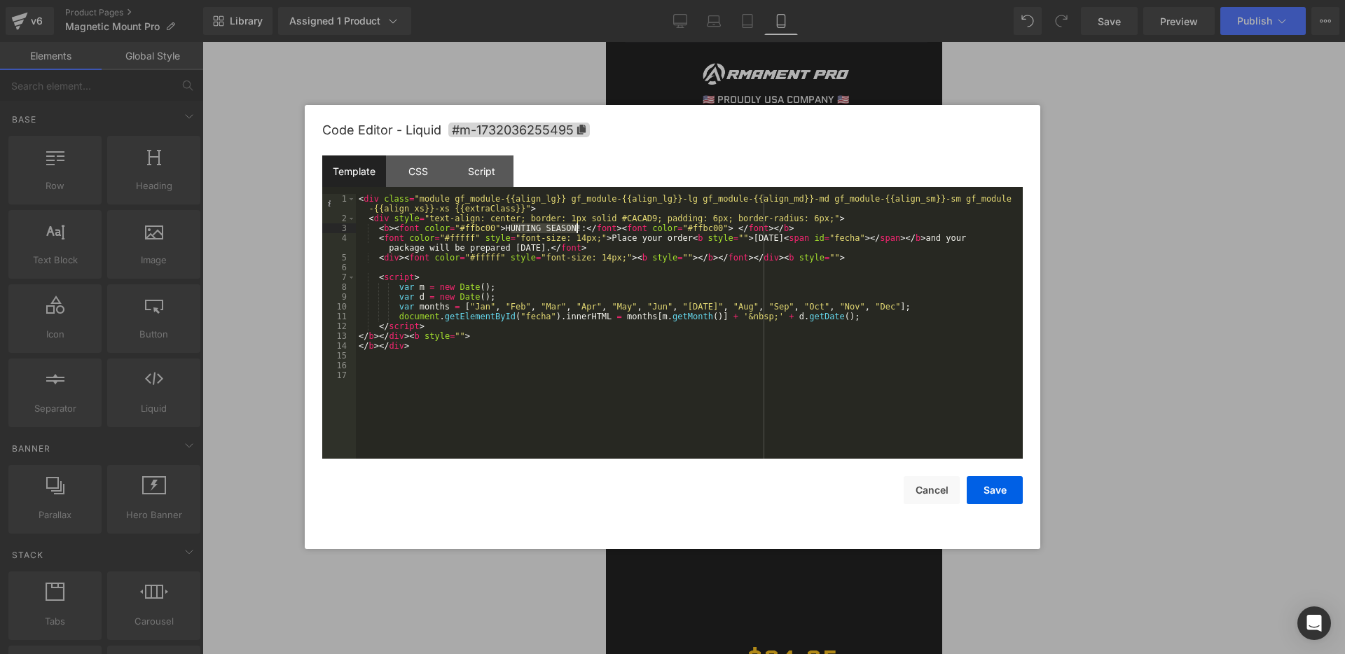
drag, startPoint x: 510, startPoint y: 228, endPoint x: 576, endPoint y: 229, distance: 65.1
click at [576, 229] on div "< div class = "module gf_module-{{align_lg}} gf_module-{{align_lg}}-lg gf_modul…" at bounding box center [689, 341] width 667 height 294
click at [983, 489] on button "Save" at bounding box center [994, 490] width 56 height 28
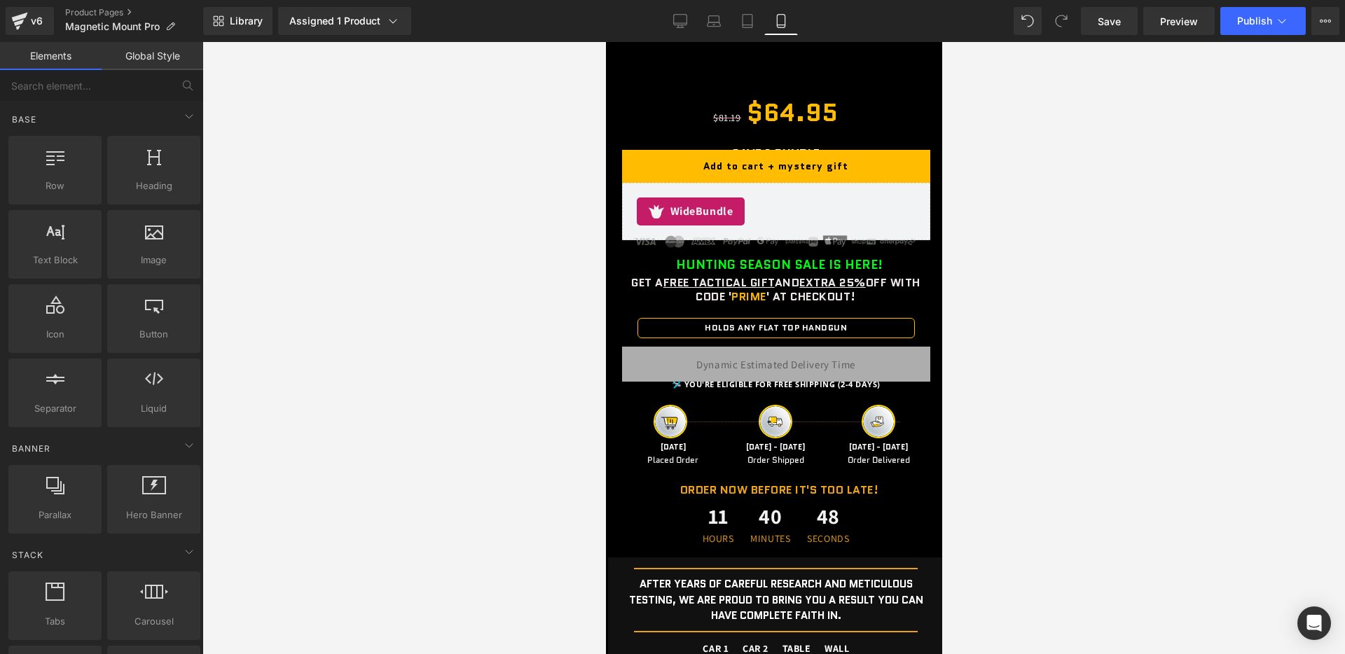
scroll to position [2242, 0]
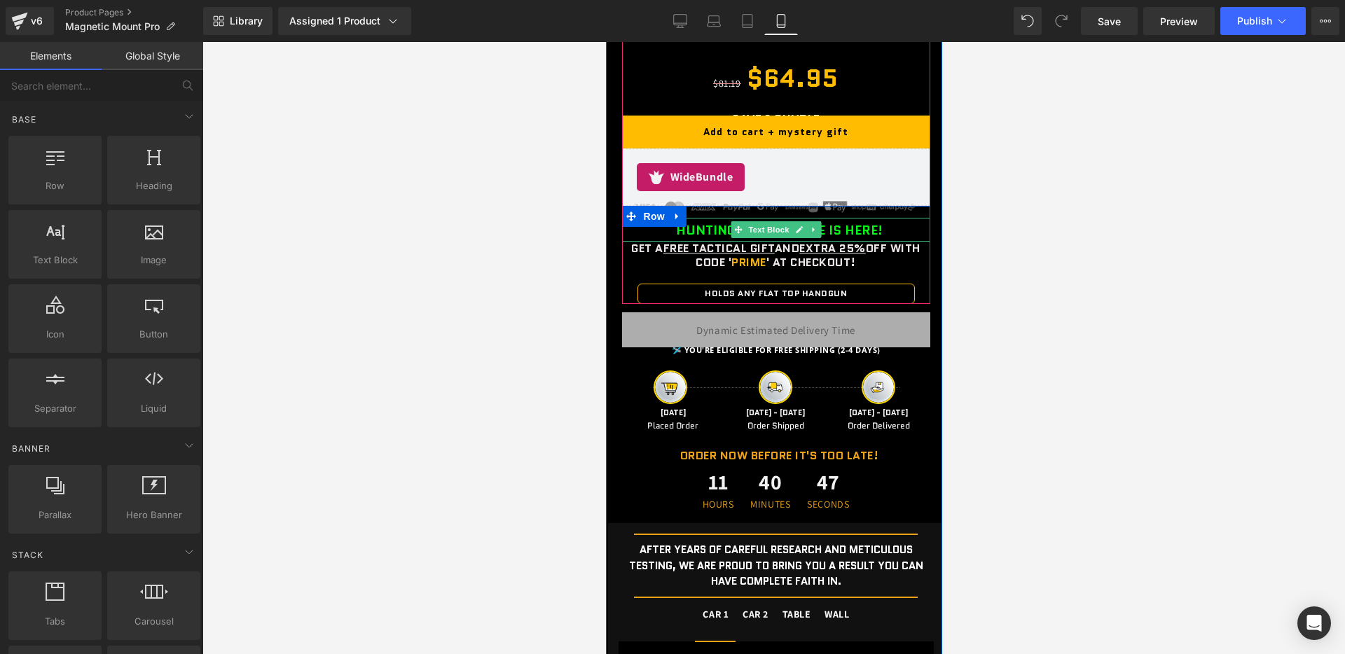
click at [689, 230] on b "HUNTING SEASON SALE IS HERE!" at bounding box center [778, 230] width 207 height 18
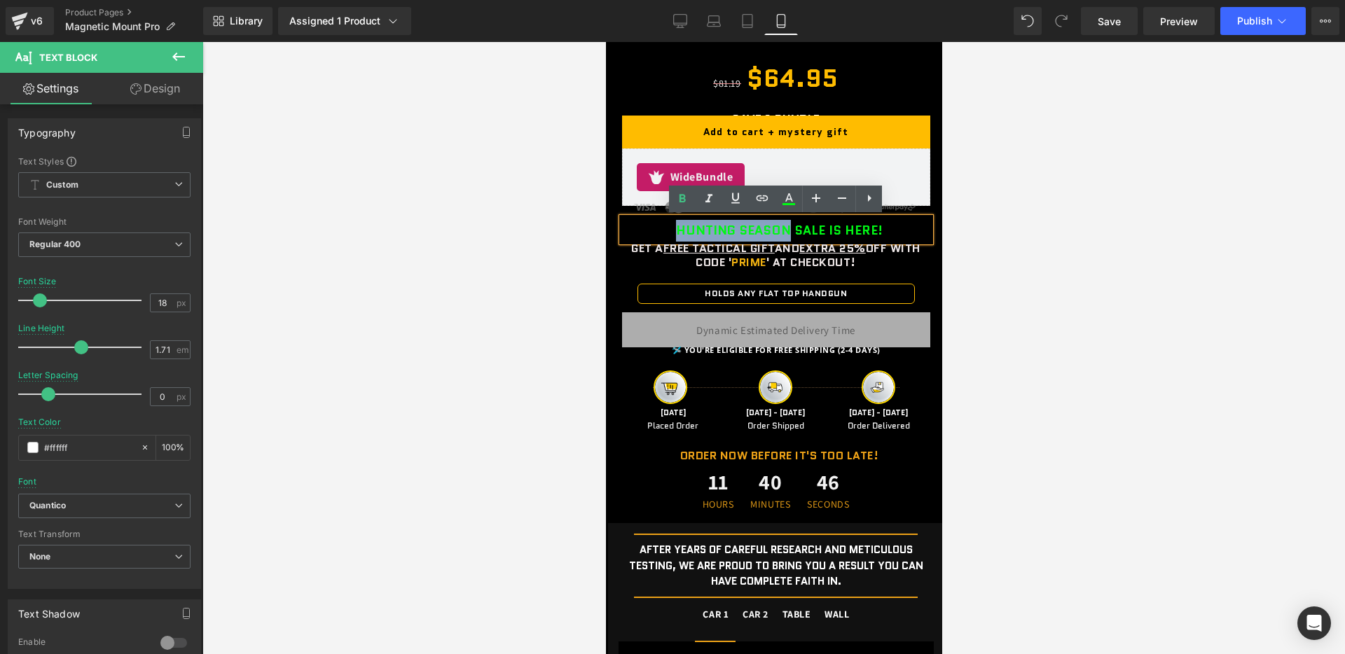
drag, startPoint x: 674, startPoint y: 230, endPoint x: 787, endPoint y: 230, distance: 112.7
click at [787, 230] on div "HUNTING SEASON SALE IS HERE!" at bounding box center [775, 230] width 308 height 24
paste div
click at [771, 229] on b "FALL SALE SALE IS HERE!" at bounding box center [778, 230] width 155 height 18
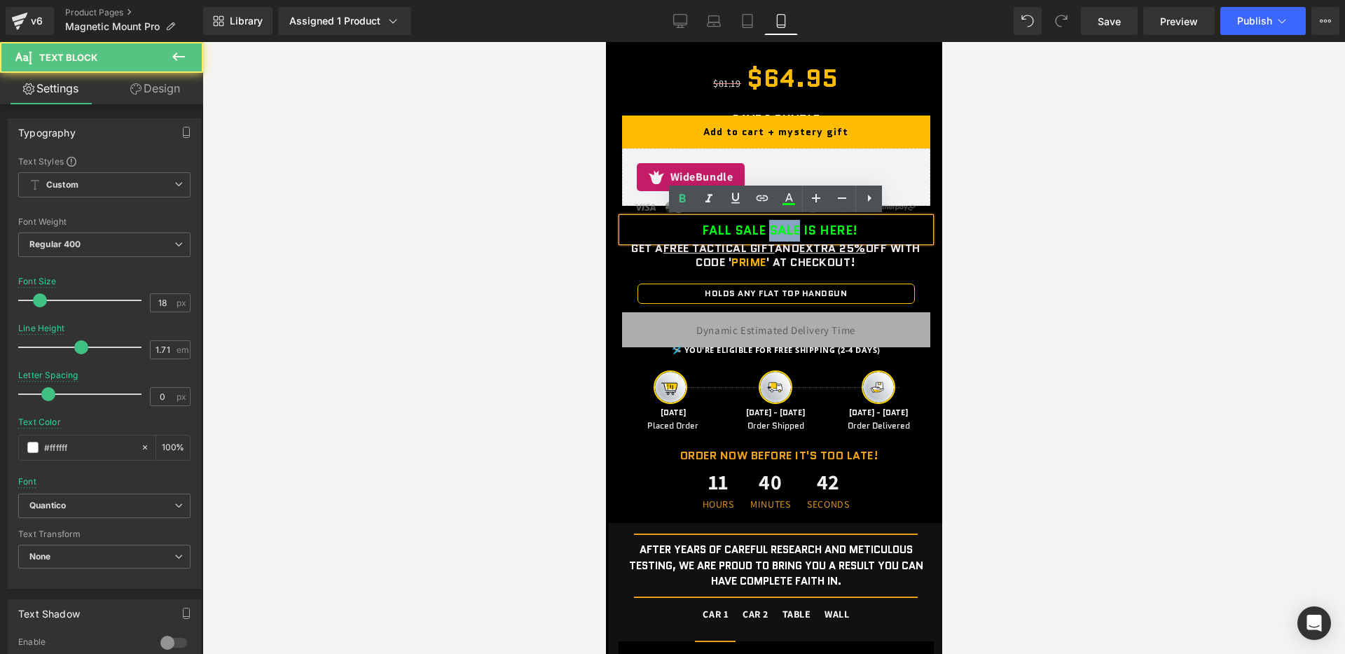
click at [771, 229] on b "FALL SALE SALE IS HERE!" at bounding box center [778, 230] width 155 height 18
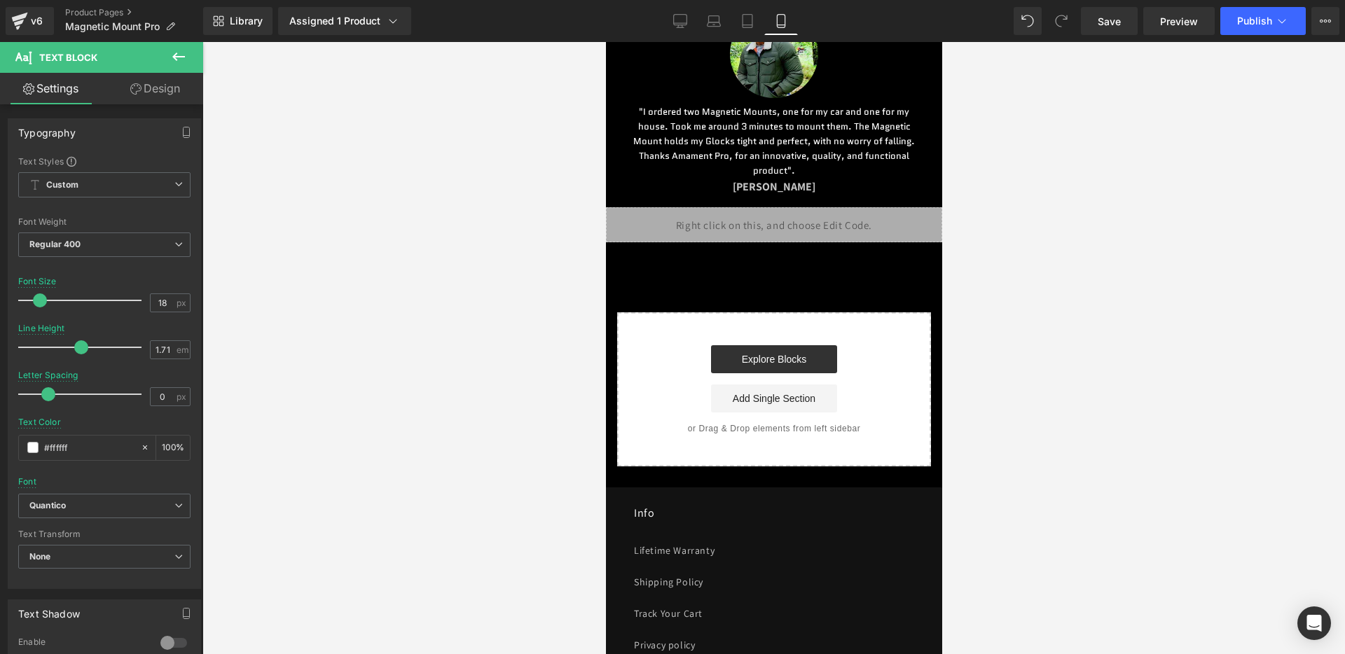
scroll to position [4997, 0]
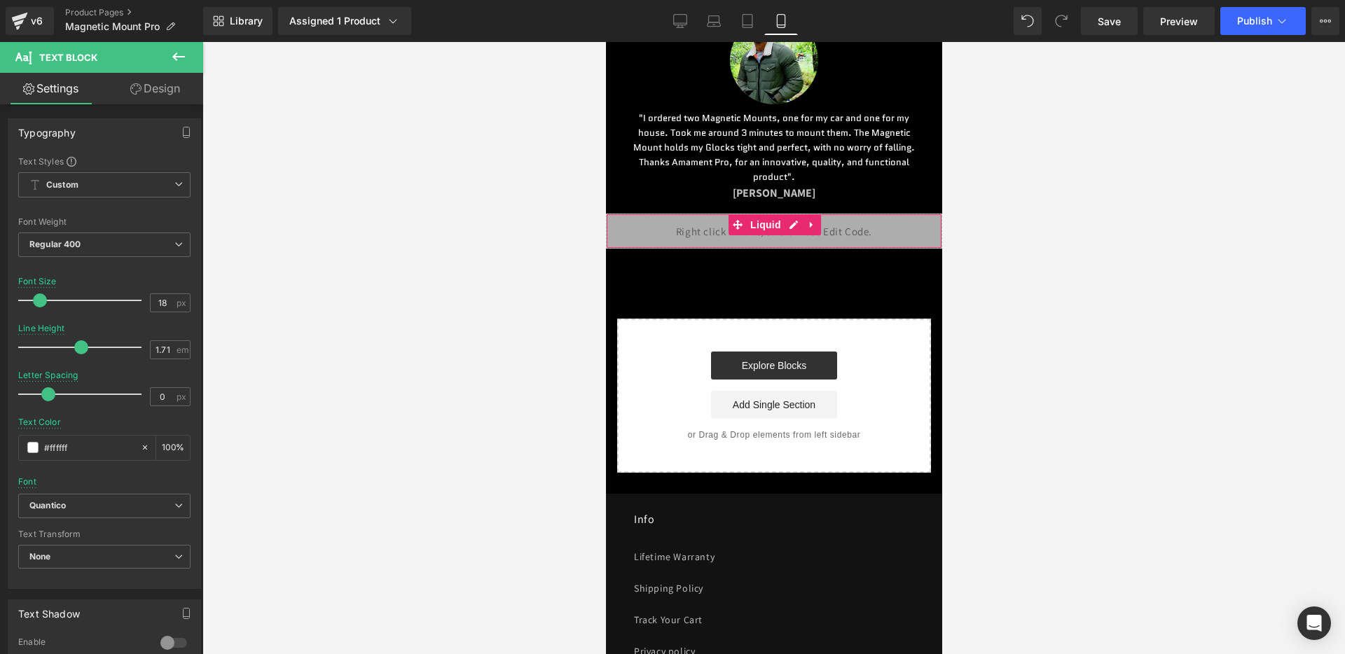
click at [767, 249] on div "Liquid" at bounding box center [773, 231] width 336 height 35
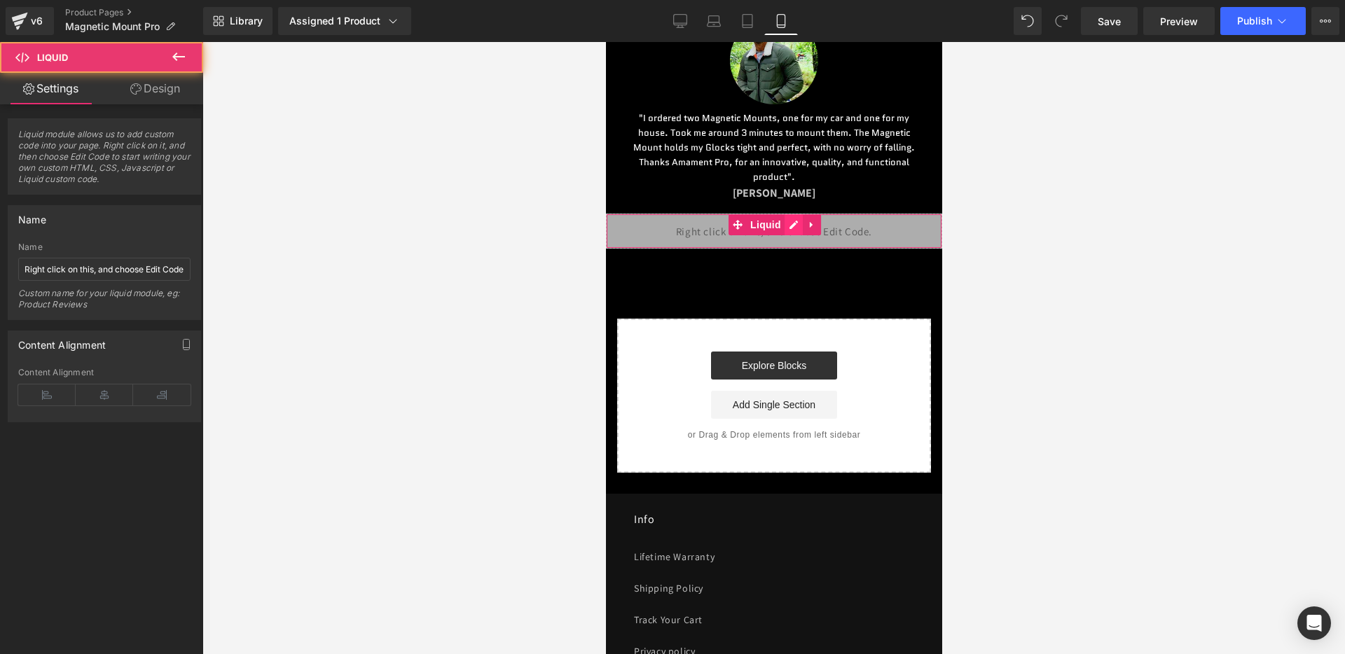
click at [793, 241] on div "Liquid" at bounding box center [773, 231] width 336 height 35
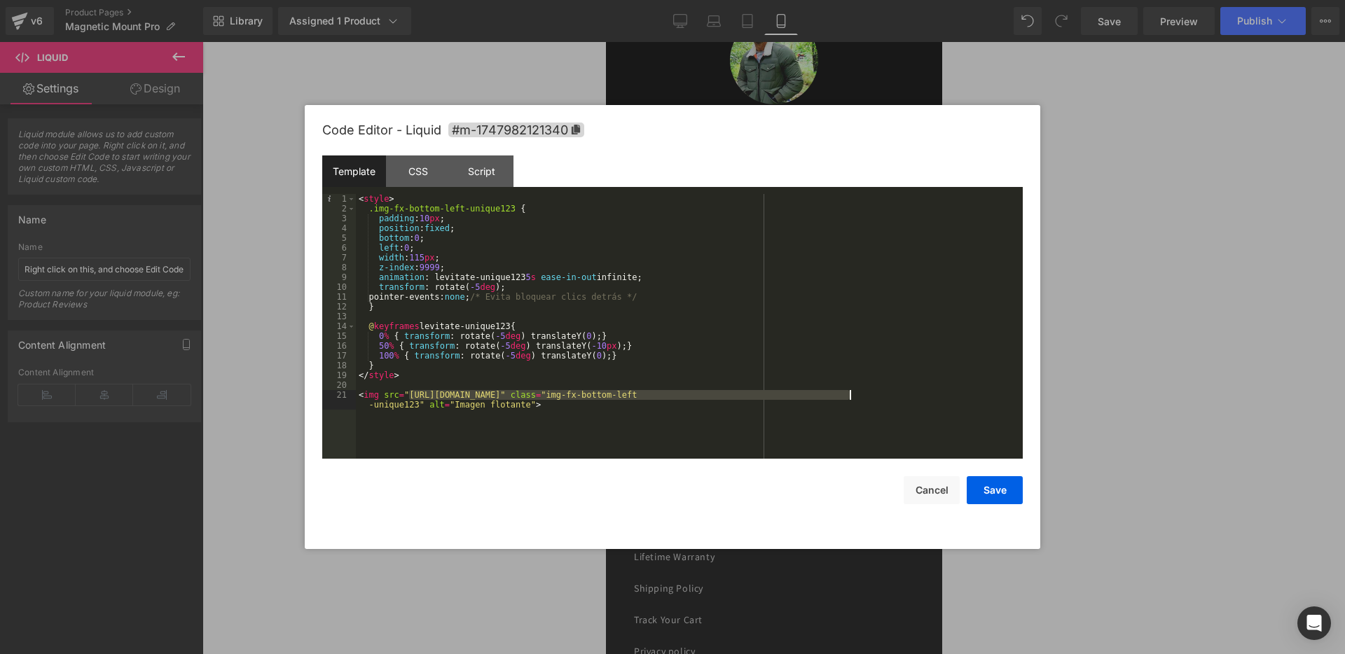
drag, startPoint x: 410, startPoint y: 394, endPoint x: 852, endPoint y: 397, distance: 441.9
click at [852, 397] on div "< style > .img-fx-bottom-left-unique123 { padding : 10 px ; position : fixed ; …" at bounding box center [689, 341] width 667 height 294
click at [1005, 503] on button "Save" at bounding box center [994, 490] width 56 height 28
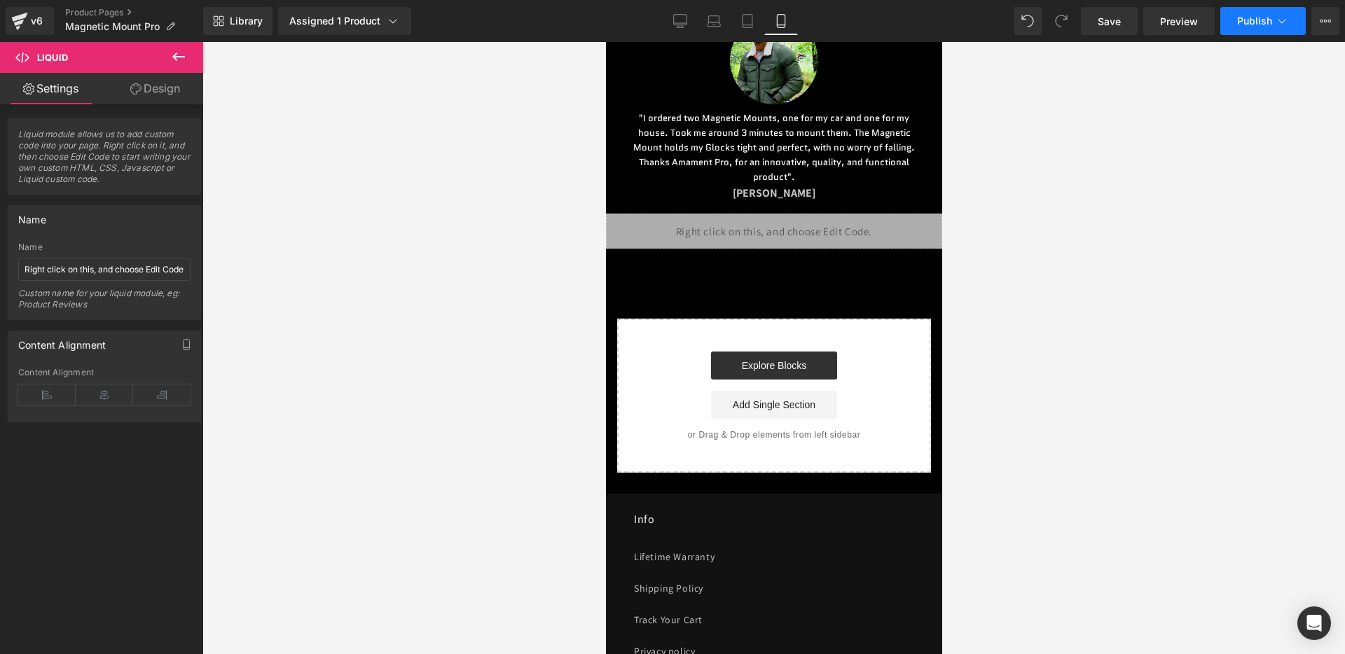
click at [1243, 17] on span "Publish" at bounding box center [1254, 20] width 35 height 11
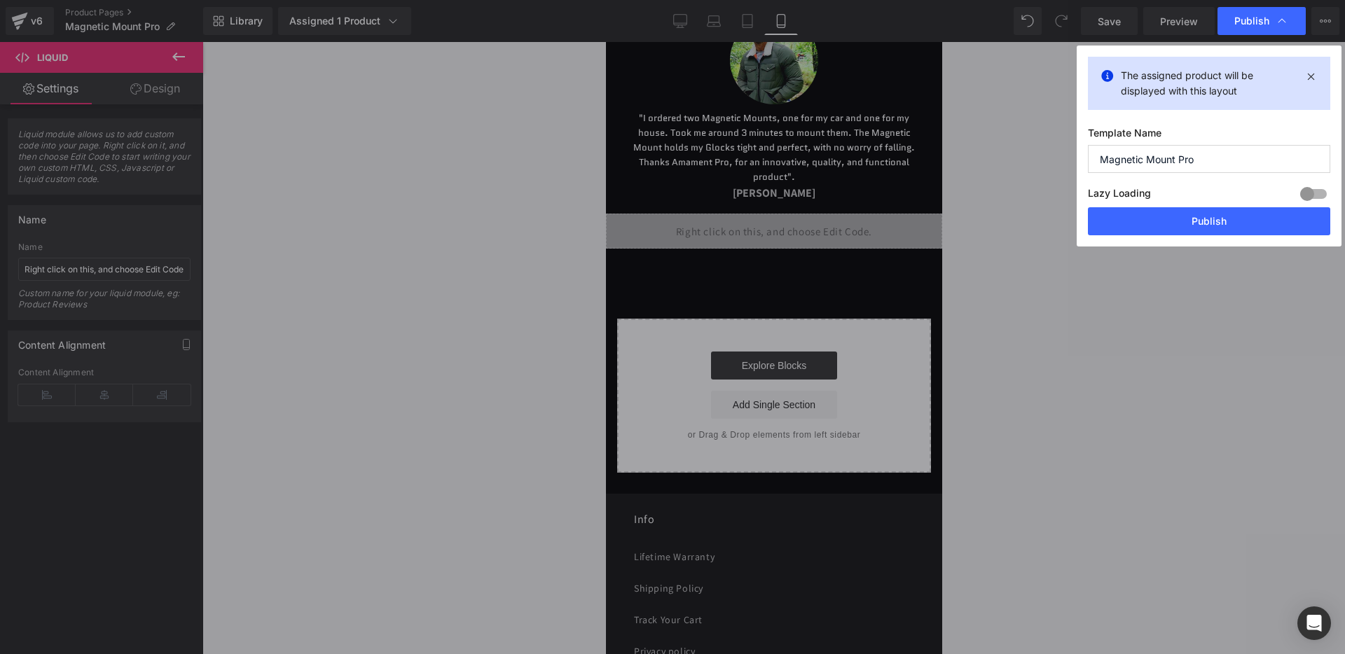
click at [1178, 192] on div "Lazy Loading Build Upgrade plan to unlock" at bounding box center [1209, 195] width 242 height 23
click at [1176, 216] on button "Publish" at bounding box center [1209, 221] width 242 height 28
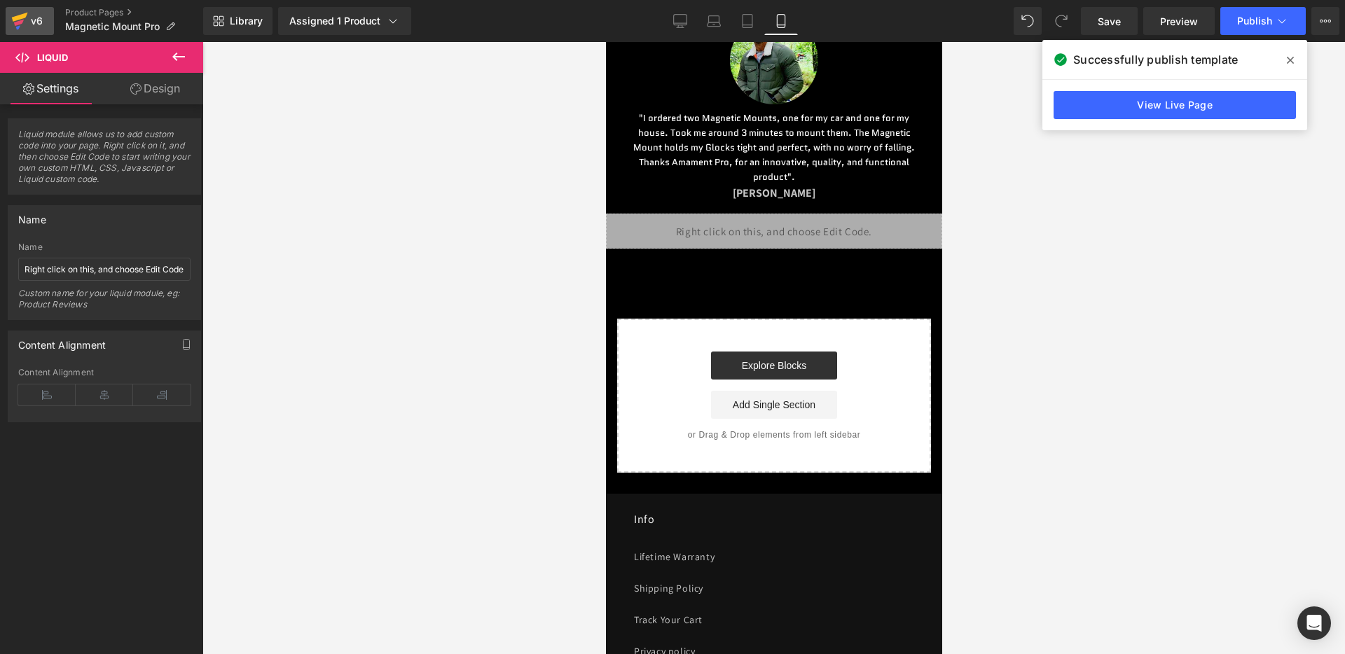
click at [33, 21] on div "v6" at bounding box center [37, 21] width 18 height 18
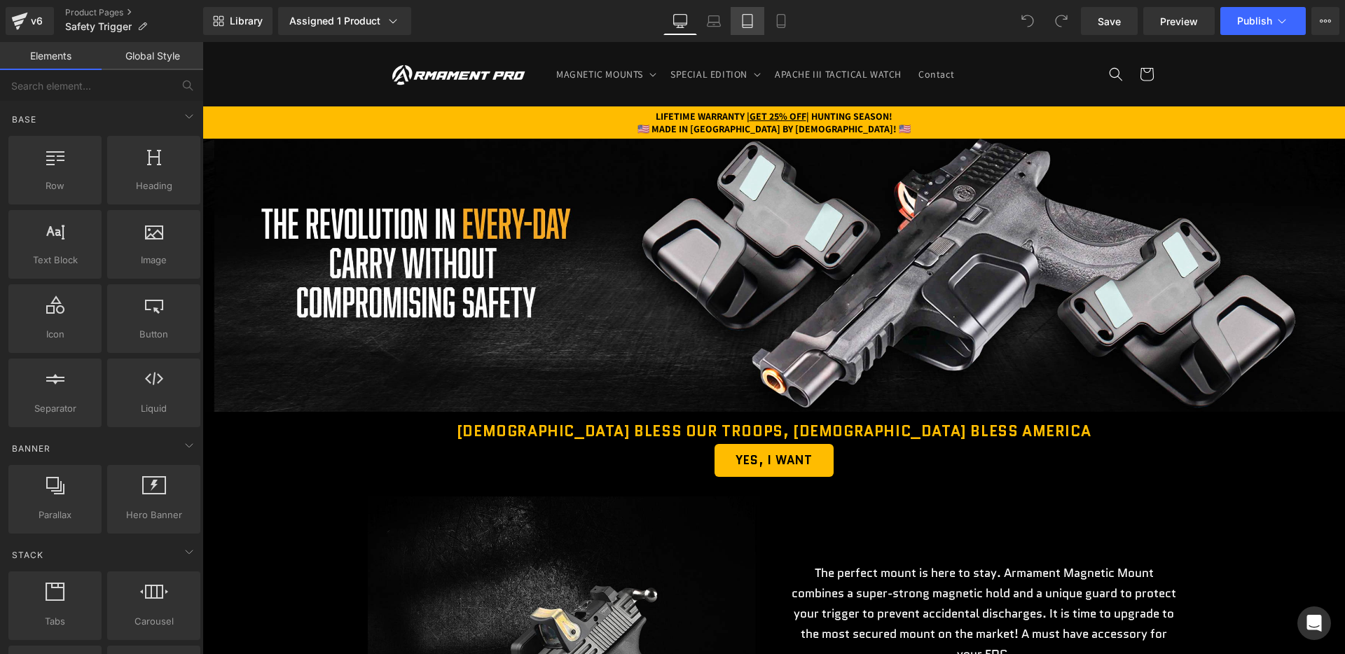
click at [796, 11] on link "Mobile" at bounding box center [781, 21] width 34 height 28
click at [786, 24] on icon at bounding box center [781, 21] width 14 height 14
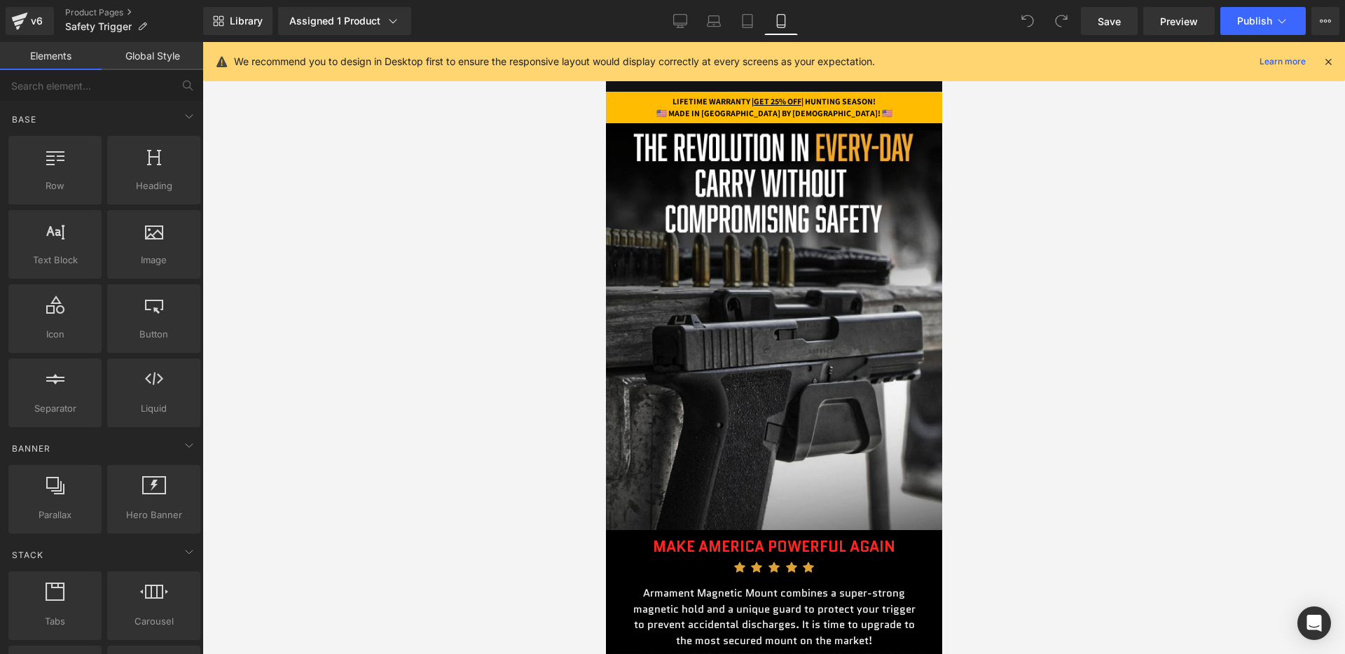
click at [1334, 58] on div "We recommend you to design in Desktop first to ensure the responsive layout wou…" at bounding box center [773, 61] width 1141 height 39
click at [1329, 58] on icon at bounding box center [1327, 61] width 13 height 13
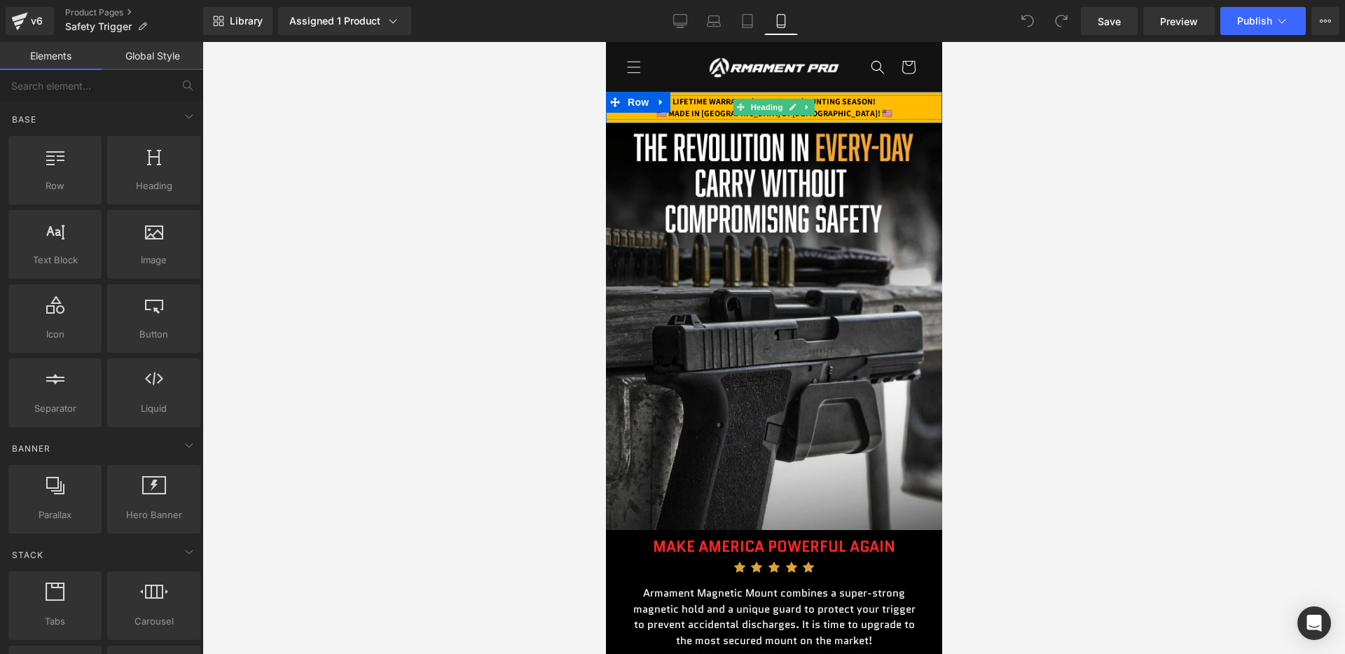
click at [723, 106] on div "LIFETIME WARRANTY | GET 25% OFF | HUNTING SEASON! 🇺🇸 MADE IN AMERICA BY AMERICA…" at bounding box center [773, 107] width 336 height 25
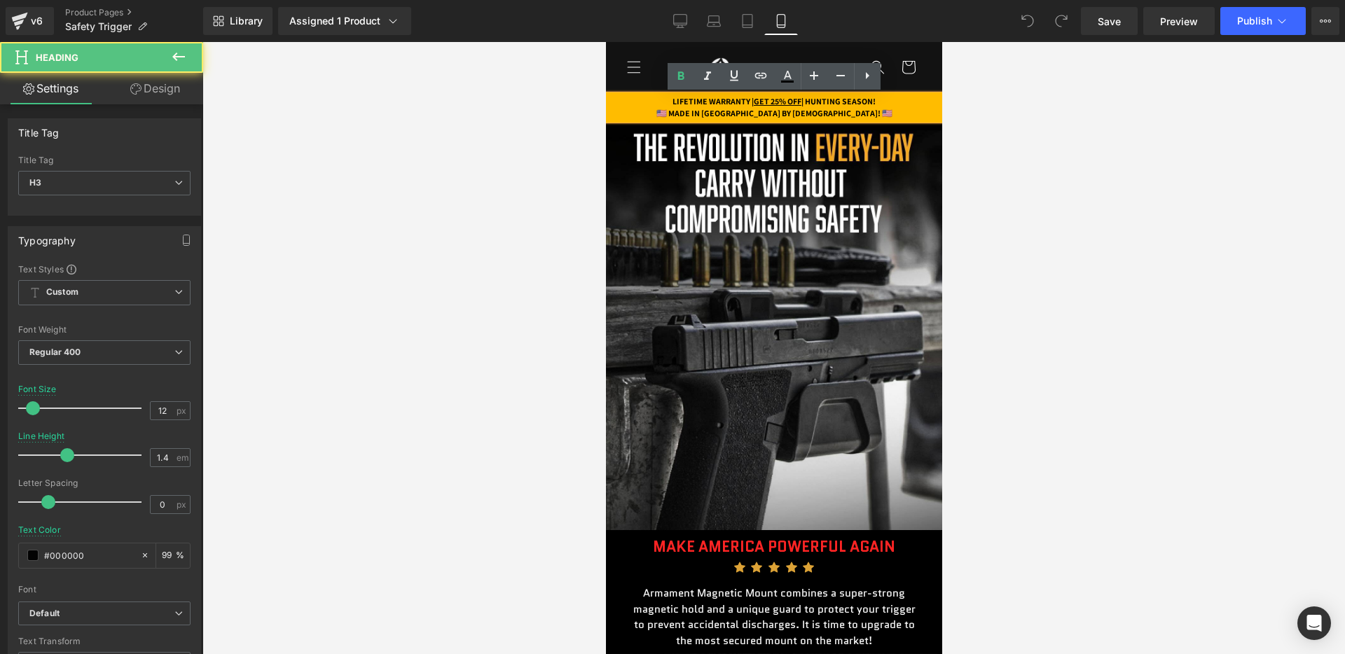
click at [820, 112] on strong "🇺🇸 MADE IN [GEOGRAPHIC_DATA] BY [DEMOGRAPHIC_DATA]! 🇺🇸" at bounding box center [773, 113] width 236 height 11
click at [820, 103] on strong "LIFETIME WARRANTY | GET 25% OFF | HUNTING SEASON!" at bounding box center [773, 101] width 203 height 11
click at [815, 103] on strong "LIFETIME WARRANTY | GET 25% OFF | HUNTING SEASON!" at bounding box center [773, 101] width 203 height 11
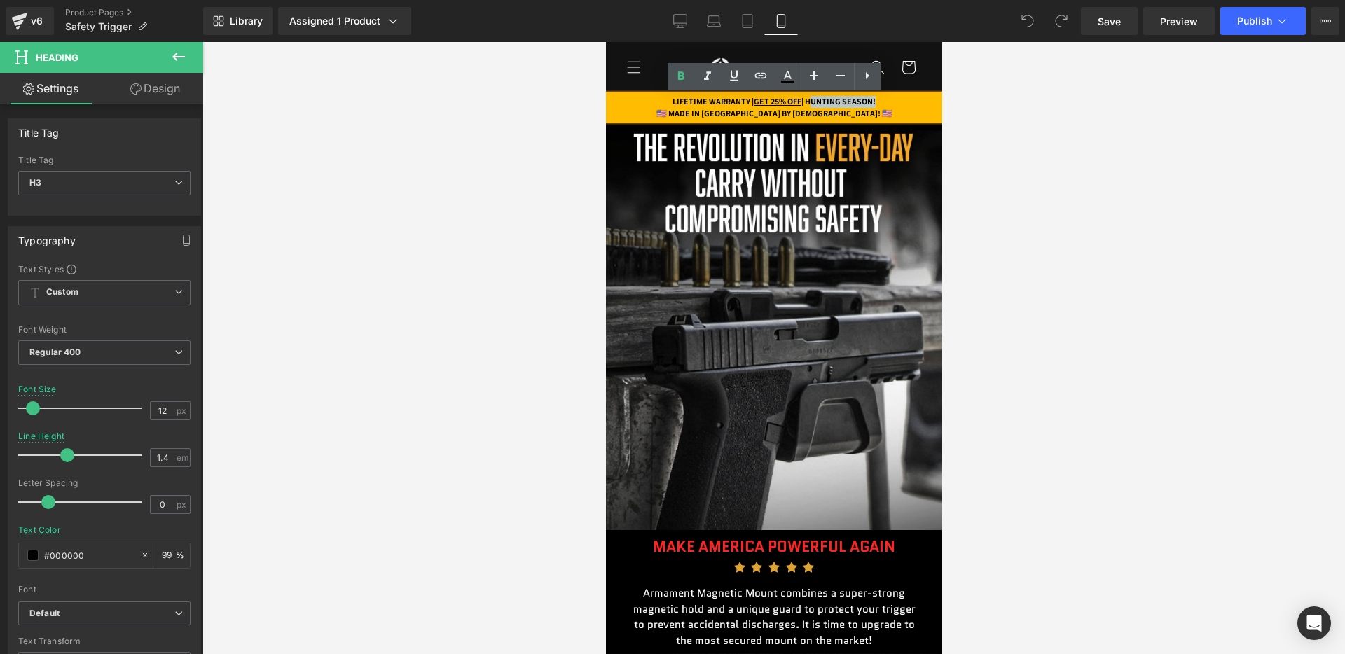
drag, startPoint x: 816, startPoint y: 101, endPoint x: 886, endPoint y: 103, distance: 70.1
click at [875, 103] on strong "LIFETIME WARRANTY | GET 25% OFF | HUNTING SEASON!" at bounding box center [773, 101] width 203 height 11
paste div
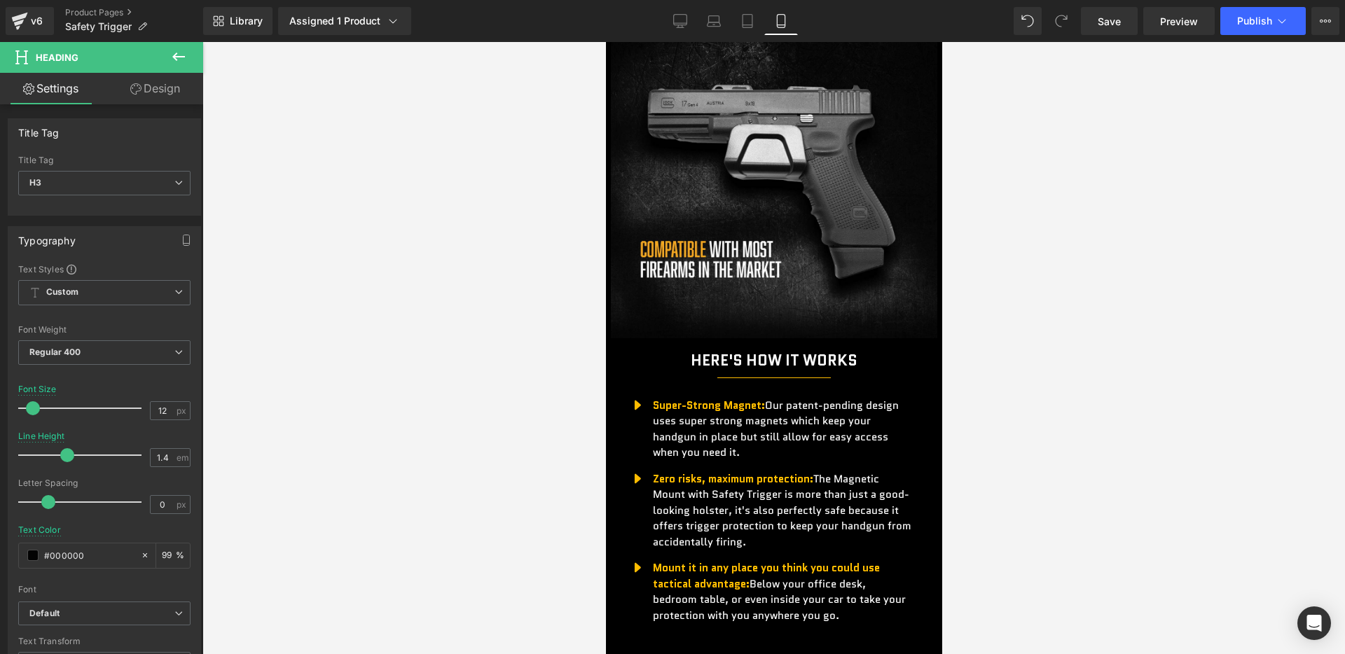
scroll to position [735, 0]
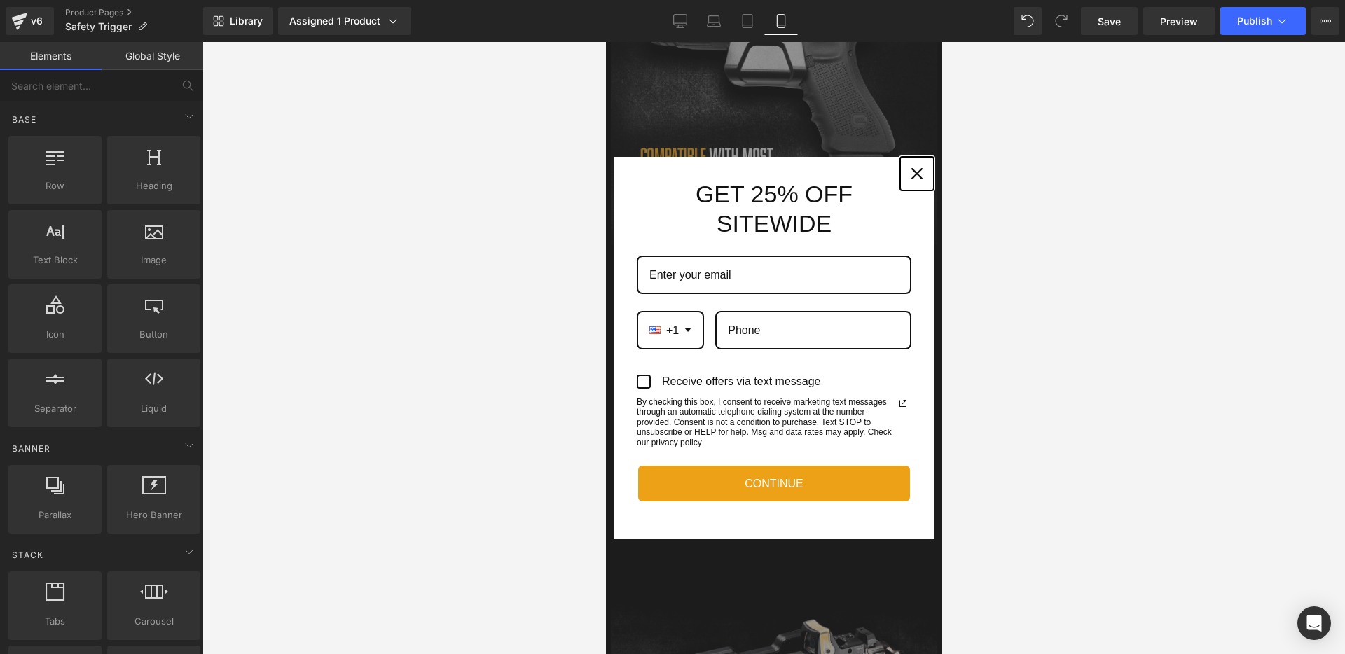
click at [916, 174] on icon "close icon" at bounding box center [915, 173] width 11 height 11
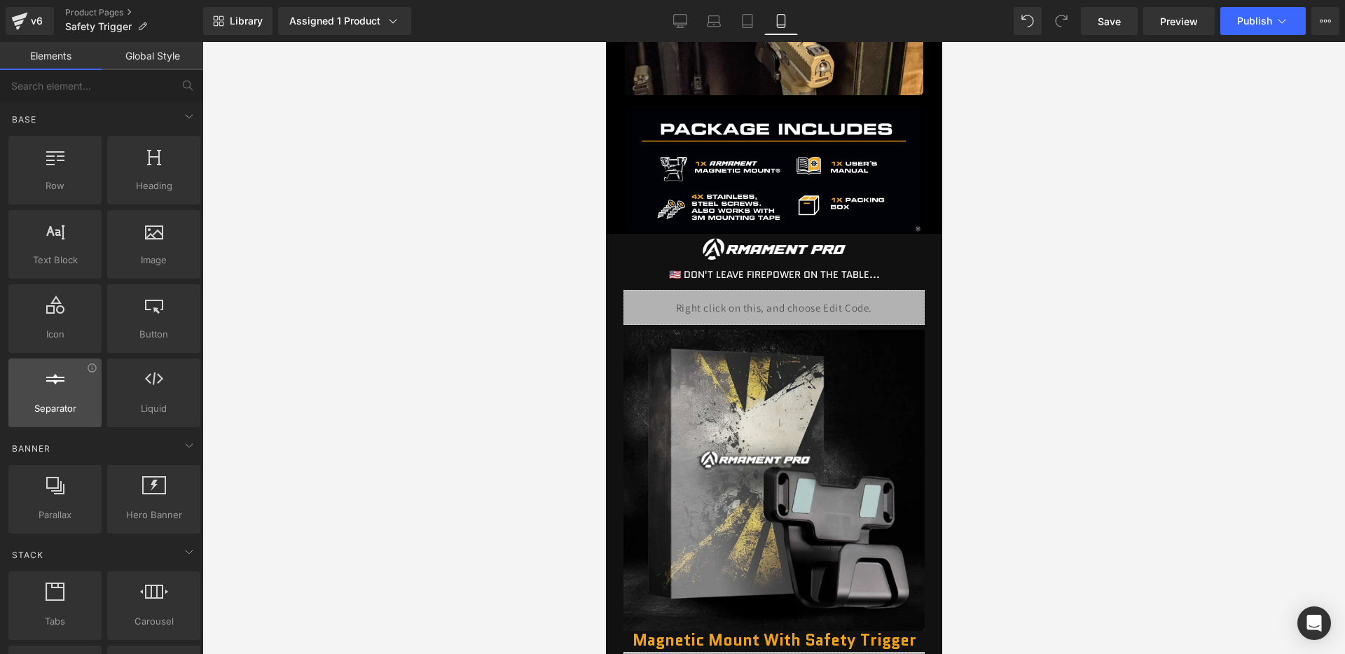
scroll to position [1959, 0]
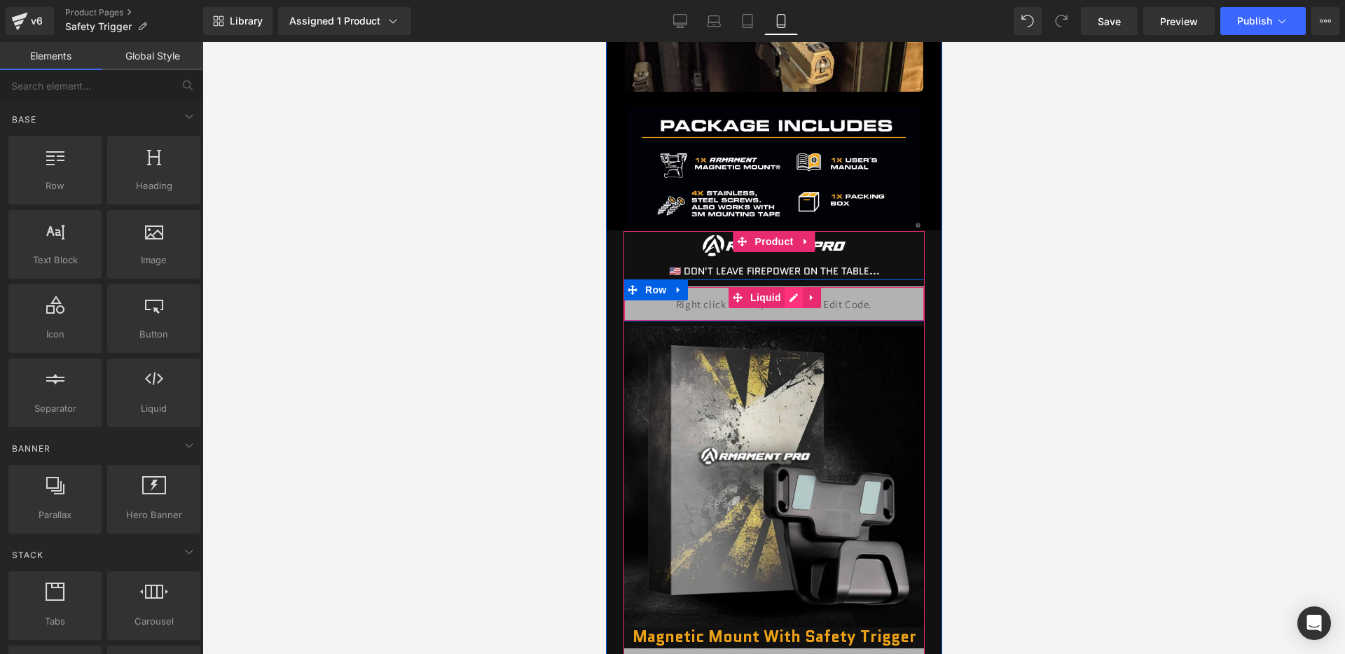
click at [784, 302] on div "Liquid" at bounding box center [773, 303] width 301 height 35
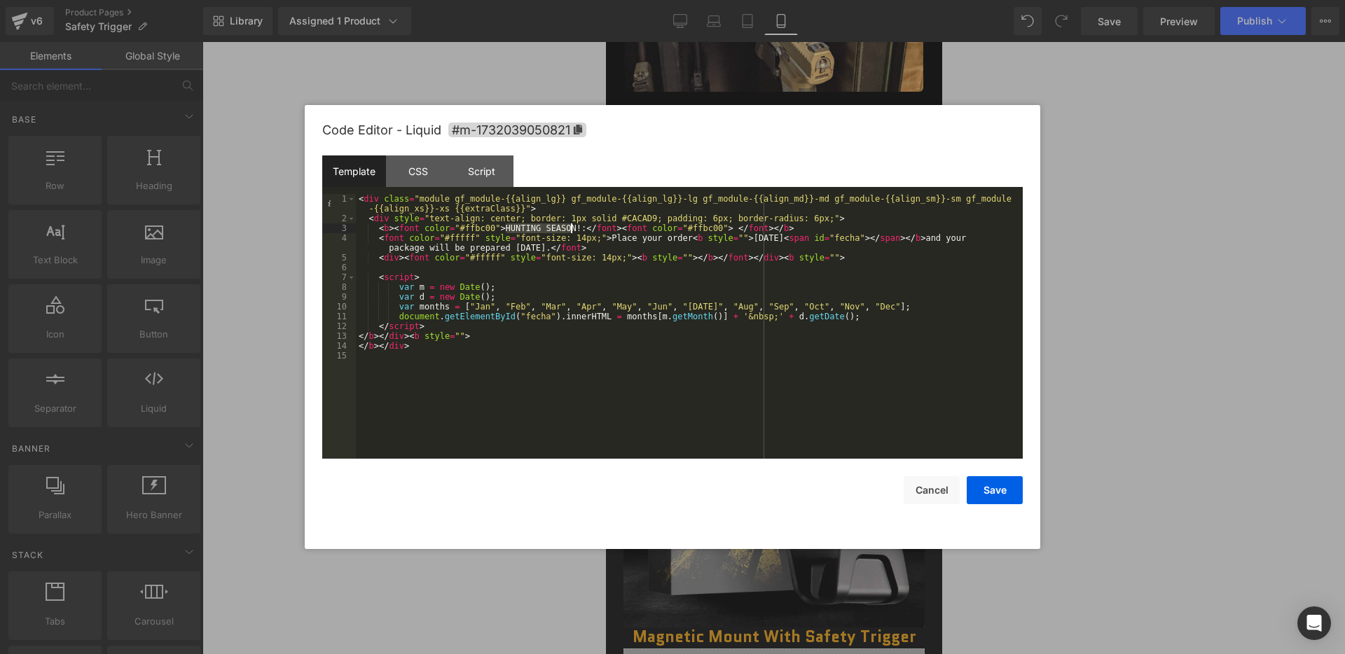
drag, startPoint x: 506, startPoint y: 230, endPoint x: 574, endPoint y: 231, distance: 67.9
click at [574, 231] on div "< div class = "module gf_module-{{align_lg}} gf_module-{{align_lg}}-lg gf_modul…" at bounding box center [689, 341] width 667 height 294
click at [981, 489] on button "Save" at bounding box center [994, 490] width 56 height 28
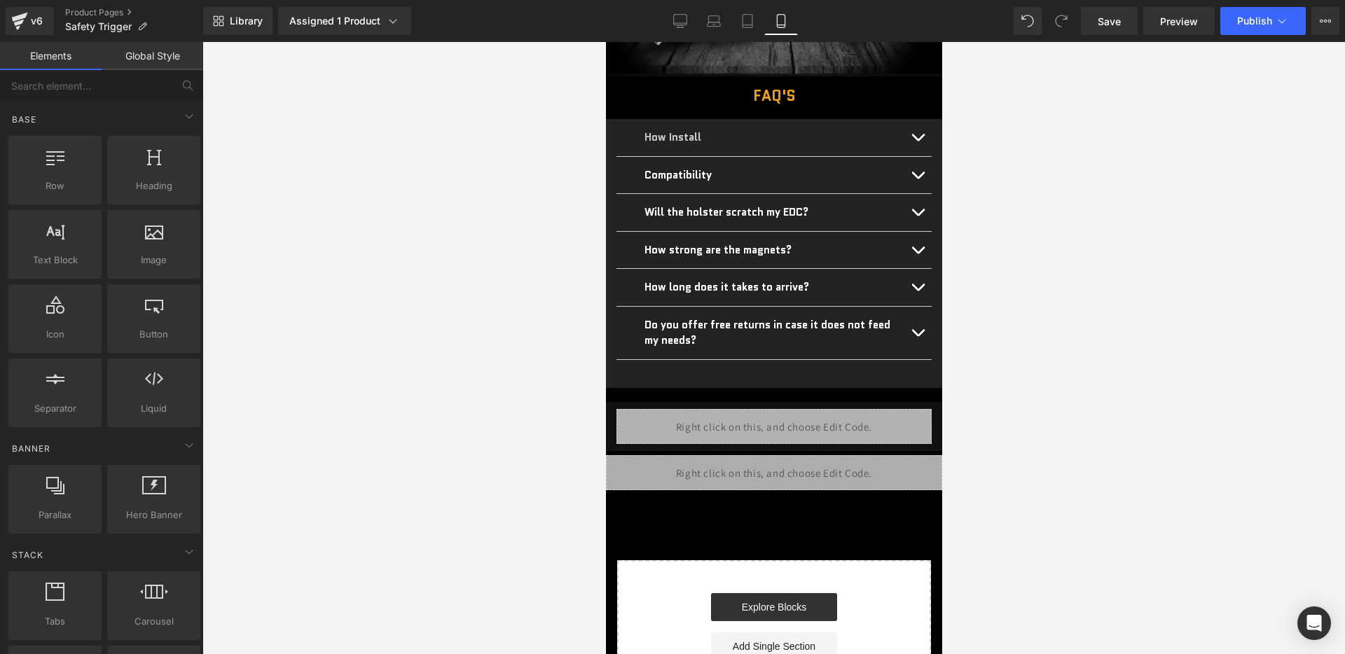
scroll to position [4036, 0]
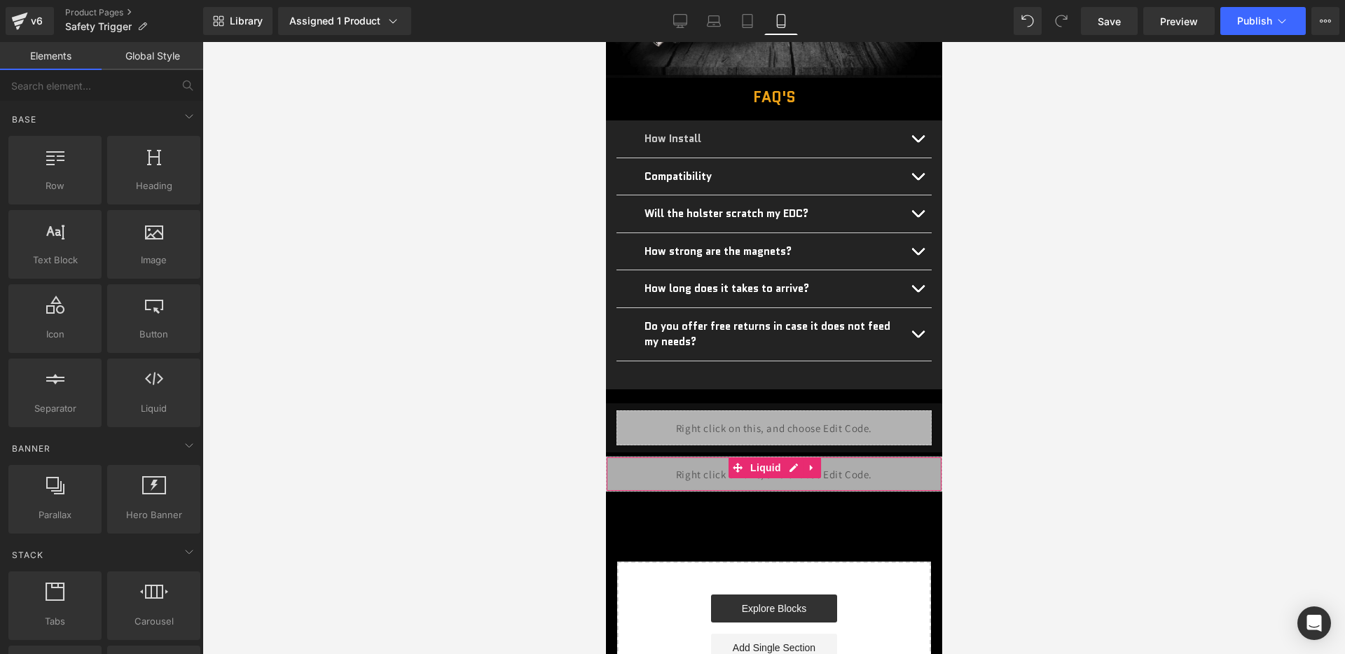
click at [789, 457] on div "Liquid" at bounding box center [773, 474] width 336 height 35
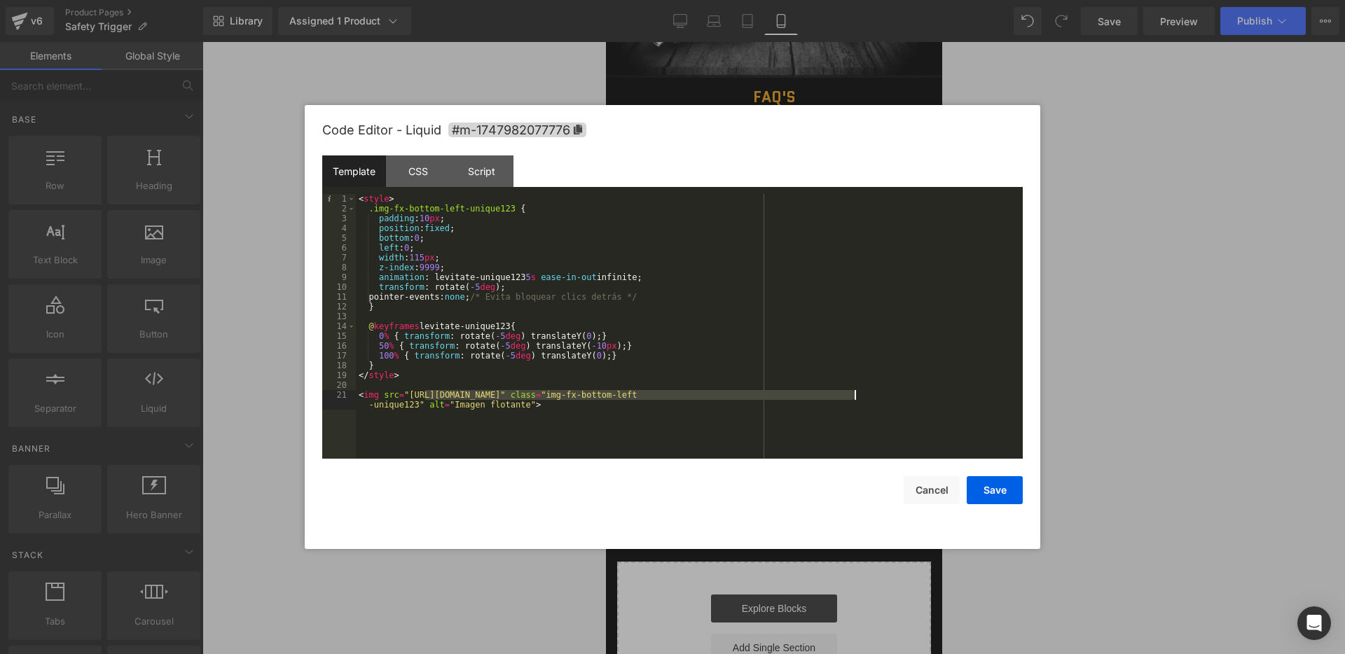
drag, startPoint x: 424, startPoint y: 393, endPoint x: 854, endPoint y: 396, distance: 430.7
click at [854, 396] on div "< style > .img-fx-bottom-left-unique123 { padding : 10 px ; position : fixed ; …" at bounding box center [689, 341] width 667 height 294
click at [996, 510] on div "Code Editor - Liquid #m-1747982077776 Template CSS Script Data 1 2 3 4 5 6 7 8 …" at bounding box center [672, 327] width 700 height 444
click at [987, 481] on button "Save" at bounding box center [994, 490] width 56 height 28
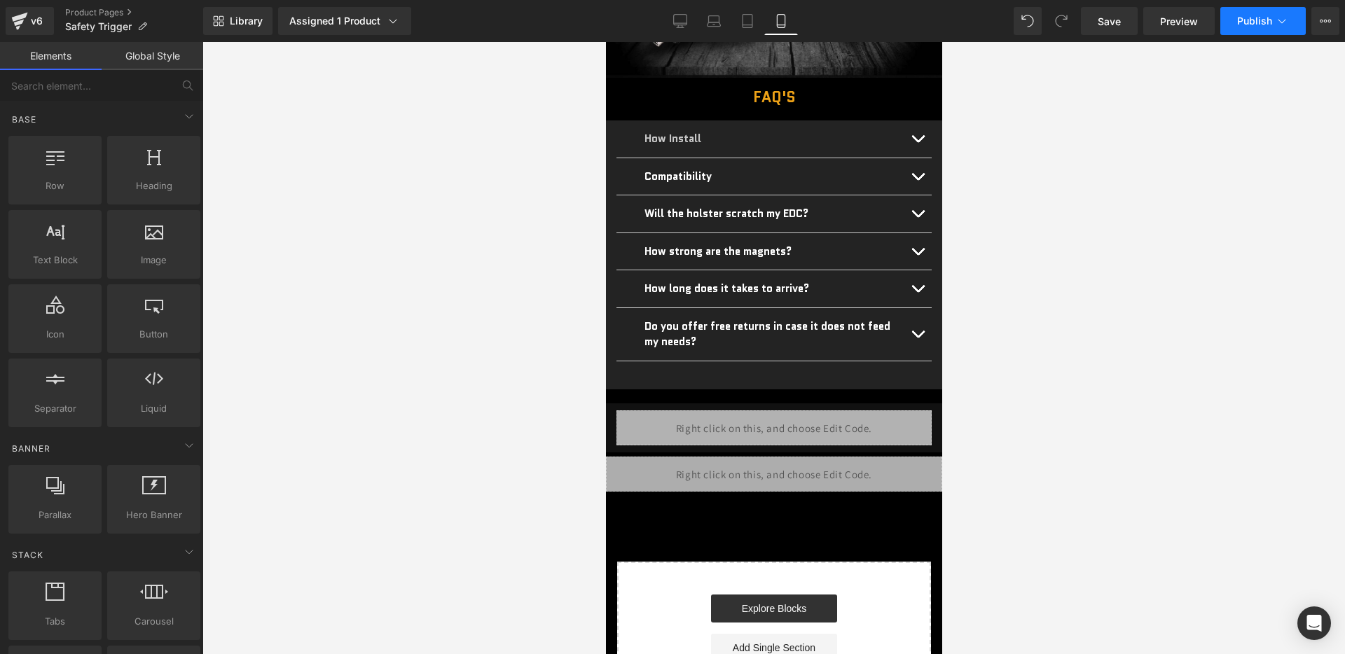
click at [1259, 19] on span "Publish" at bounding box center [1254, 20] width 35 height 11
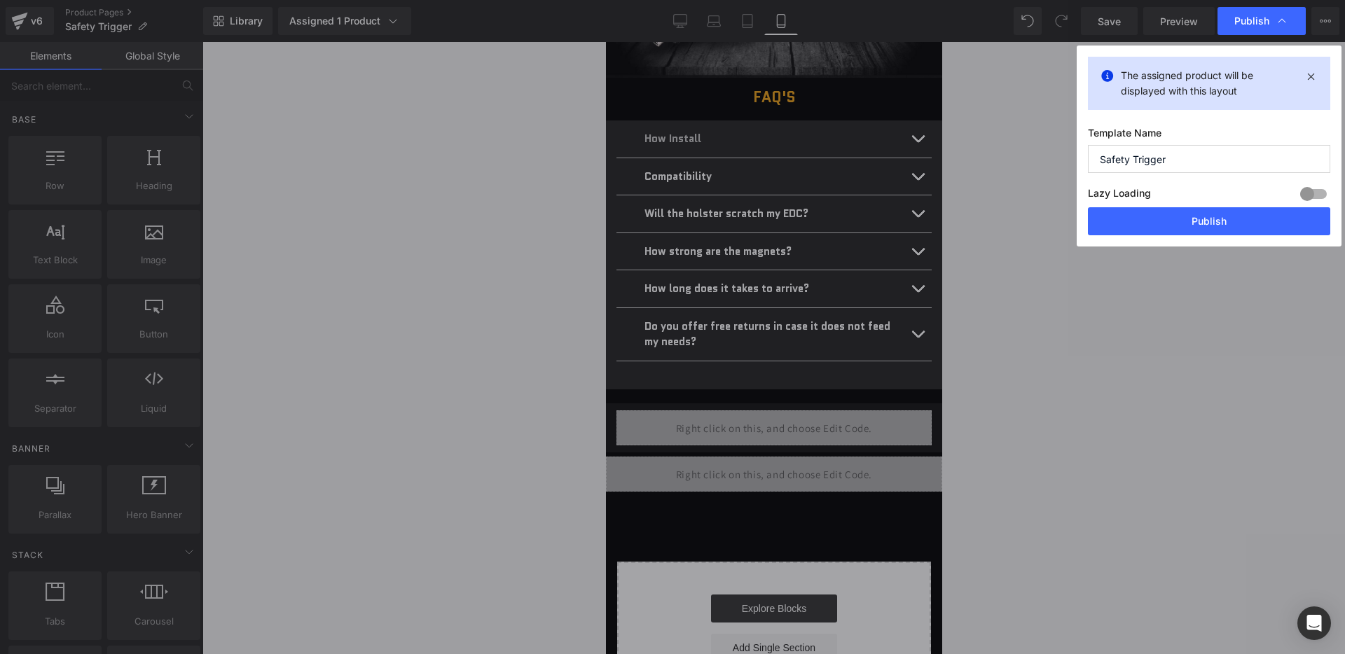
click at [1181, 204] on div "Lazy Loading Build Upgrade plan to unlock" at bounding box center [1209, 195] width 242 height 23
click at [1175, 215] on button "Publish" at bounding box center [1209, 221] width 242 height 28
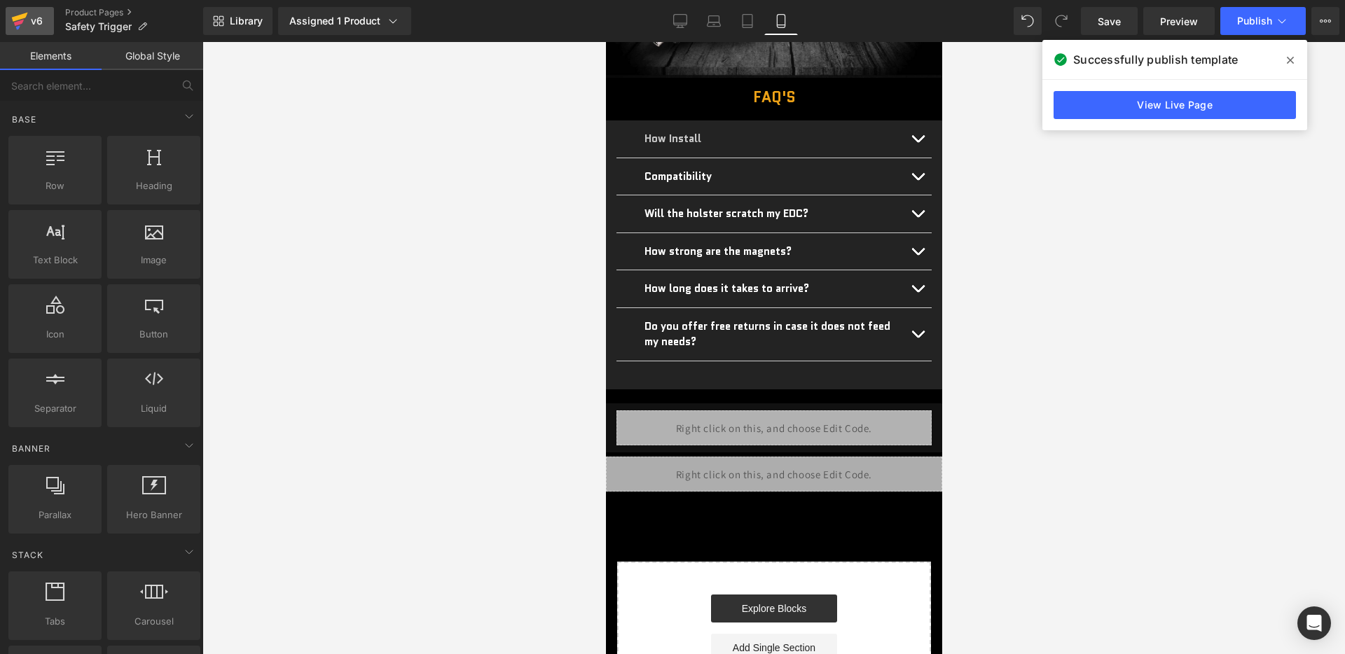
click at [32, 9] on link "v6" at bounding box center [30, 21] width 48 height 28
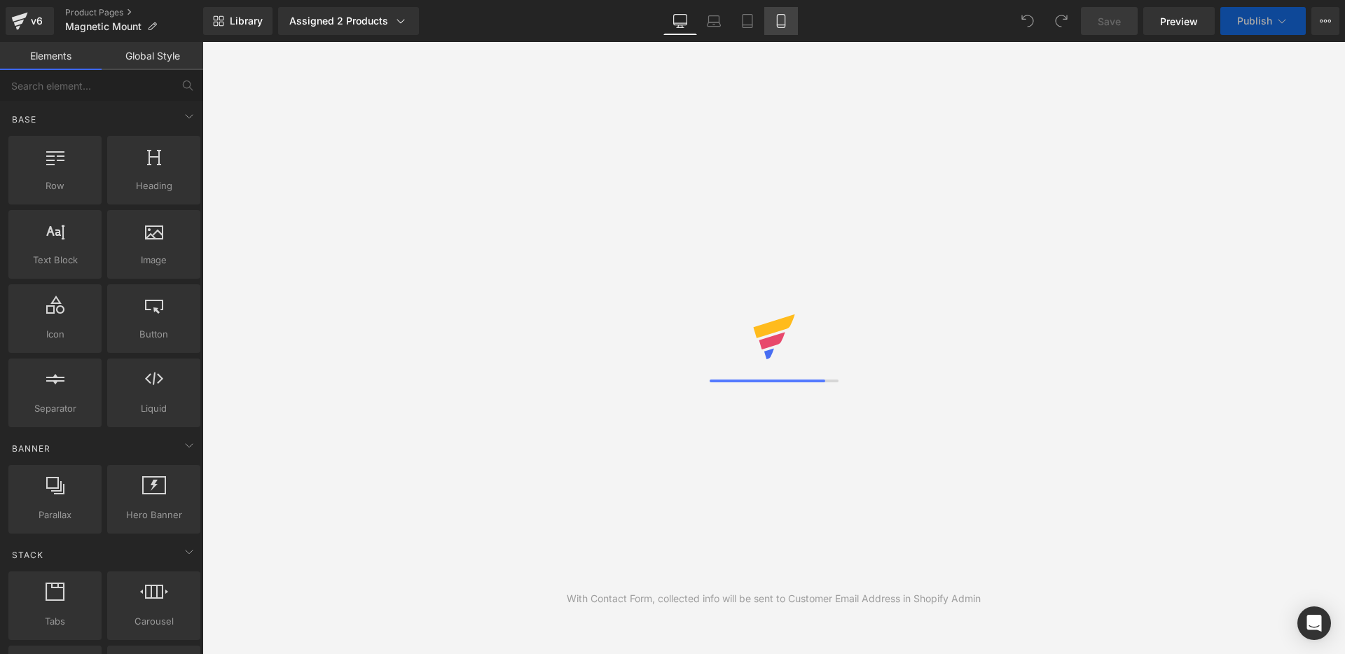
click at [770, 22] on link "Mobile" at bounding box center [781, 21] width 34 height 28
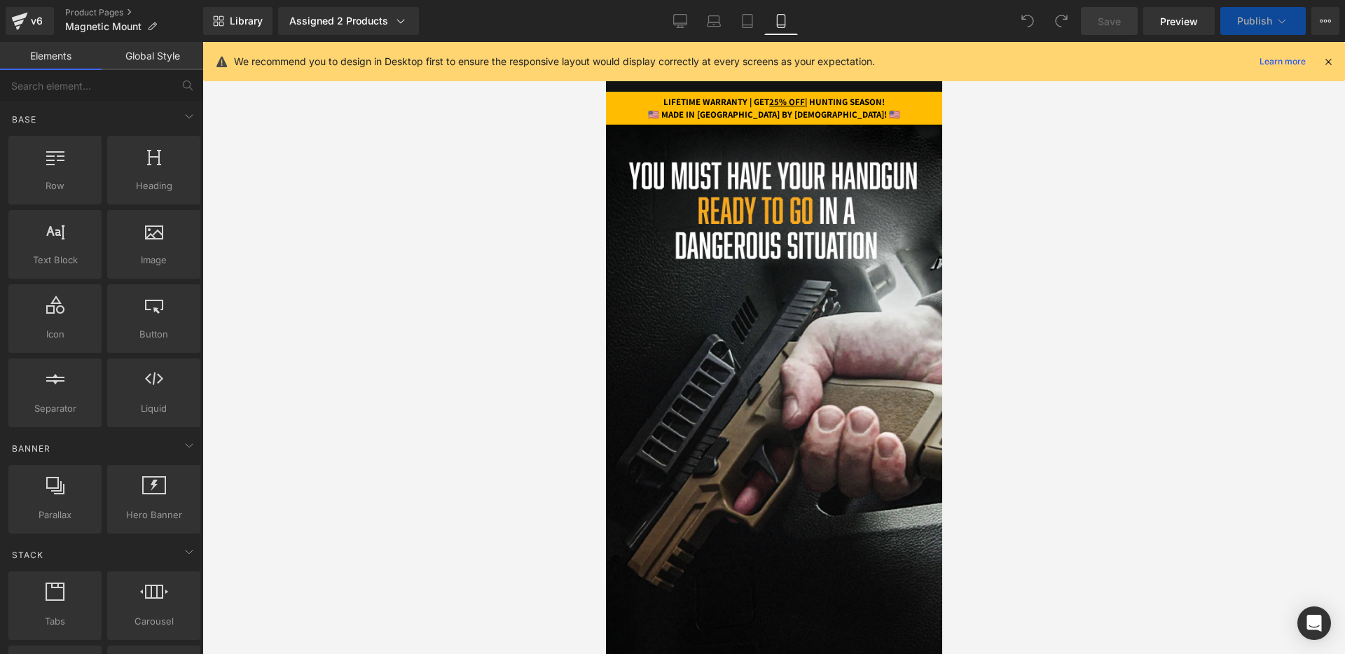
click at [1329, 58] on icon at bounding box center [1327, 61] width 13 height 13
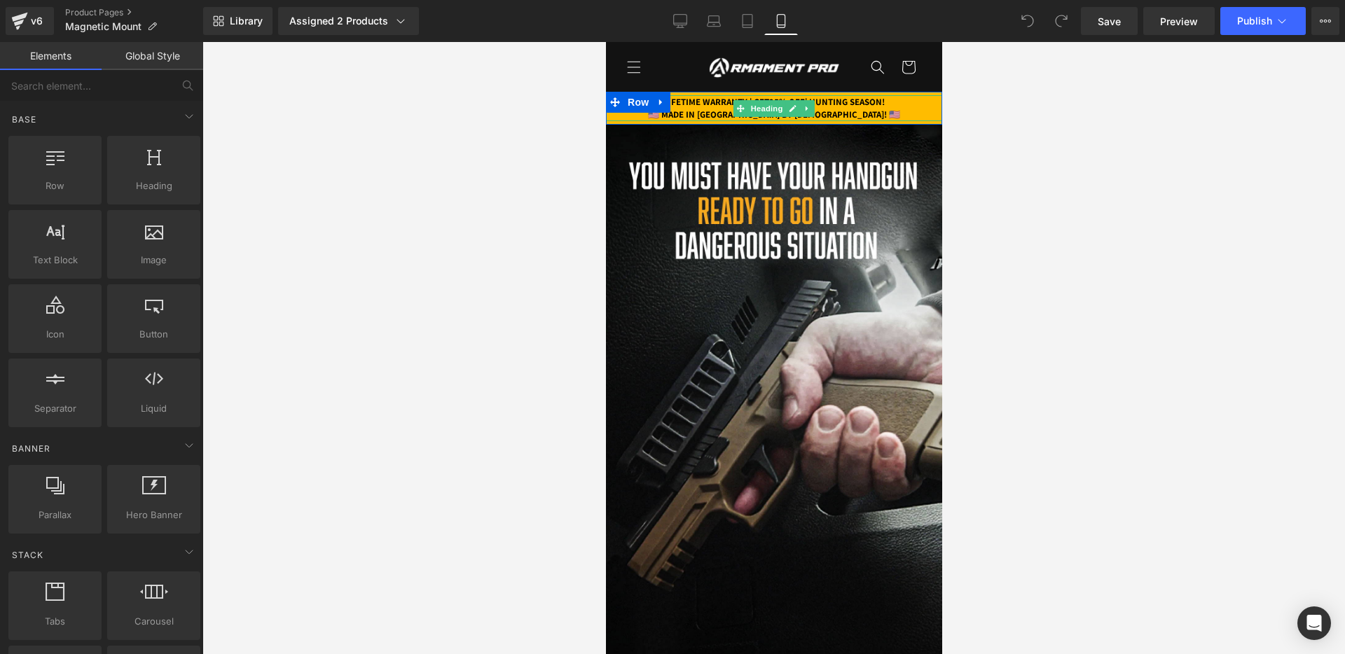
click at [829, 106] on strong "LIFETIME WARRANTY | GET 25% OFF | HUNTING SEASON!" at bounding box center [772, 102] width 221 height 12
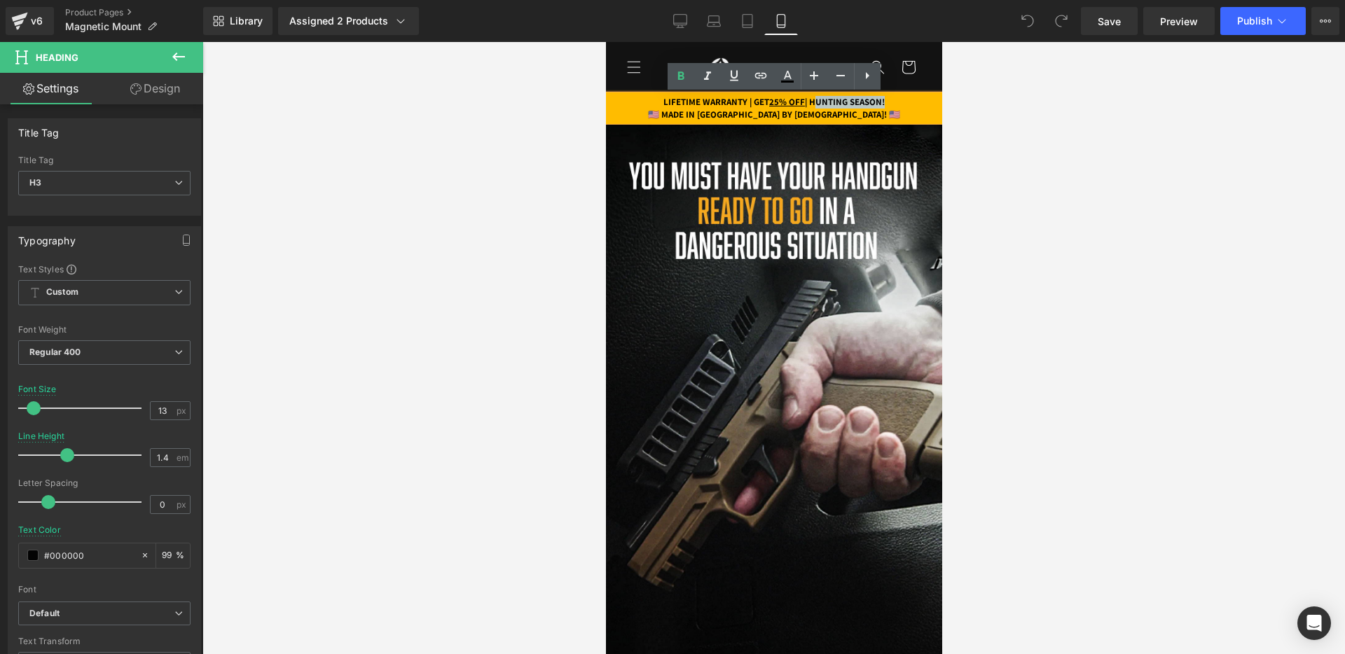
drag, startPoint x: 819, startPoint y: 102, endPoint x: 896, endPoint y: 102, distance: 77.7
click at [884, 102] on strong "LIFETIME WARRANTY | GET 25% OFF | HUNTING SEASON!" at bounding box center [772, 102] width 221 height 12
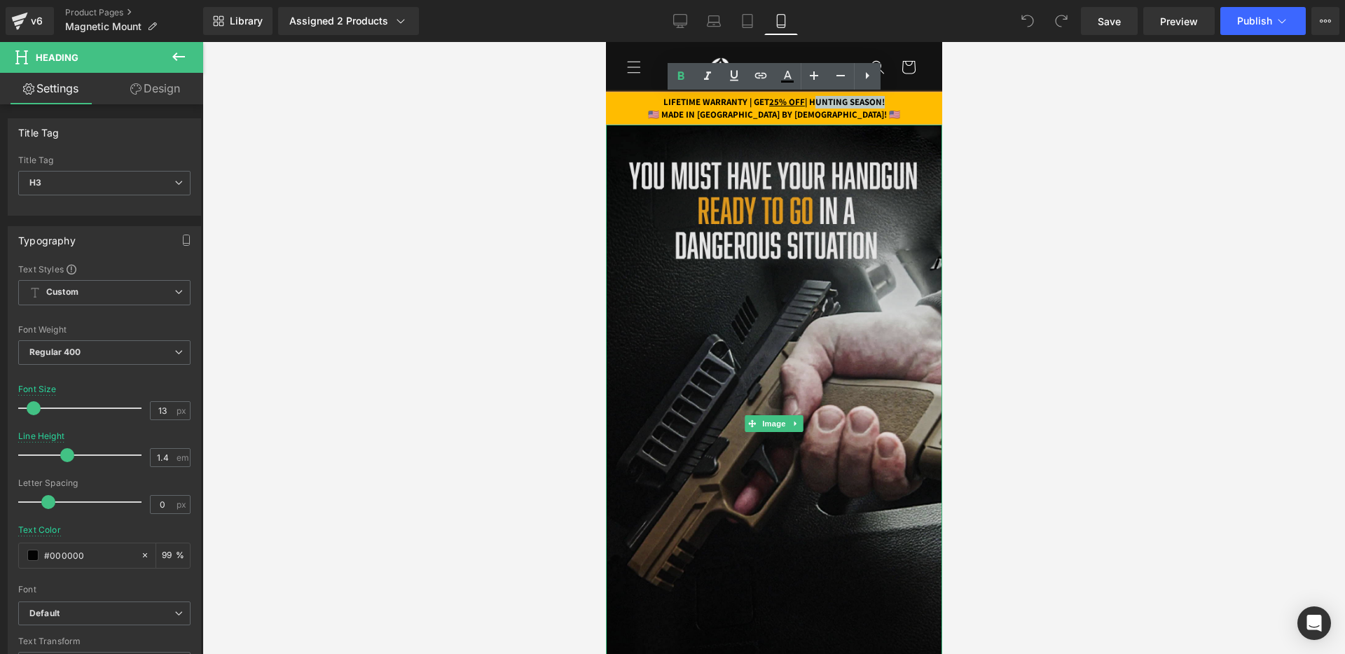
paste div
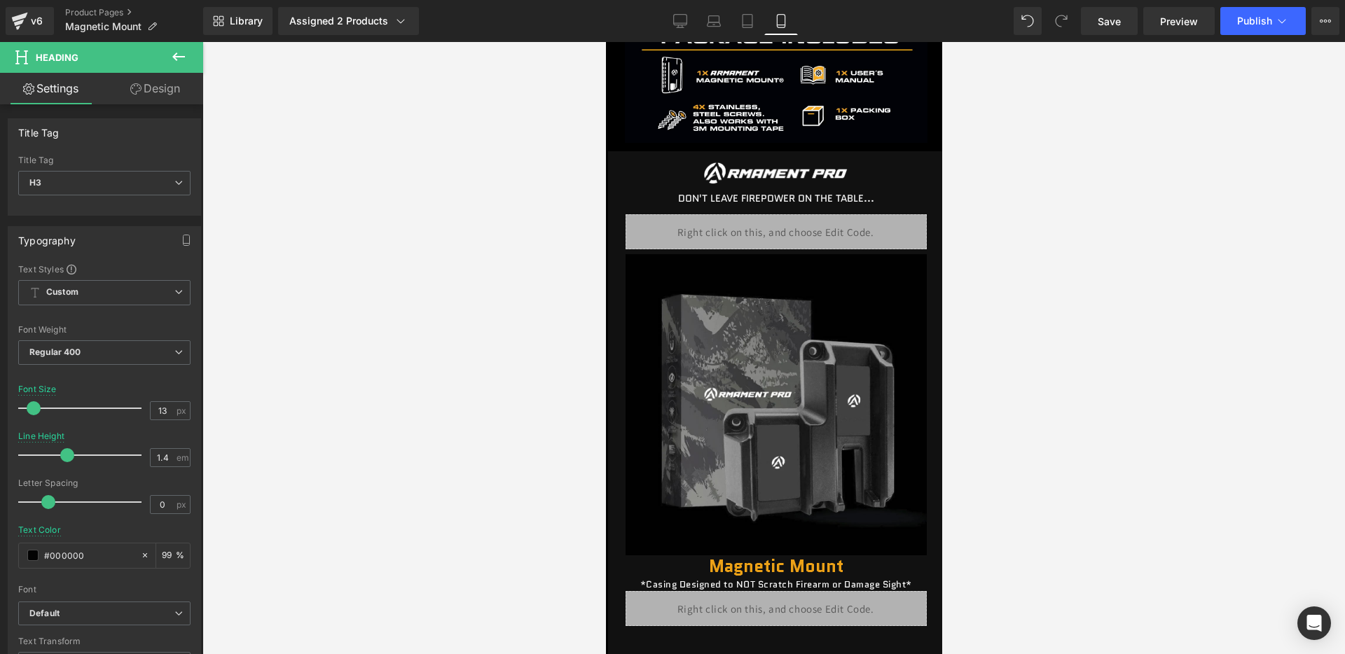
scroll to position [1894, 0]
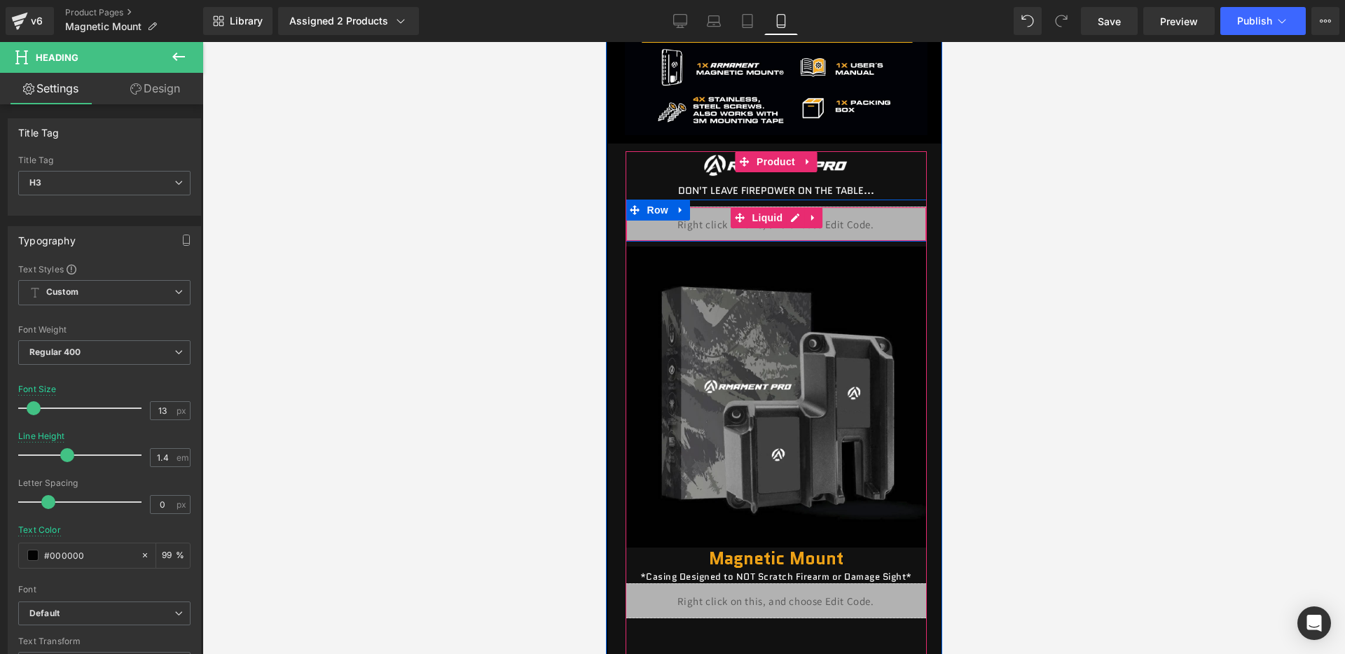
click at [799, 213] on div "Liquid" at bounding box center [775, 224] width 301 height 35
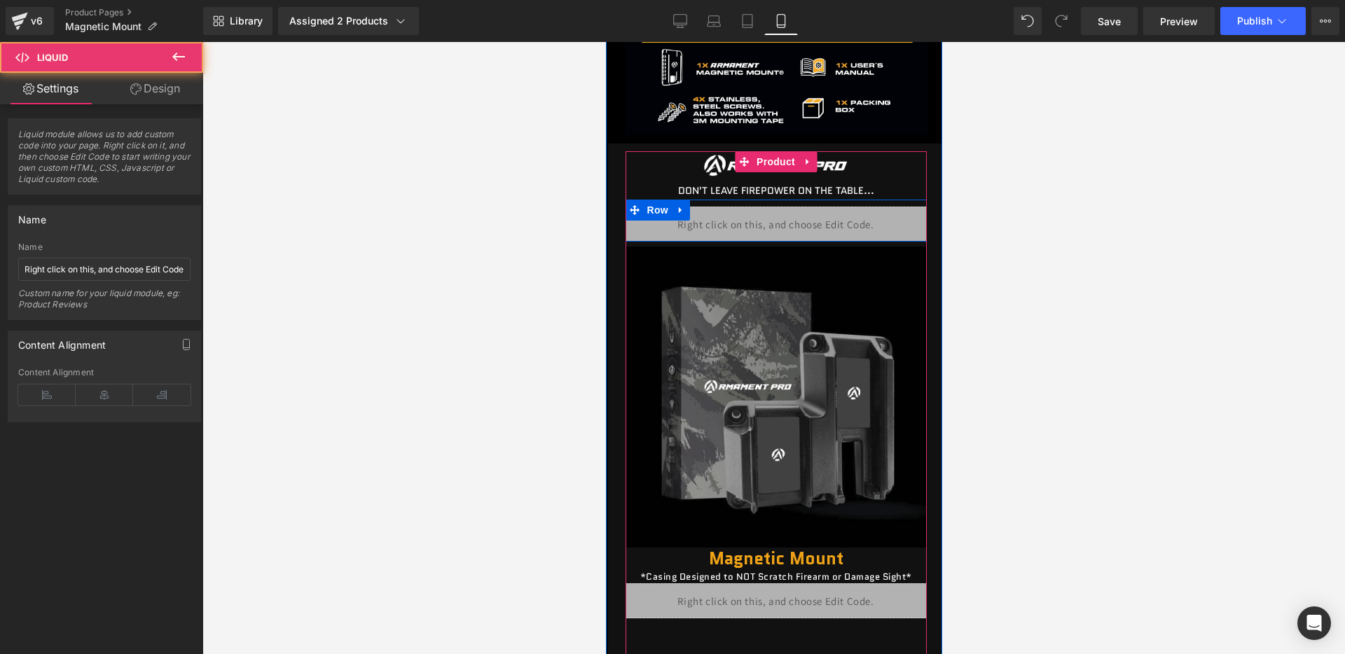
click at [796, 217] on div "Liquid" at bounding box center [775, 224] width 301 height 35
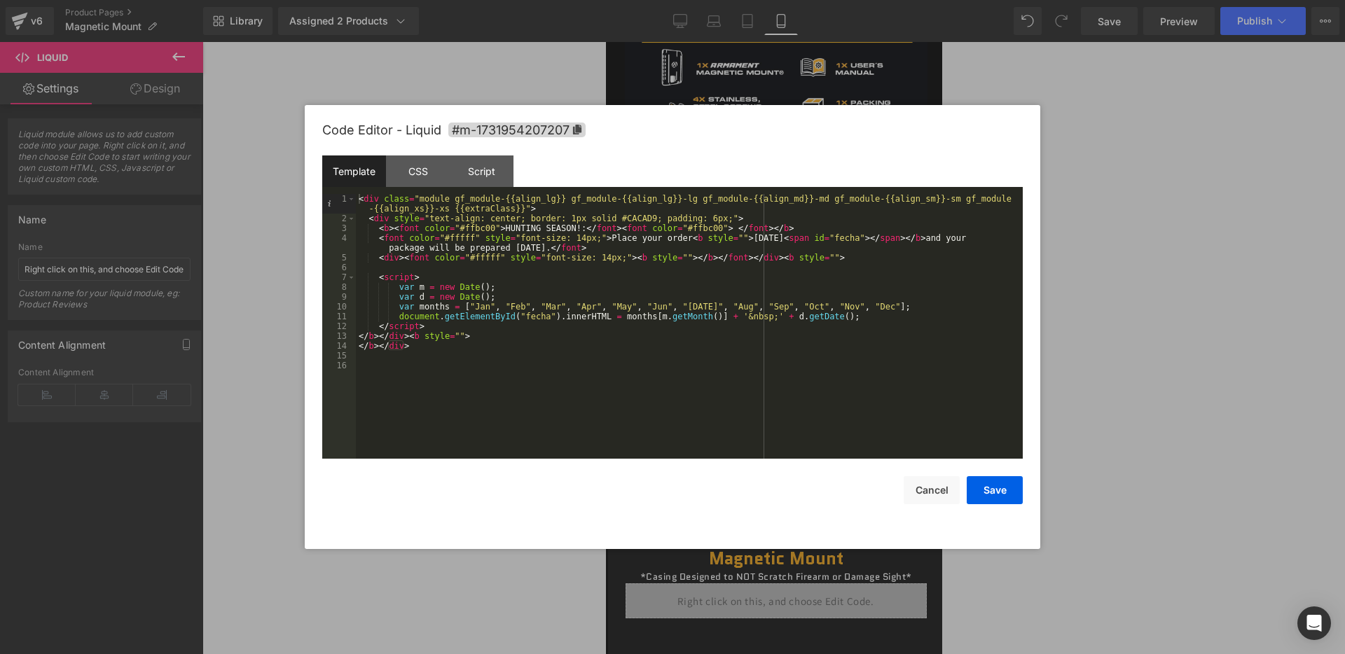
click at [521, 228] on div "< div class = "module gf_module-{{align_lg}} gf_module-{{align_lg}}-lg gf_modul…" at bounding box center [689, 341] width 667 height 294
click at [525, 225] on div "< div class = "module gf_module-{{align_lg}} gf_module-{{align_lg}}-lg gf_modul…" at bounding box center [689, 341] width 667 height 294
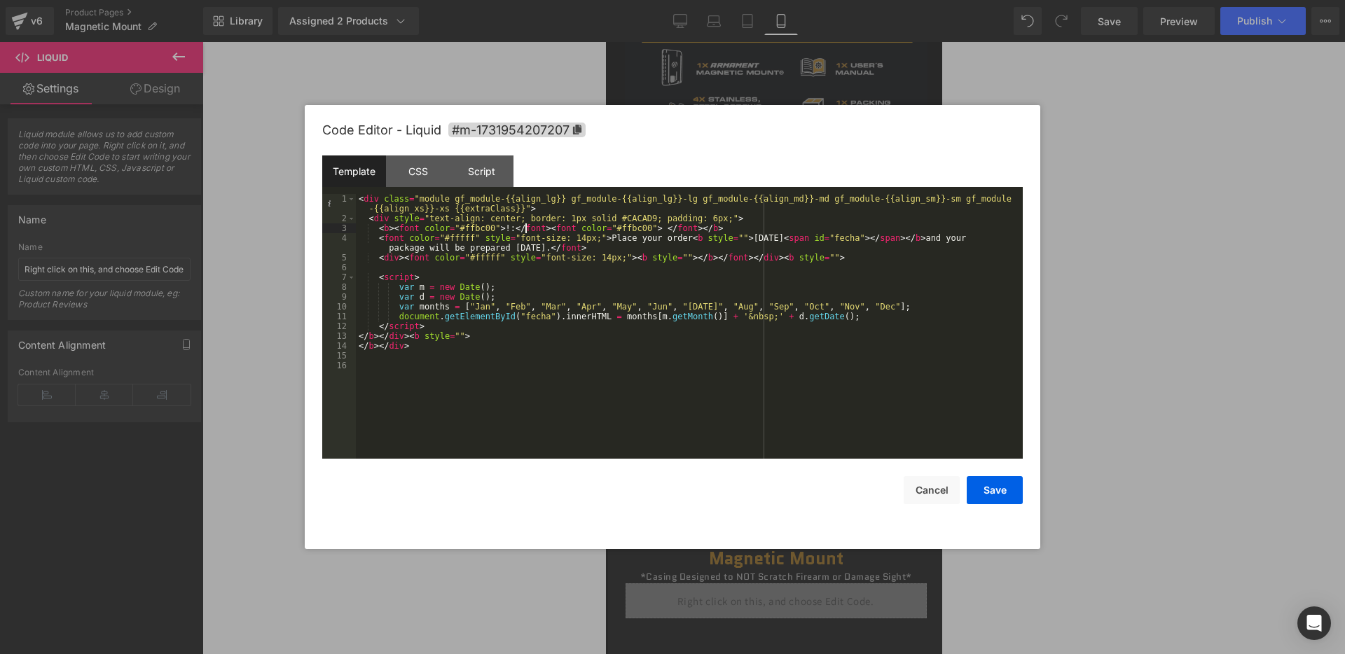
click at [524, 225] on div "< div class = "module gf_module-{{align_lg}} gf_module-{{align_lg}}-lg gf_modul…" at bounding box center [689, 341] width 667 height 294
click at [510, 225] on div "< div class = "module gf_module-{{align_lg}} gf_module-{{align_lg}}-lg gf_modul…" at bounding box center [689, 341] width 667 height 294
click at [992, 481] on button "Save" at bounding box center [994, 490] width 56 height 28
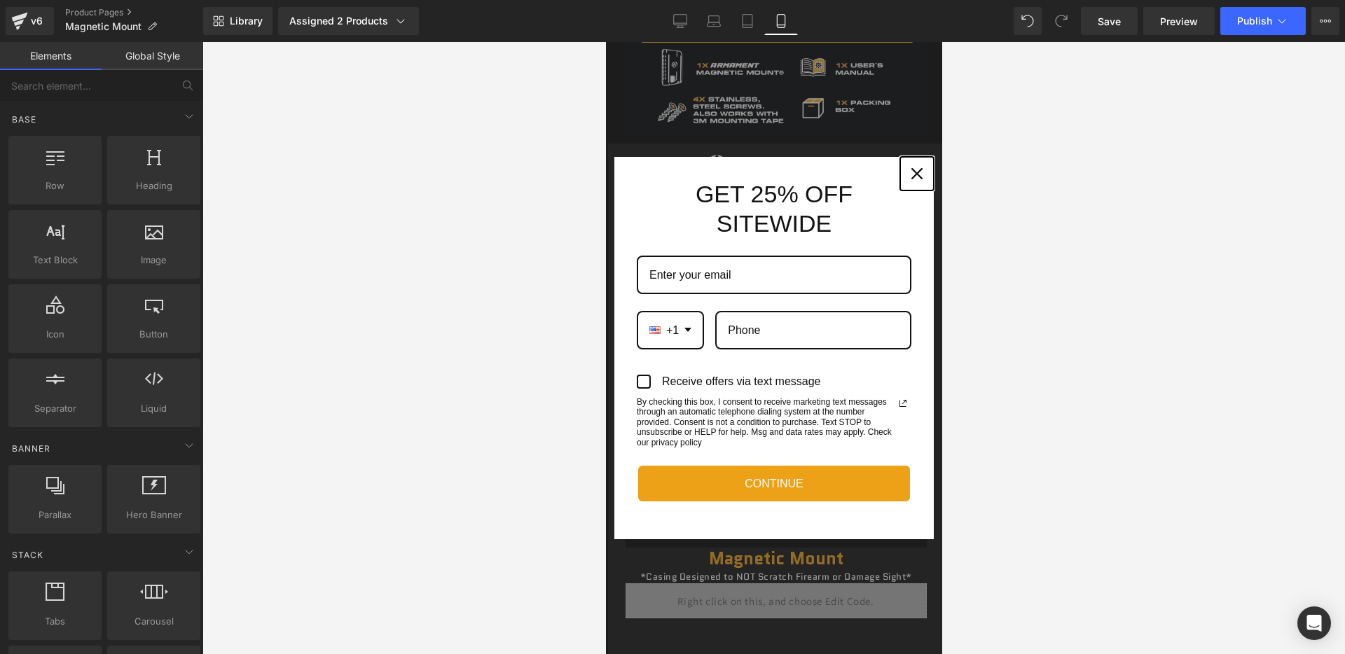
click at [918, 160] on button "Close" at bounding box center [916, 174] width 34 height 34
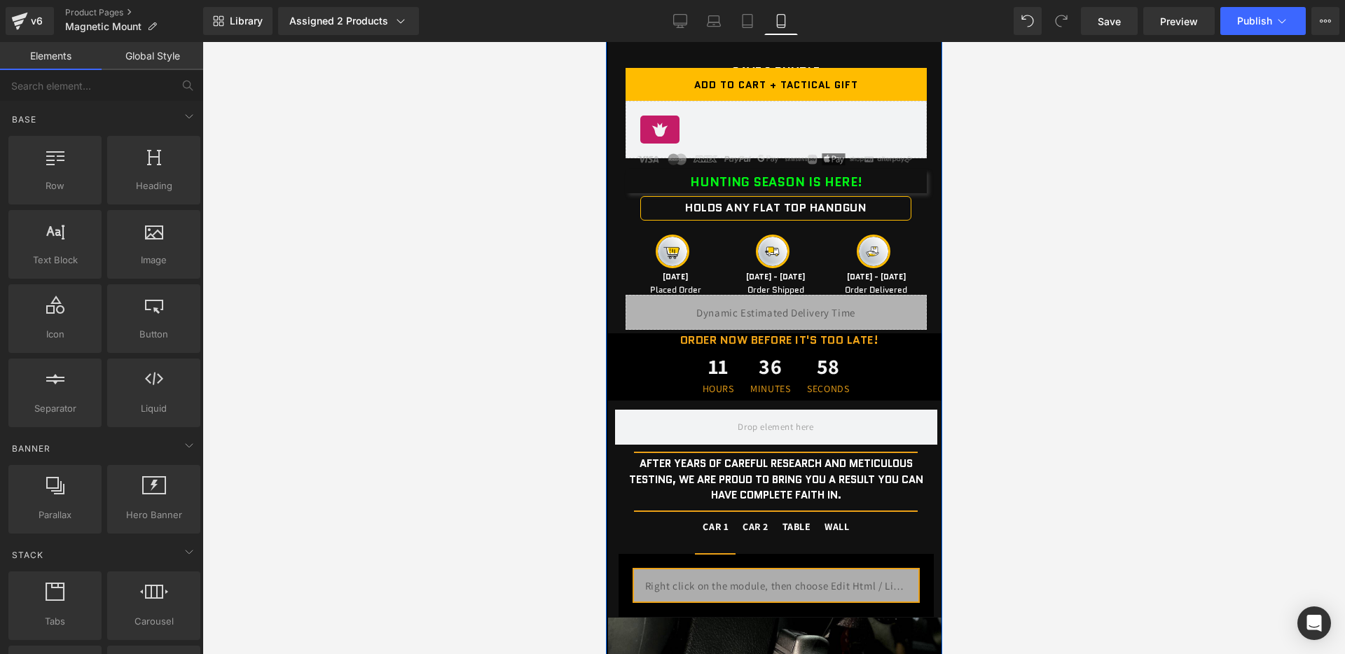
scroll to position [2607, 0]
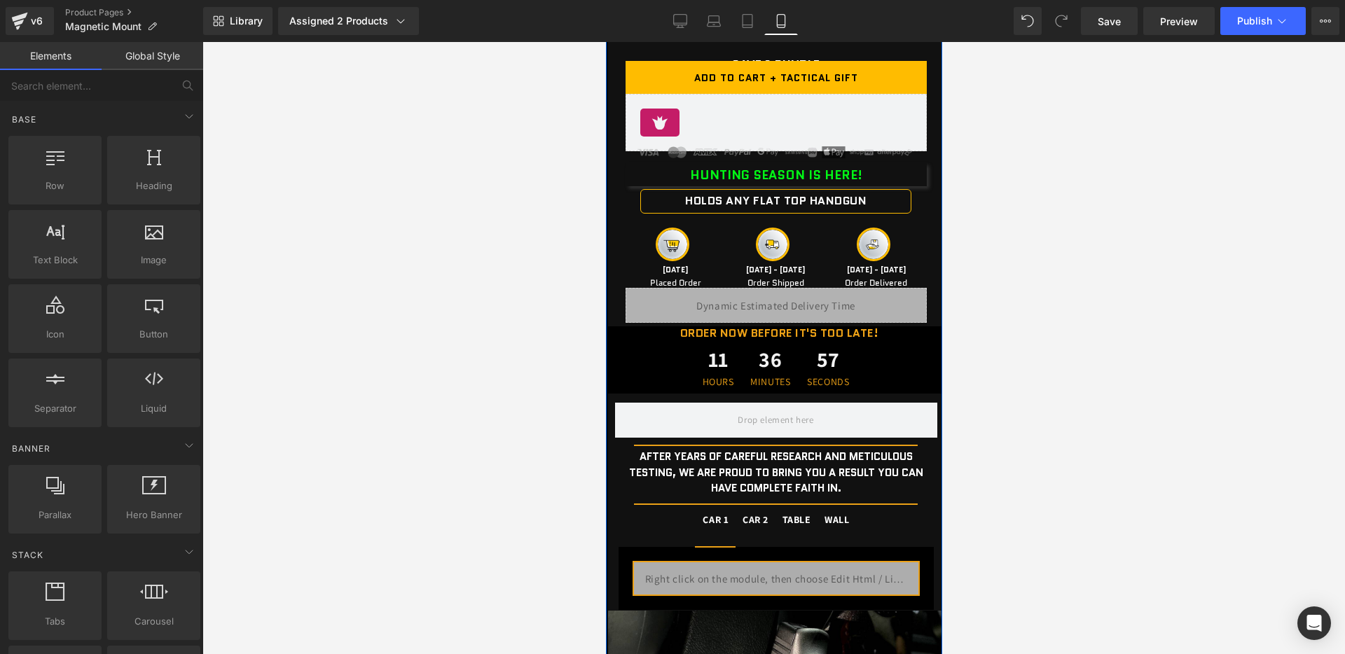
click at [712, 176] on b "HUNTING SEASON IS HERE!" at bounding box center [775, 175] width 172 height 18
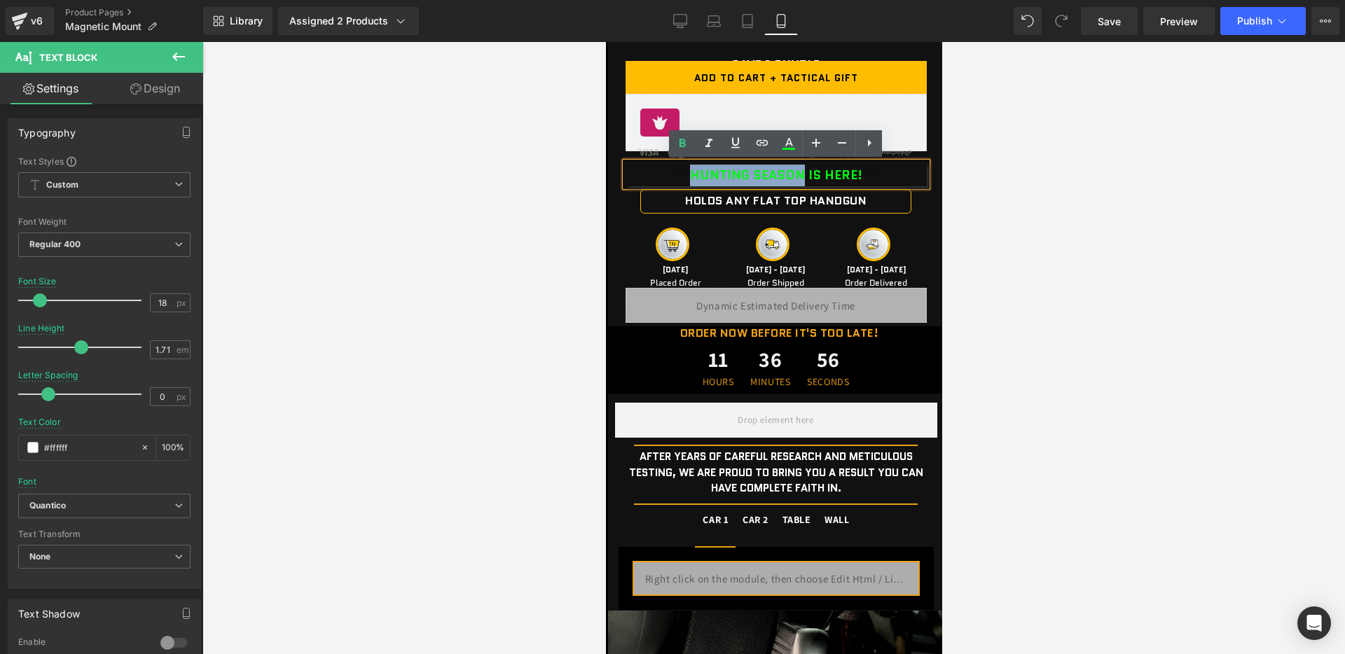
drag, startPoint x: 690, startPoint y: 174, endPoint x: 798, endPoint y: 172, distance: 107.9
click at [798, 172] on div "HUNTING SEASON IS HERE!" at bounding box center [775, 174] width 301 height 24
paste div
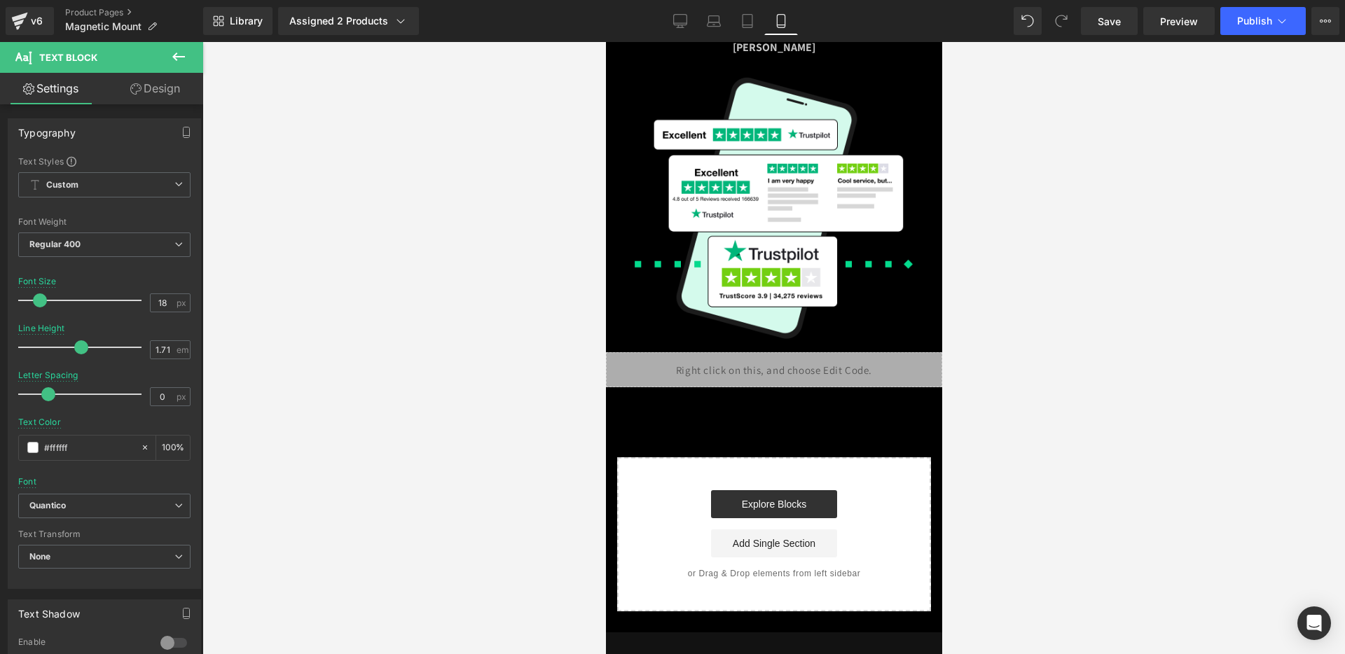
scroll to position [6009, 0]
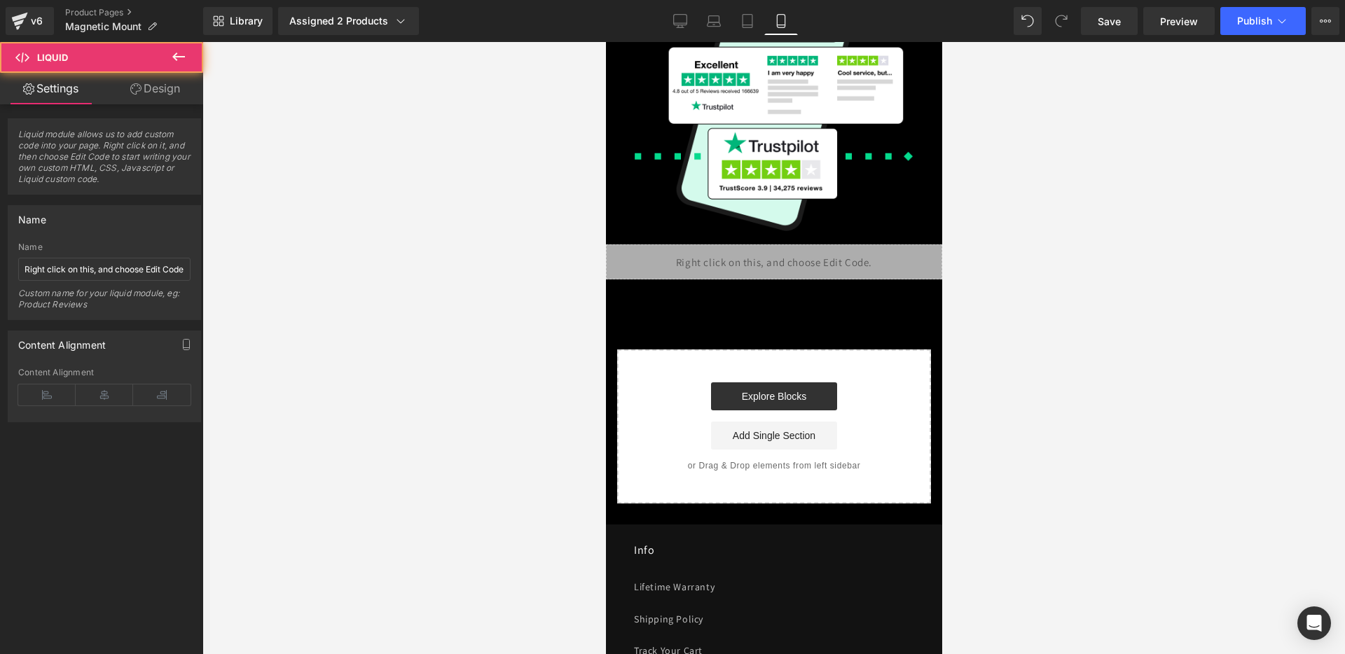
click at [765, 269] on div "Liquid" at bounding box center [773, 261] width 336 height 35
click at [785, 270] on div "Liquid" at bounding box center [773, 261] width 336 height 35
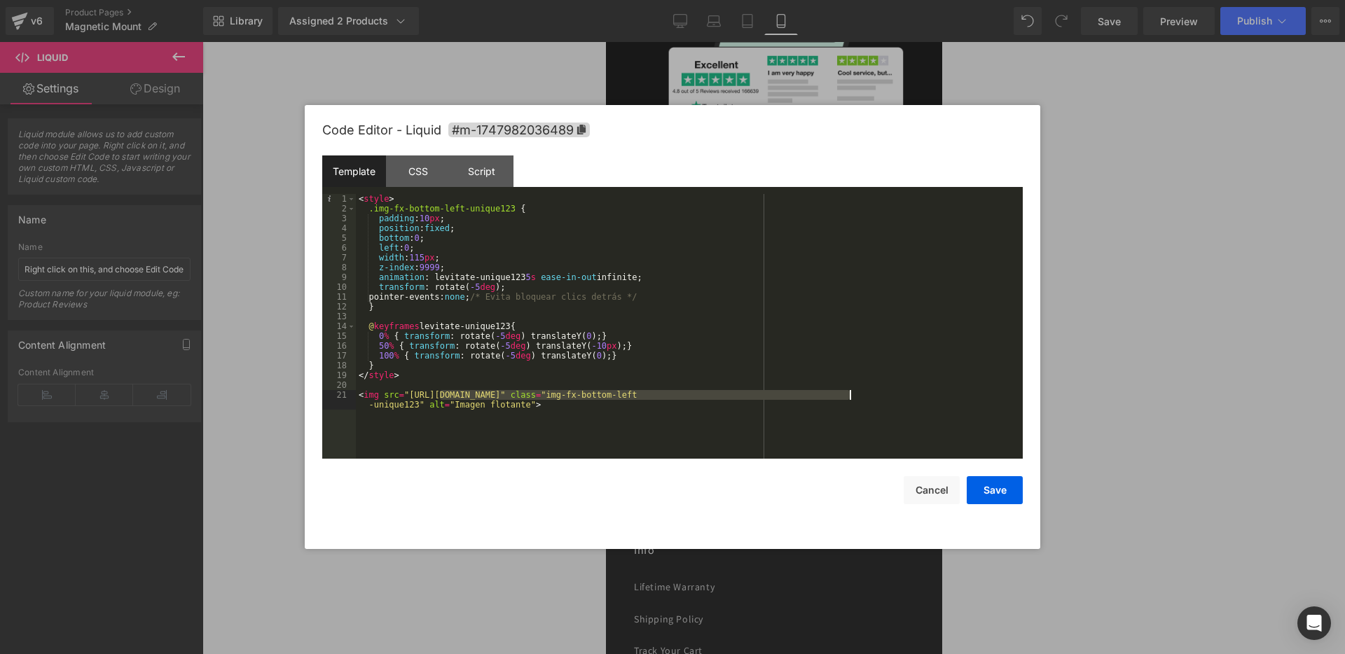
drag, startPoint x: 439, startPoint y: 390, endPoint x: 851, endPoint y: 397, distance: 411.8
click at [851, 397] on div "< style > .img-fx-bottom-left-unique123 { padding : 10 px ; position : fixed ; …" at bounding box center [689, 341] width 667 height 294
click at [995, 503] on button "Save" at bounding box center [994, 490] width 56 height 28
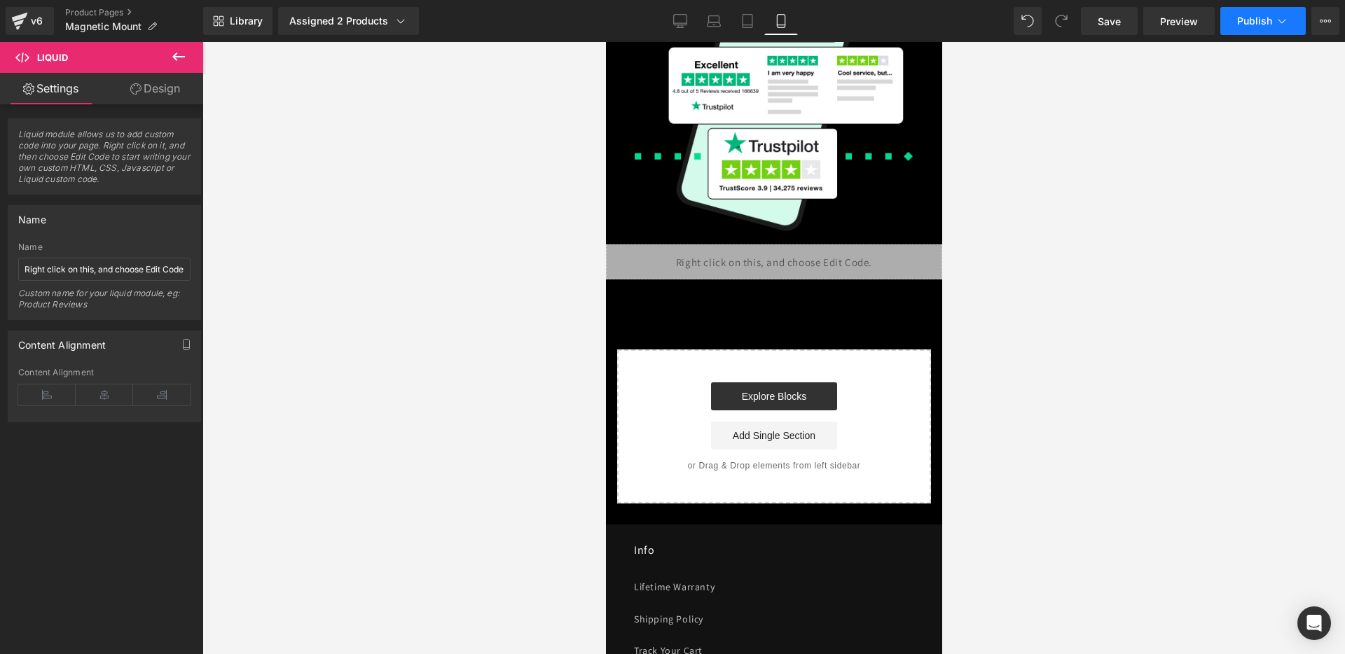
click at [1248, 20] on span "Publish" at bounding box center [1254, 20] width 35 height 11
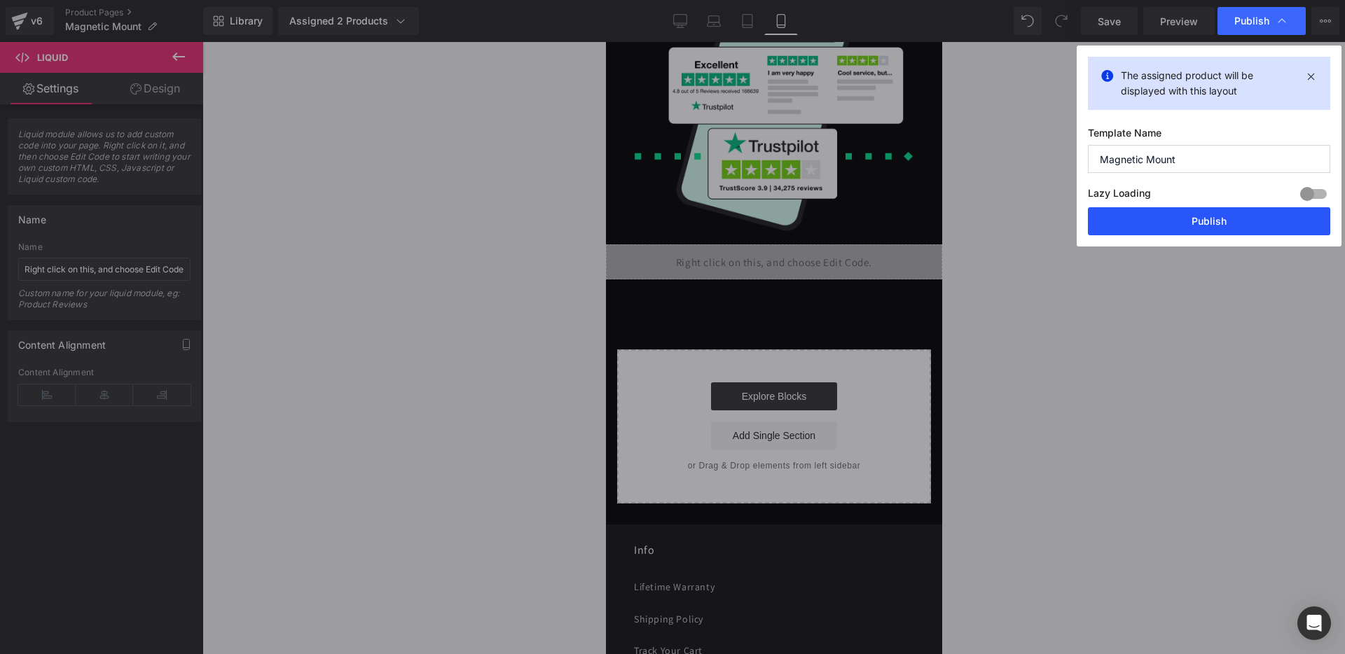
click at [1193, 208] on button "Publish" at bounding box center [1209, 221] width 242 height 28
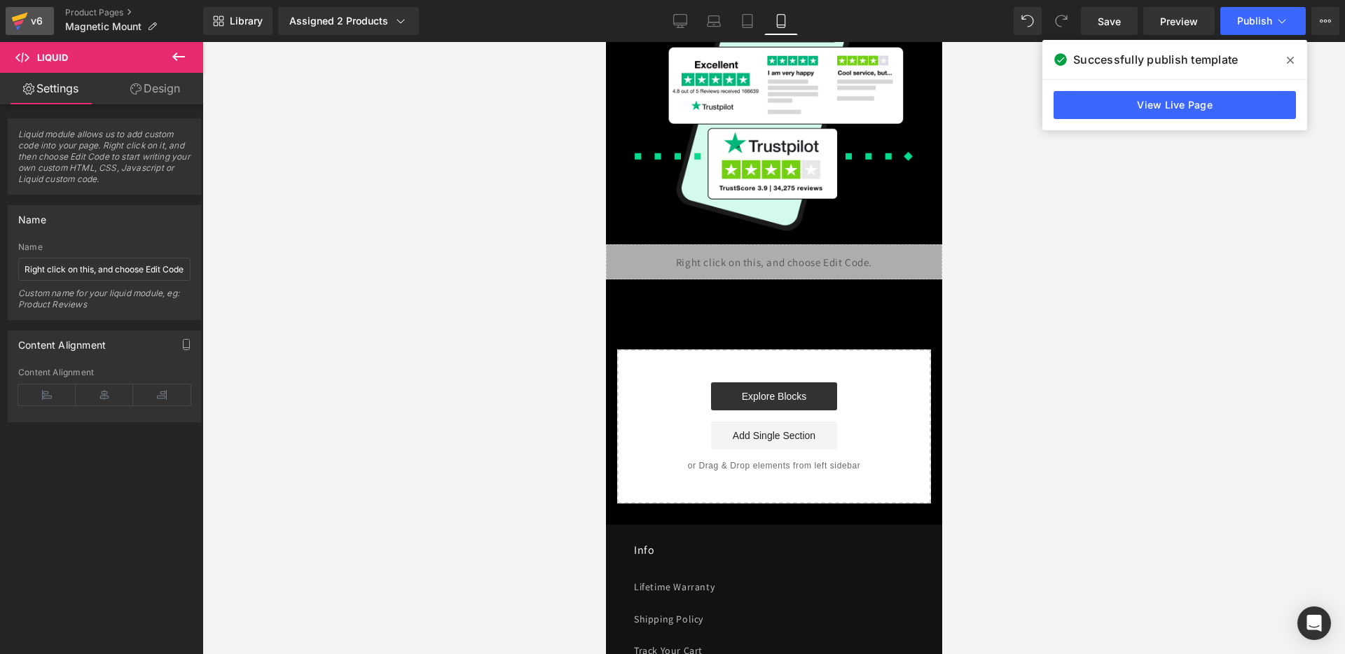
click at [29, 18] on div "v6" at bounding box center [37, 21] width 18 height 18
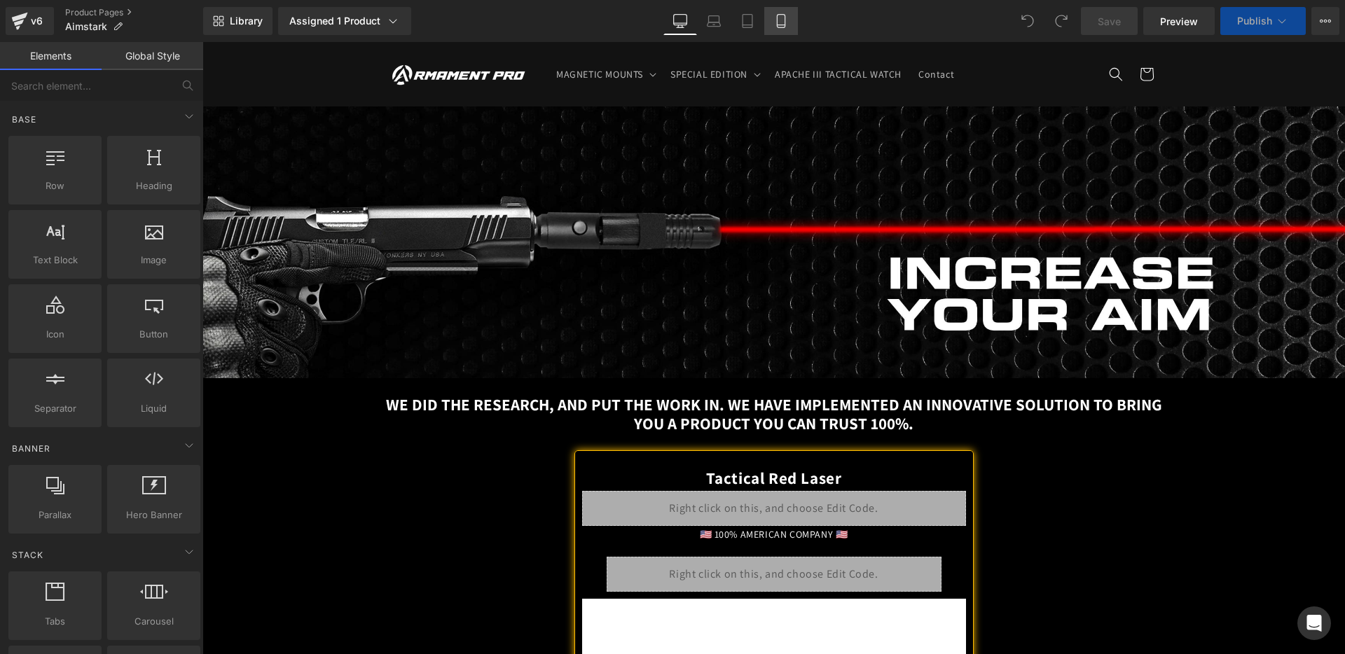
click at [782, 23] on icon at bounding box center [781, 21] width 14 height 14
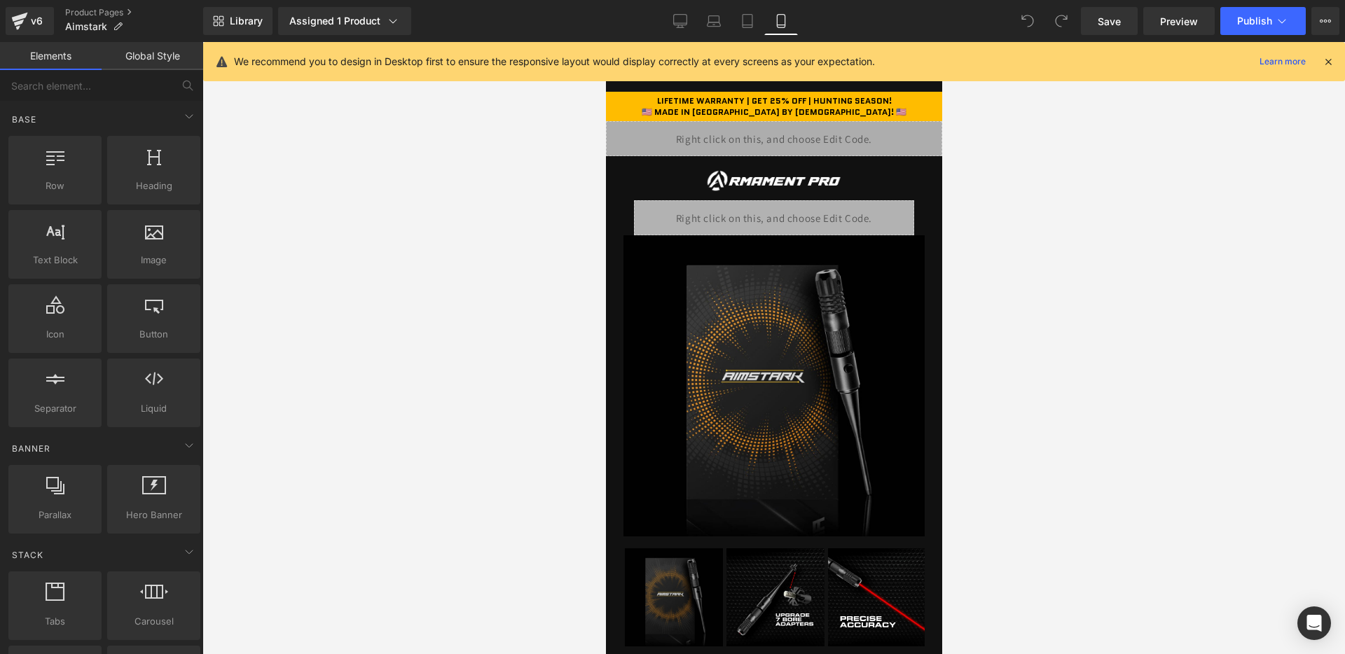
click at [1323, 50] on div "We recommend you to design in Desktop first to ensure the responsive layout wou…" at bounding box center [773, 61] width 1141 height 39
click at [1322, 74] on div "We recommend you to design in Desktop first to ensure the responsive layout wou…" at bounding box center [773, 61] width 1141 height 39
click at [1324, 67] on div at bounding box center [1327, 61] width 11 height 15
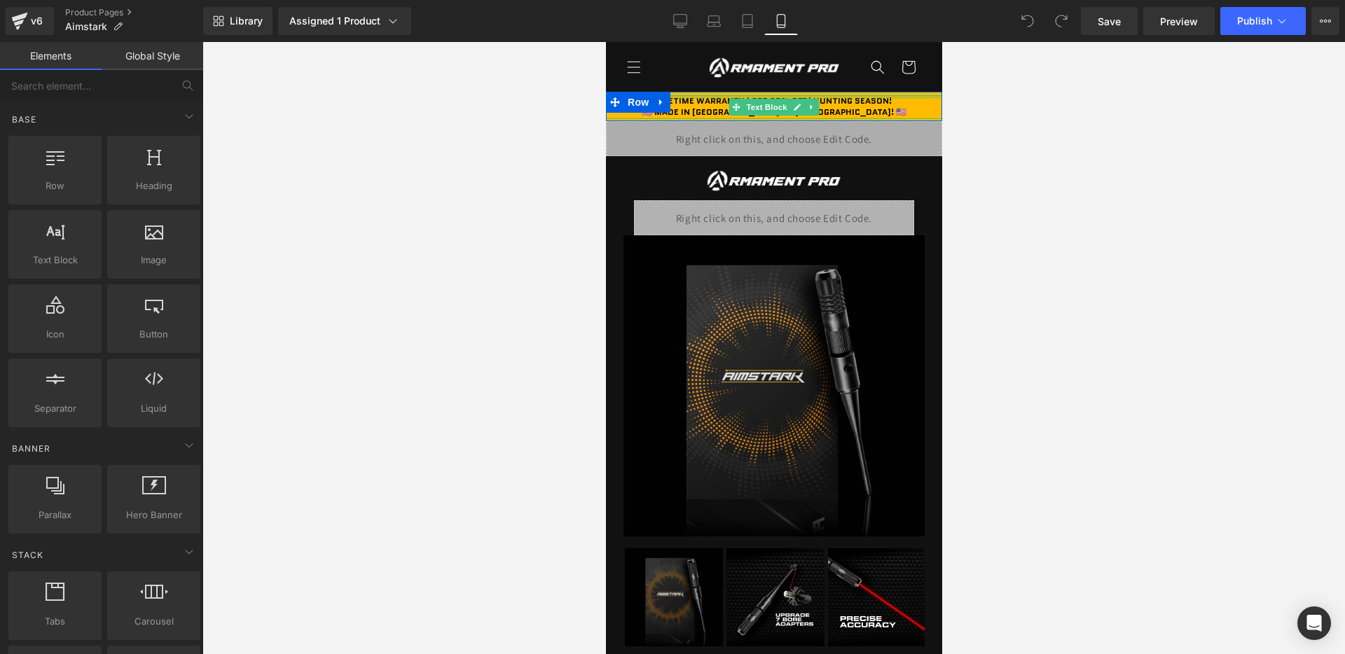
click at [820, 97] on div at bounding box center [773, 97] width 336 height 4
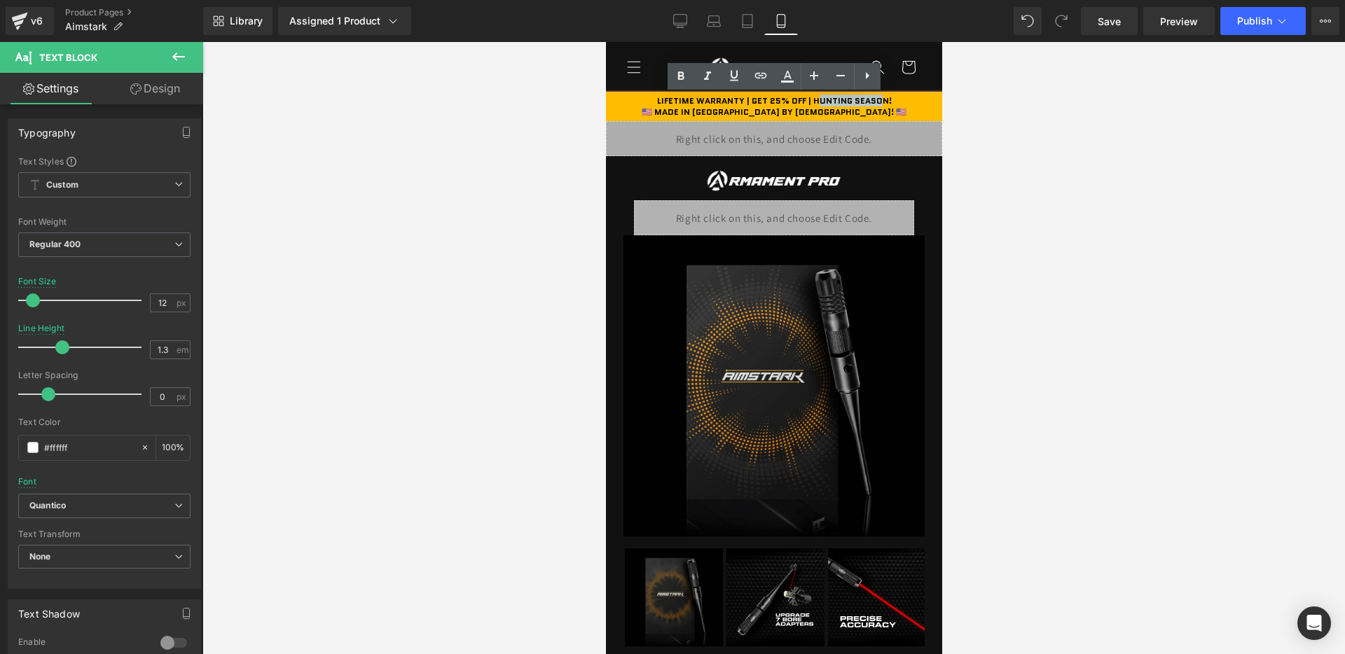
drag, startPoint x: 814, startPoint y: 102, endPoint x: 880, endPoint y: 97, distance: 66.7
click at [880, 97] on b "LIFETIME WARRANTY | GET 25% OFF | HUNTING SEASON!" at bounding box center [773, 101] width 235 height 12
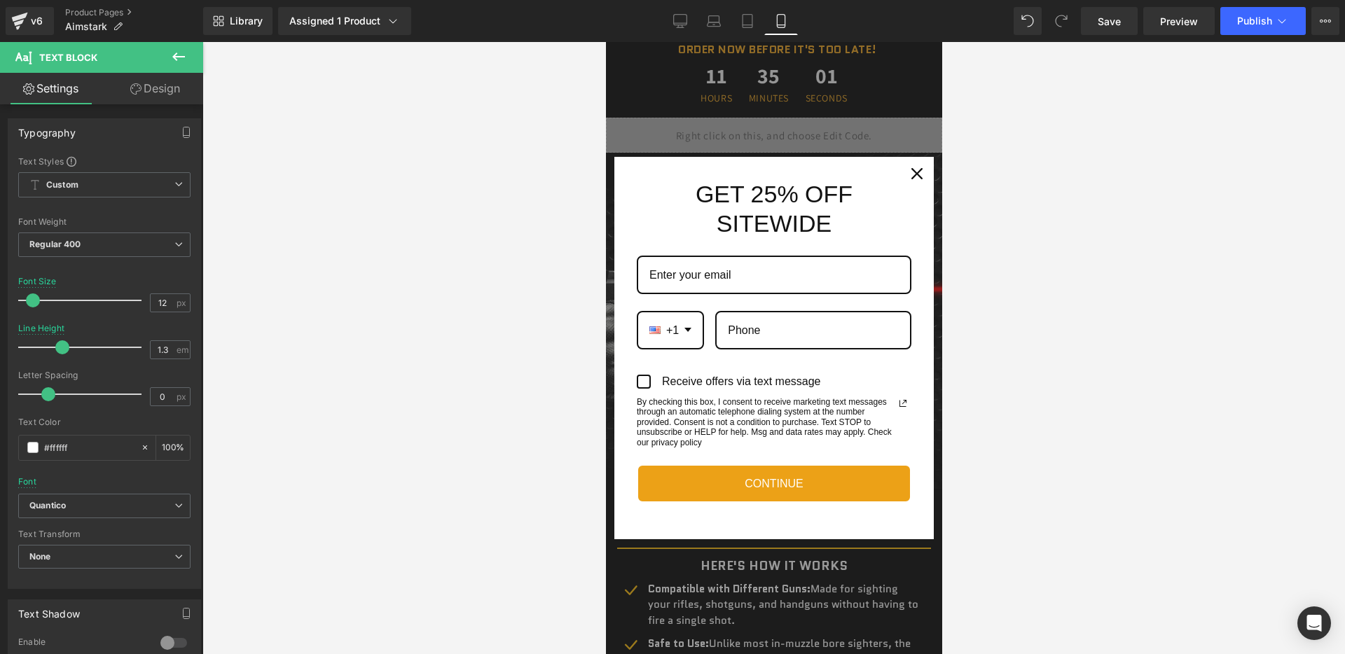
scroll to position [1334, 0]
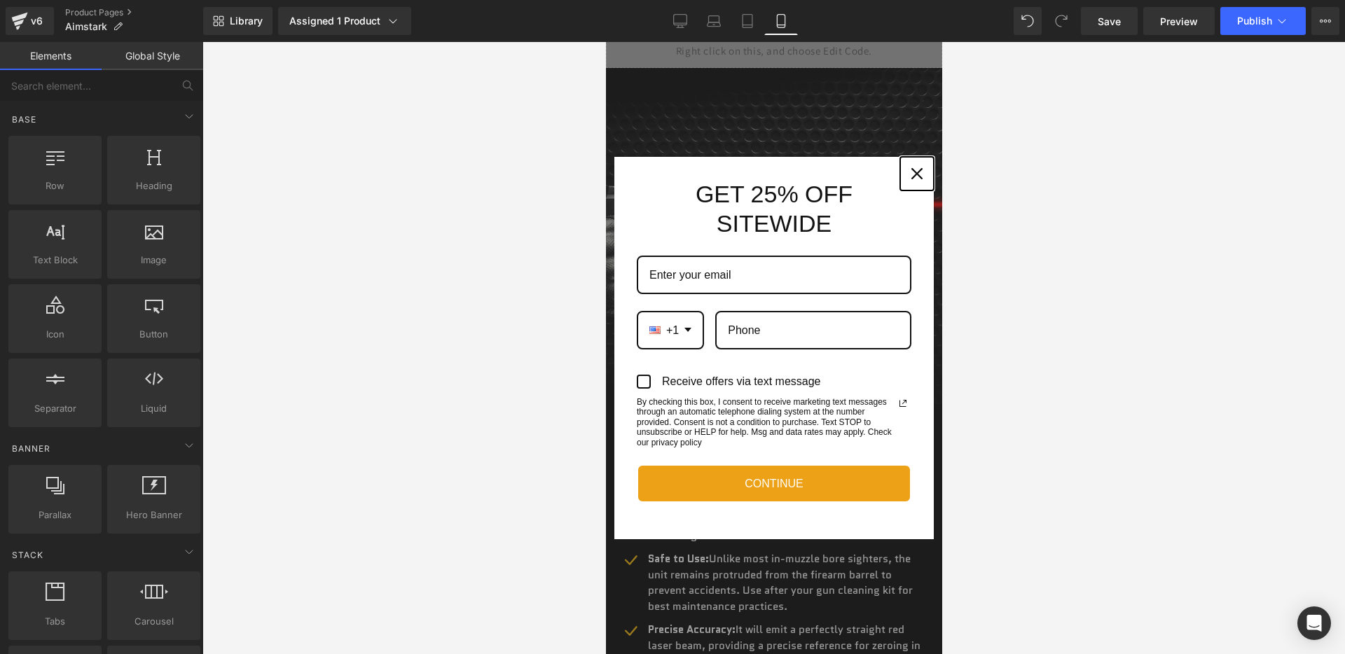
click at [912, 172] on icon "close icon" at bounding box center [915, 173] width 11 height 11
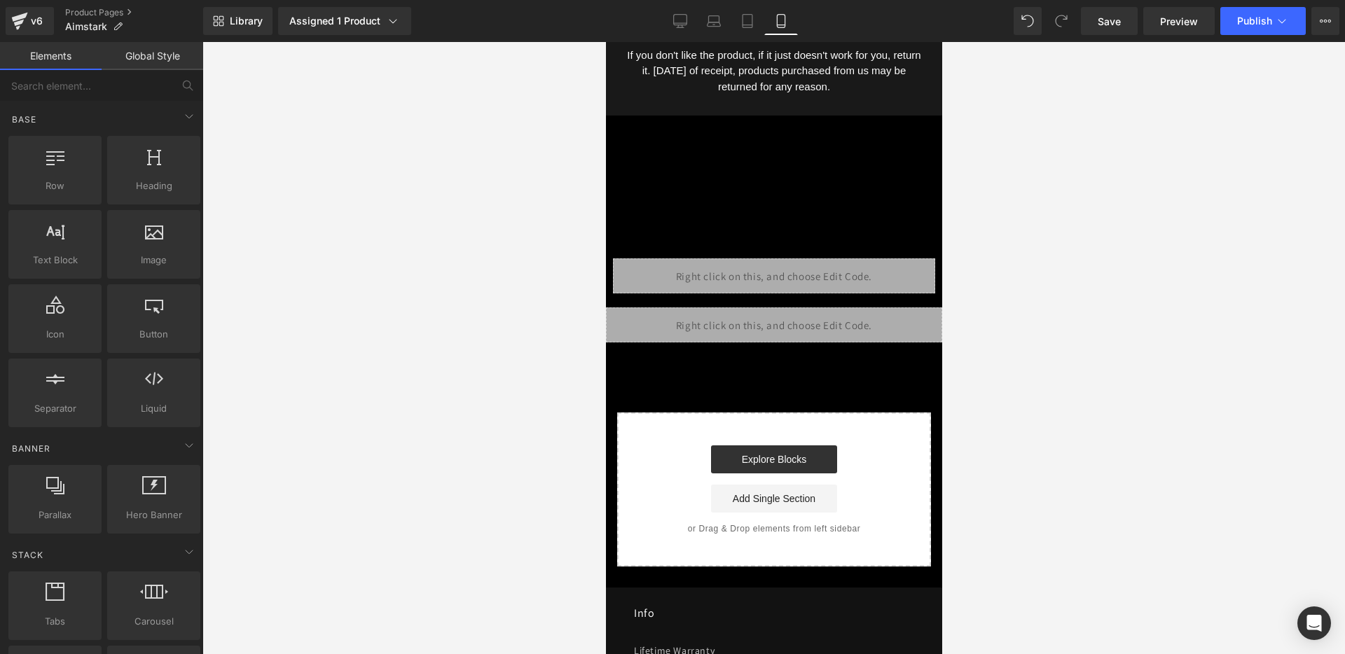
scroll to position [2744, 0]
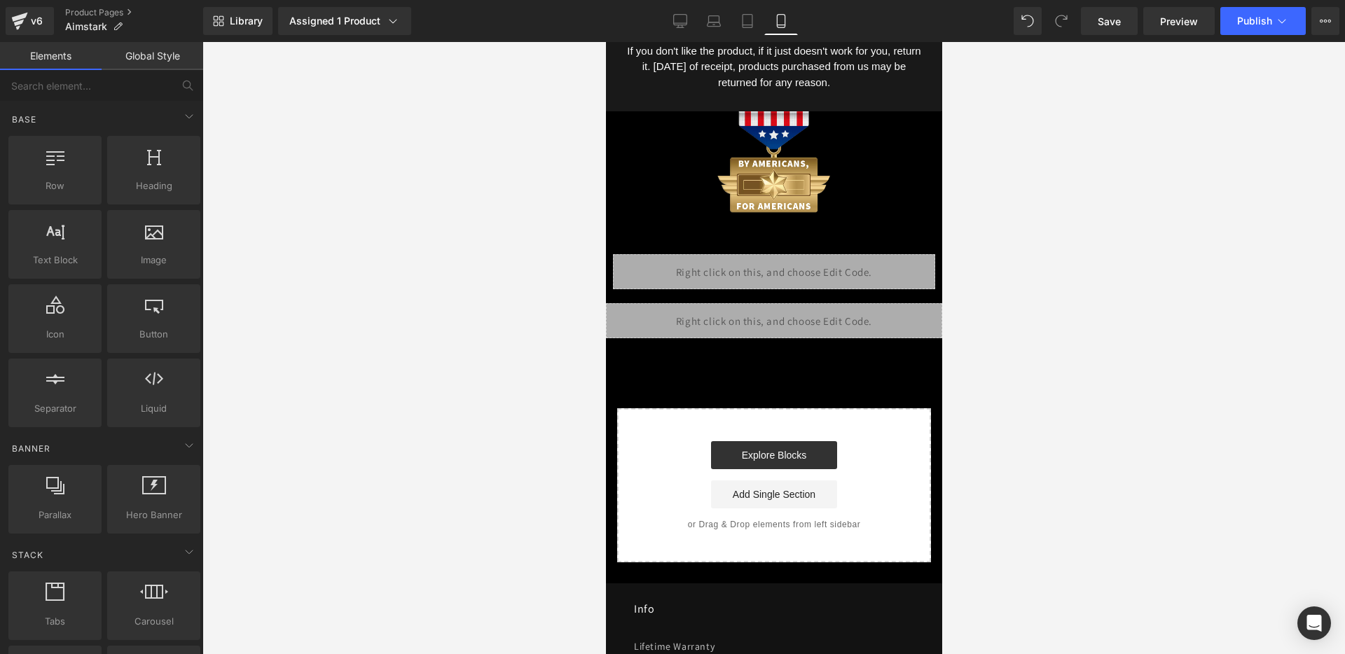
click at [789, 319] on div "Liquid" at bounding box center [773, 320] width 336 height 35
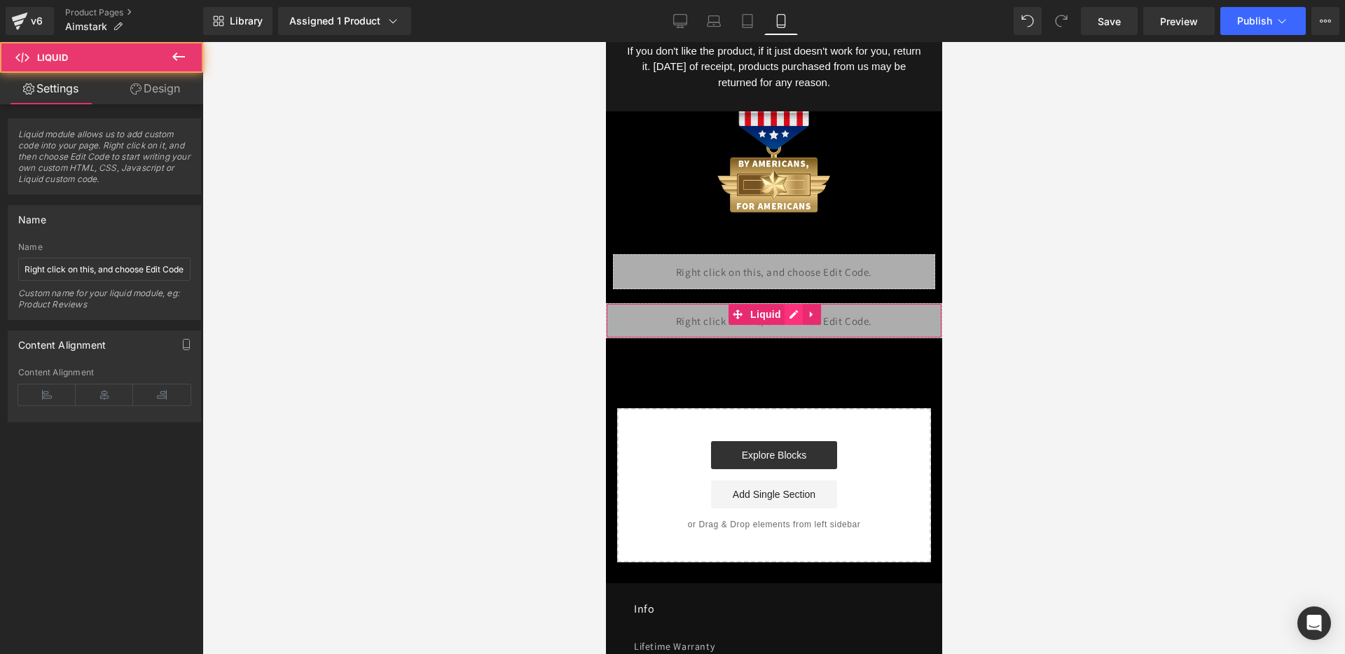
click at [798, 314] on div "Liquid" at bounding box center [773, 320] width 336 height 35
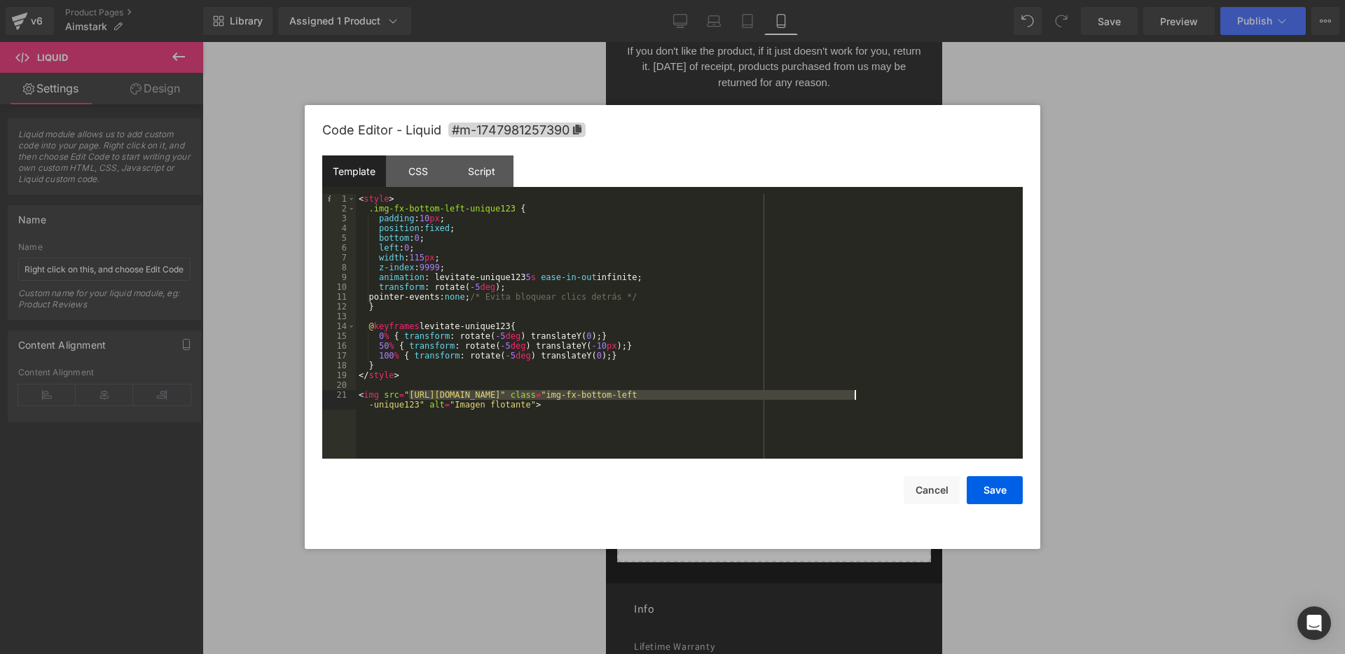
drag, startPoint x: 410, startPoint y: 393, endPoint x: 854, endPoint y: 392, distance: 444.0
click at [854, 392] on div "< style > .img-fx-bottom-left-unique123 { padding : 10 px ; position : fixed ; …" at bounding box center [689, 341] width 667 height 294
click at [994, 489] on button "Save" at bounding box center [994, 490] width 56 height 28
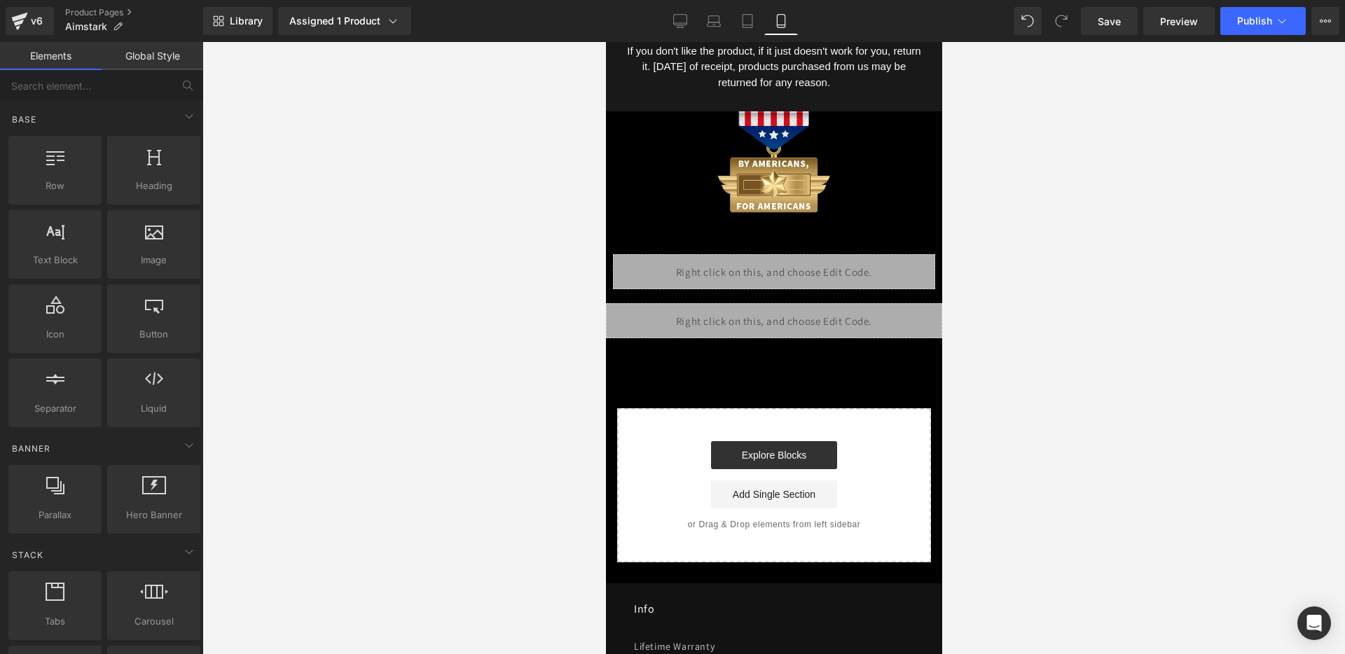
click at [1243, 43] on div at bounding box center [773, 348] width 1142 height 612
click at [1242, 30] on button "Publish" at bounding box center [1262, 21] width 85 height 28
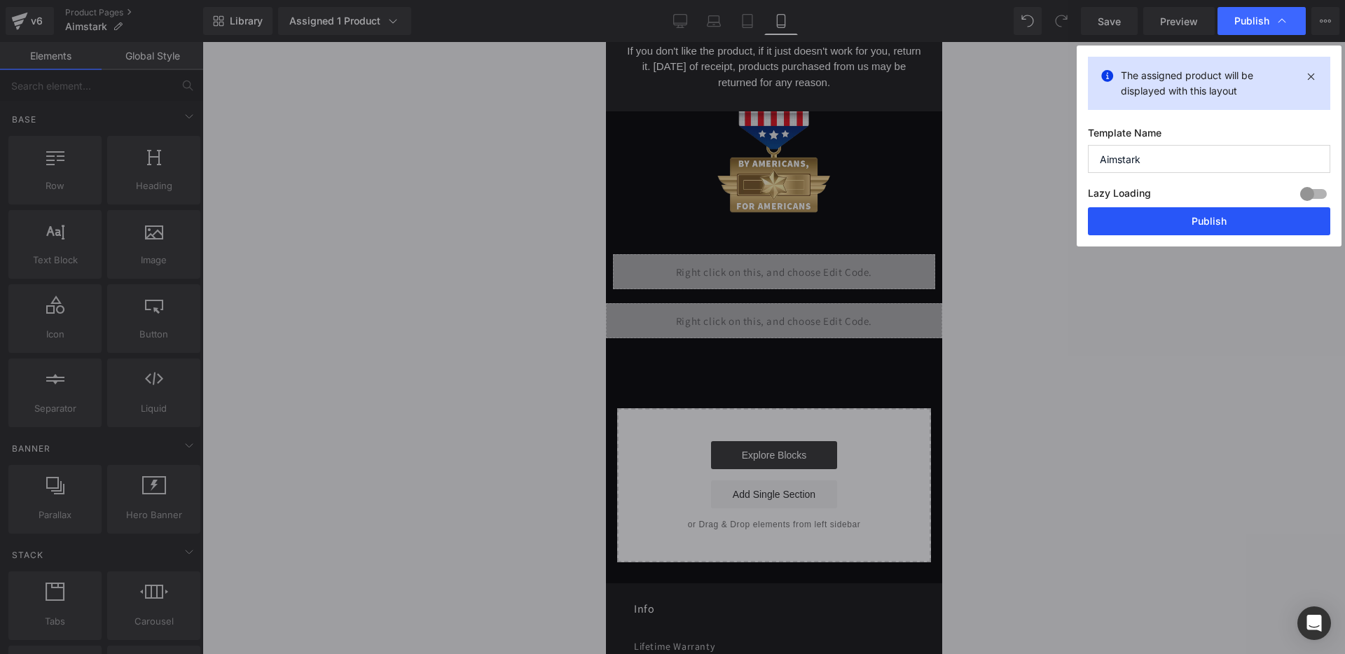
click at [1195, 228] on button "Publish" at bounding box center [1209, 221] width 242 height 28
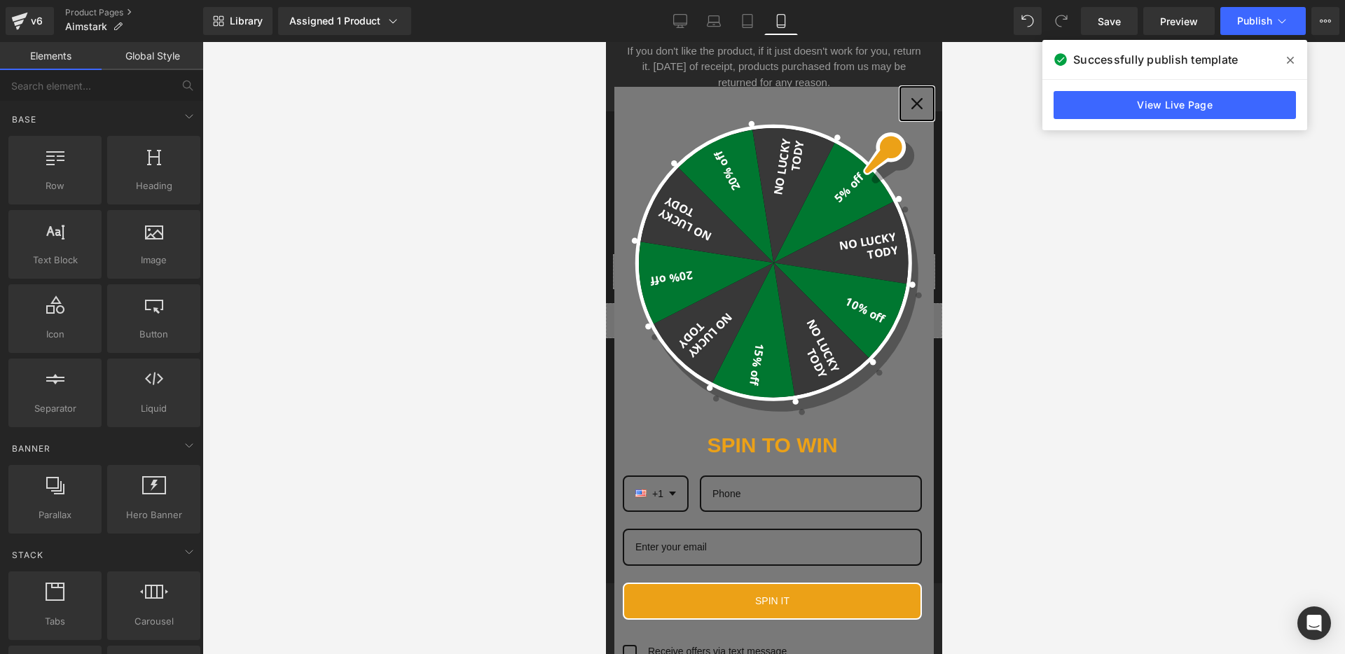
click at [914, 105] on icon "close icon" at bounding box center [915, 103] width 11 height 11
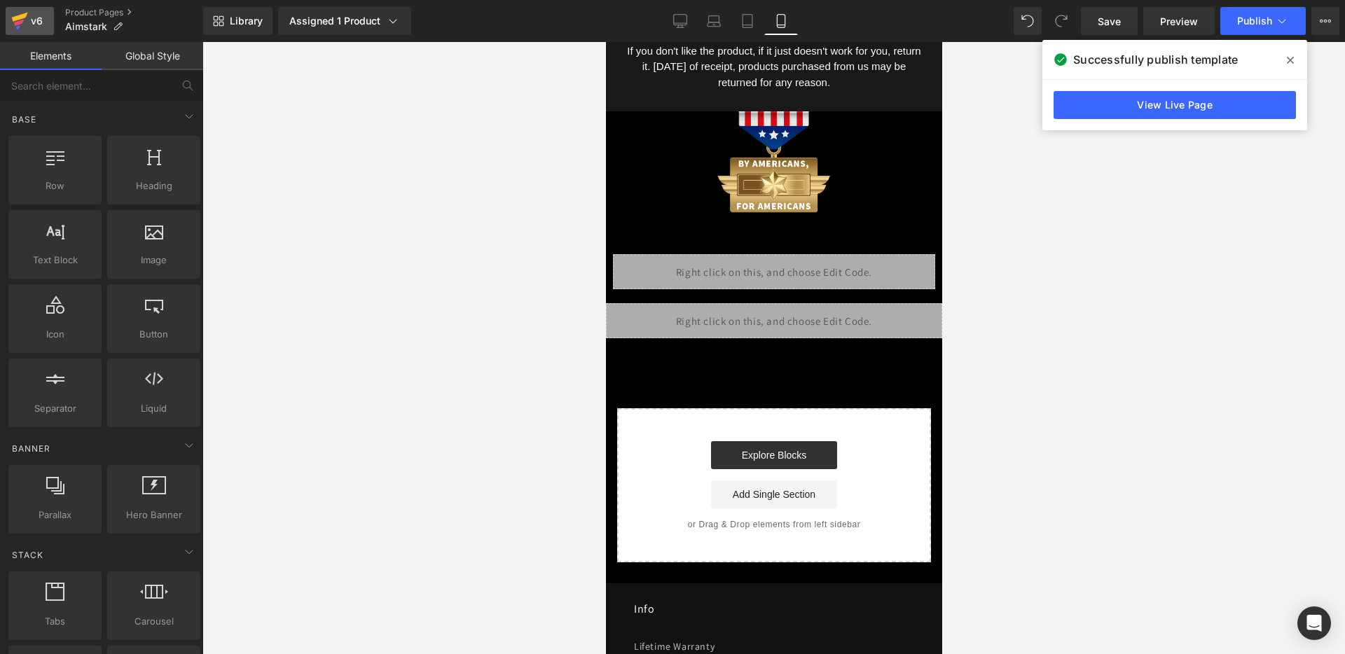
click at [20, 22] on icon at bounding box center [19, 23] width 10 height 6
